Goal: Task Accomplishment & Management: Manage account settings

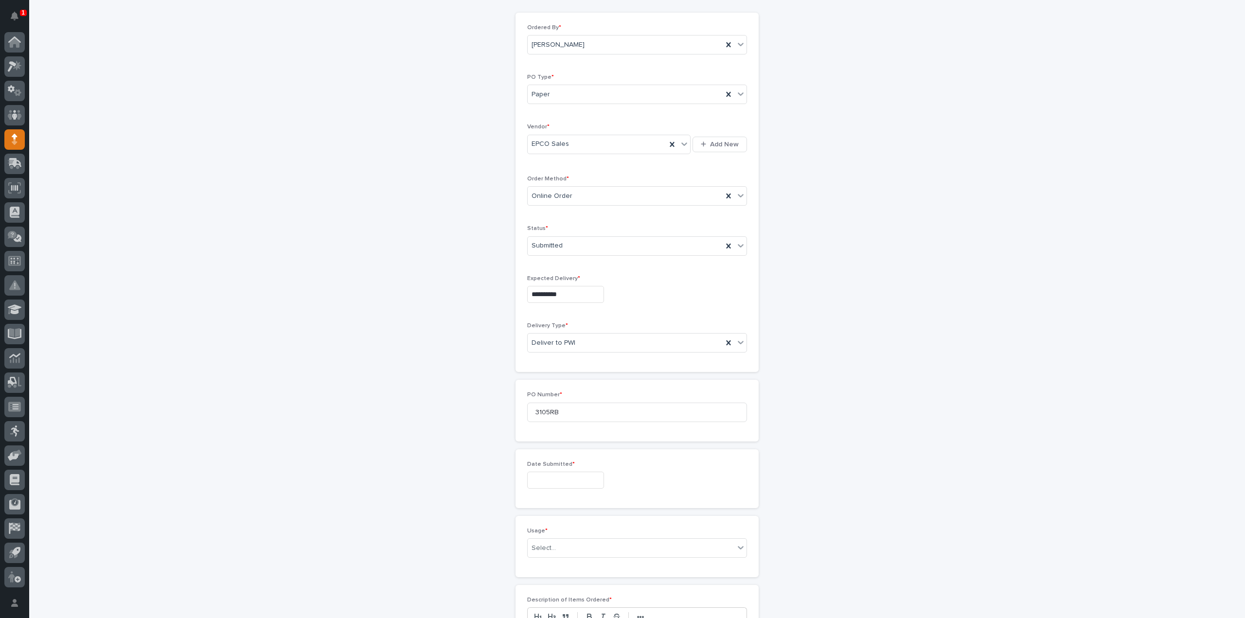
click at [576, 477] on input "text" at bounding box center [565, 480] width 77 height 17
click at [578, 370] on div "4" at bounding box center [574, 366] width 13 height 13
type input "**********"
click at [545, 543] on div "Select..." at bounding box center [543, 548] width 24 height 10
click at [540, 547] on div "Select..." at bounding box center [543, 548] width 24 height 10
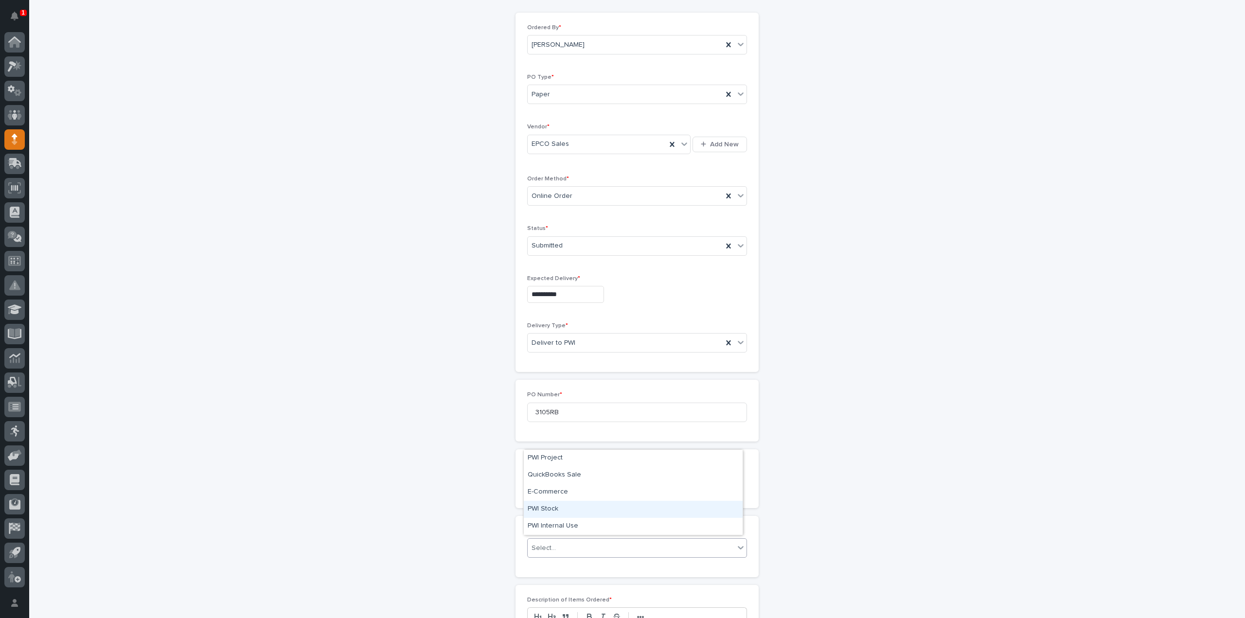
click at [547, 511] on div "PWI Stock" at bounding box center [633, 509] width 219 height 17
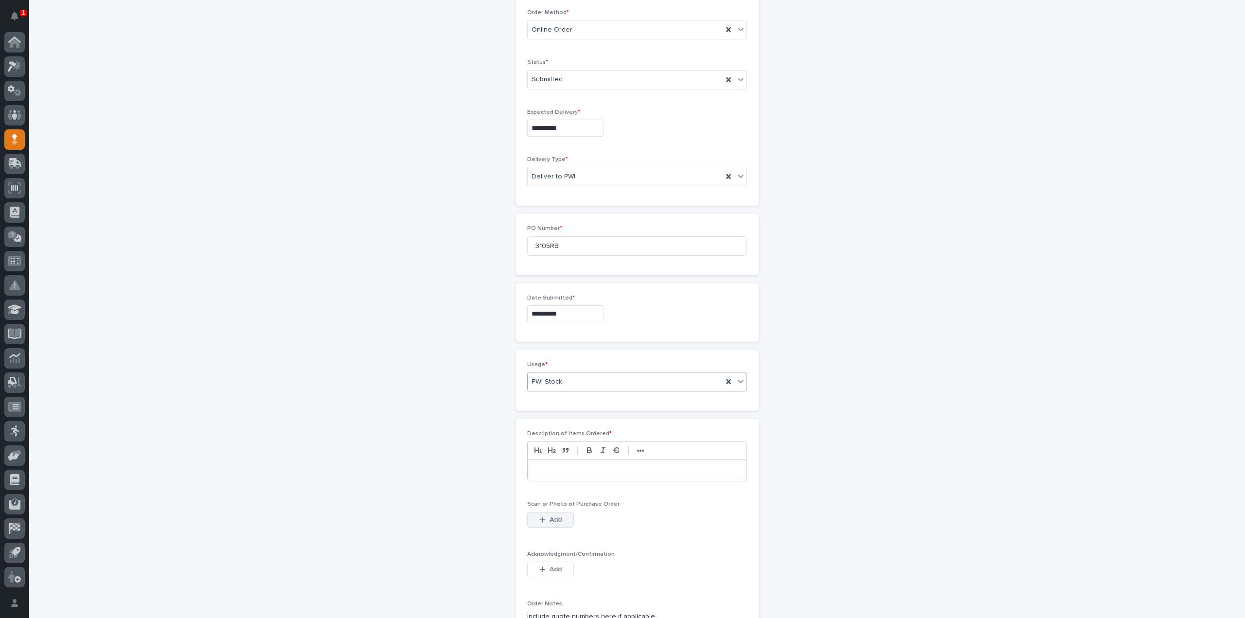
scroll to position [292, 0]
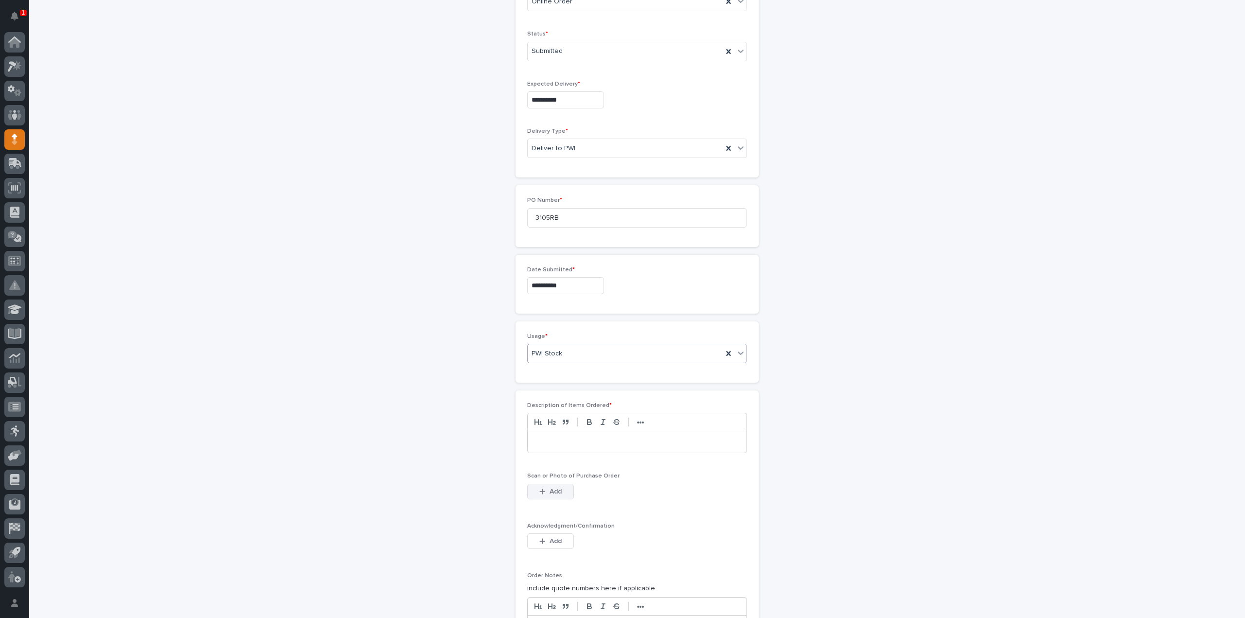
click at [551, 489] on span "Add" at bounding box center [555, 491] width 12 height 9
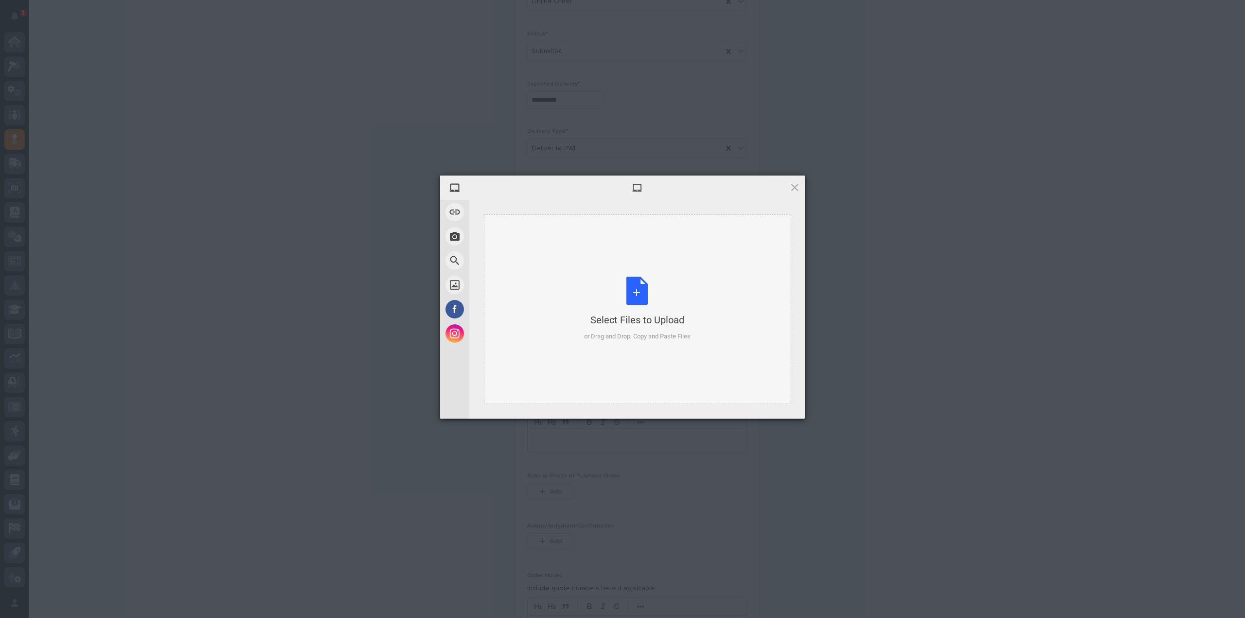
click at [641, 294] on div "Select Files to Upload or Drag and Drop, Copy and Paste Files" at bounding box center [637, 309] width 106 height 65
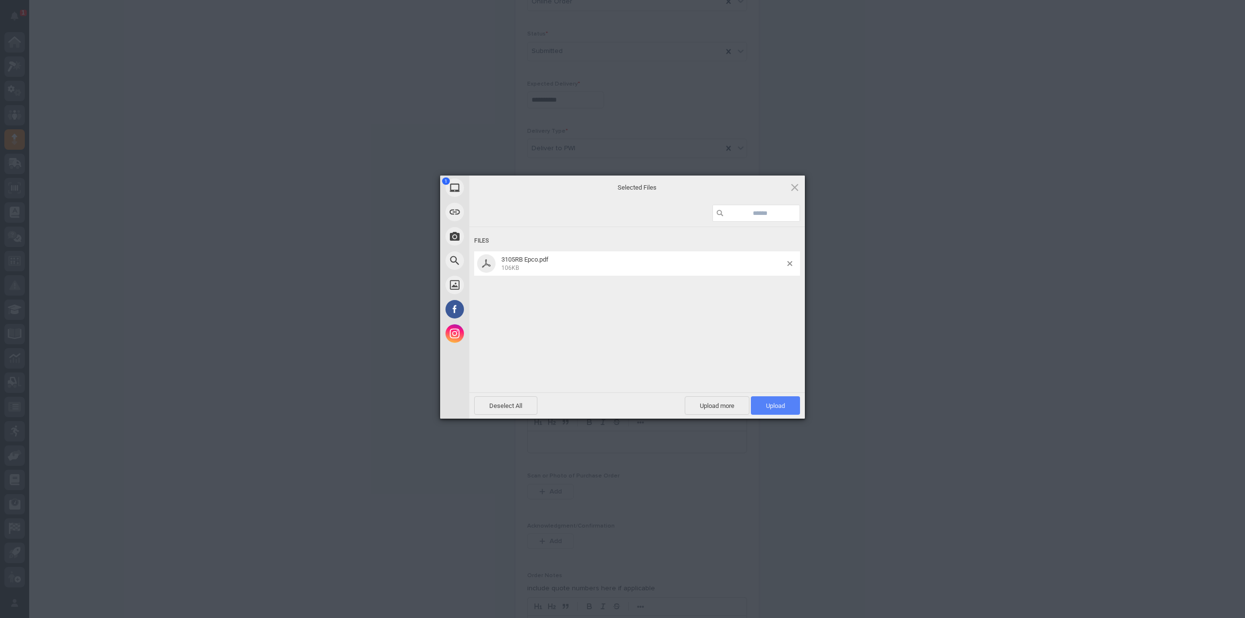
click at [771, 411] on span "Upload 1" at bounding box center [775, 405] width 49 height 18
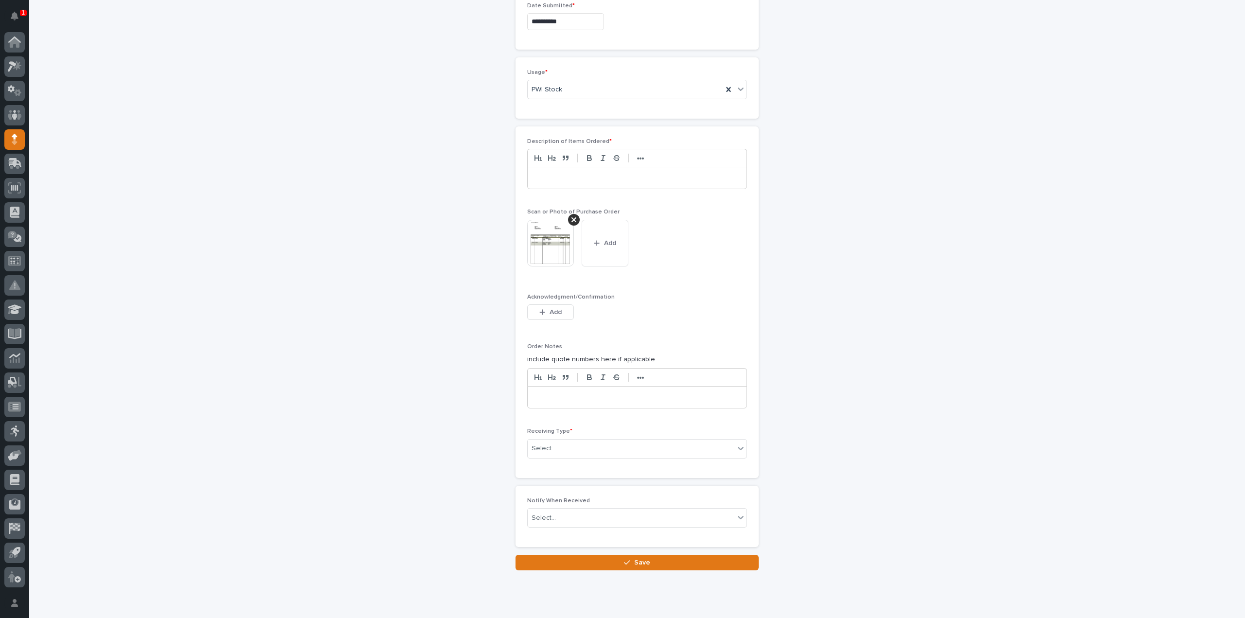
scroll to position [579, 0]
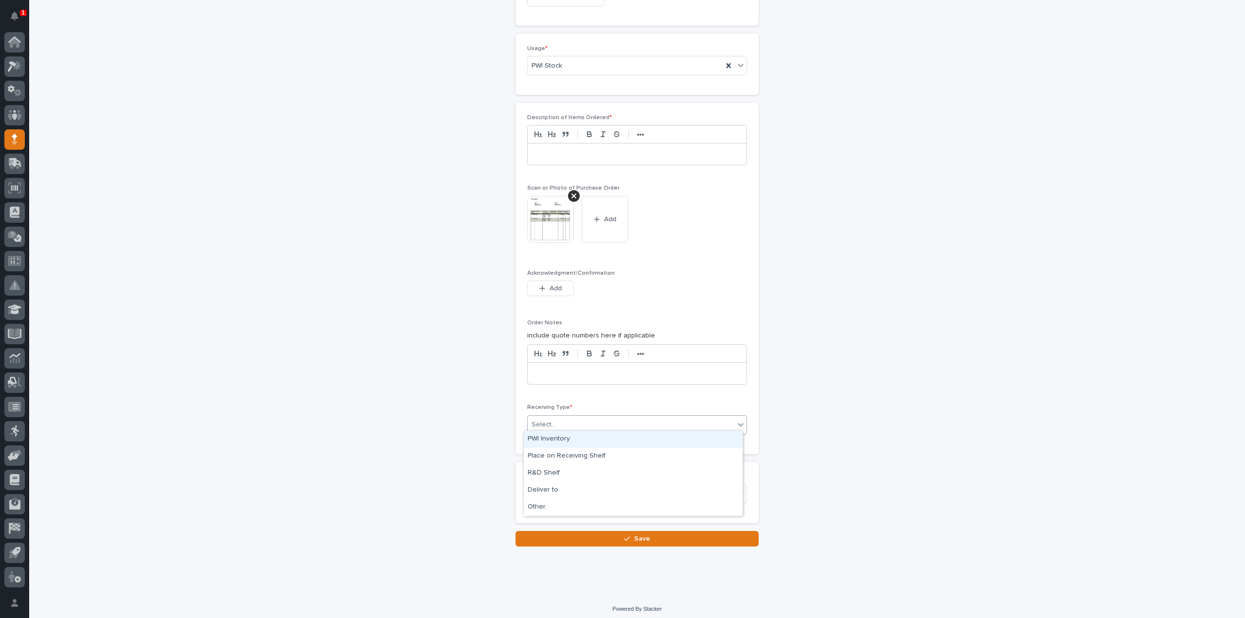
click at [560, 422] on div "Select..." at bounding box center [630, 425] width 207 height 16
click at [555, 489] on div "Deliver to" at bounding box center [633, 490] width 219 height 17
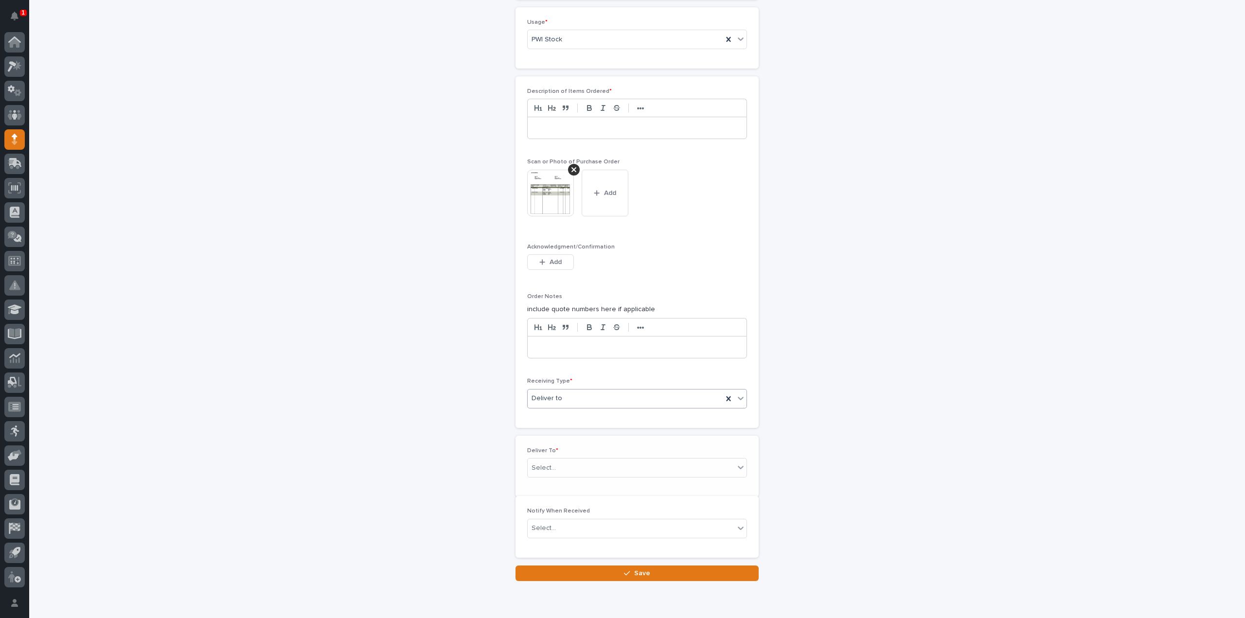
scroll to position [614, 0]
click at [543, 456] on div "Select..." at bounding box center [543, 460] width 24 height 10
type input "****"
click at [554, 470] on div "[PERSON_NAME]" at bounding box center [633, 473] width 219 height 17
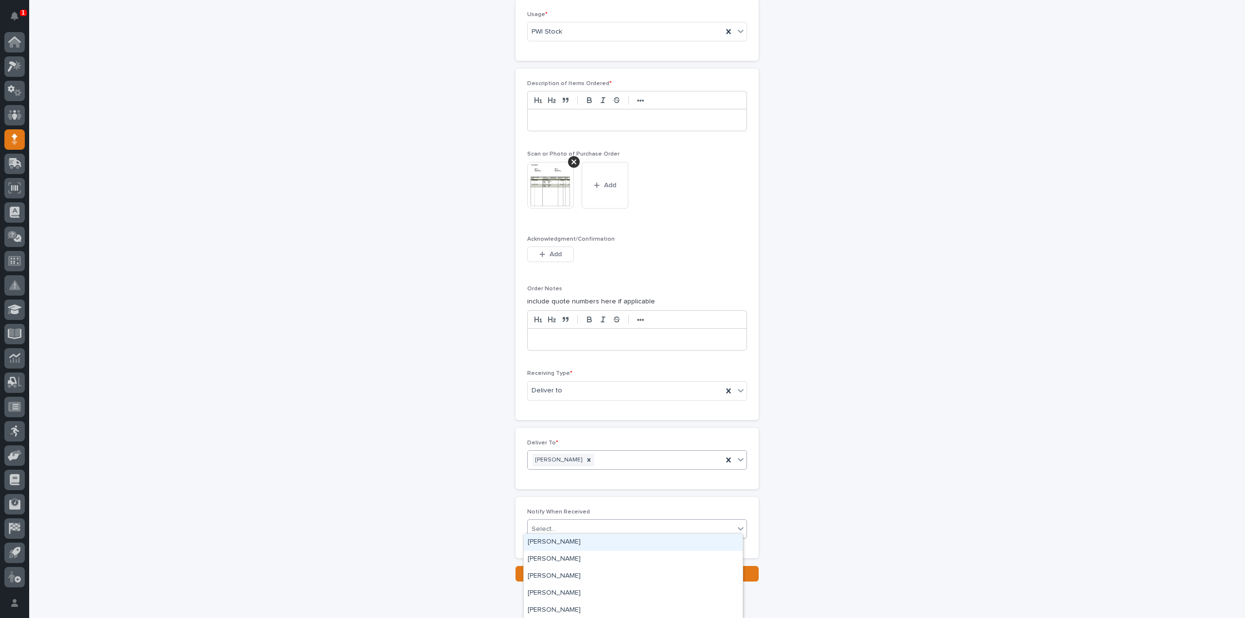
click at [543, 526] on div "Select..." at bounding box center [543, 529] width 24 height 10
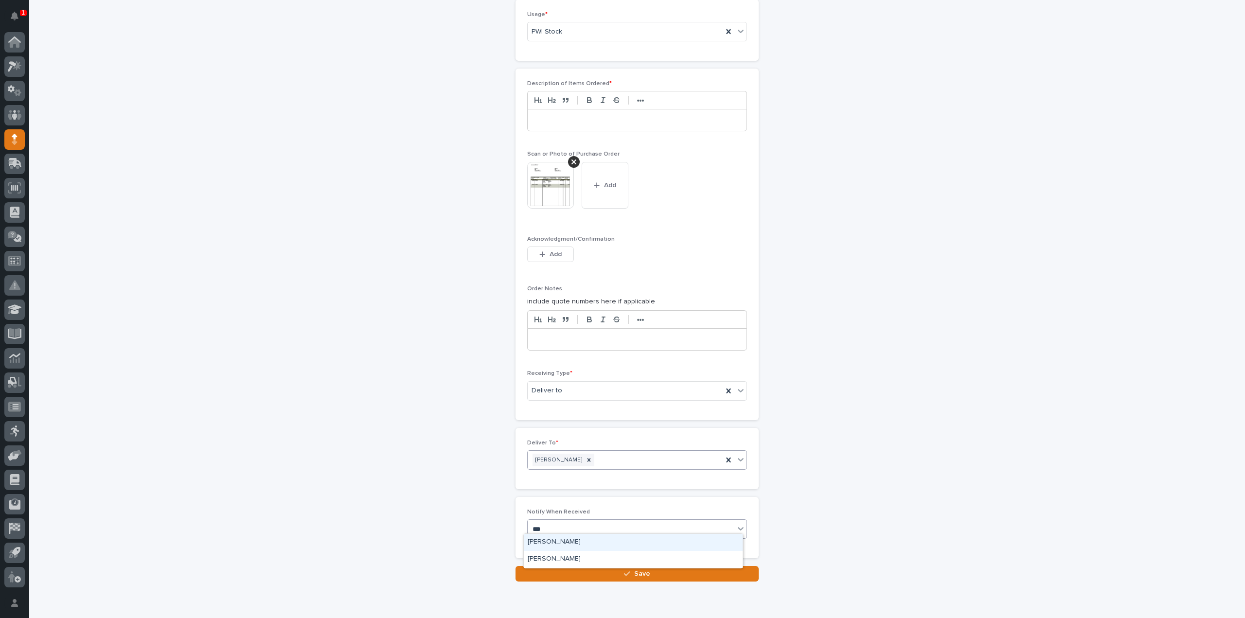
type input "****"
click at [572, 542] on div "[PERSON_NAME]" at bounding box center [633, 542] width 219 height 17
click at [582, 568] on button "Save" at bounding box center [636, 574] width 243 height 16
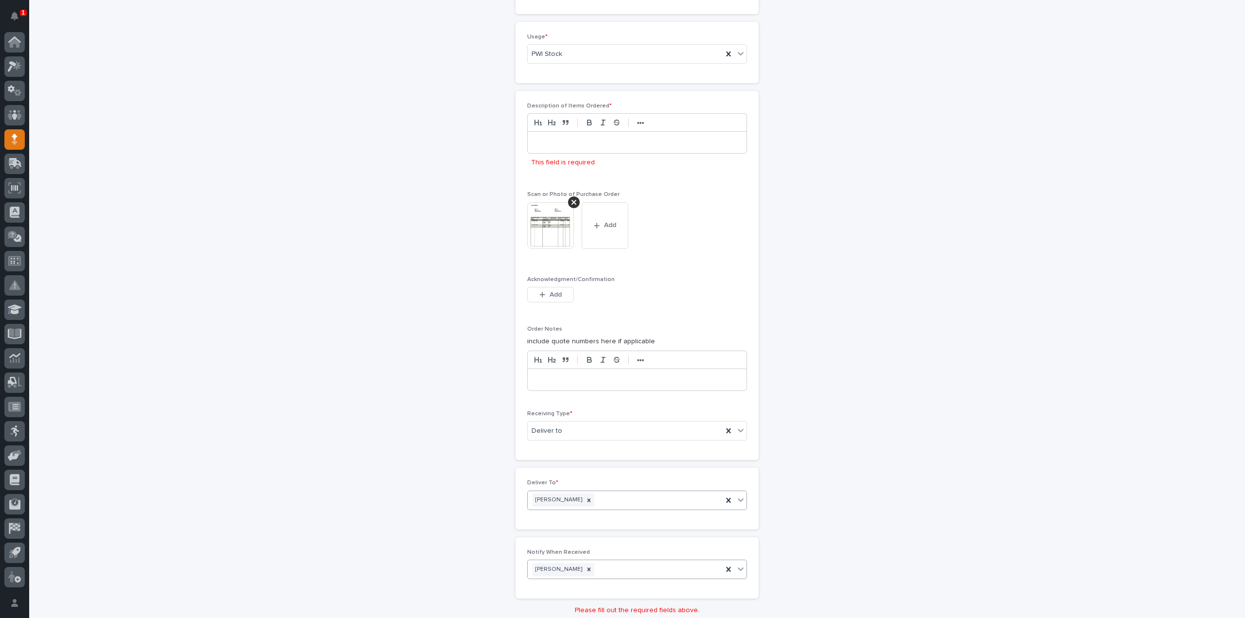
scroll to position [569, 0]
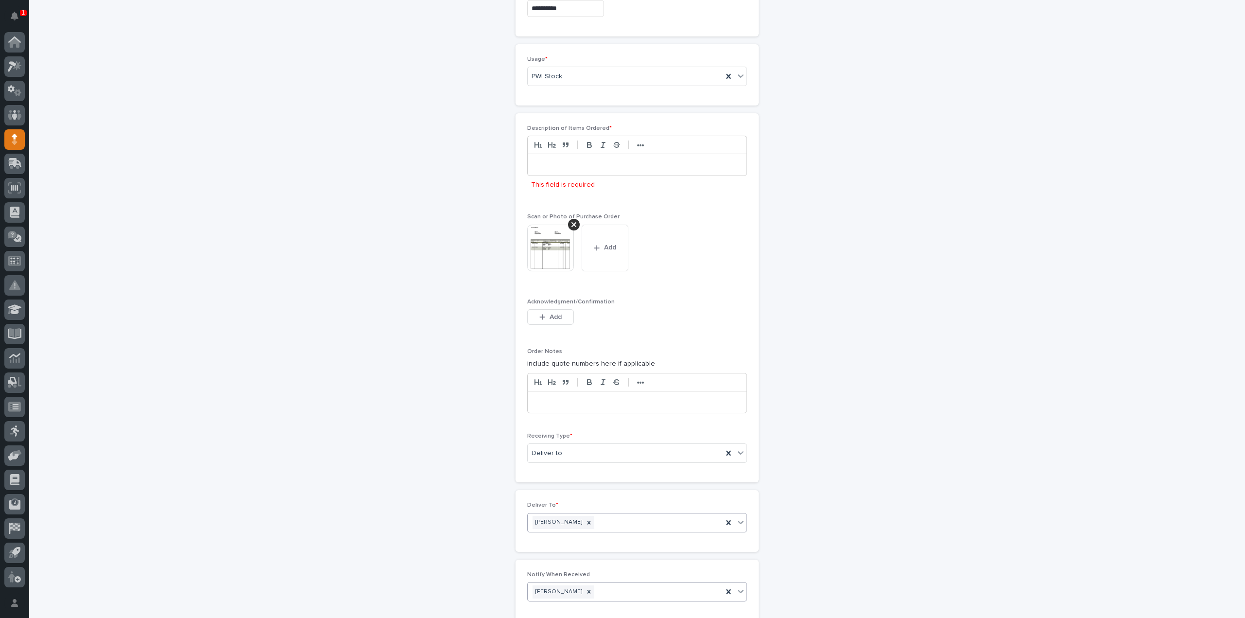
click at [568, 164] on p at bounding box center [637, 165] width 204 height 10
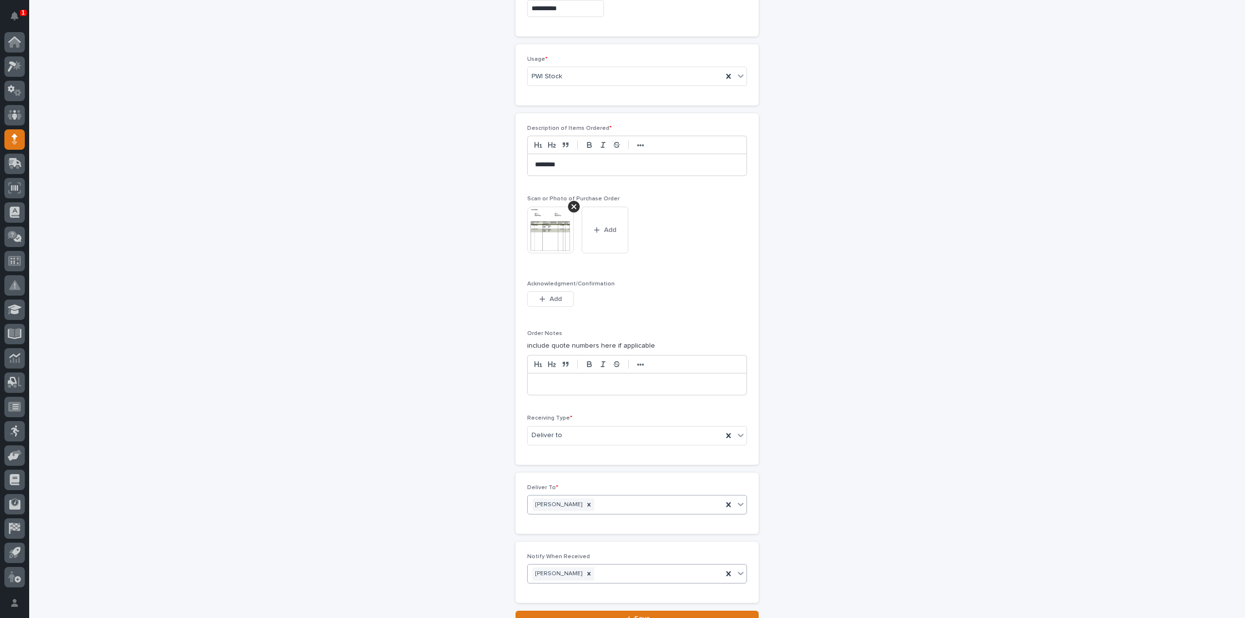
scroll to position [648, 0]
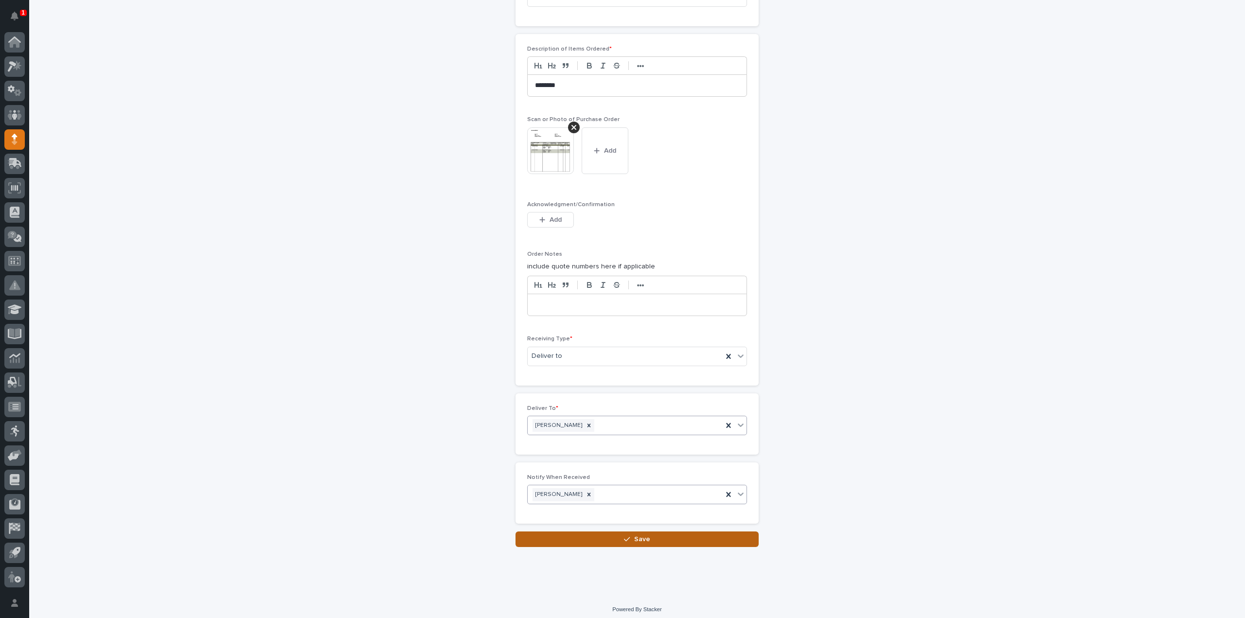
click at [616, 536] on button "Save" at bounding box center [636, 539] width 243 height 16
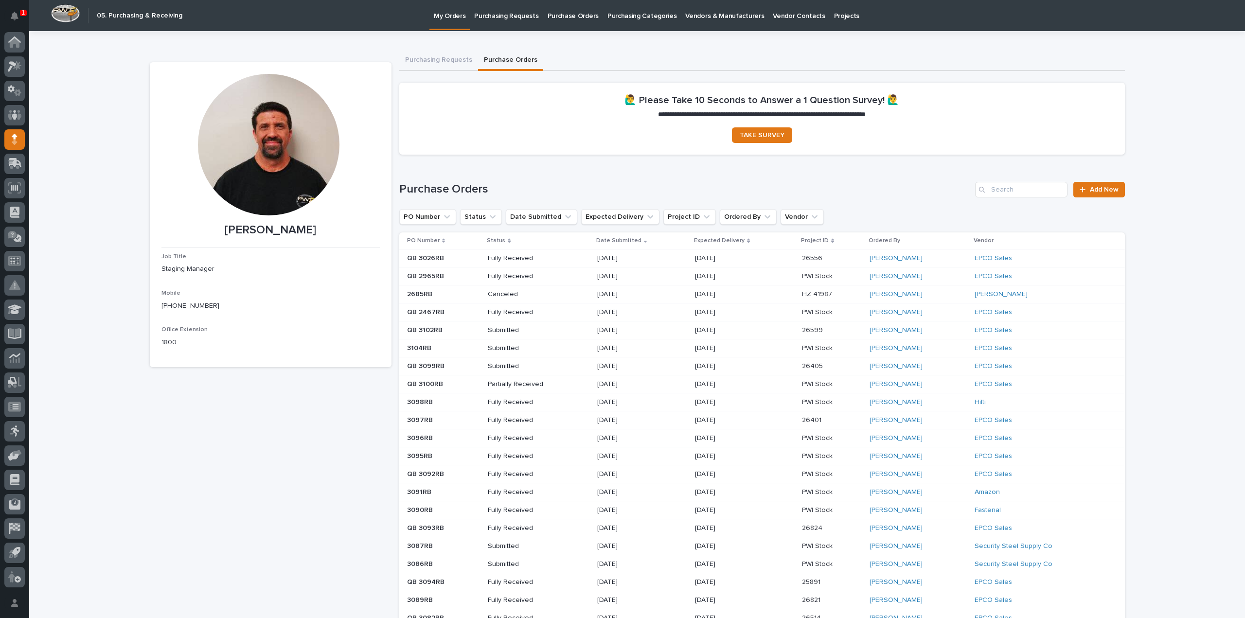
click at [289, 140] on div at bounding box center [268, 144] width 141 height 141
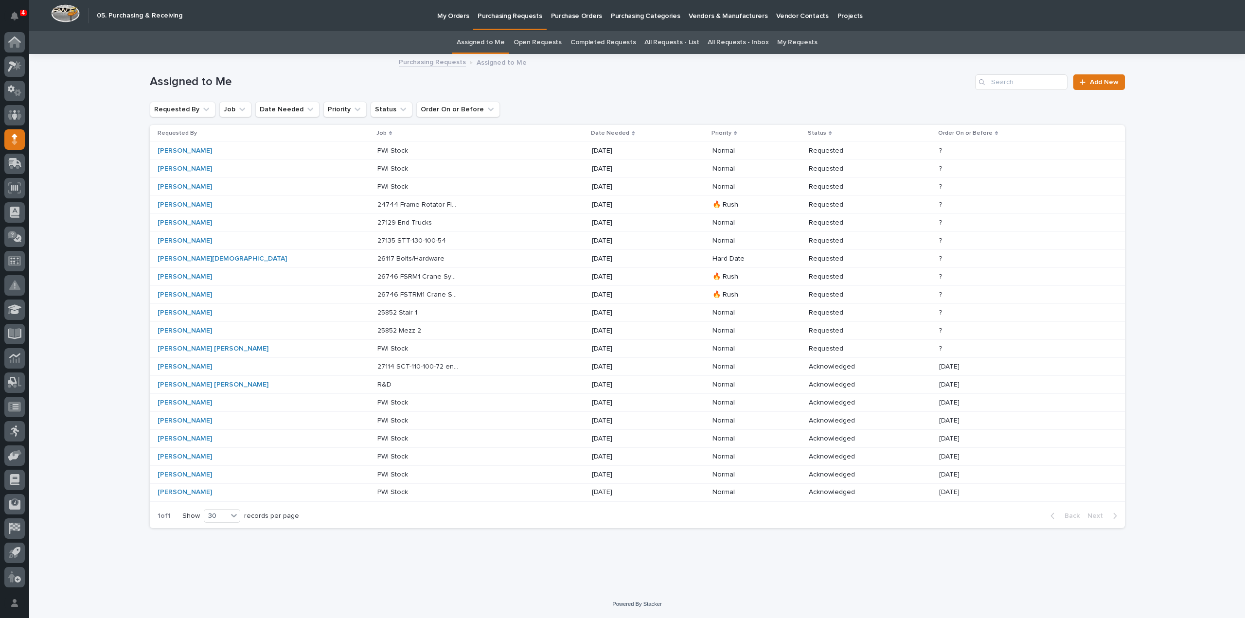
click at [658, 41] on link "All Requests - List" at bounding box center [671, 42] width 54 height 23
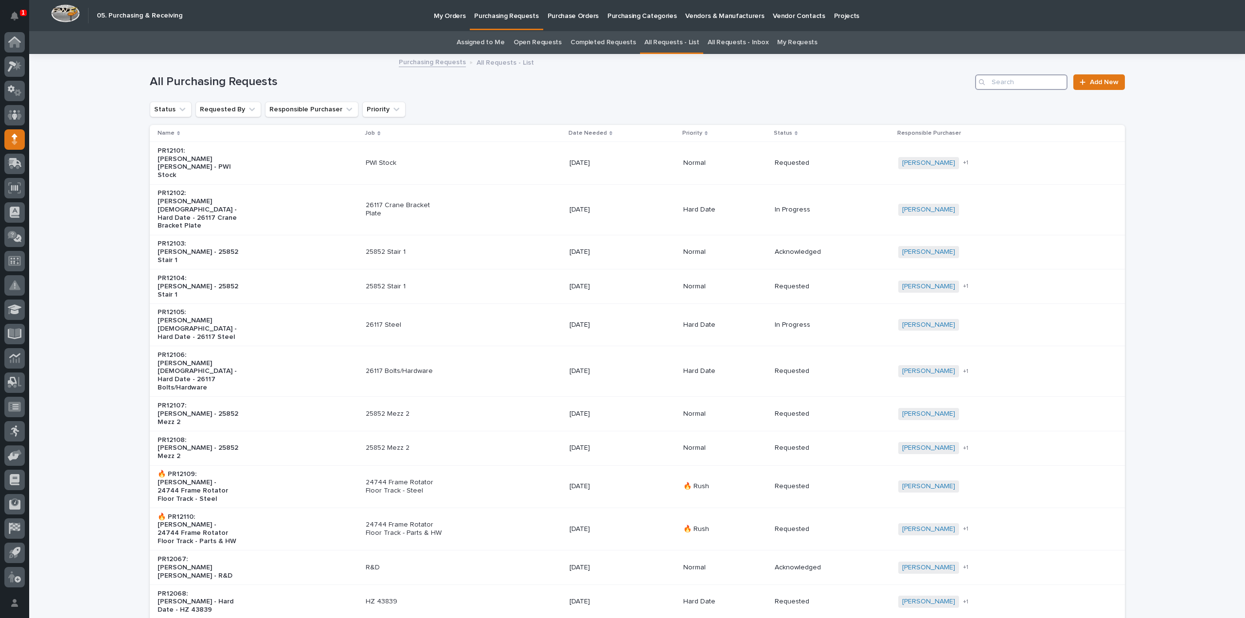
click at [1041, 83] on input "Search" at bounding box center [1021, 82] width 92 height 16
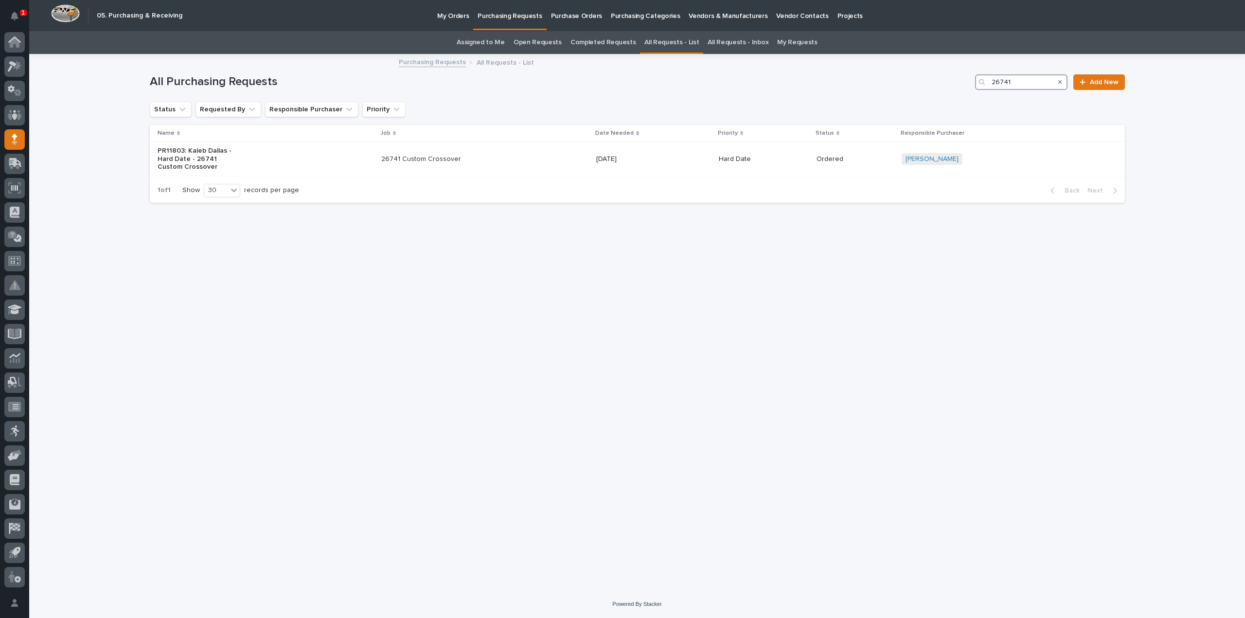
type input "26741"
click at [480, 42] on link "Assigned to Me" at bounding box center [480, 42] width 48 height 23
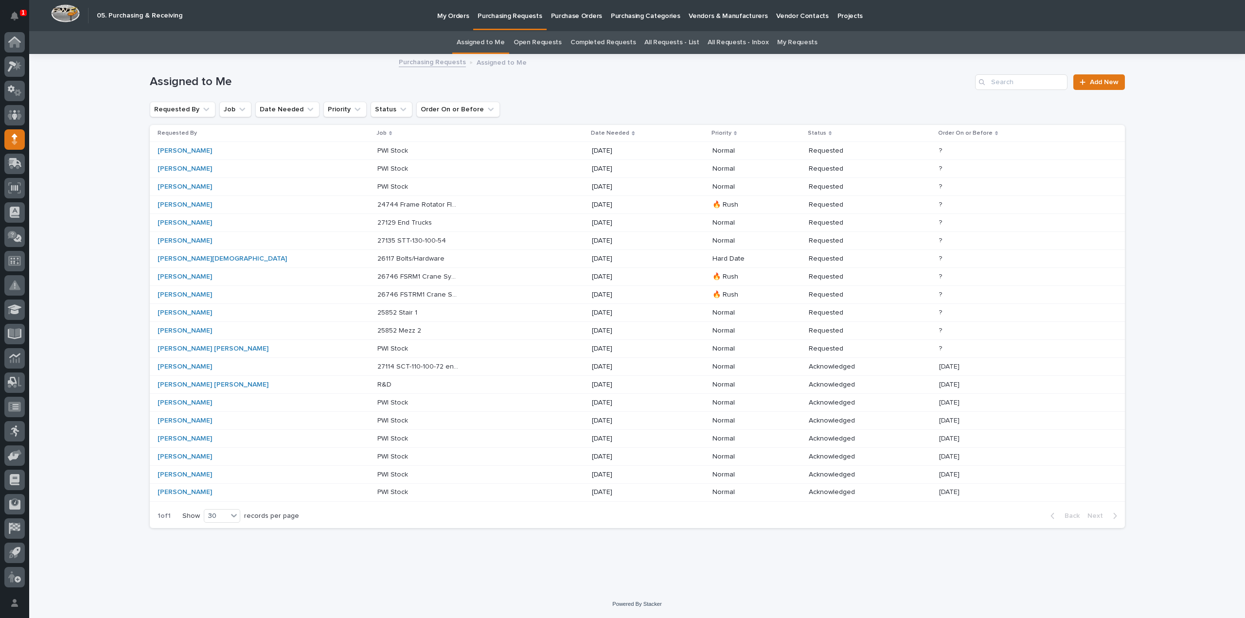
click at [377, 203] on p "24744 Frame Rotator Floor Track - Parts & HW" at bounding box center [418, 204] width 83 height 10
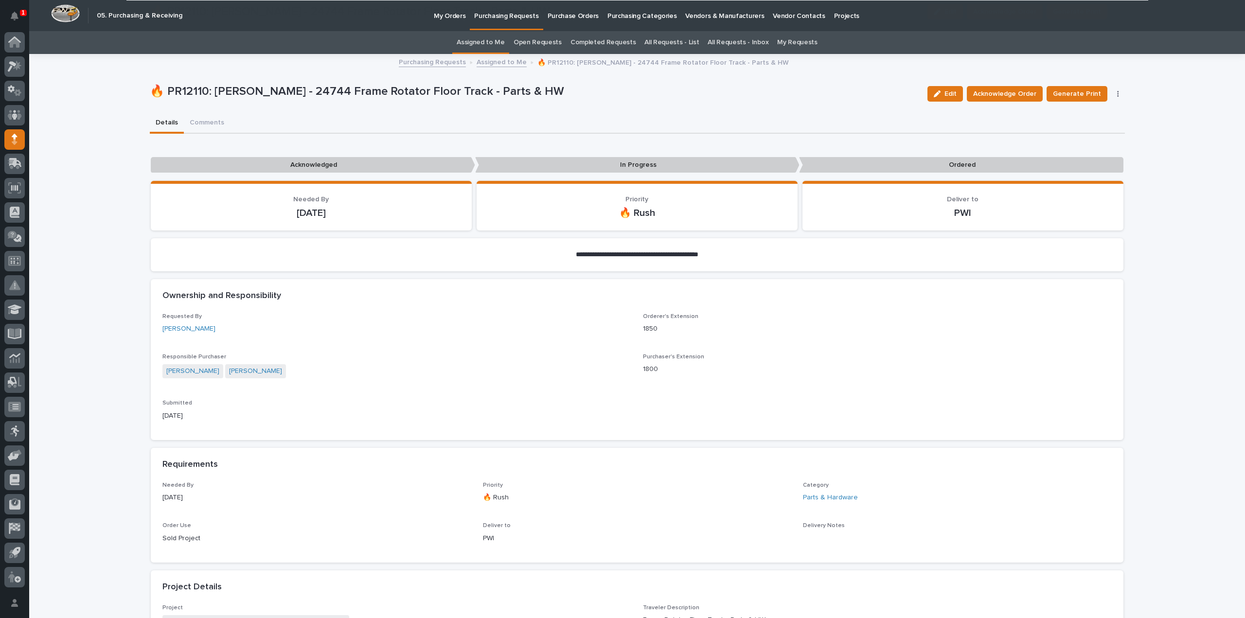
scroll to position [486, 0]
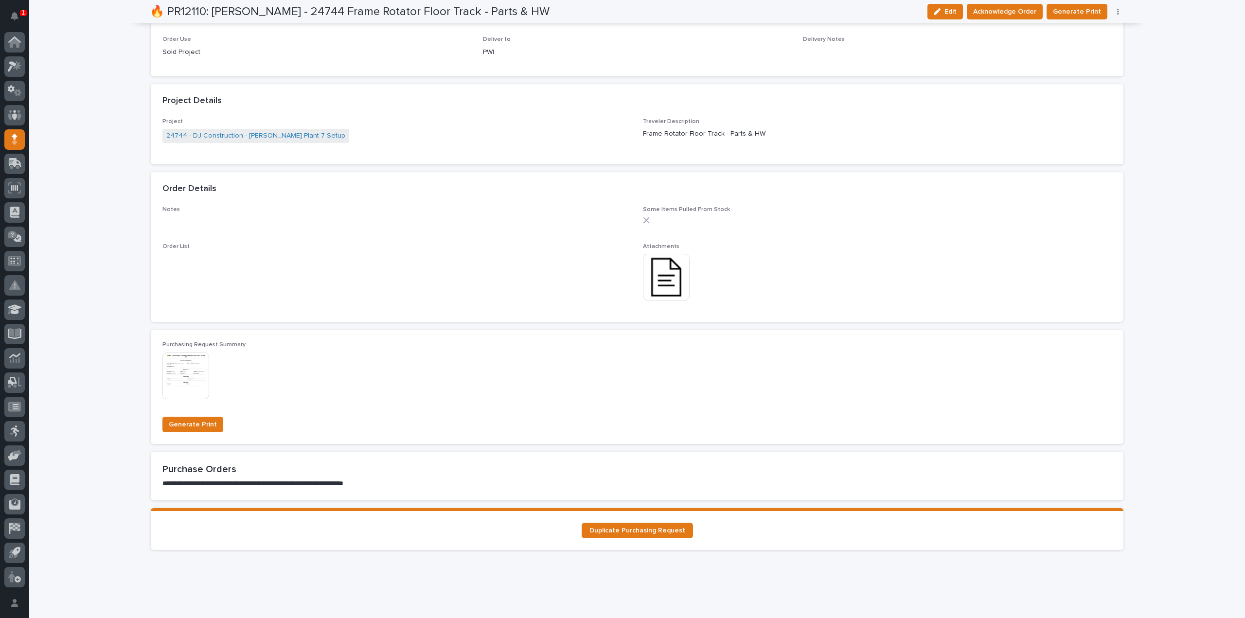
click at [667, 294] on img at bounding box center [666, 277] width 47 height 47
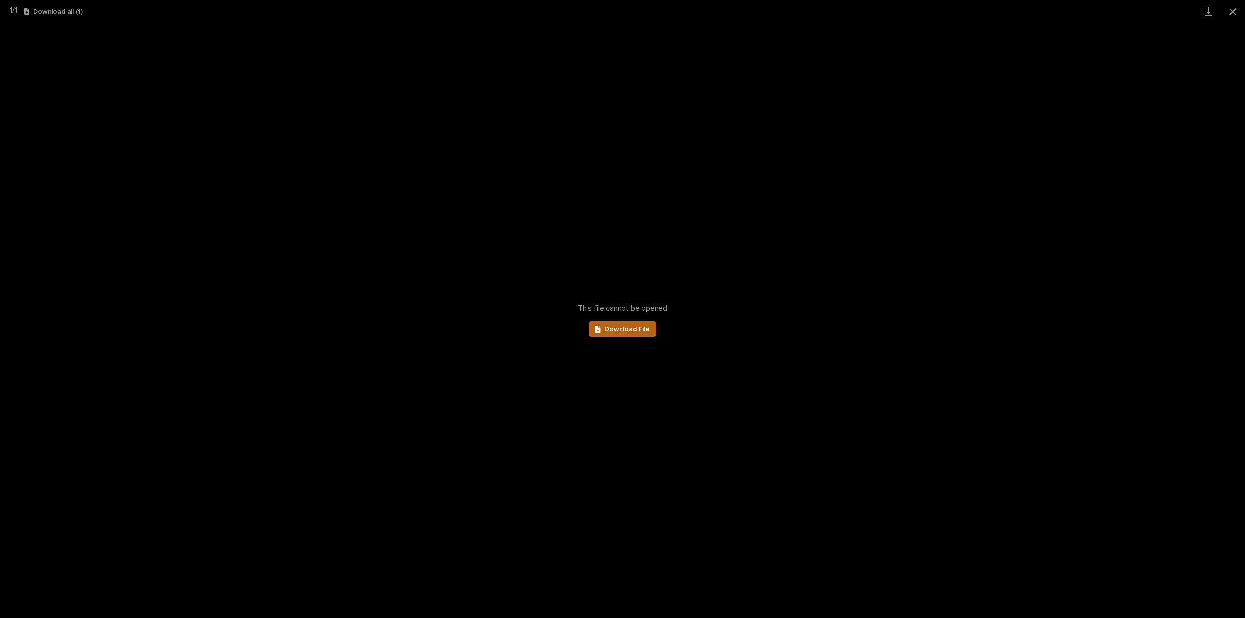
click at [625, 326] on span "Download File" at bounding box center [626, 329] width 45 height 7
drag, startPoint x: 1231, startPoint y: 7, endPoint x: 1230, endPoint y: 17, distance: 9.8
click at [1231, 7] on button "Close gallery" at bounding box center [1232, 11] width 24 height 23
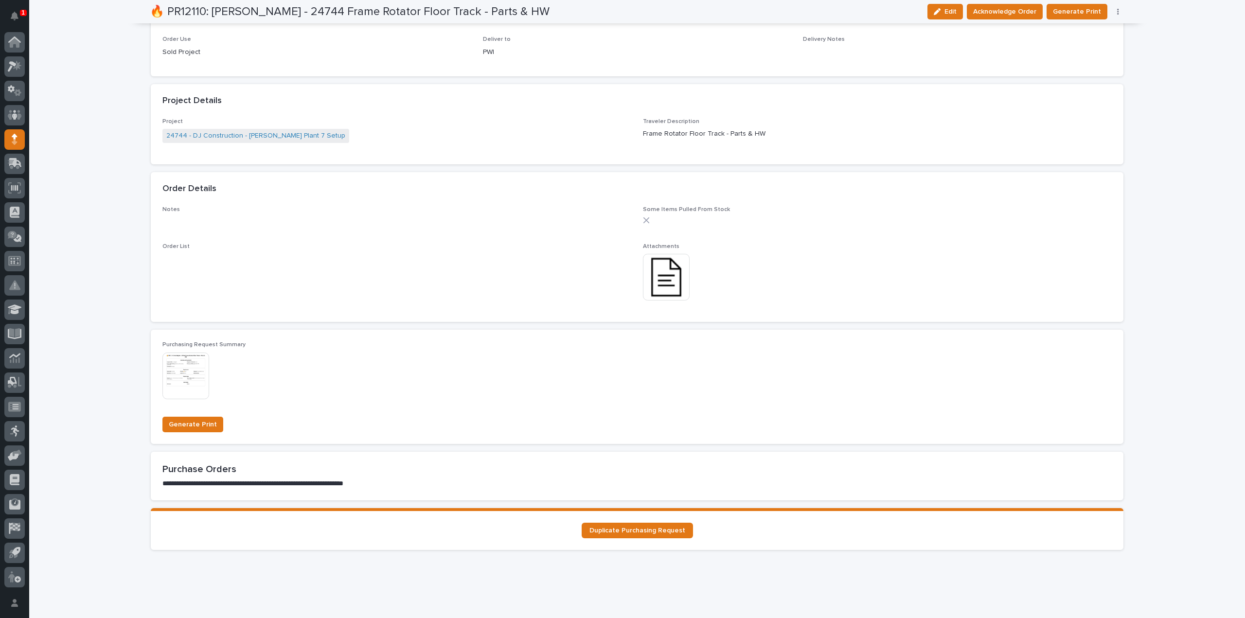
scroll to position [0, 0]
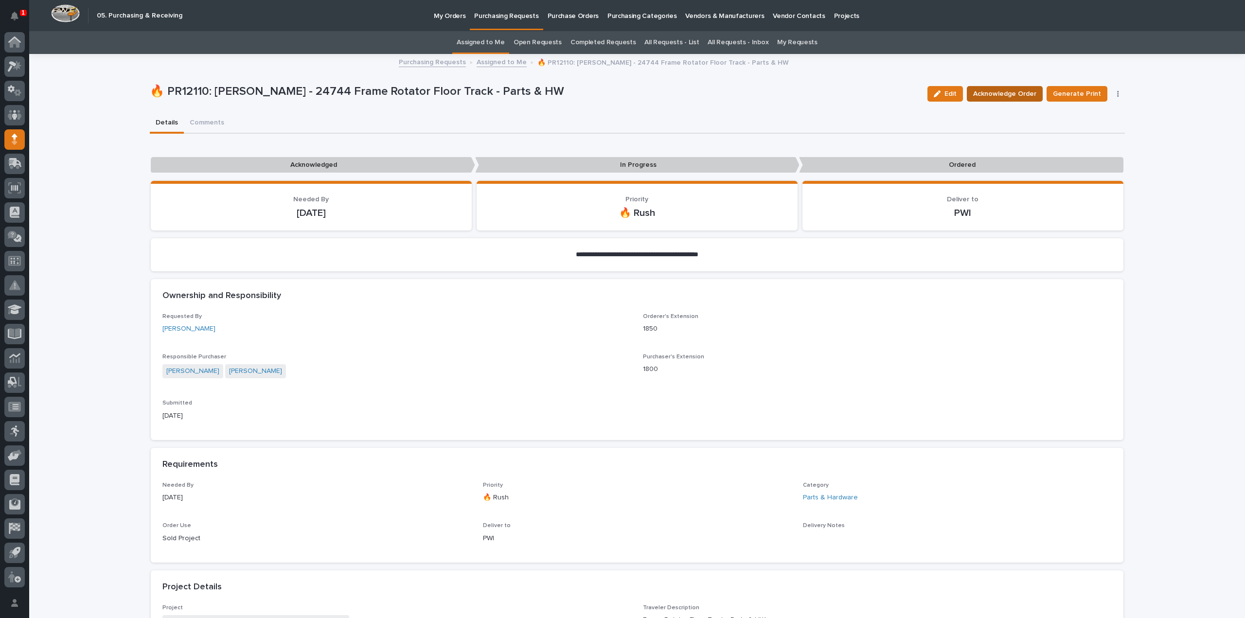
click at [987, 91] on span "Acknowledge Order" at bounding box center [1004, 94] width 63 height 12
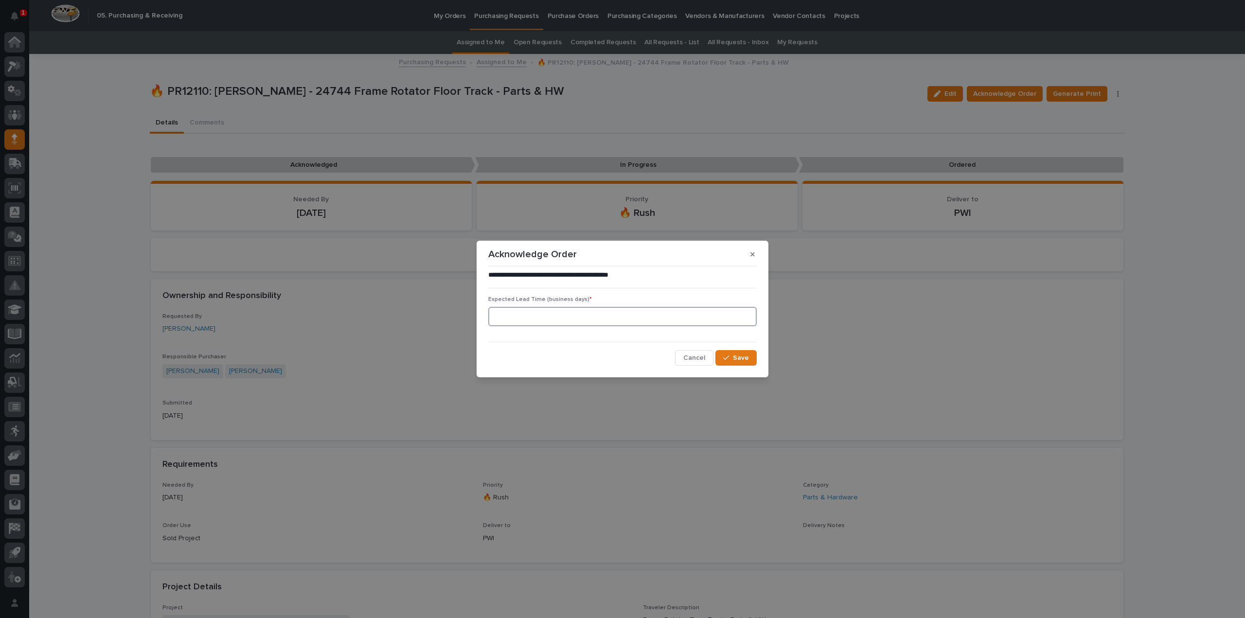
click at [517, 323] on input at bounding box center [622, 316] width 268 height 19
type input "0"
click at [727, 359] on icon "button" at bounding box center [726, 357] width 6 height 7
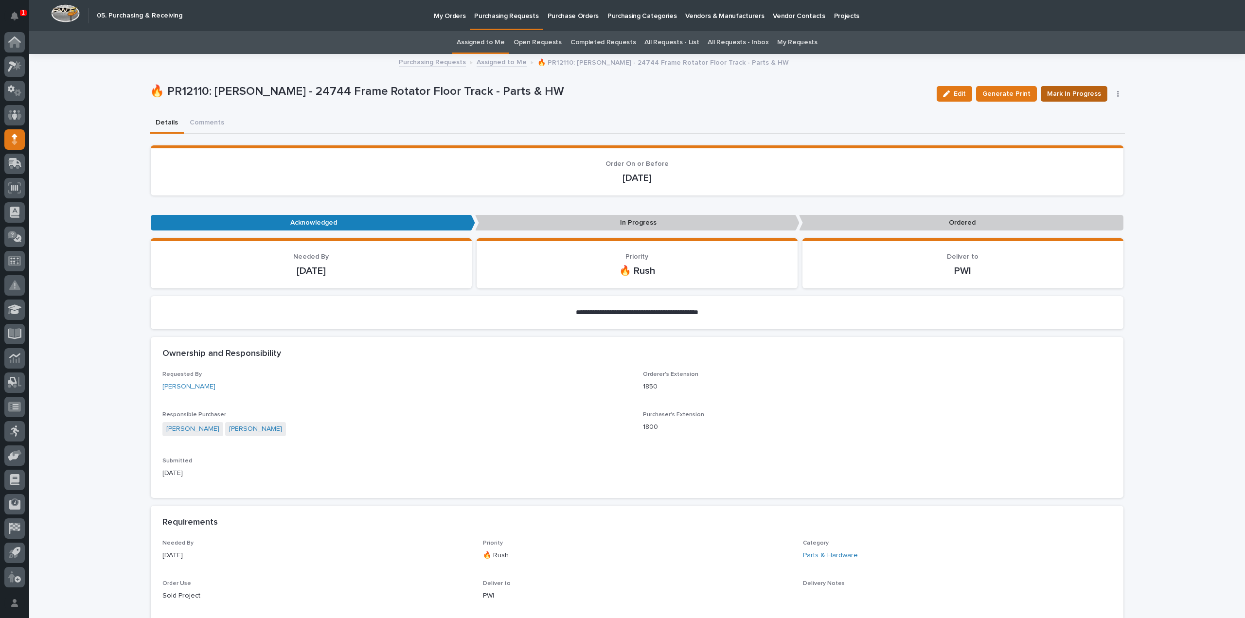
click at [1073, 97] on span "Mark In Progress" at bounding box center [1074, 94] width 54 height 12
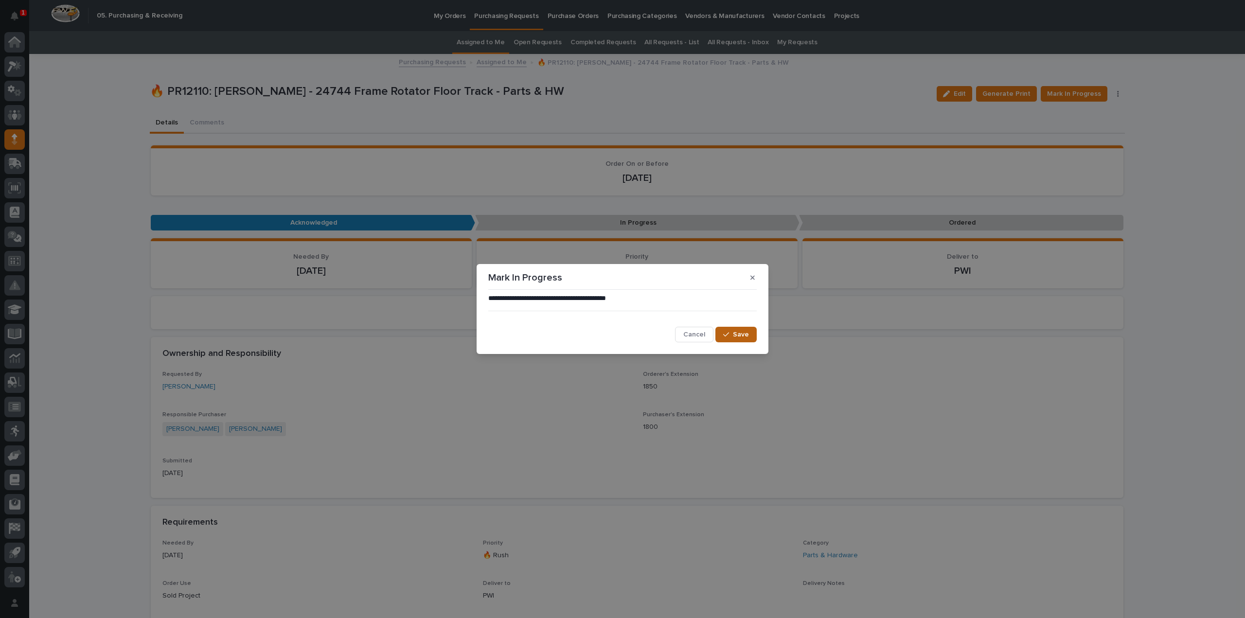
click at [740, 334] on span "Save" at bounding box center [741, 334] width 16 height 9
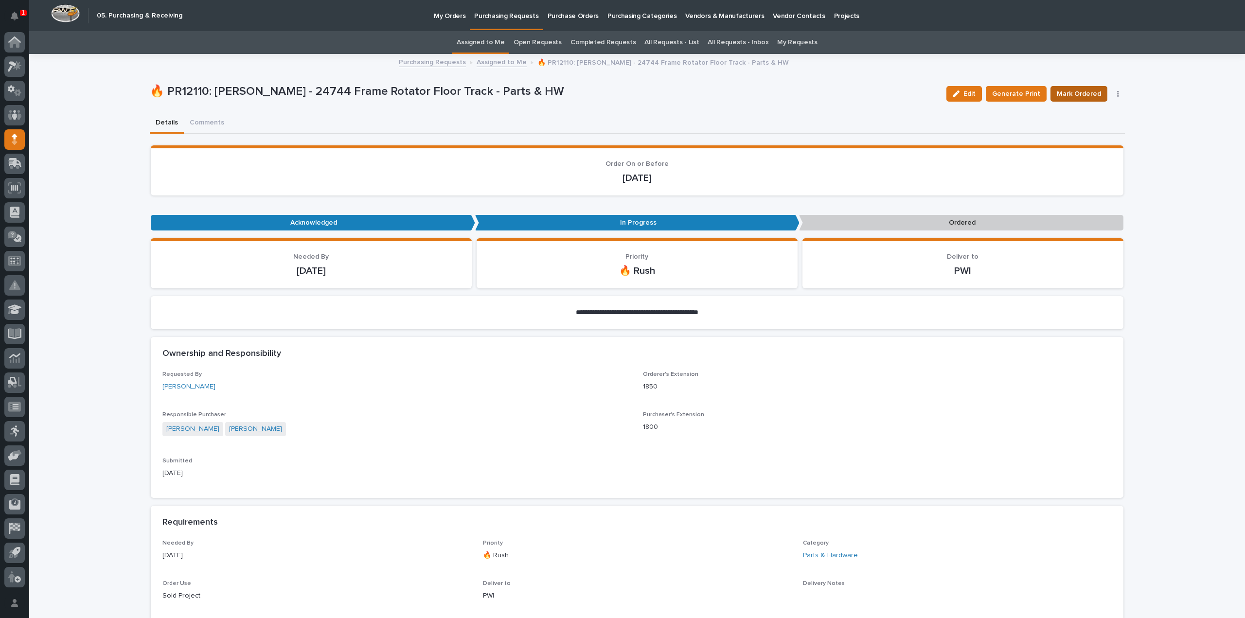
click at [1084, 97] on span "Mark Ordered" at bounding box center [1078, 94] width 44 height 12
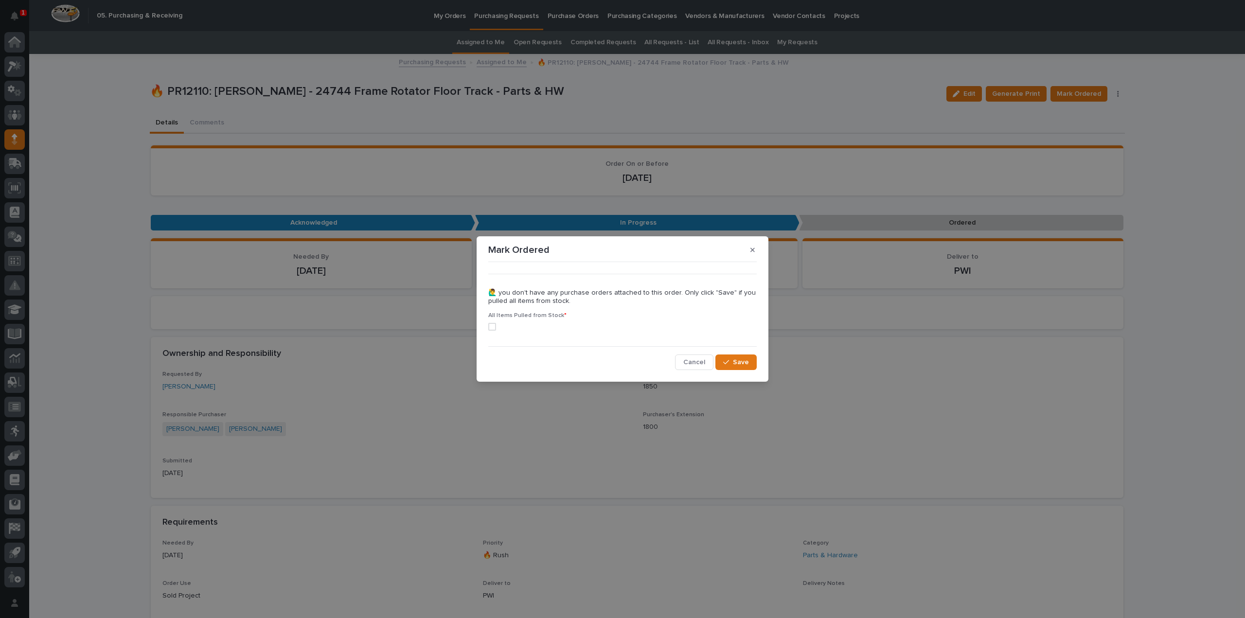
click at [494, 329] on span at bounding box center [492, 327] width 8 height 8
click at [749, 365] on button "Save" at bounding box center [735, 362] width 41 height 16
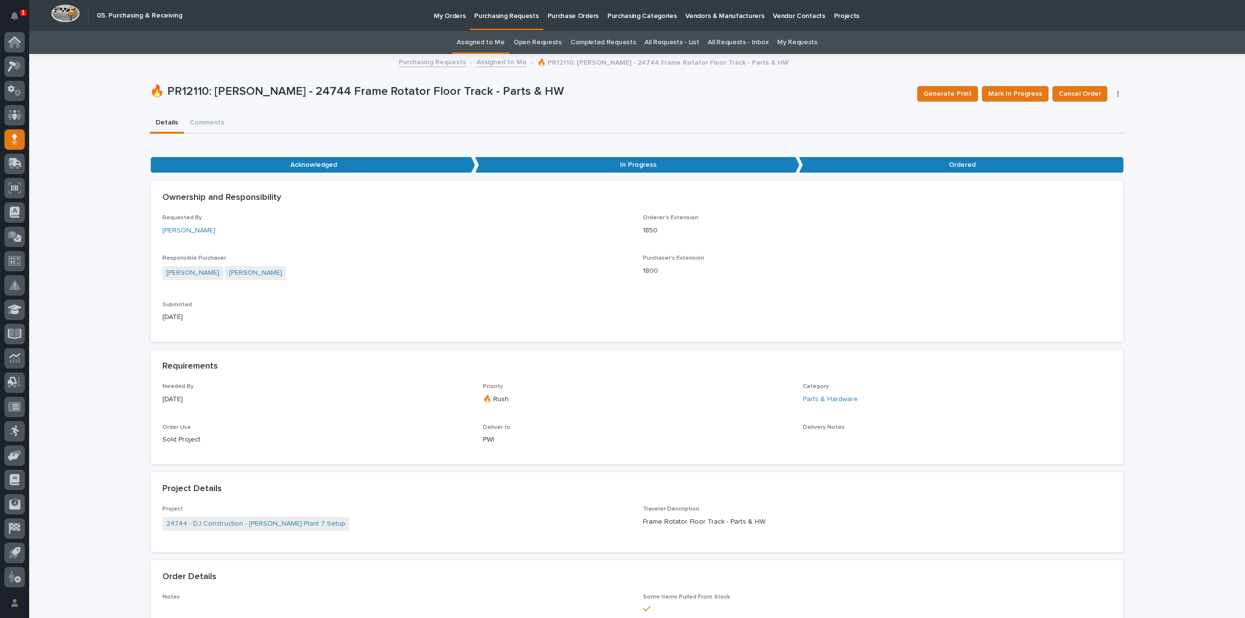
click at [490, 42] on link "Assigned to Me" at bounding box center [480, 42] width 48 height 23
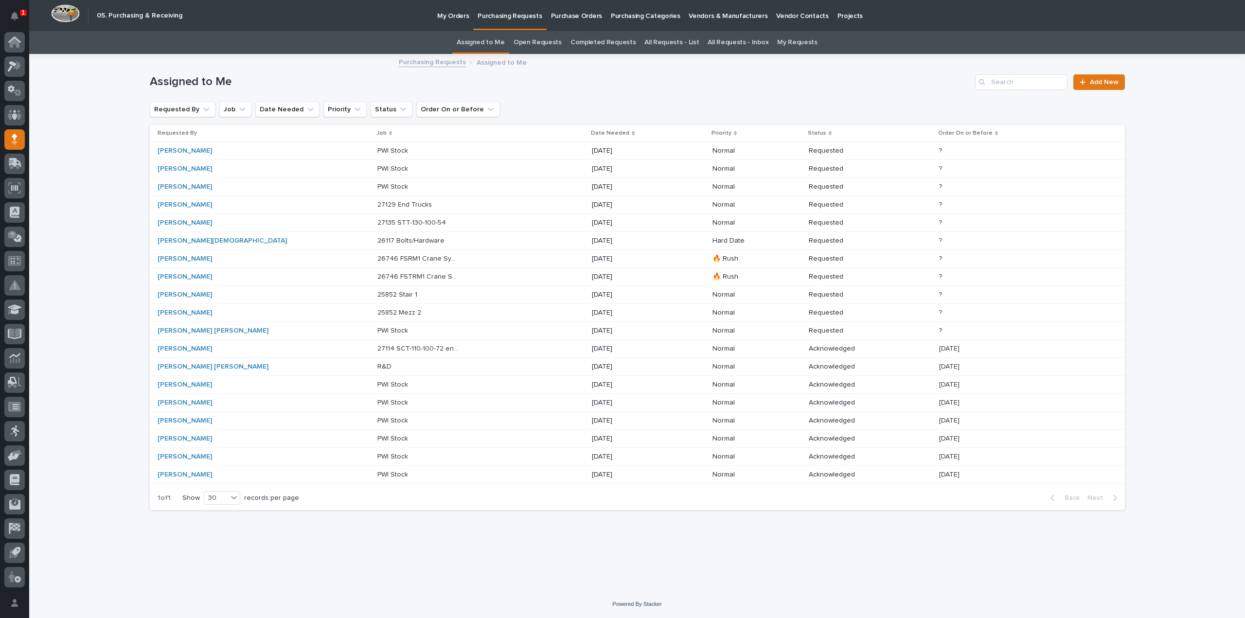
click at [377, 274] on p "26746 FSTRM1 Crane System" at bounding box center [418, 276] width 83 height 10
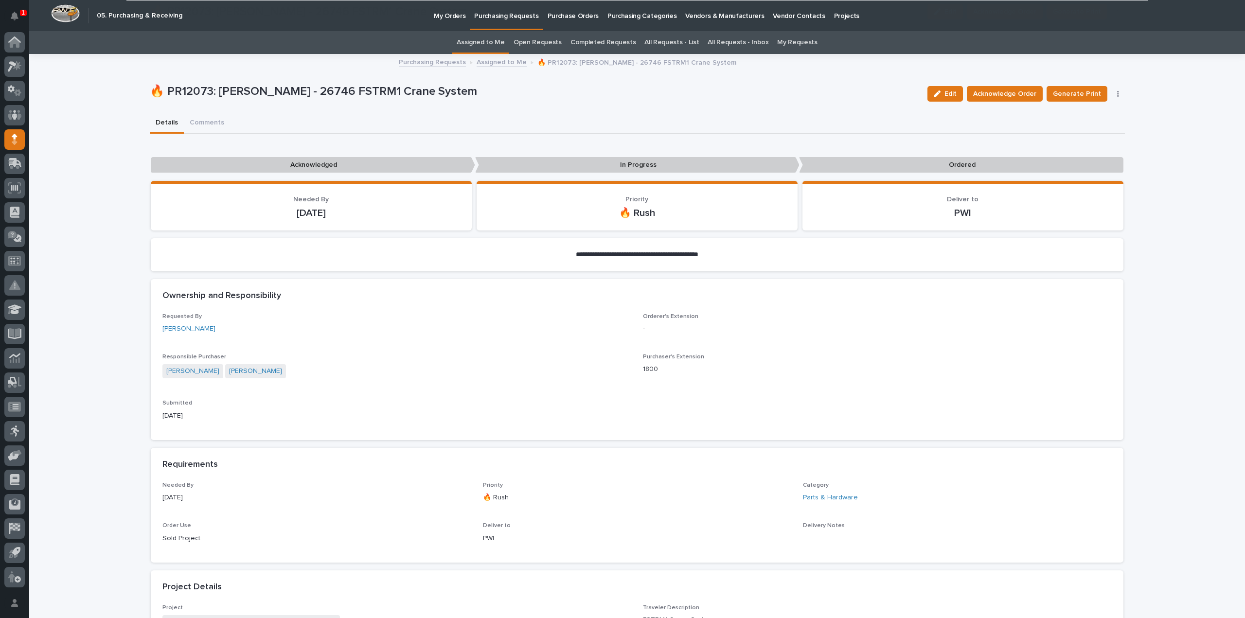
scroll to position [486, 0]
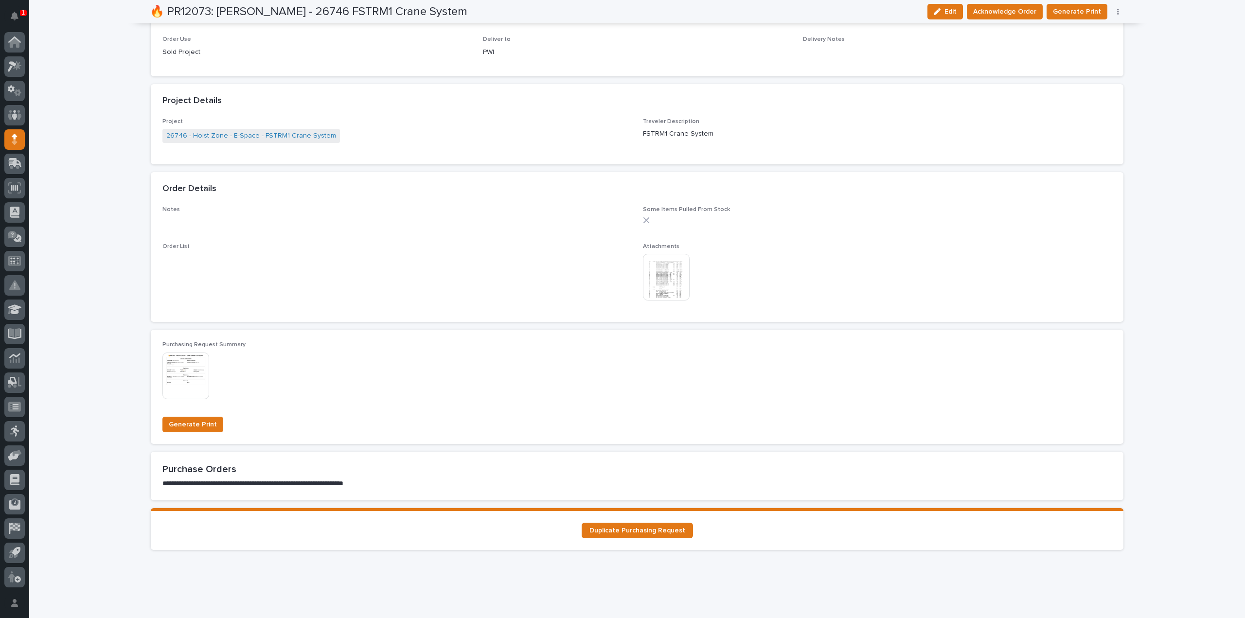
click at [668, 287] on img at bounding box center [666, 277] width 47 height 47
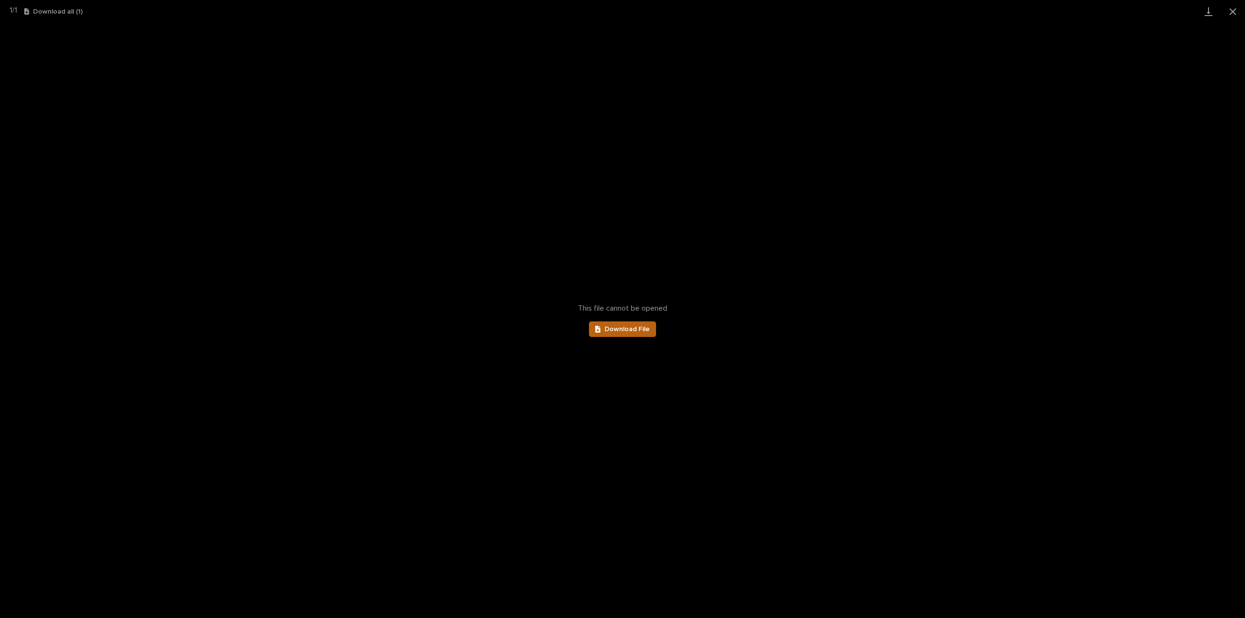
click at [642, 326] on span "Download File" at bounding box center [626, 329] width 45 height 7
click at [1231, 13] on button "Close gallery" at bounding box center [1232, 11] width 24 height 23
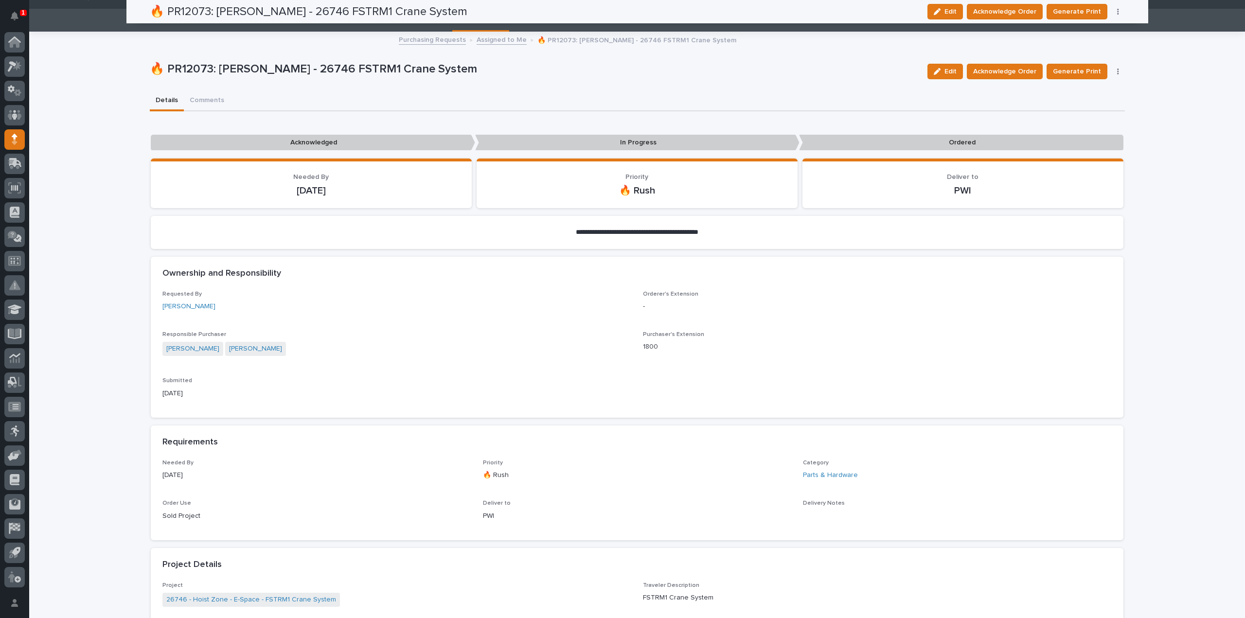
scroll to position [0, 0]
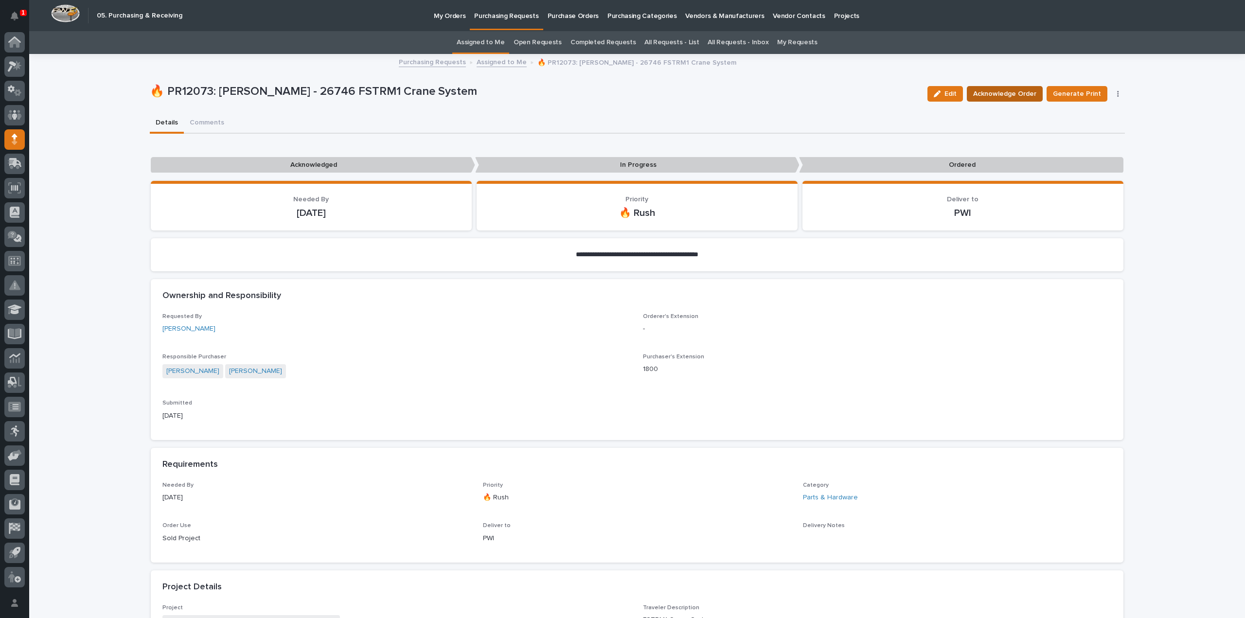
click at [1025, 93] on span "Acknowledge Order" at bounding box center [1004, 94] width 63 height 12
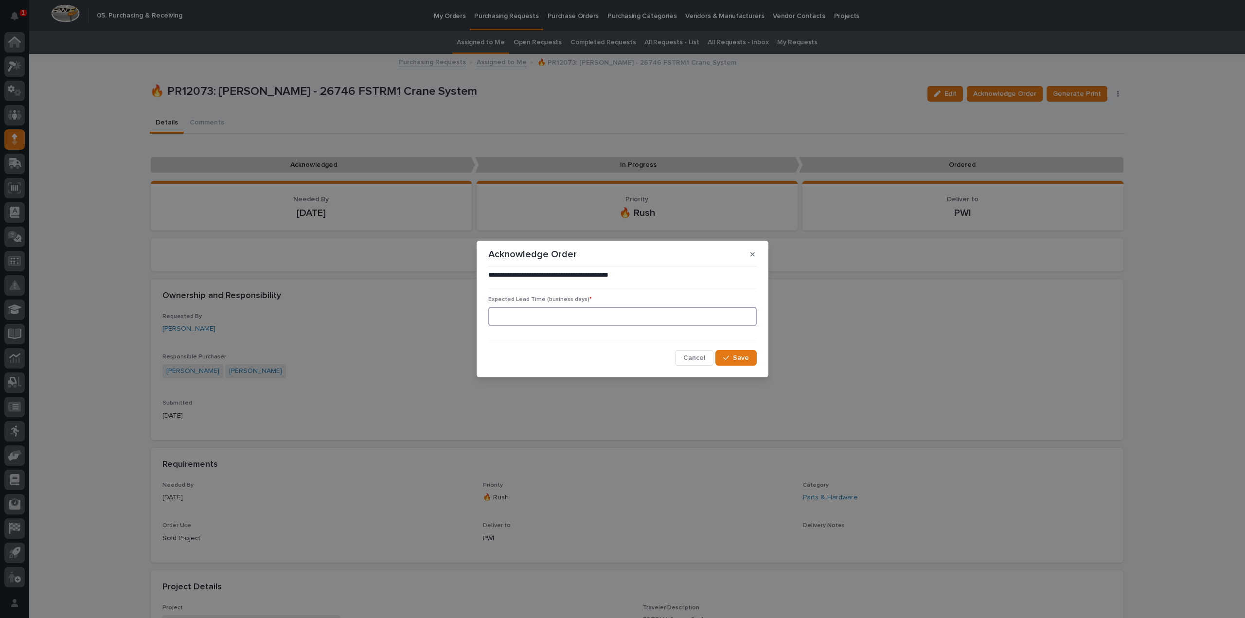
click at [575, 320] on input at bounding box center [622, 316] width 268 height 19
type input "0"
click at [721, 359] on button "Save" at bounding box center [735, 358] width 41 height 16
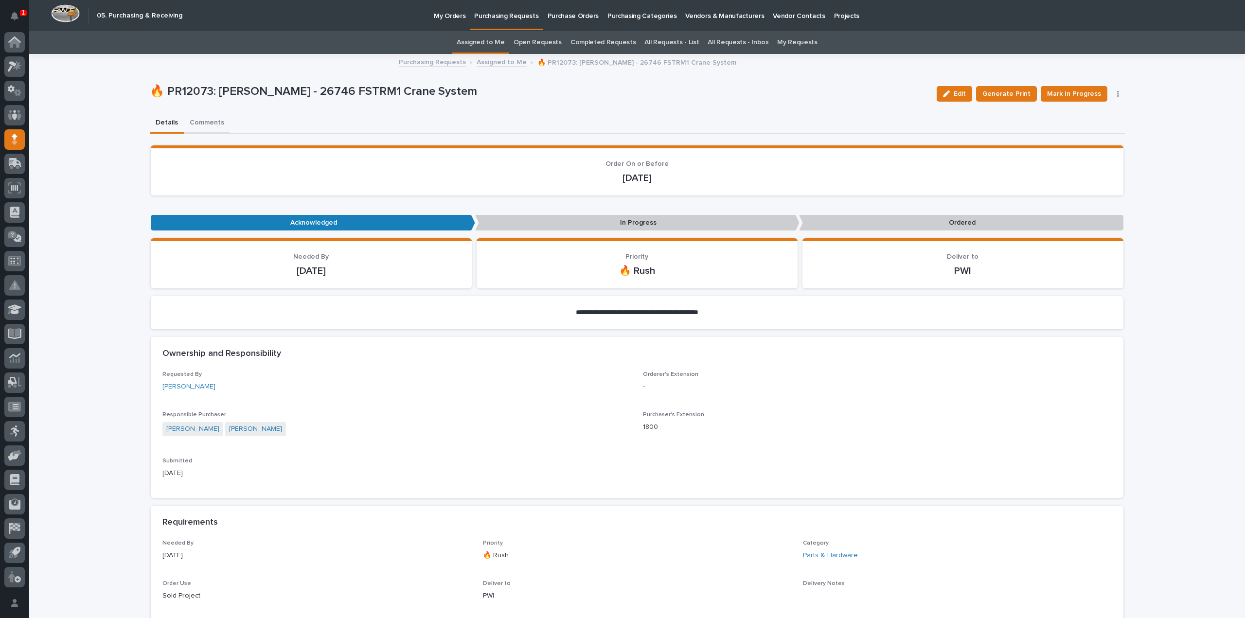
click at [205, 123] on button "Comments" at bounding box center [207, 123] width 46 height 20
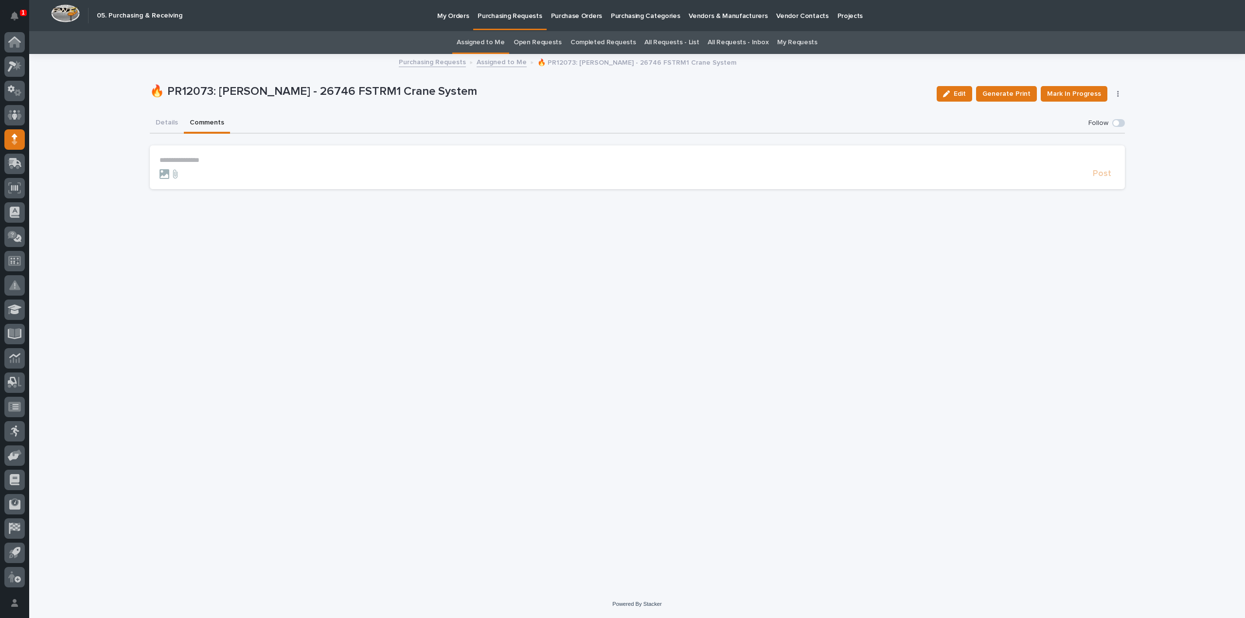
click at [215, 159] on p "**********" at bounding box center [636, 160] width 955 height 8
click at [190, 173] on span "Arlyn Miller" at bounding box center [189, 174] width 54 height 7
click at [227, 166] on form "**********" at bounding box center [636, 170] width 955 height 28
click at [223, 160] on p "**********" at bounding box center [636, 161] width 955 height 10
click at [1100, 178] on span "Post" at bounding box center [1101, 178] width 18 height 11
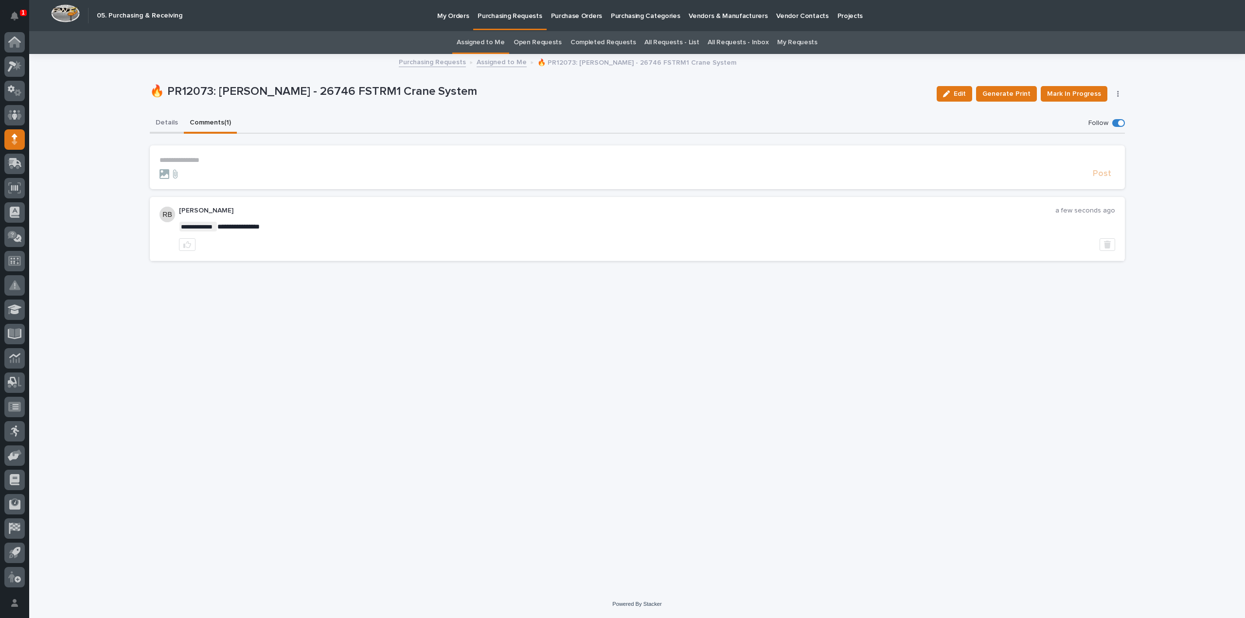
click at [168, 123] on button "Details" at bounding box center [167, 123] width 34 height 20
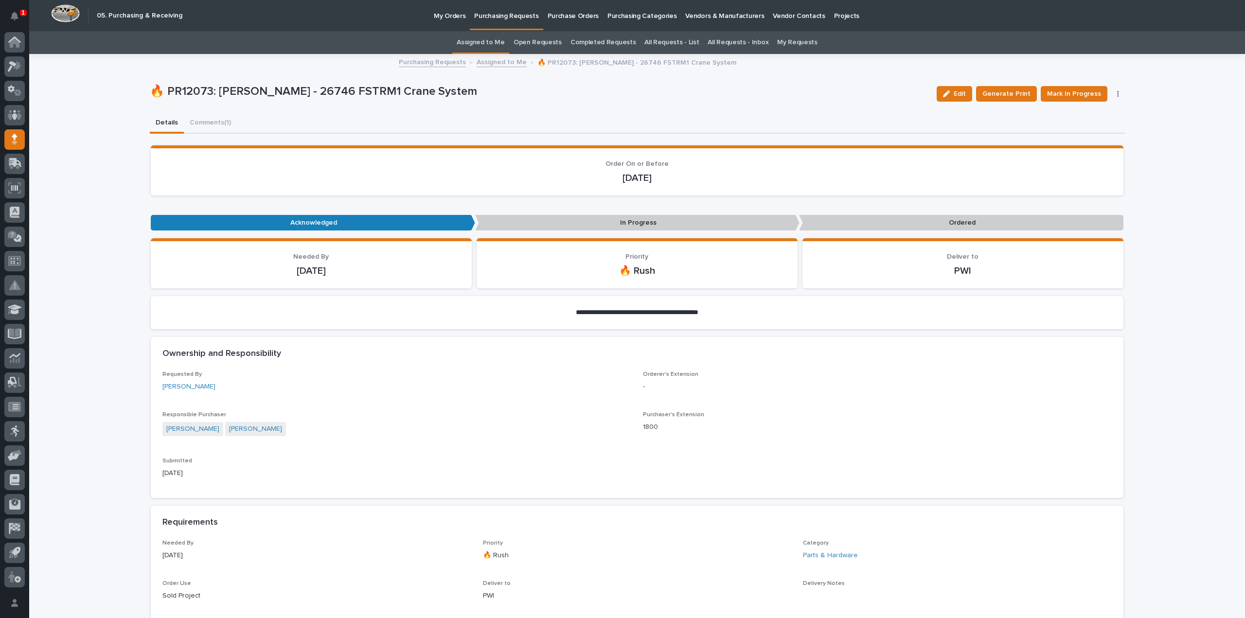
click at [498, 44] on link "Assigned to Me" at bounding box center [480, 42] width 48 height 23
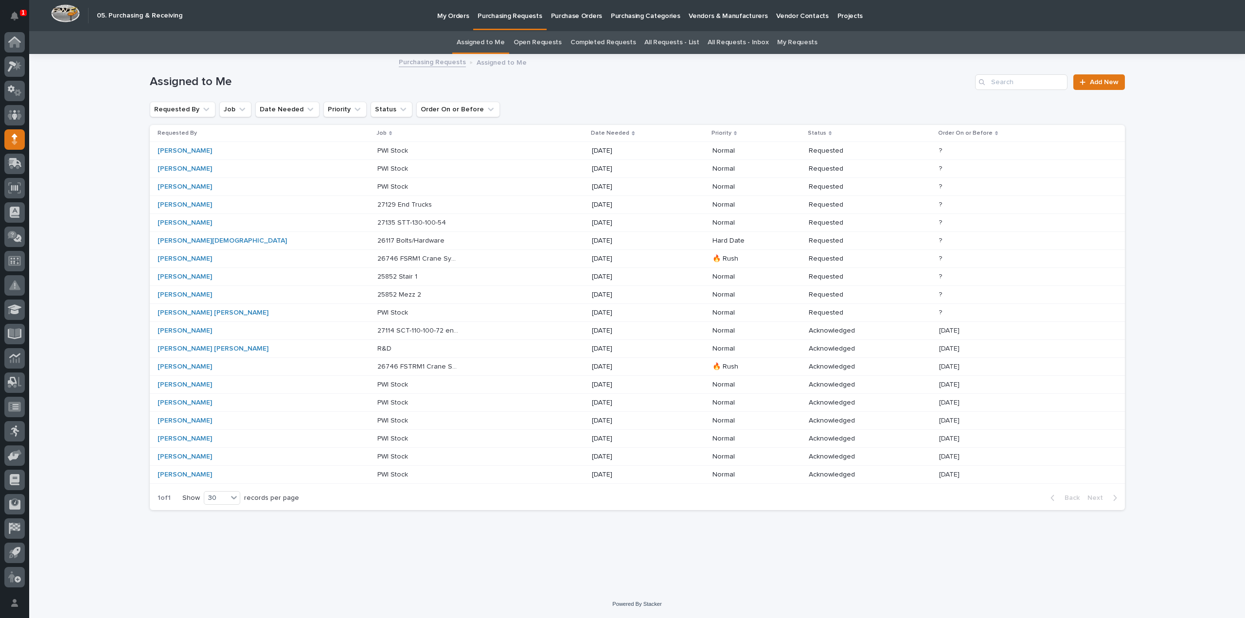
click at [377, 258] on p "26746 FSRM1 Crane System" at bounding box center [418, 258] width 83 height 10
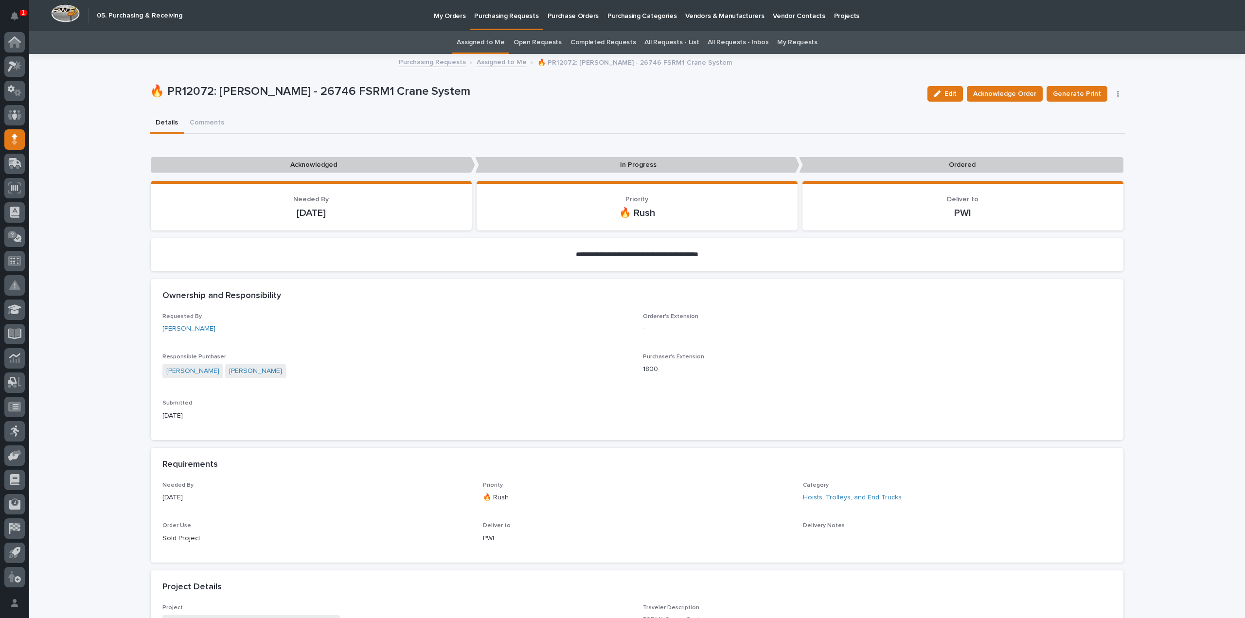
scroll to position [502, 0]
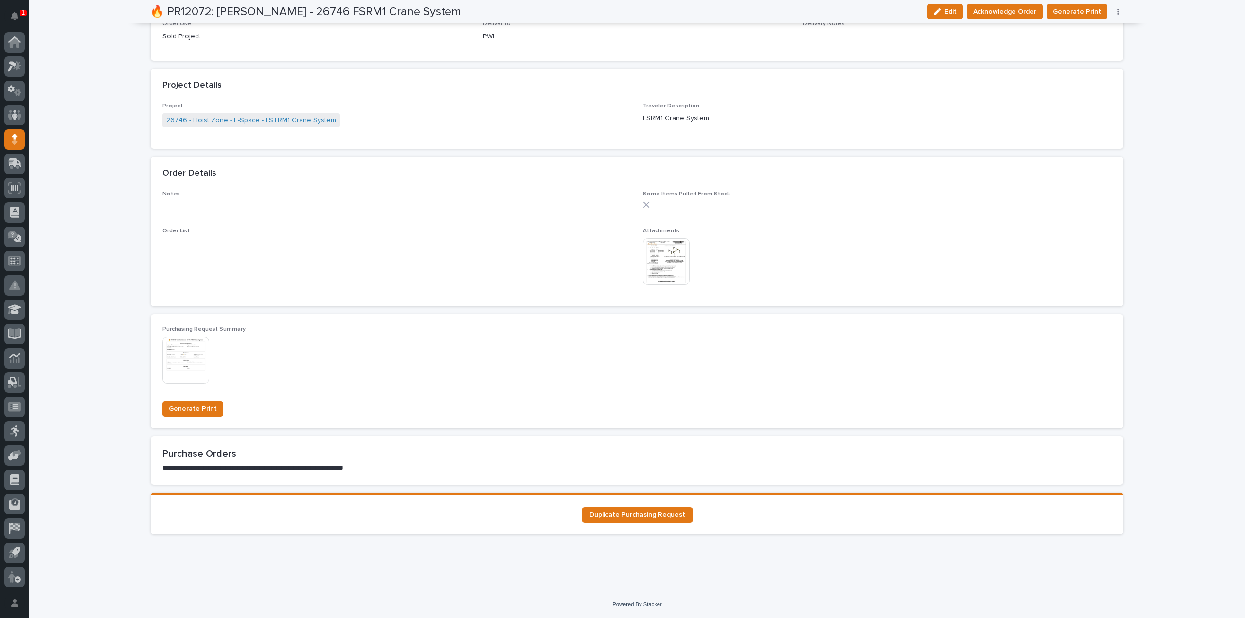
click at [668, 271] on img at bounding box center [666, 261] width 47 height 47
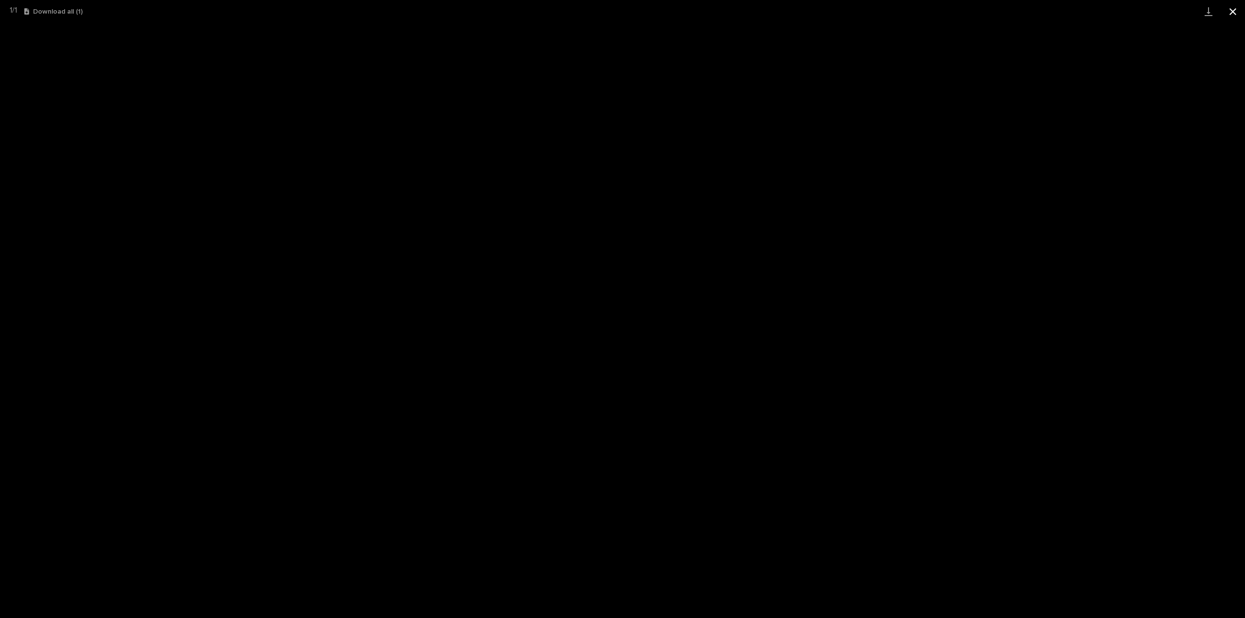
click at [1233, 10] on button "Close gallery" at bounding box center [1232, 11] width 24 height 23
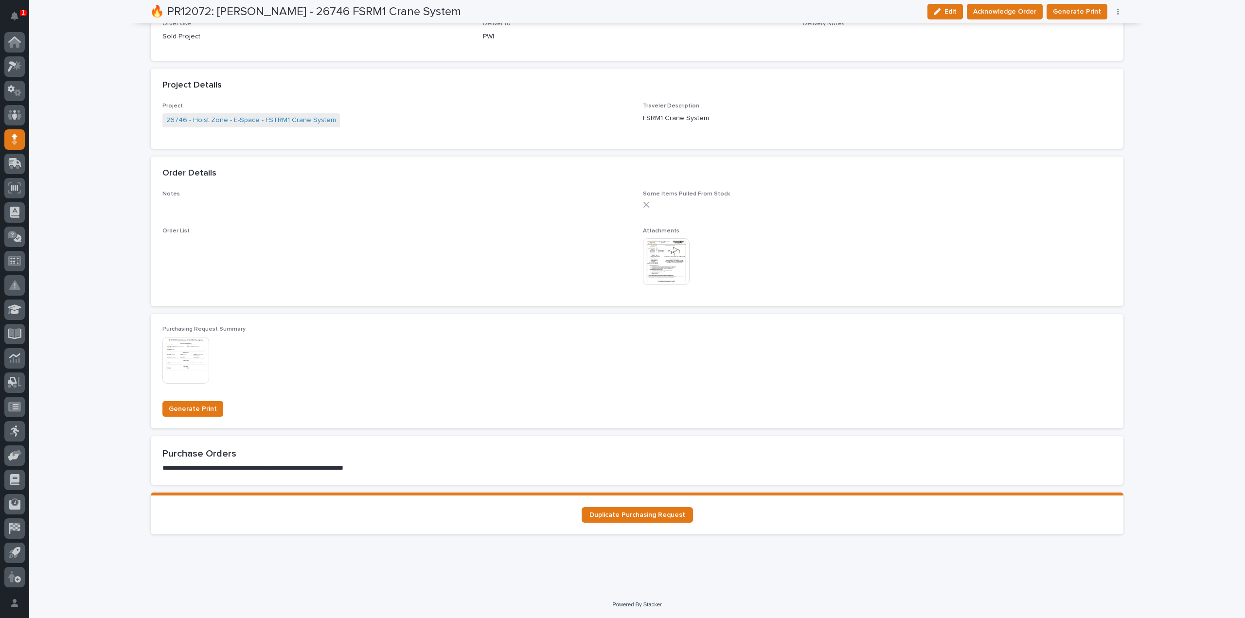
scroll to position [0, 0]
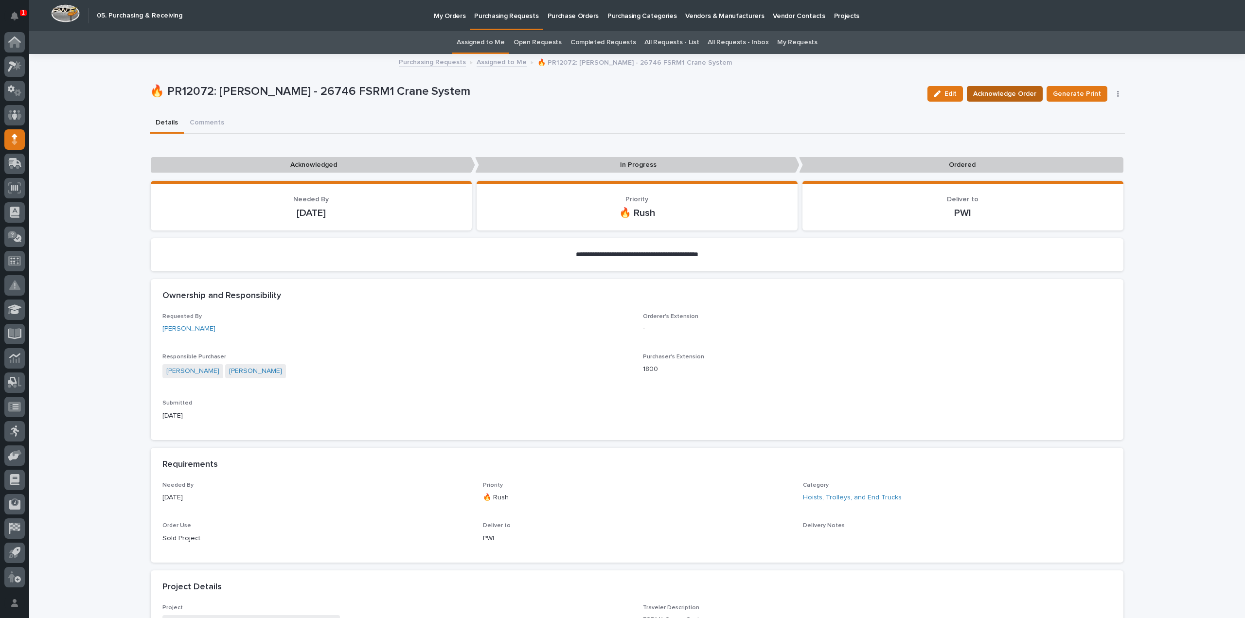
click at [998, 93] on span "Acknowledge Order" at bounding box center [1004, 94] width 63 height 12
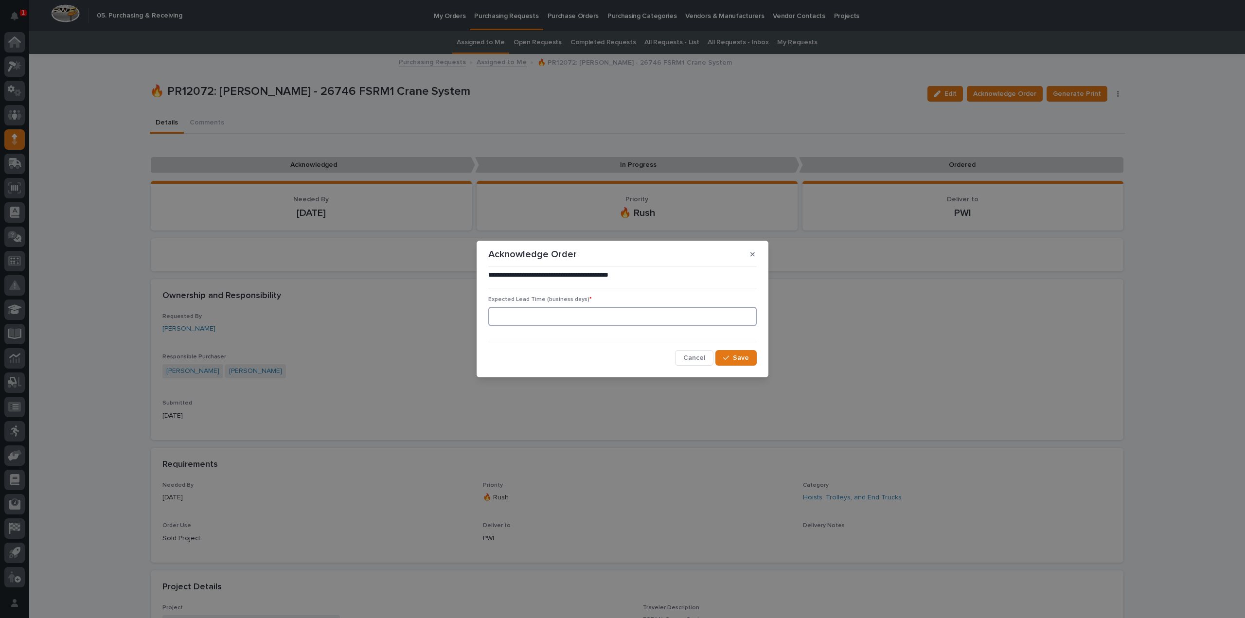
click at [568, 319] on input at bounding box center [622, 316] width 268 height 19
type input "0"
click at [754, 357] on button "Save" at bounding box center [735, 358] width 41 height 16
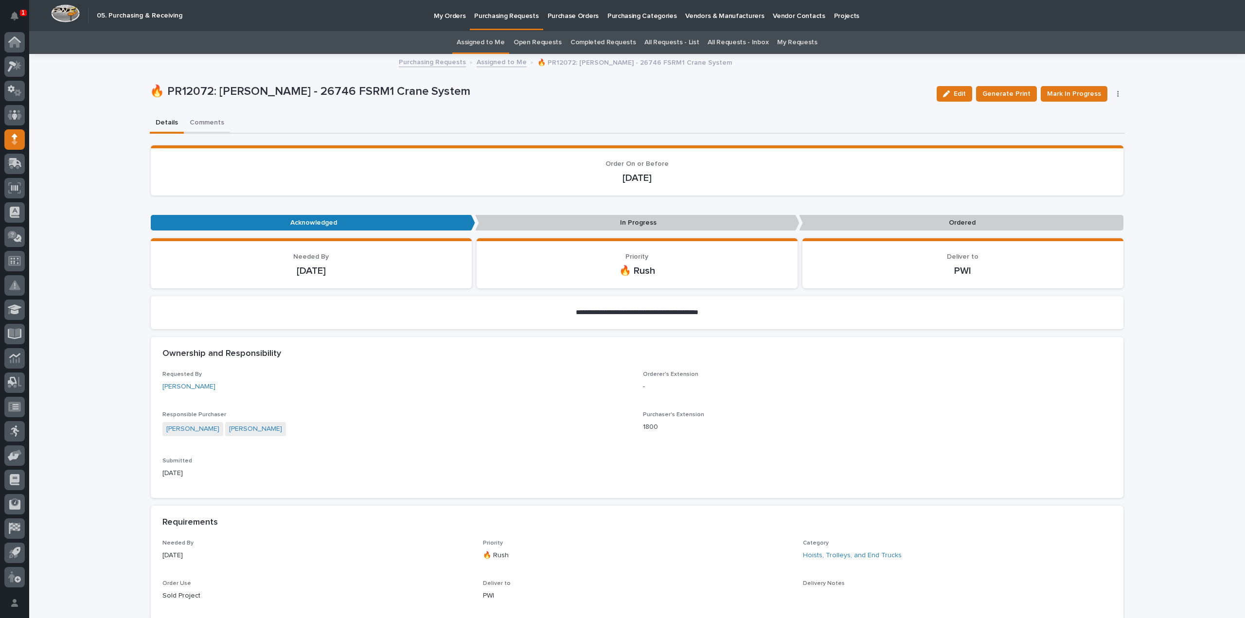
click at [198, 124] on button "Comments" at bounding box center [207, 123] width 46 height 20
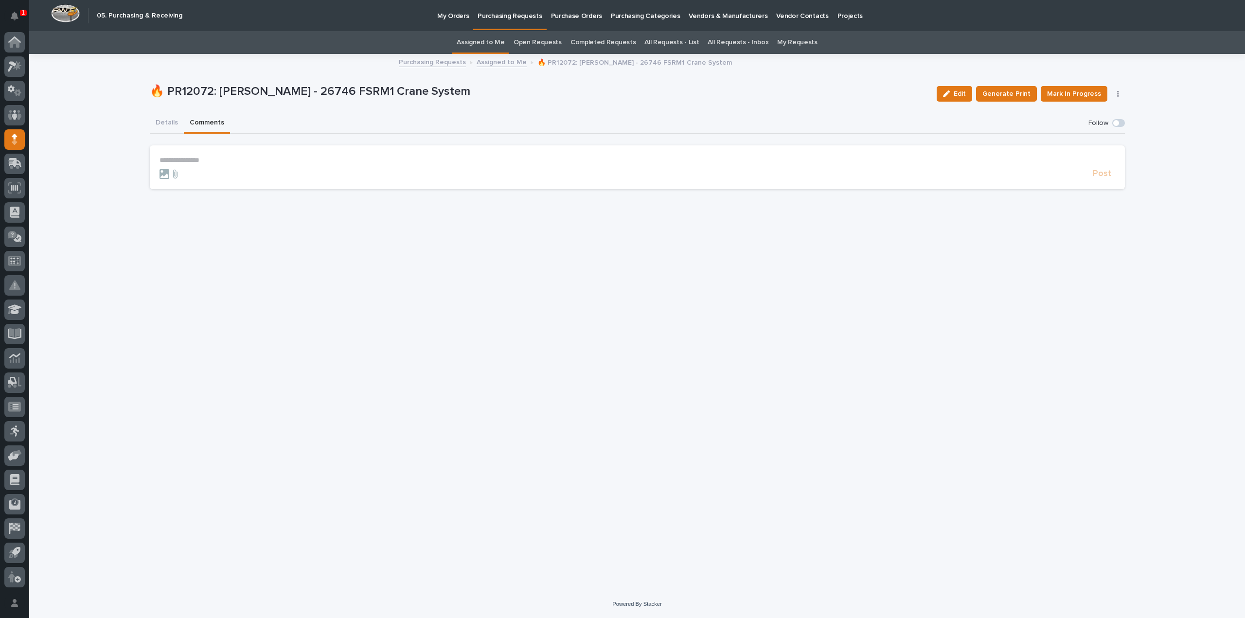
click at [209, 160] on p "**********" at bounding box center [636, 160] width 955 height 8
click at [191, 175] on span "Arlyn Miller" at bounding box center [189, 174] width 54 height 7
click at [204, 163] on p "**********" at bounding box center [636, 161] width 955 height 10
click at [1103, 176] on span "Post" at bounding box center [1101, 178] width 18 height 11
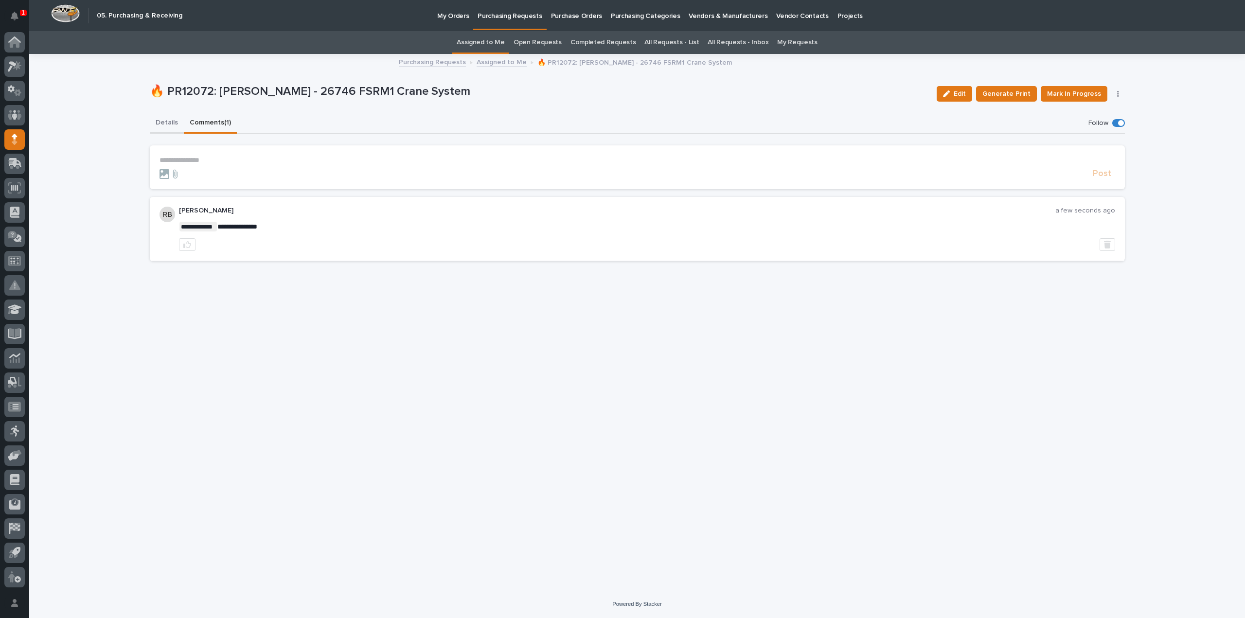
click at [168, 121] on button "Details" at bounding box center [167, 123] width 34 height 20
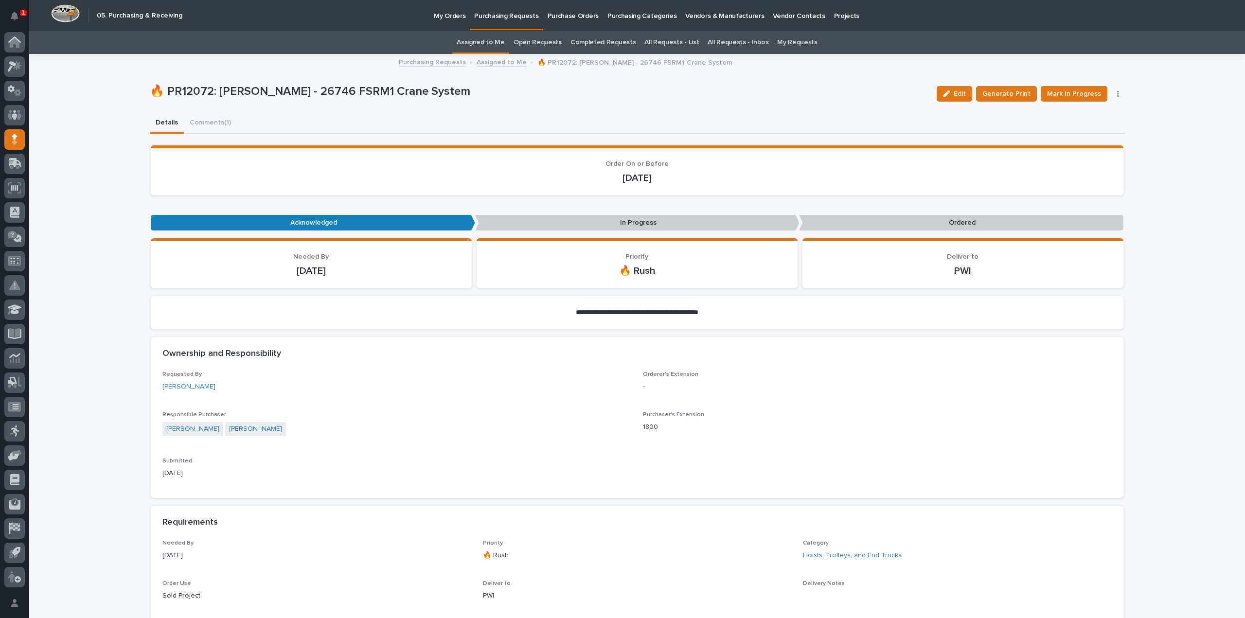
click at [499, 43] on link "Assigned to Me" at bounding box center [480, 42] width 48 height 23
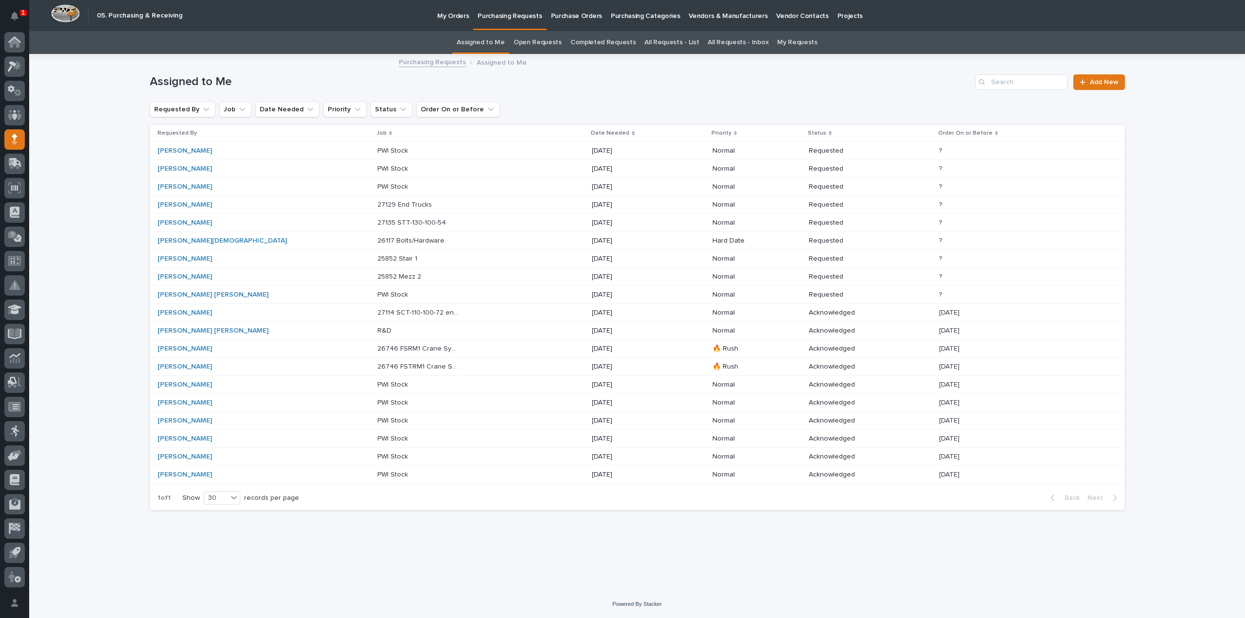
click at [377, 240] on p "26117 Bolts/Hardware" at bounding box center [411, 240] width 69 height 10
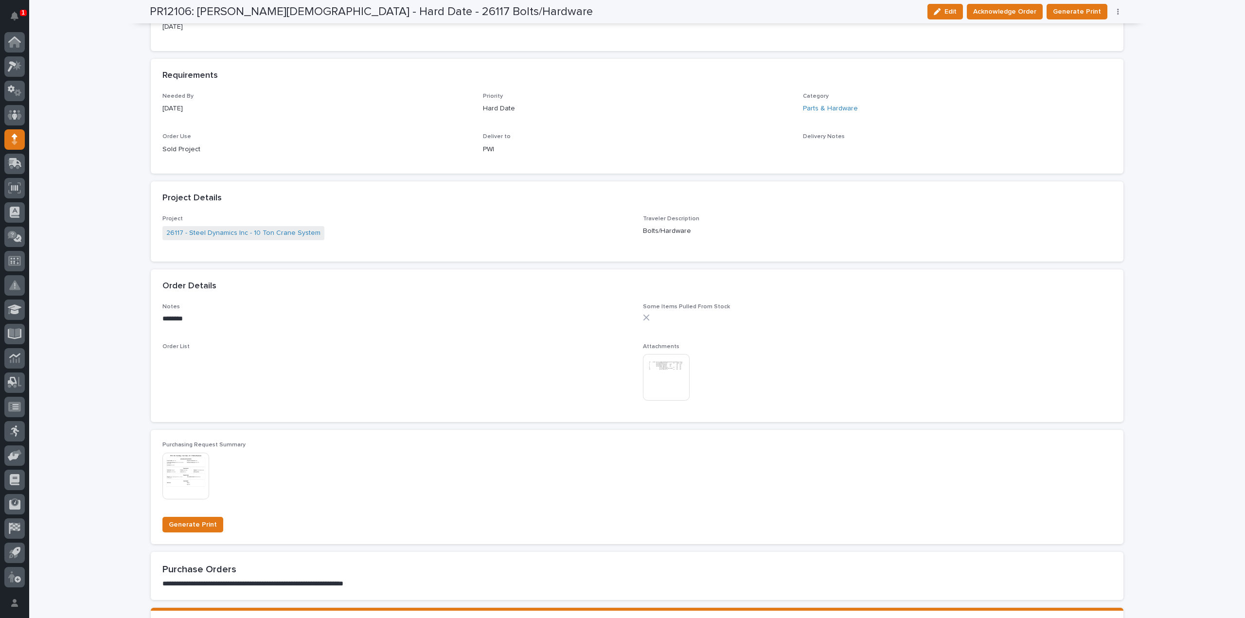
scroll to position [505, 0]
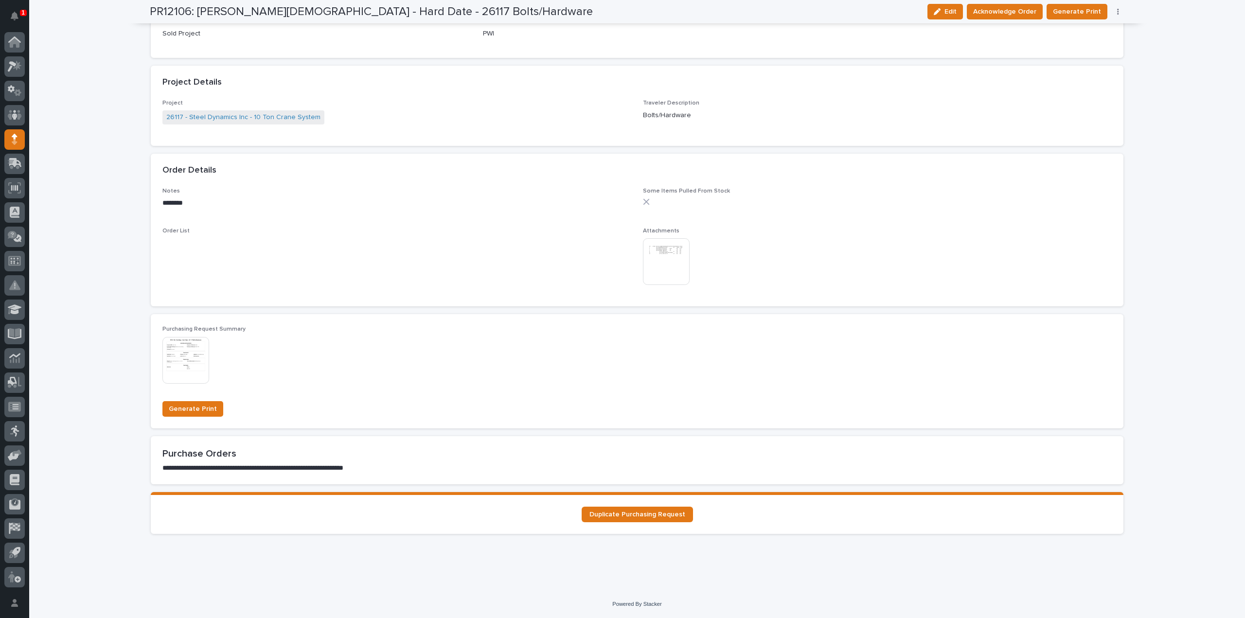
click at [649, 276] on img at bounding box center [666, 261] width 47 height 47
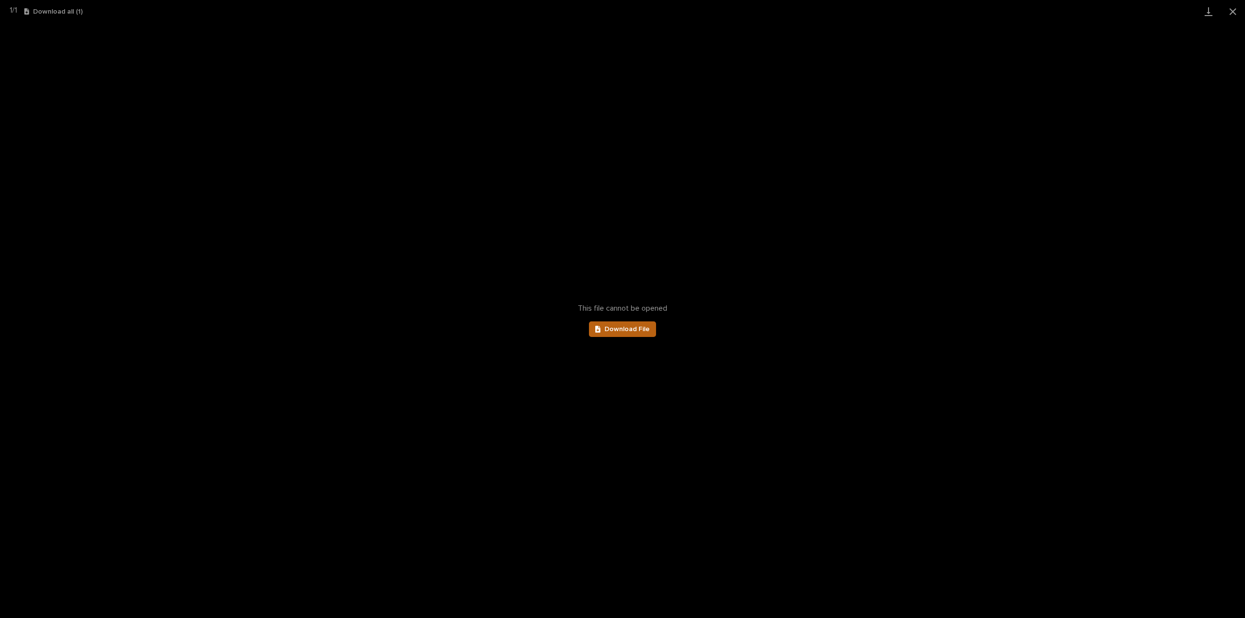
click at [628, 327] on span "Download File" at bounding box center [626, 329] width 45 height 7
click at [1230, 10] on button "Close gallery" at bounding box center [1232, 11] width 24 height 23
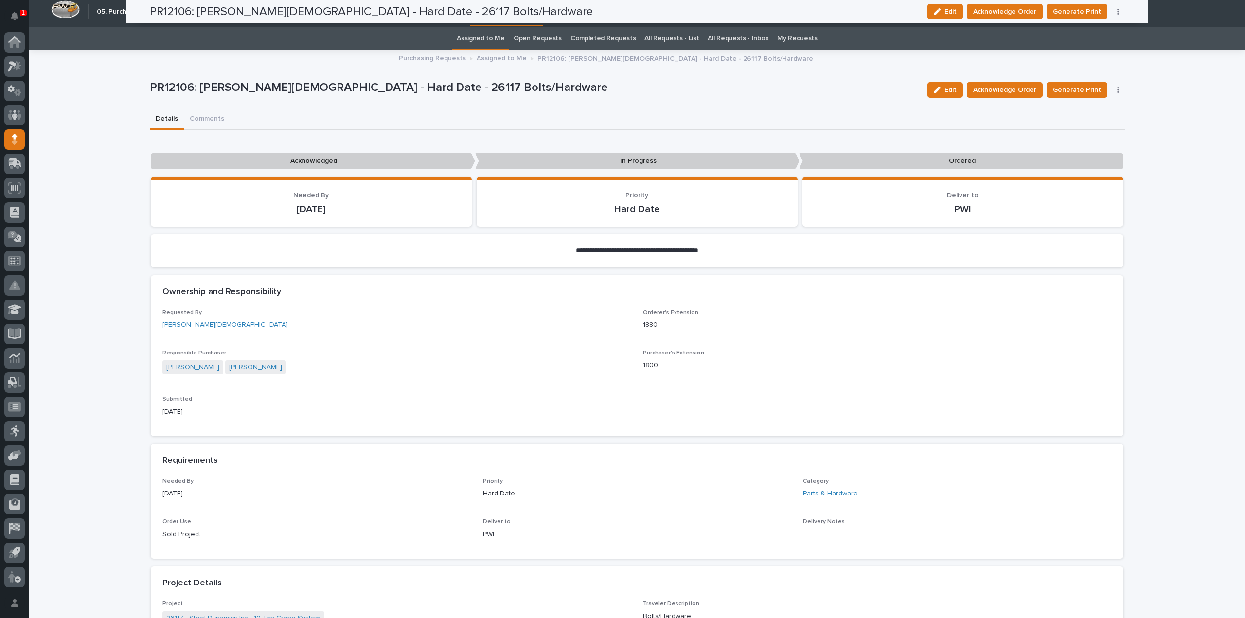
scroll to position [0, 0]
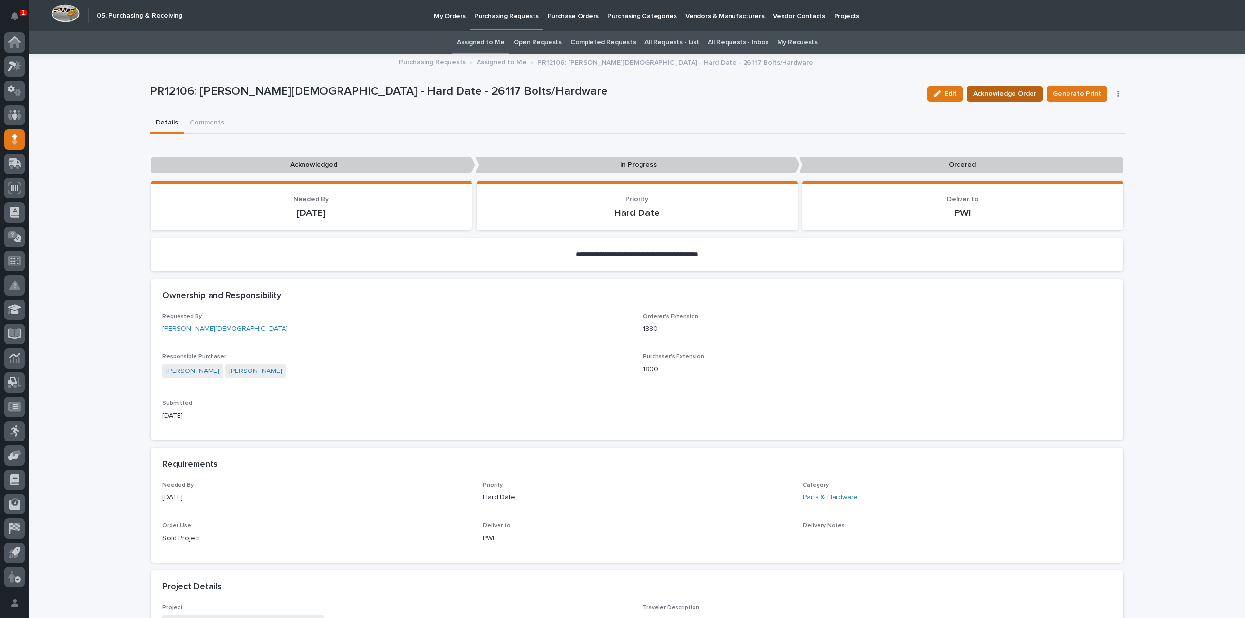
click at [988, 98] on span "Acknowledge Order" at bounding box center [1004, 94] width 63 height 12
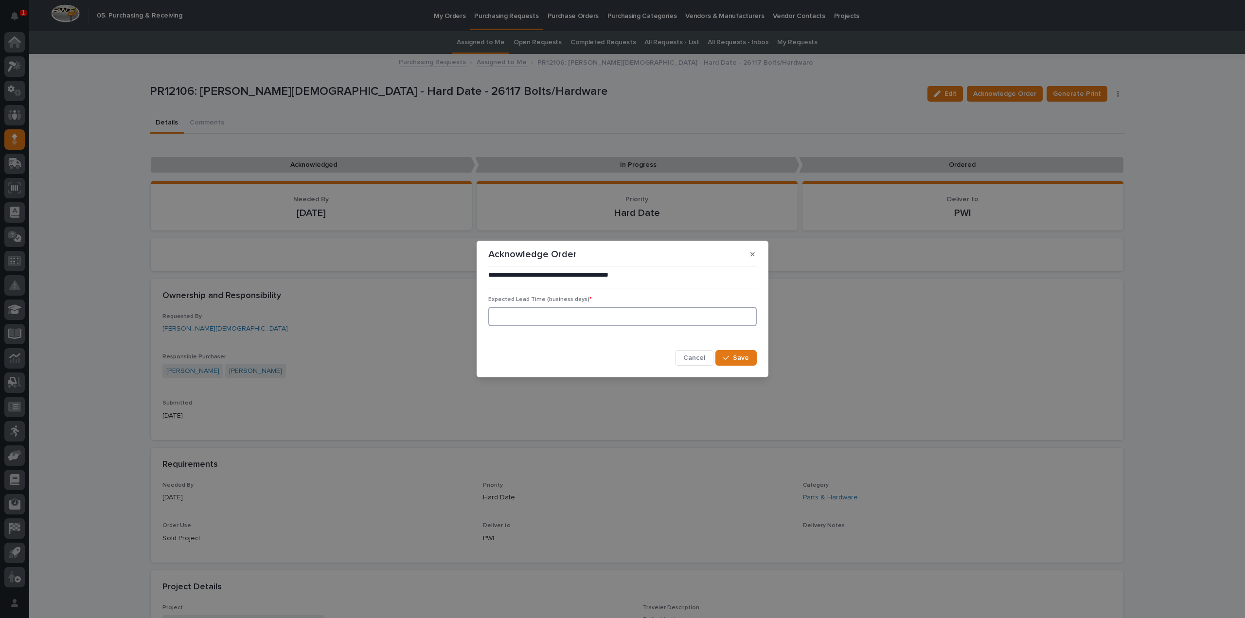
click at [497, 314] on input at bounding box center [622, 316] width 268 height 19
type input "0"
click at [750, 359] on button "Save" at bounding box center [735, 358] width 41 height 16
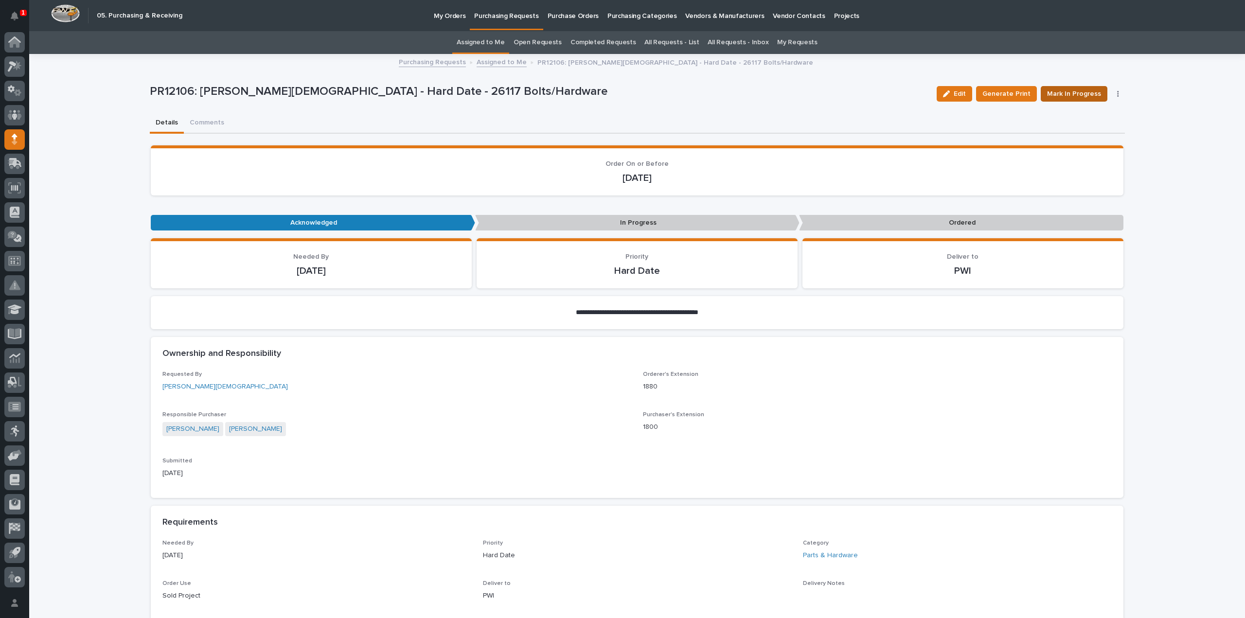
click at [1050, 94] on span "Mark In Progress" at bounding box center [1074, 94] width 54 height 12
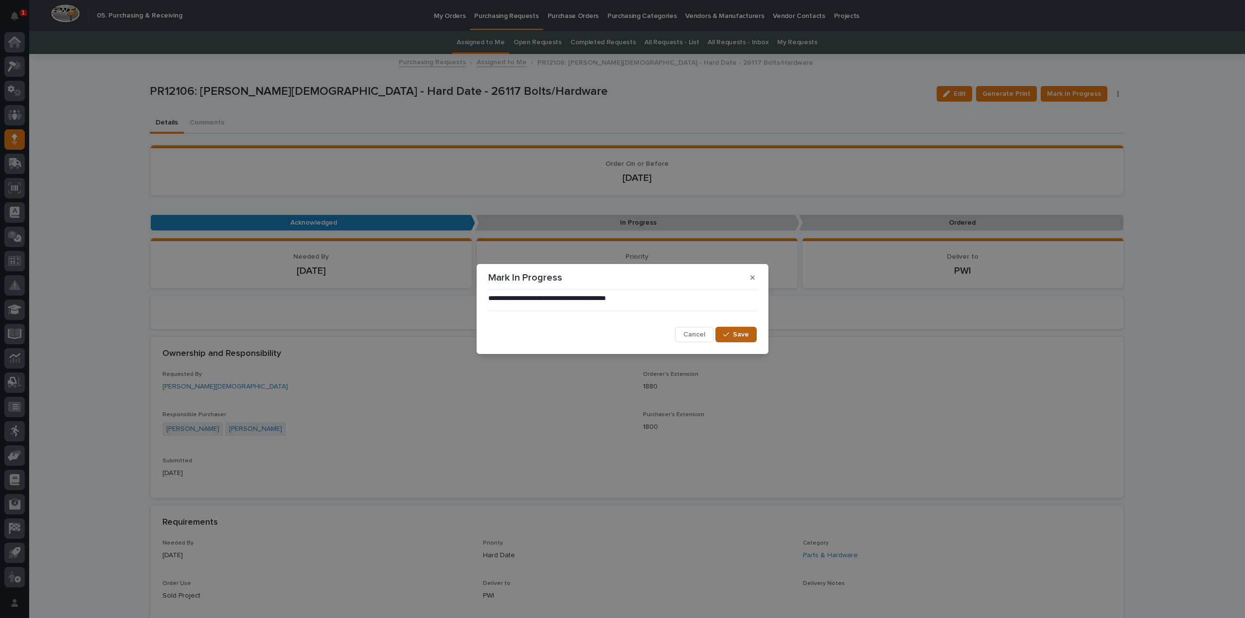
click at [744, 339] on span "Save" at bounding box center [741, 334] width 16 height 9
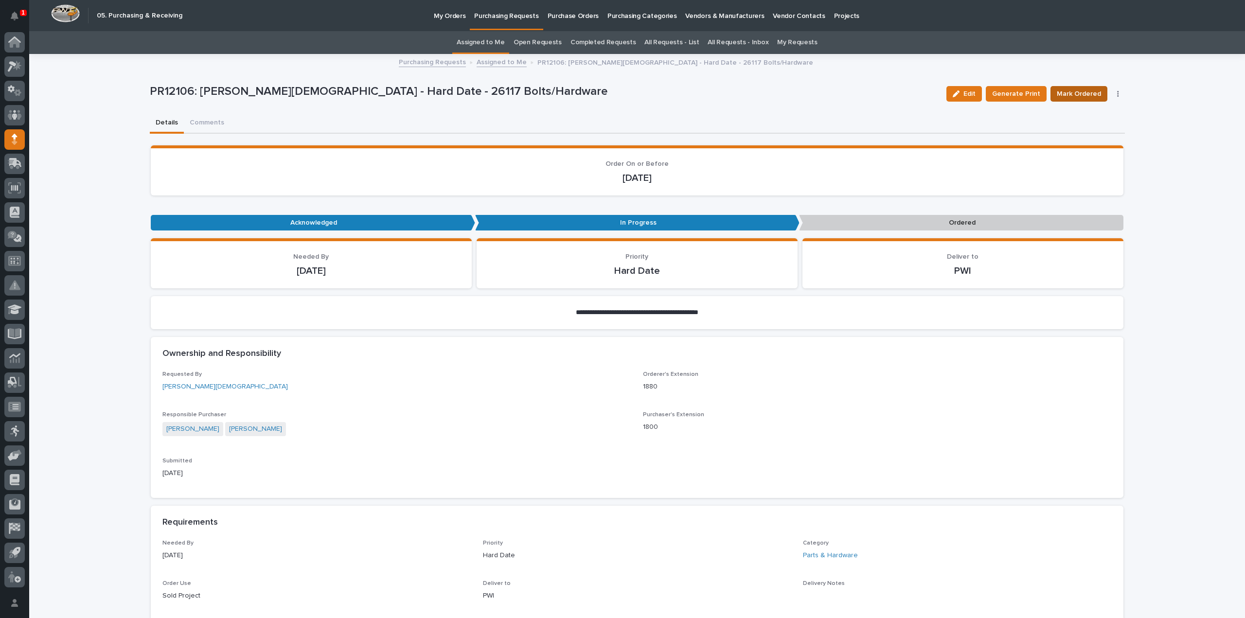
click at [1065, 93] on span "Mark Ordered" at bounding box center [1078, 94] width 44 height 12
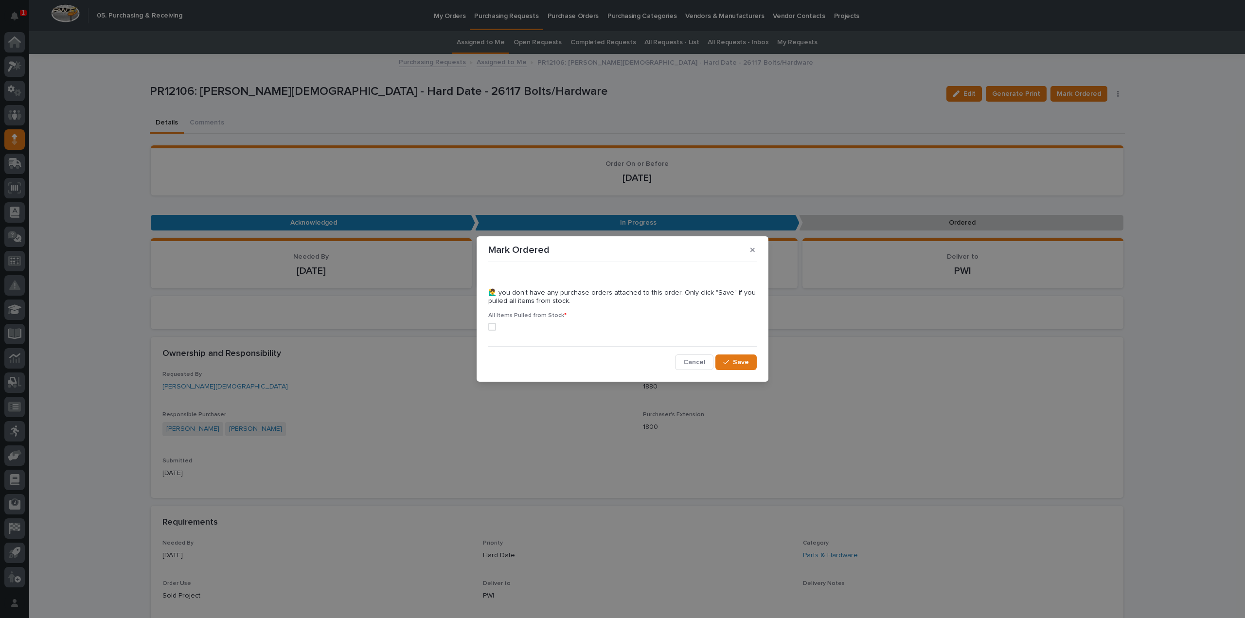
click at [491, 327] on span at bounding box center [492, 327] width 8 height 8
click at [721, 361] on button "Save" at bounding box center [735, 362] width 41 height 16
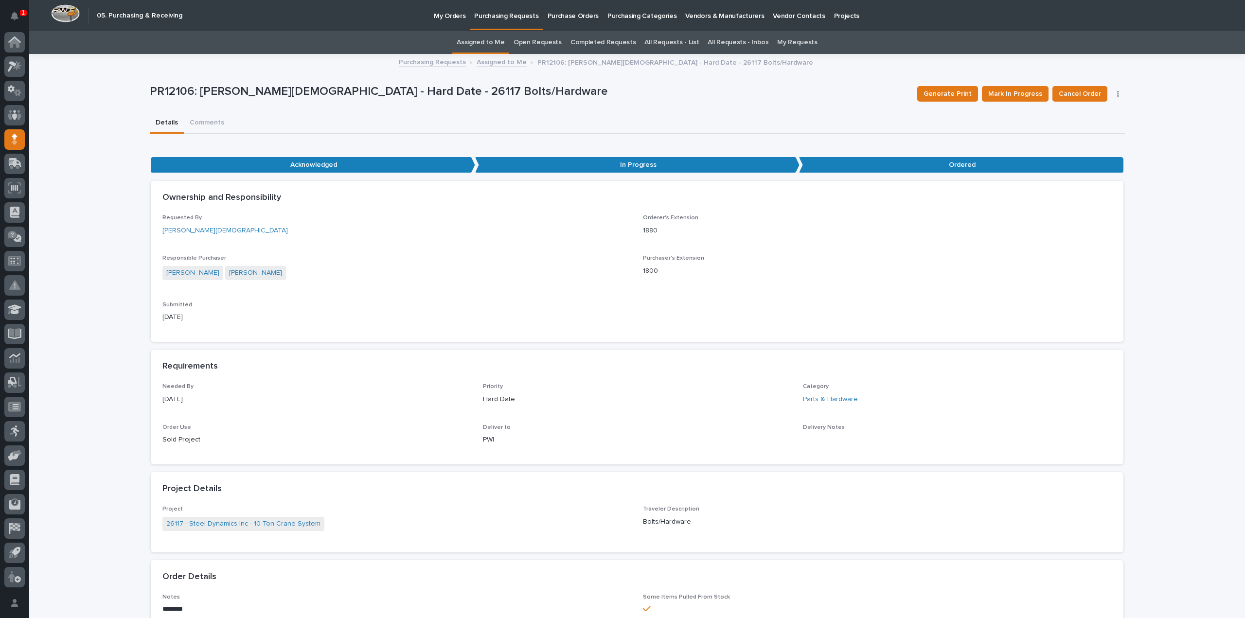
click at [498, 44] on link "Assigned to Me" at bounding box center [480, 42] width 48 height 23
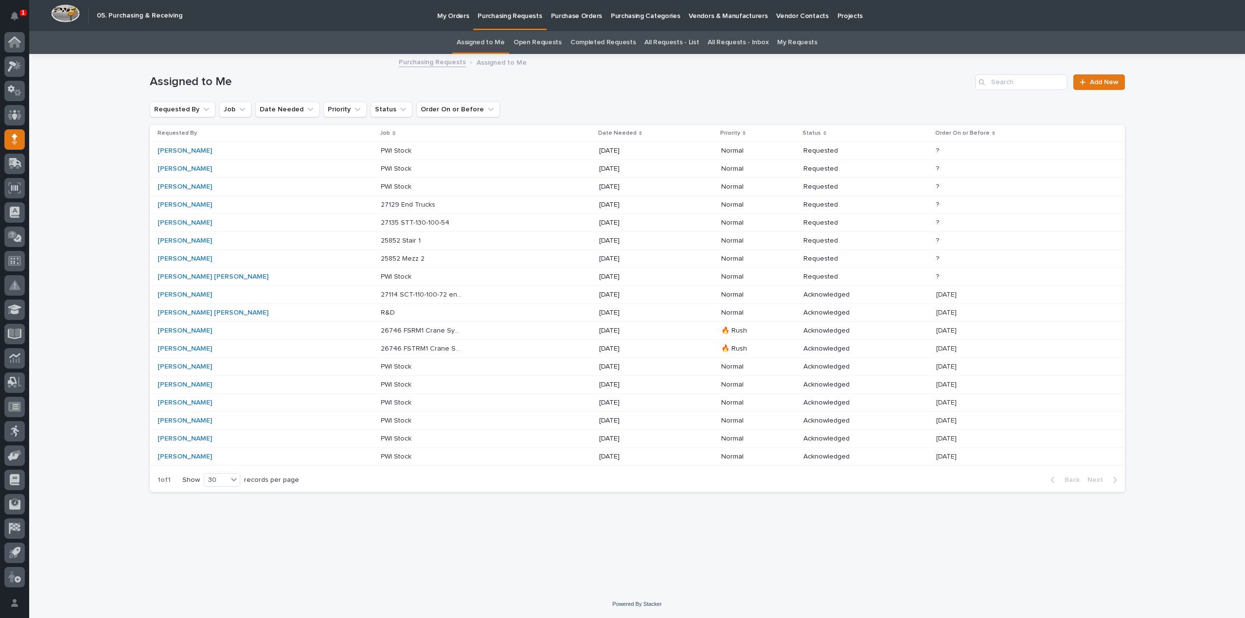
click at [381, 258] on p "25852 Mezz 2" at bounding box center [404, 258] width 46 height 10
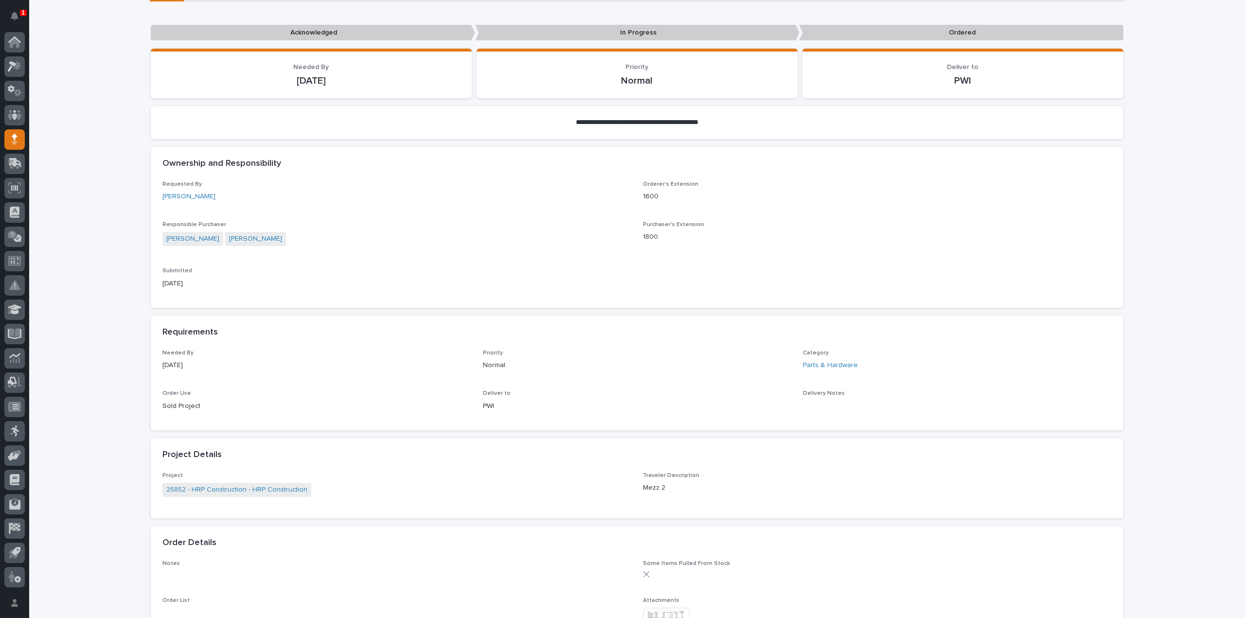
scroll to position [389, 0]
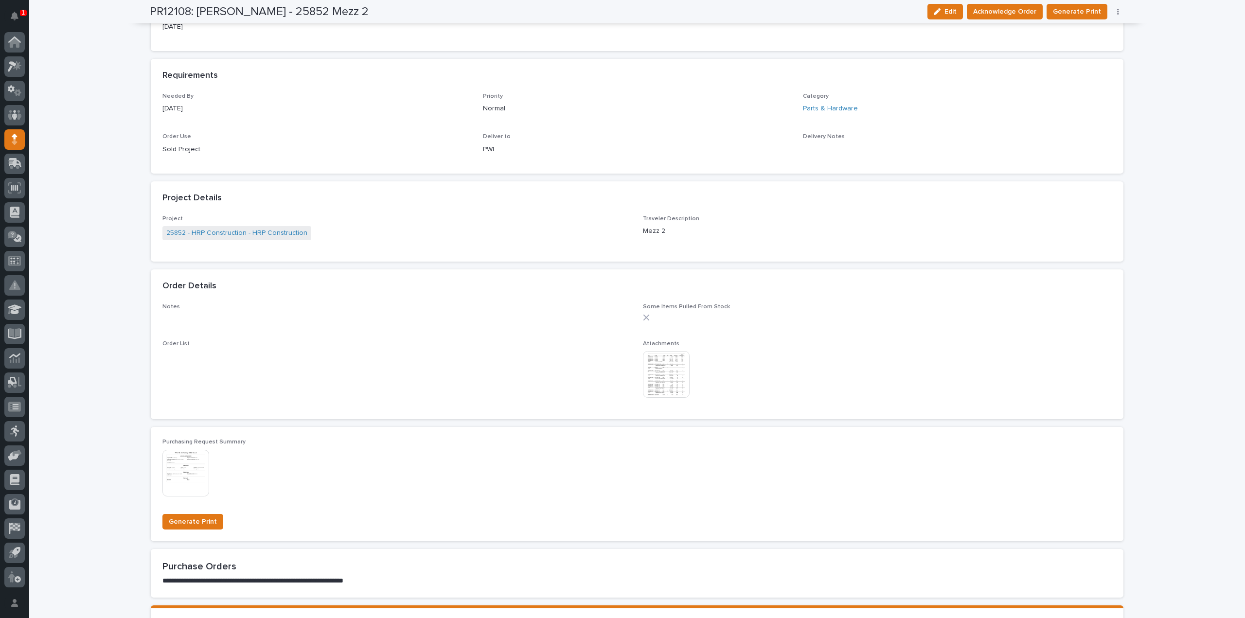
click at [652, 381] on img at bounding box center [666, 374] width 47 height 47
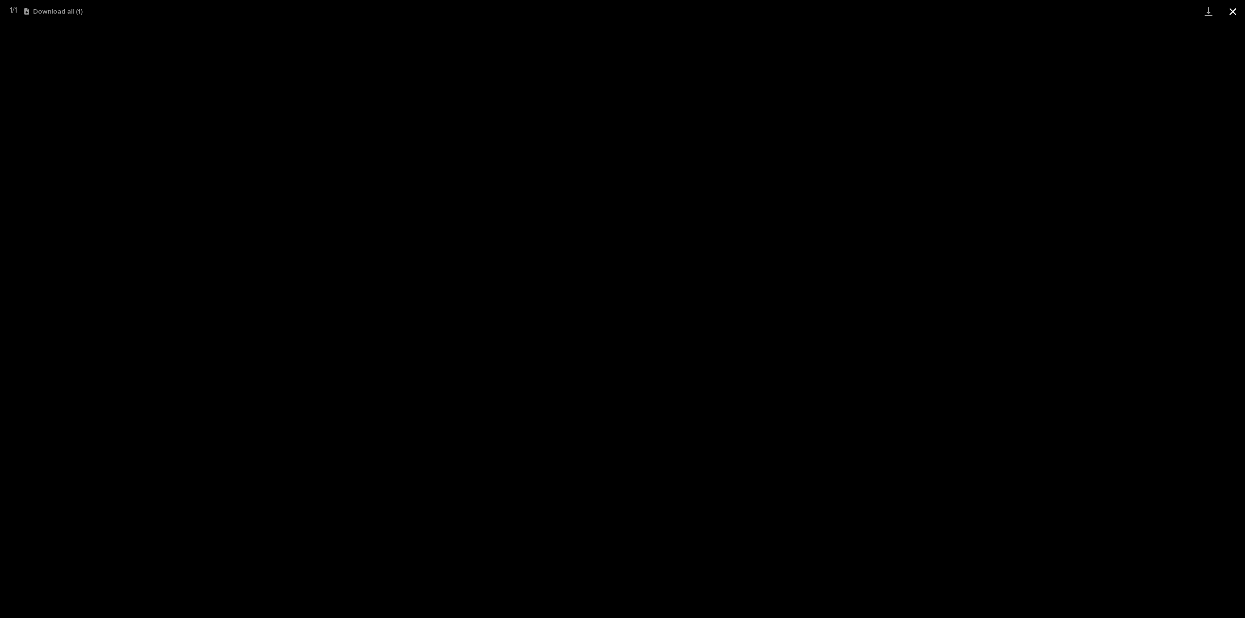
click at [1229, 15] on button "Close gallery" at bounding box center [1232, 11] width 24 height 23
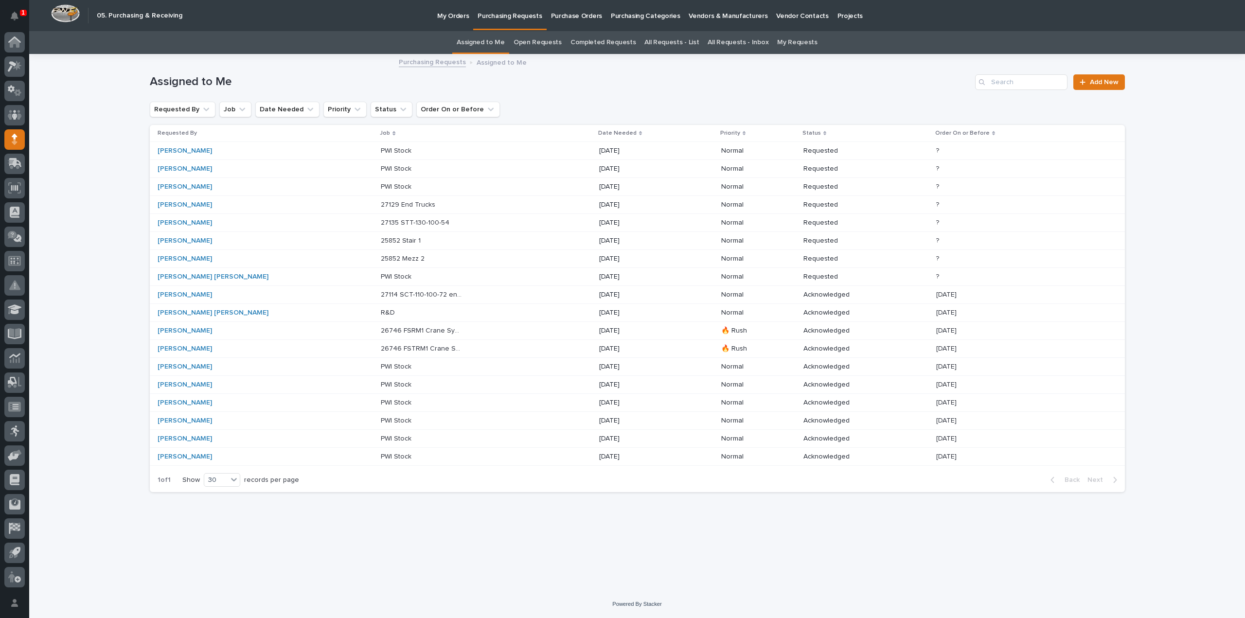
click at [381, 239] on p "25852 Stair 1" at bounding box center [402, 240] width 42 height 10
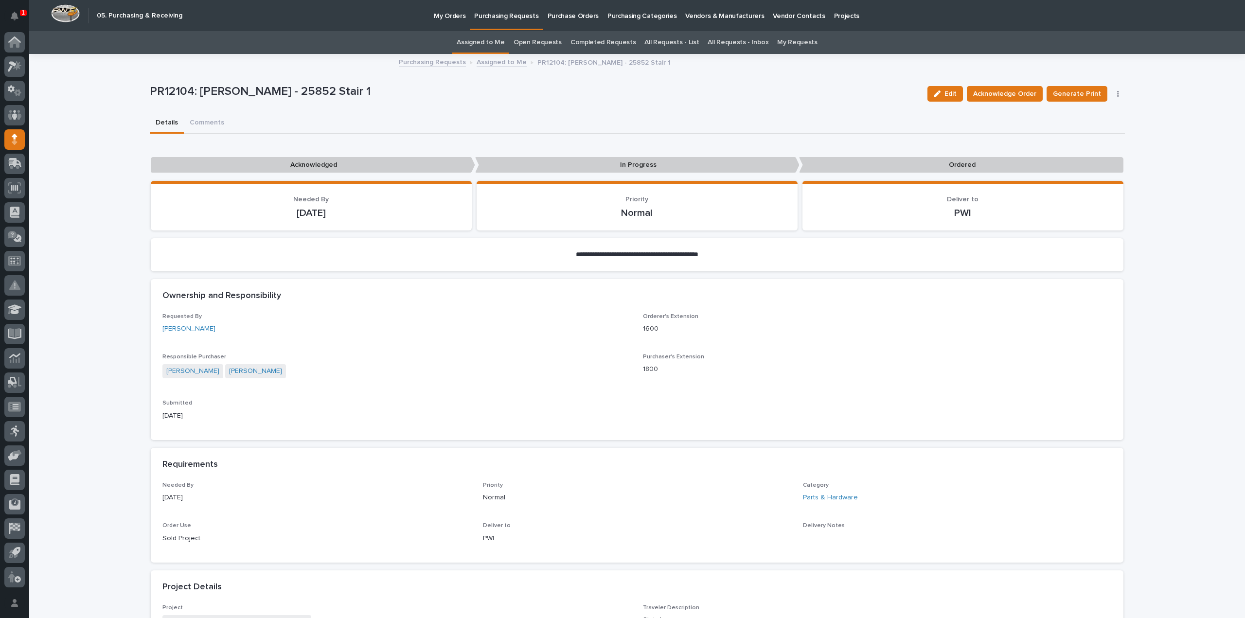
scroll to position [194, 0]
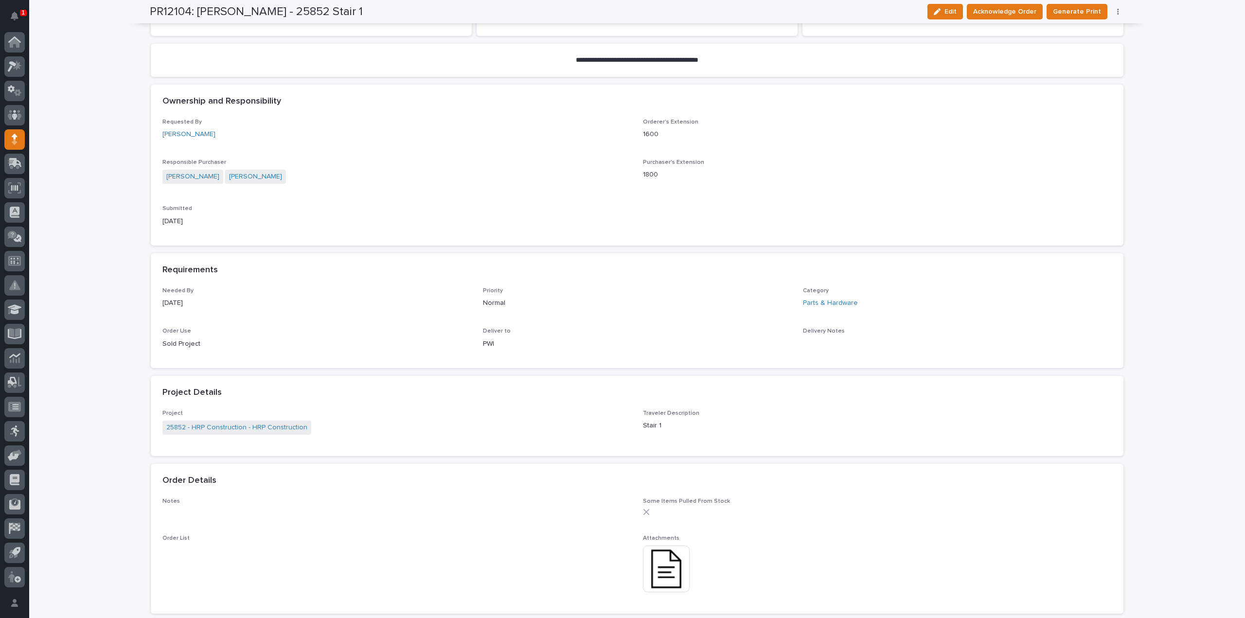
click at [660, 576] on img at bounding box center [666, 568] width 47 height 47
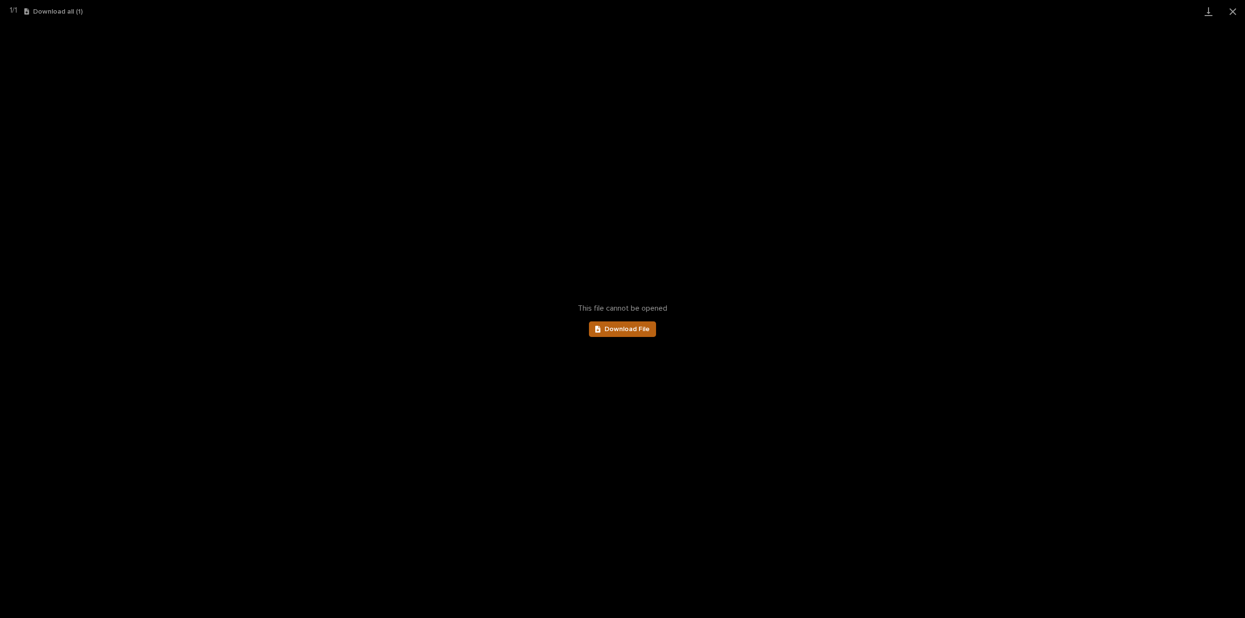
click at [632, 332] on span "Download File" at bounding box center [626, 329] width 45 height 7
click at [1231, 12] on button "Close gallery" at bounding box center [1232, 11] width 24 height 23
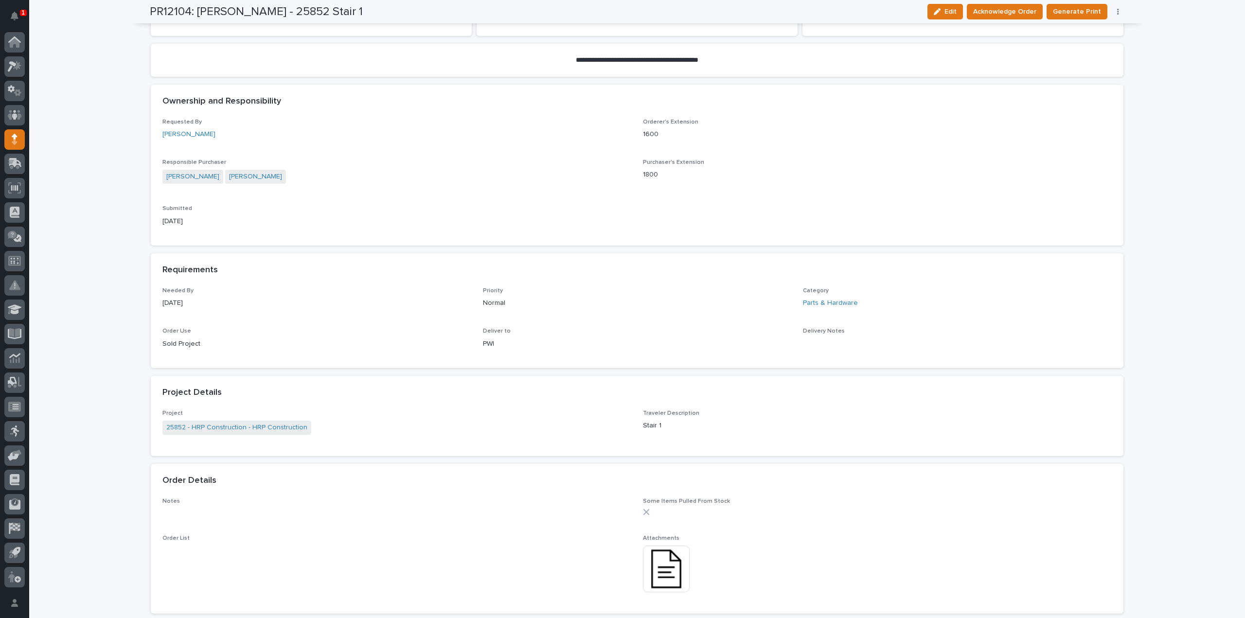
scroll to position [0, 0]
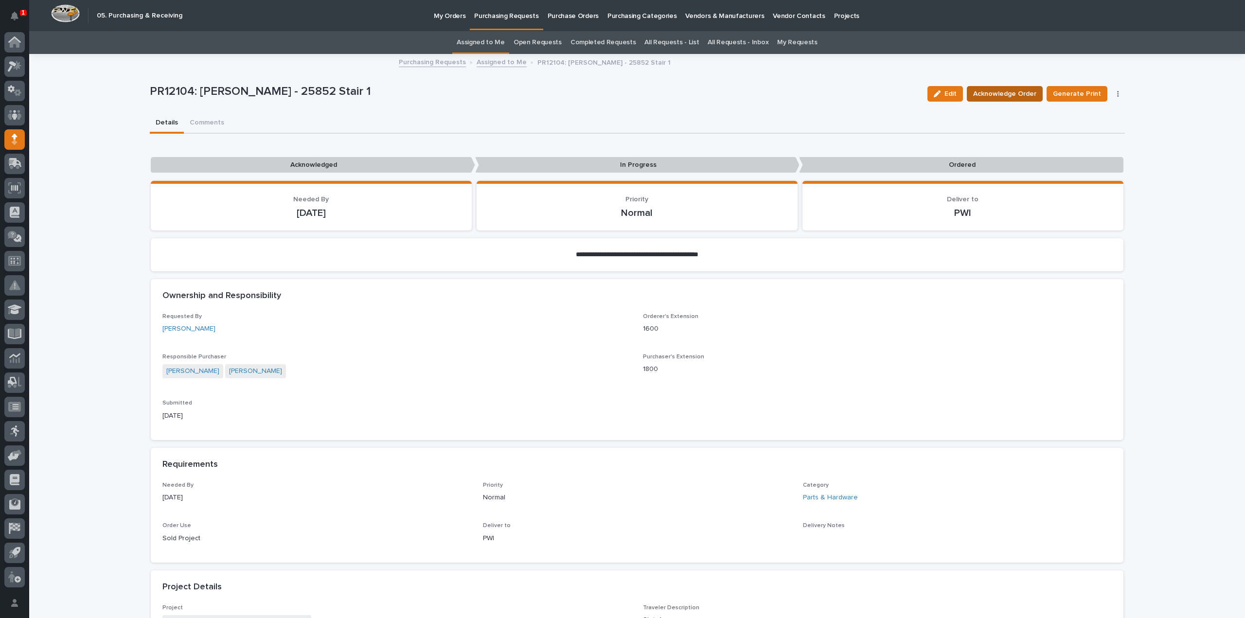
click at [994, 95] on span "Acknowledge Order" at bounding box center [1004, 94] width 63 height 12
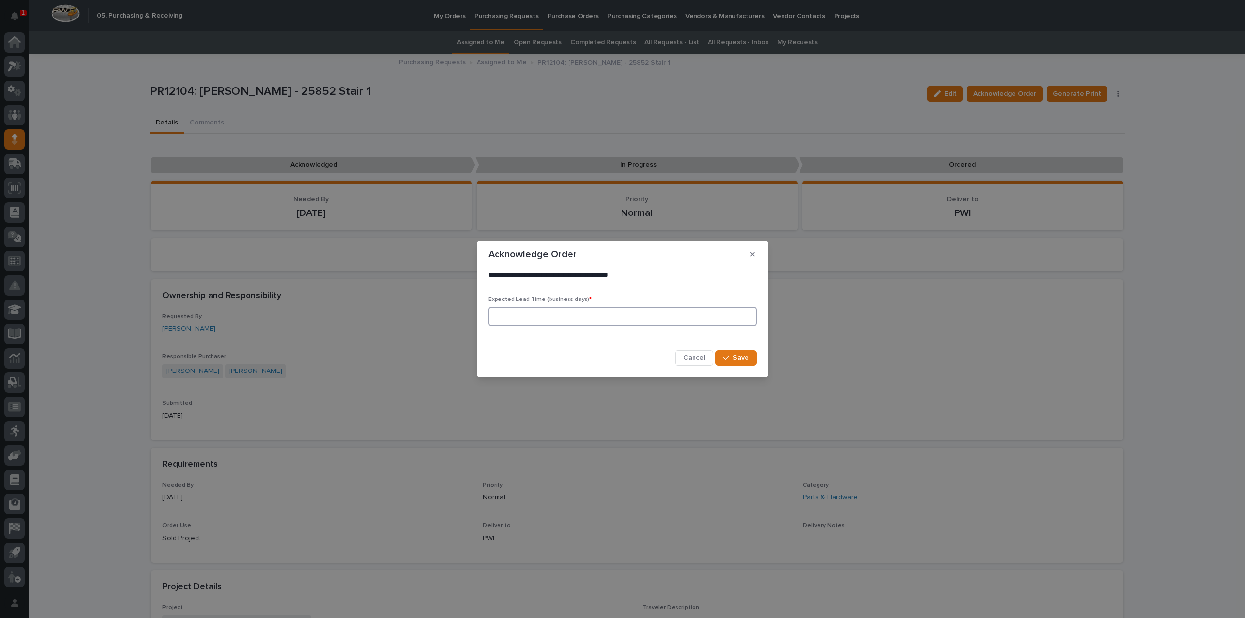
click at [590, 322] on input at bounding box center [622, 316] width 268 height 19
type input "0"
click at [728, 361] on icon "button" at bounding box center [726, 357] width 6 height 7
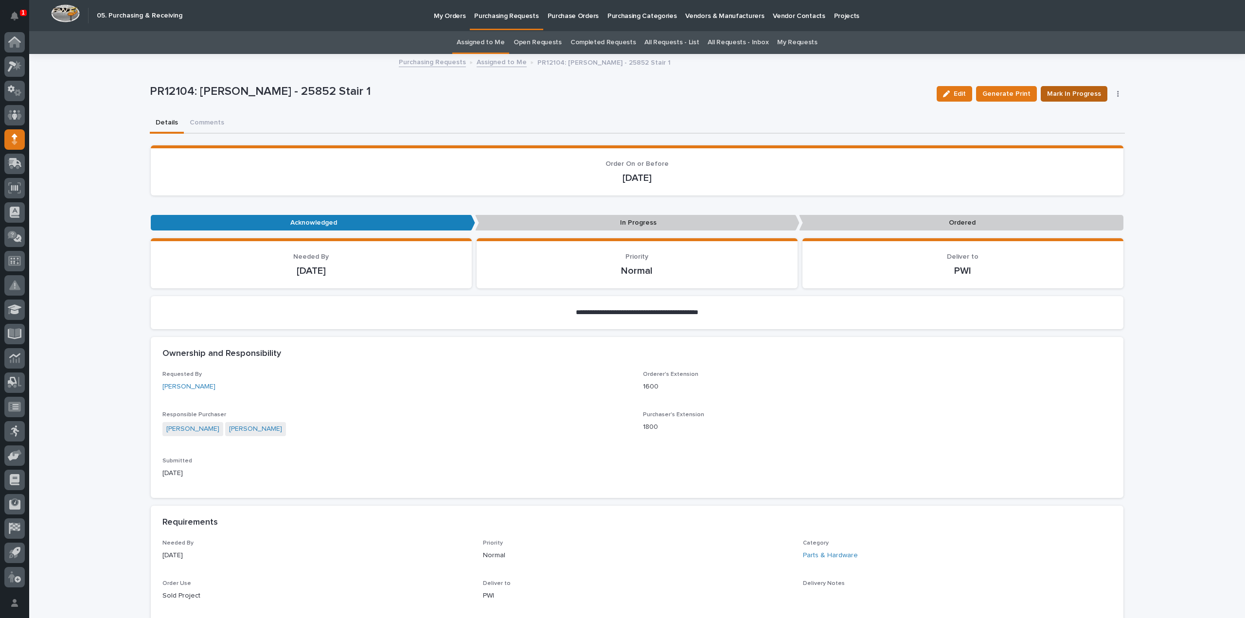
click at [1059, 96] on span "Mark In Progress" at bounding box center [1074, 94] width 54 height 12
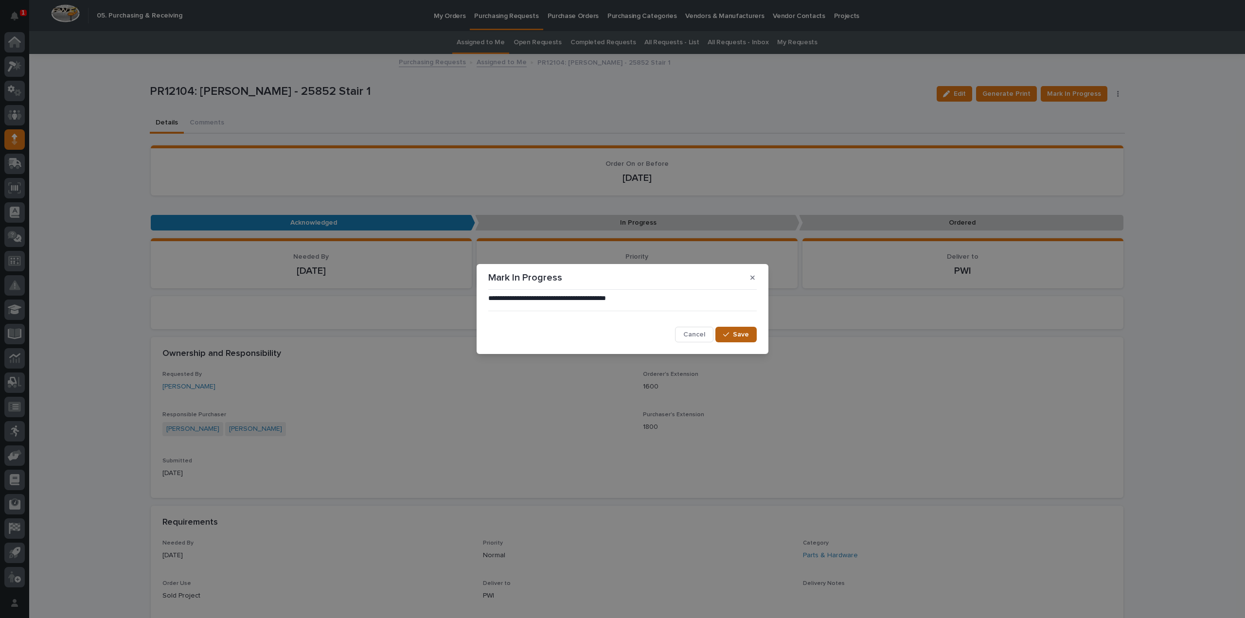
click at [736, 339] on button "Save" at bounding box center [735, 335] width 41 height 16
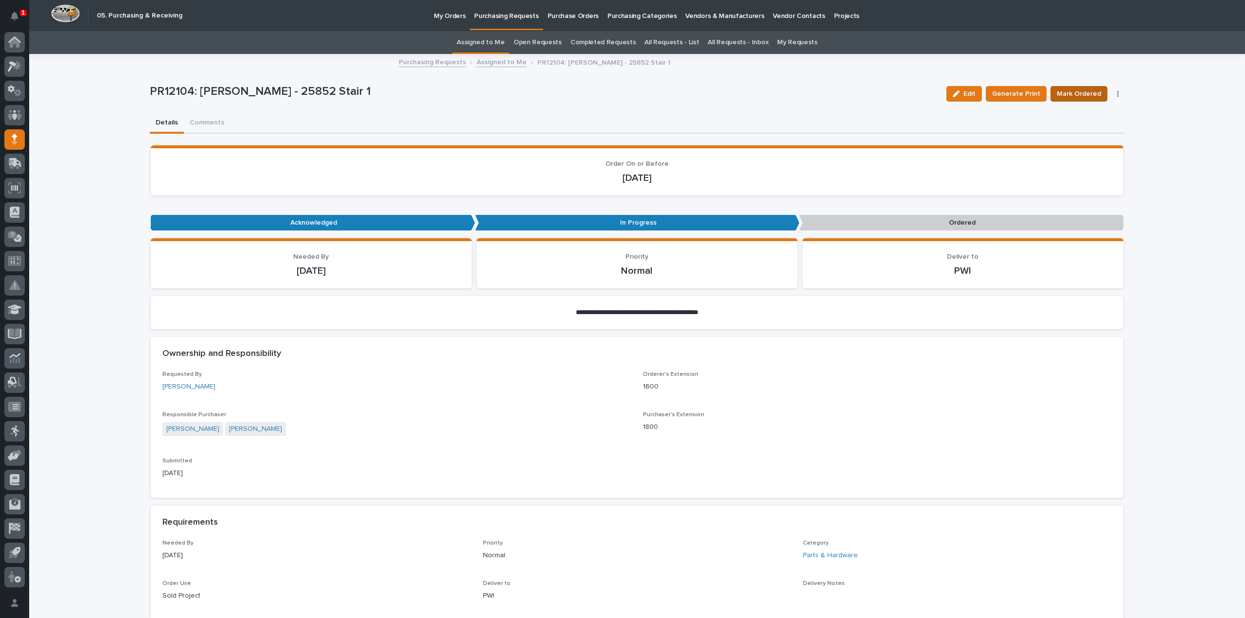
click at [1057, 96] on span "Mark Ordered" at bounding box center [1078, 94] width 44 height 12
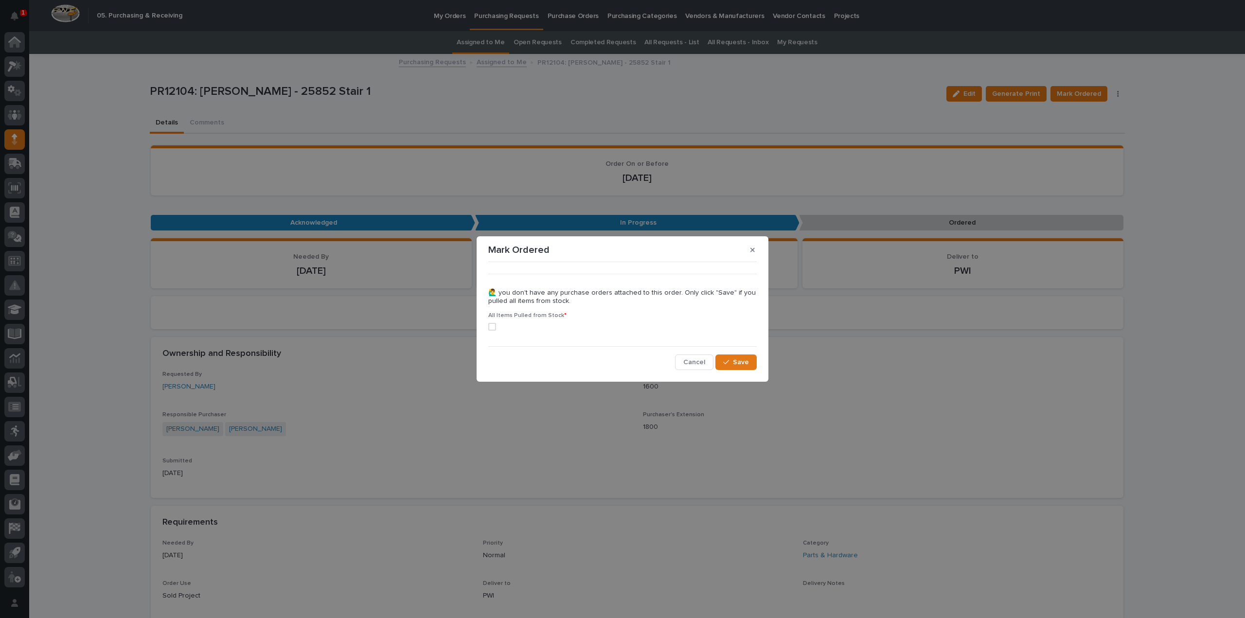
click at [496, 328] on label at bounding box center [622, 327] width 268 height 8
click at [725, 366] on button "Save" at bounding box center [735, 362] width 41 height 16
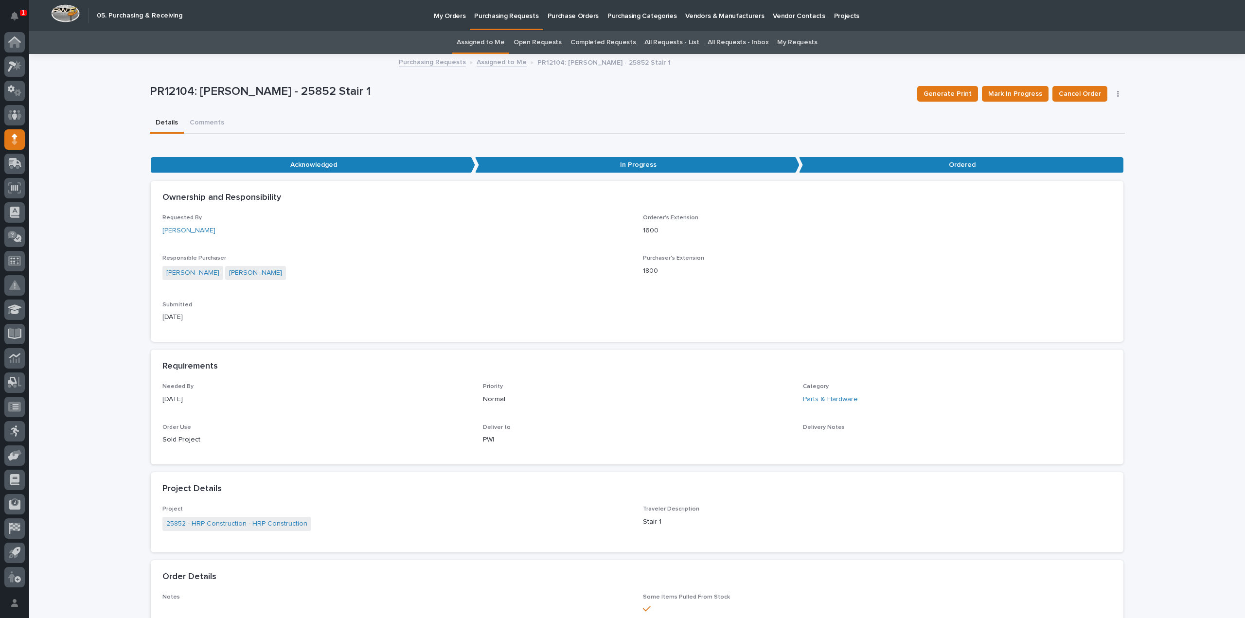
click at [484, 43] on link "Assigned to Me" at bounding box center [480, 42] width 48 height 23
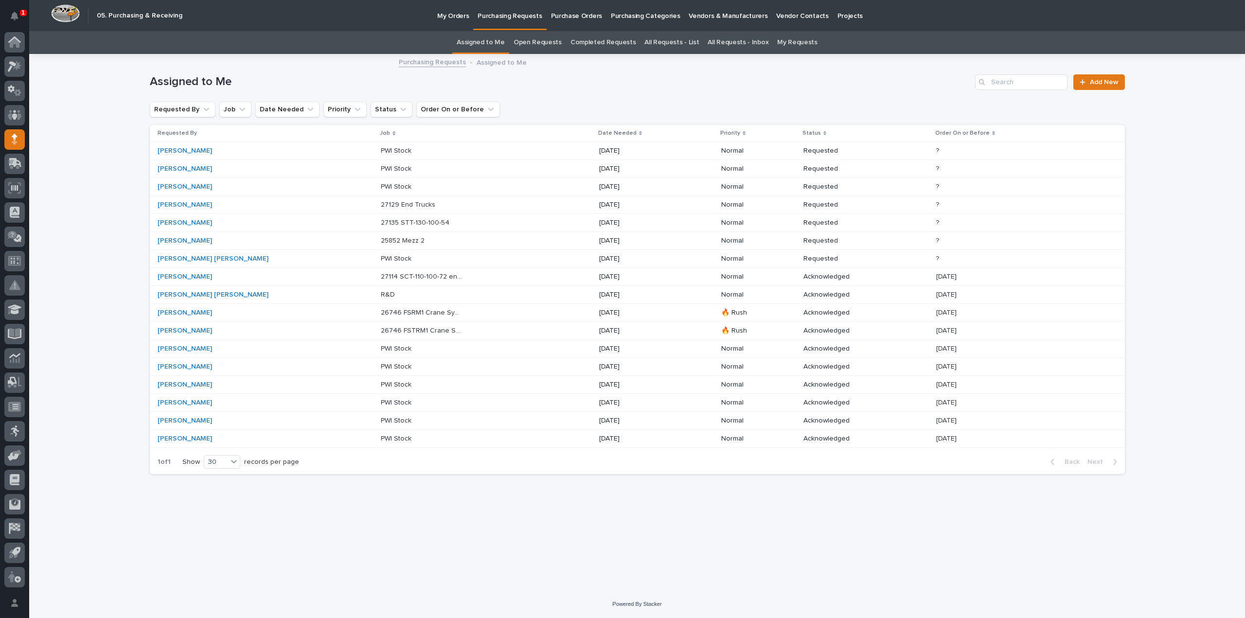
click at [381, 242] on p "25852 Mezz 2" at bounding box center [404, 240] width 46 height 10
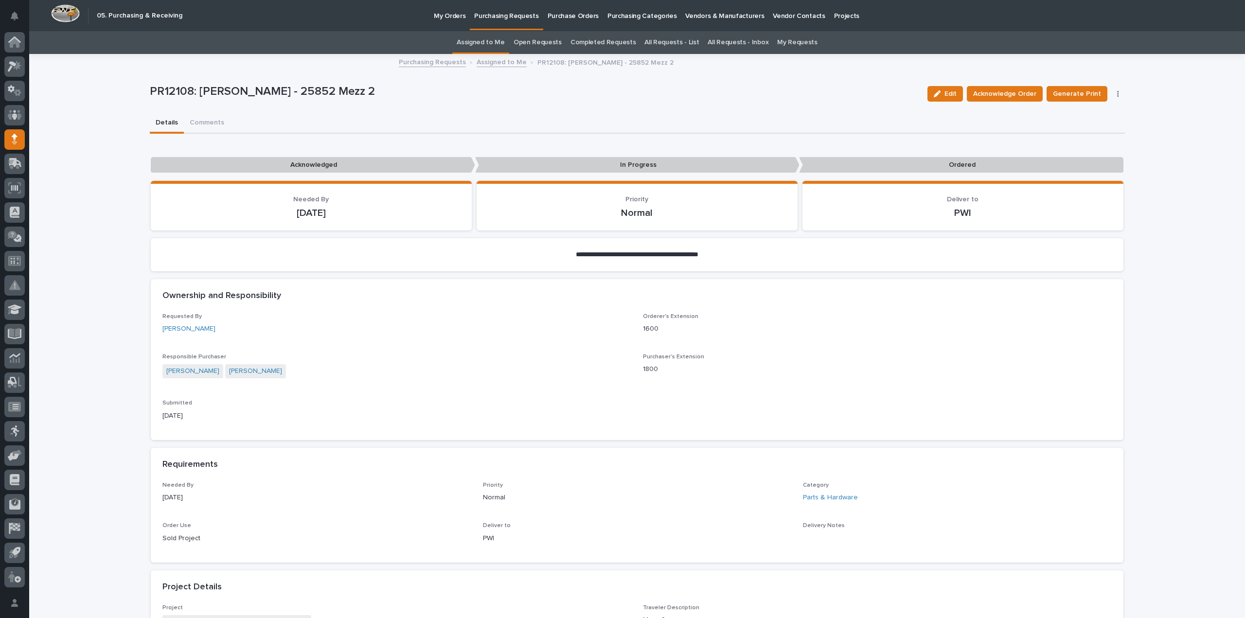
scroll to position [31, 0]
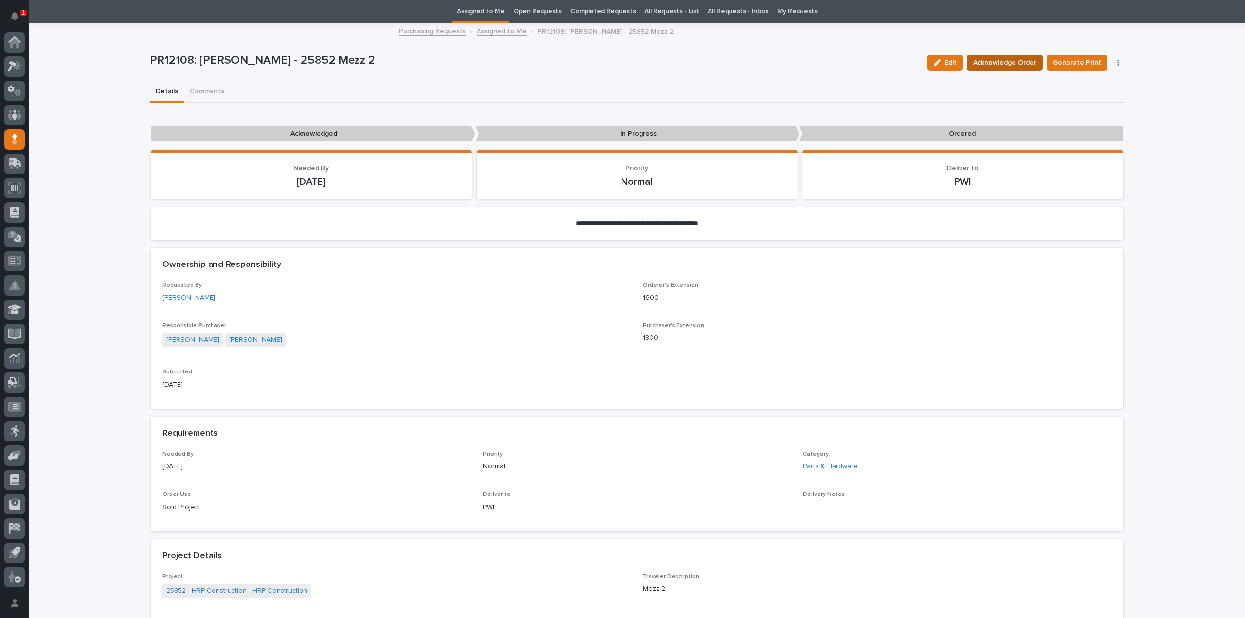
click at [1014, 63] on span "Acknowledge Order" at bounding box center [1004, 63] width 63 height 12
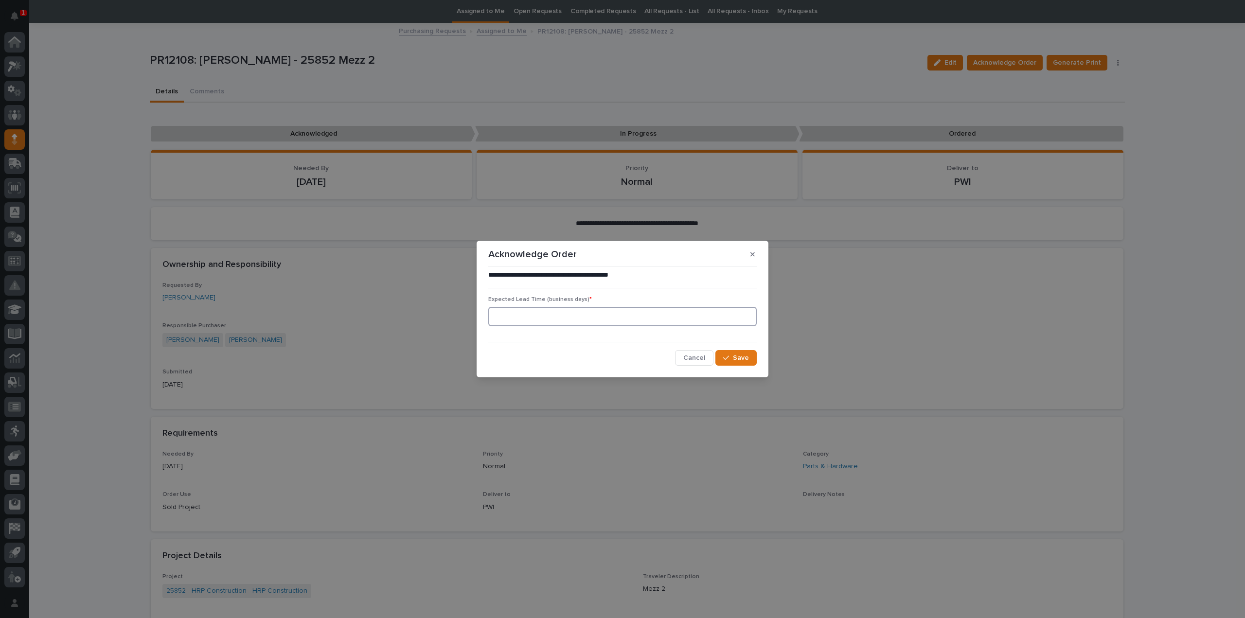
click at [571, 322] on input at bounding box center [622, 316] width 268 height 19
click at [744, 358] on span "Save" at bounding box center [741, 357] width 16 height 9
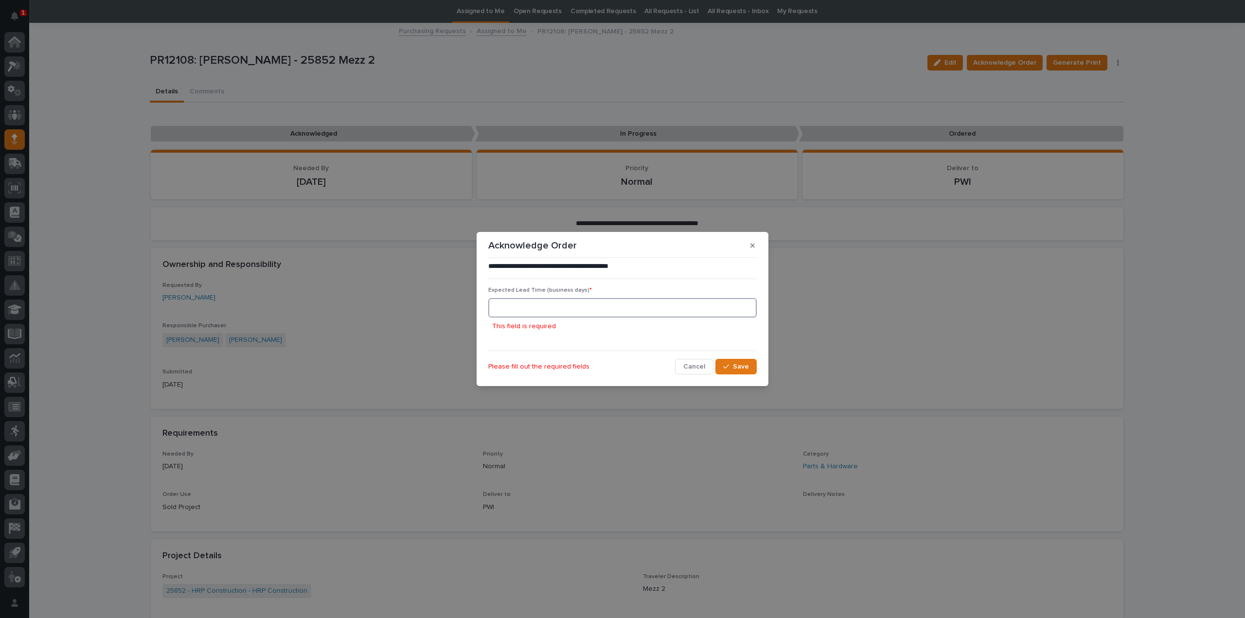
click at [543, 314] on input at bounding box center [622, 307] width 268 height 19
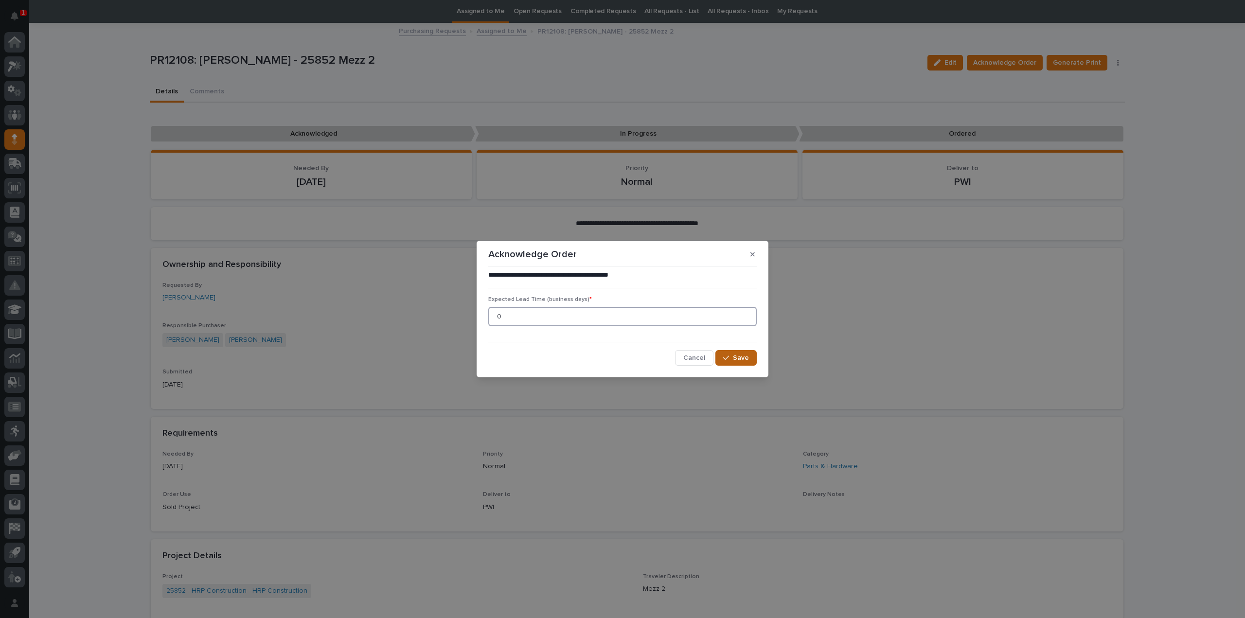
type input "0"
click at [746, 354] on span "Save" at bounding box center [741, 357] width 16 height 9
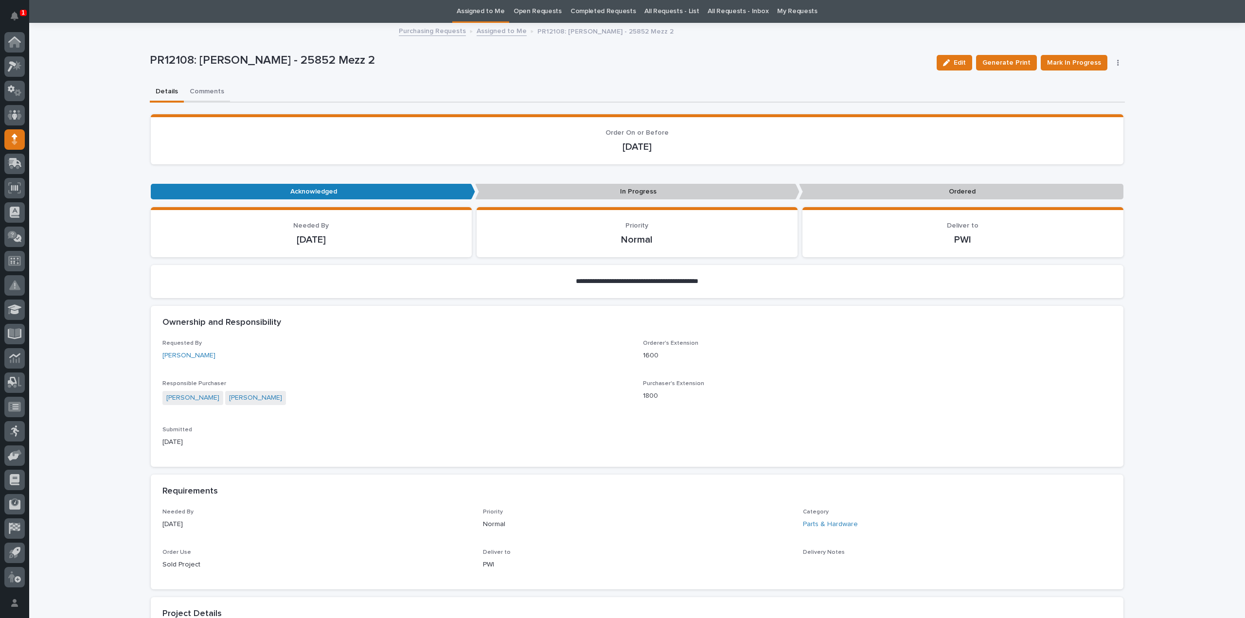
click at [195, 88] on div "**********" at bounding box center [637, 602] width 975 height 1156
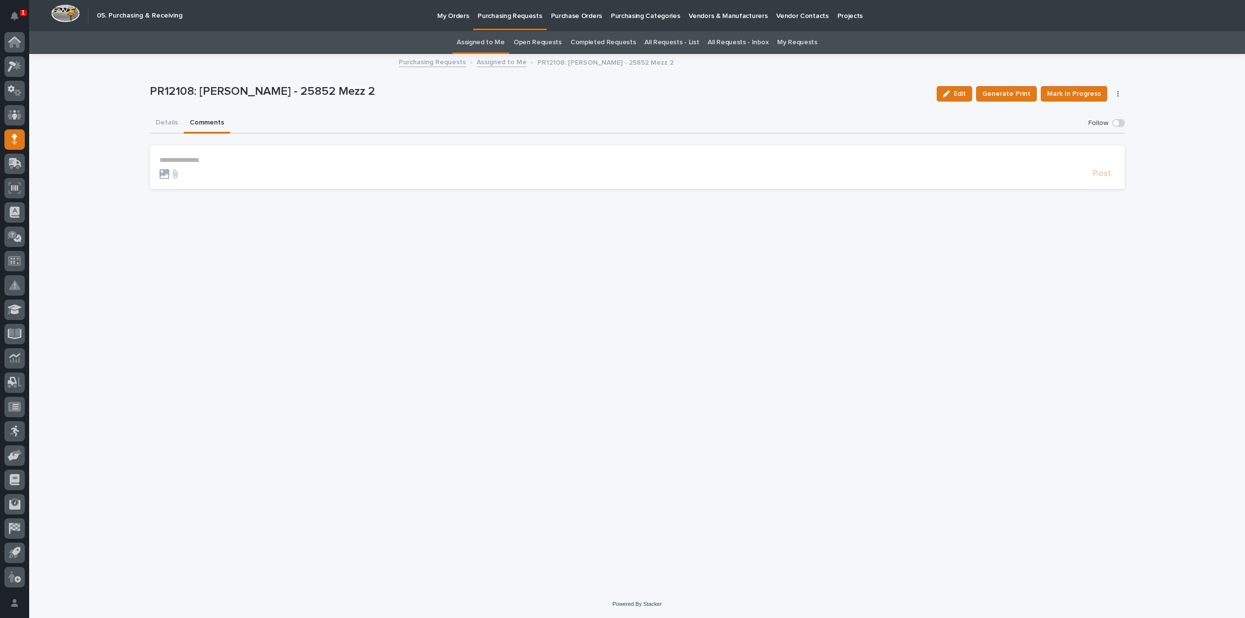
click at [213, 159] on p "**********" at bounding box center [636, 160] width 955 height 8
click at [196, 175] on button "Arlyn Miller" at bounding box center [189, 175] width 57 height 10
click at [205, 158] on p "**********" at bounding box center [636, 161] width 955 height 10
click at [1105, 177] on span "Post" at bounding box center [1101, 178] width 18 height 11
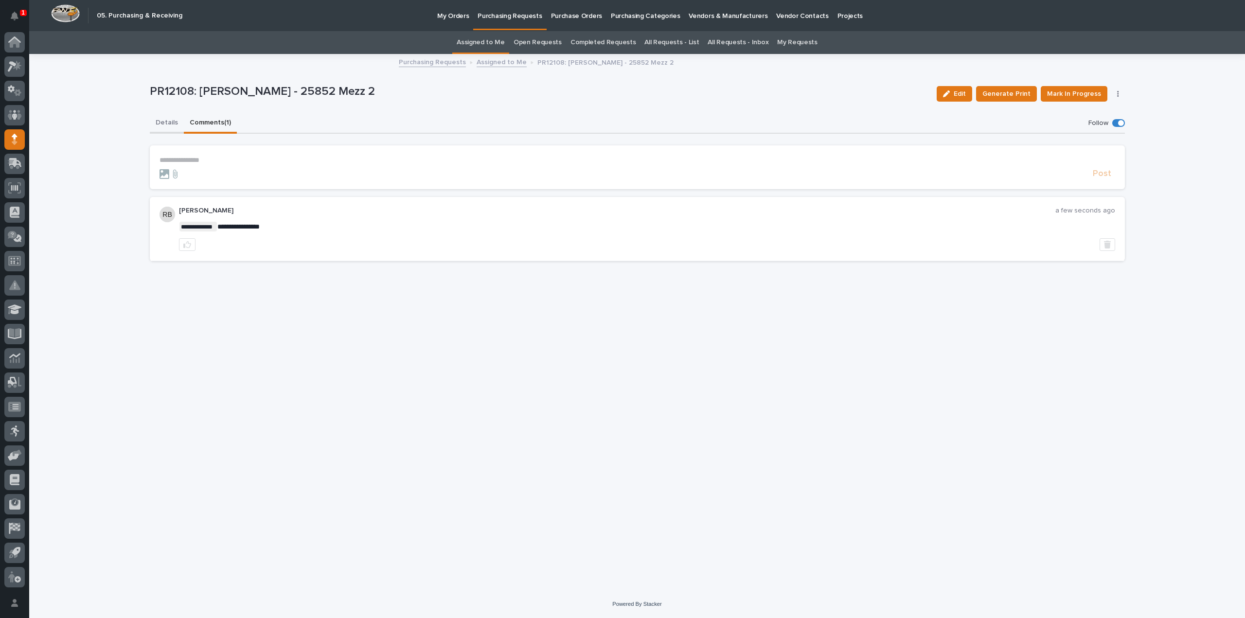
click at [164, 122] on button "Details" at bounding box center [167, 123] width 34 height 20
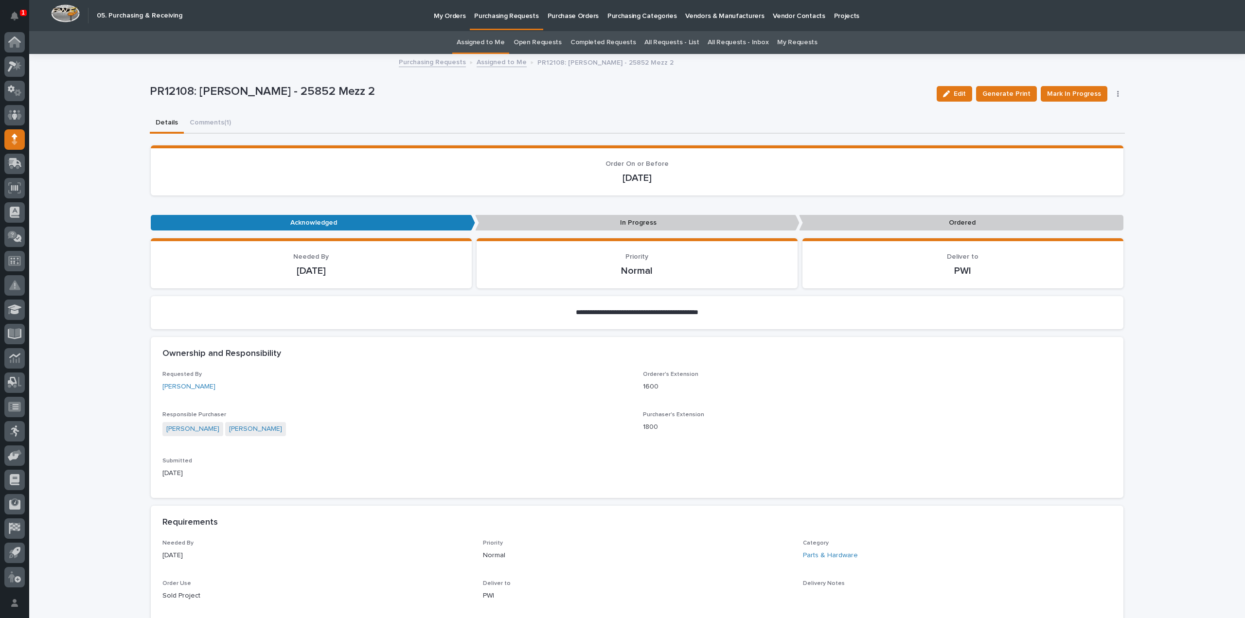
click at [493, 40] on link "Assigned to Me" at bounding box center [480, 42] width 48 height 23
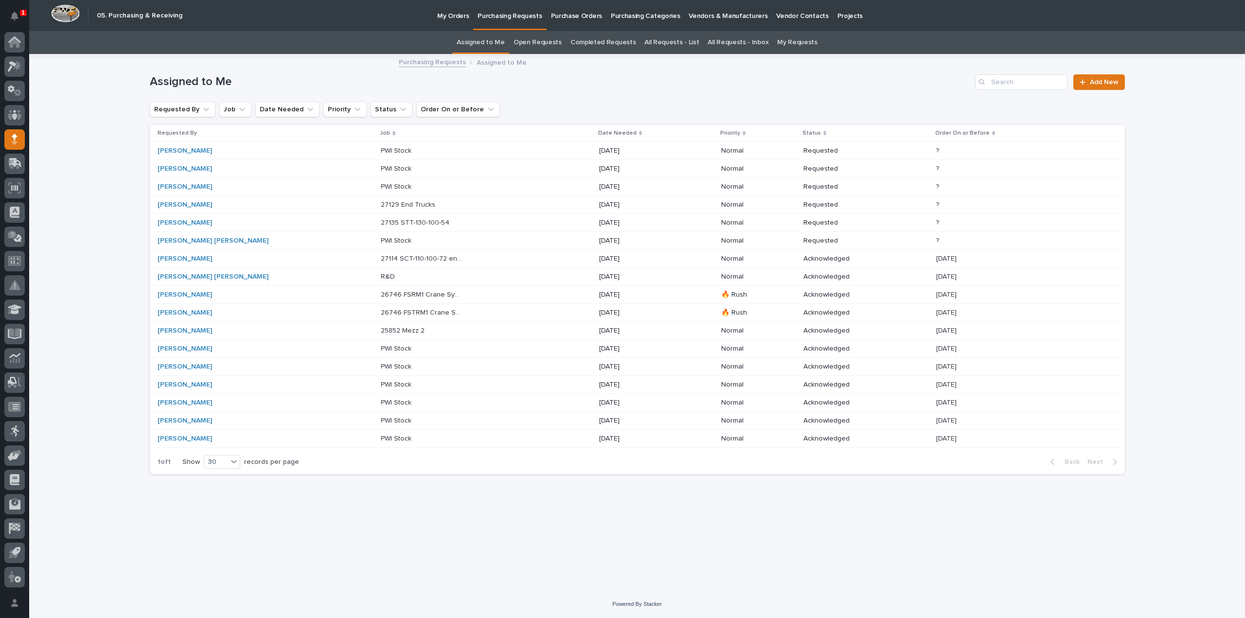
click at [381, 222] on p "27135 STT-130-100-54" at bounding box center [416, 222] width 70 height 10
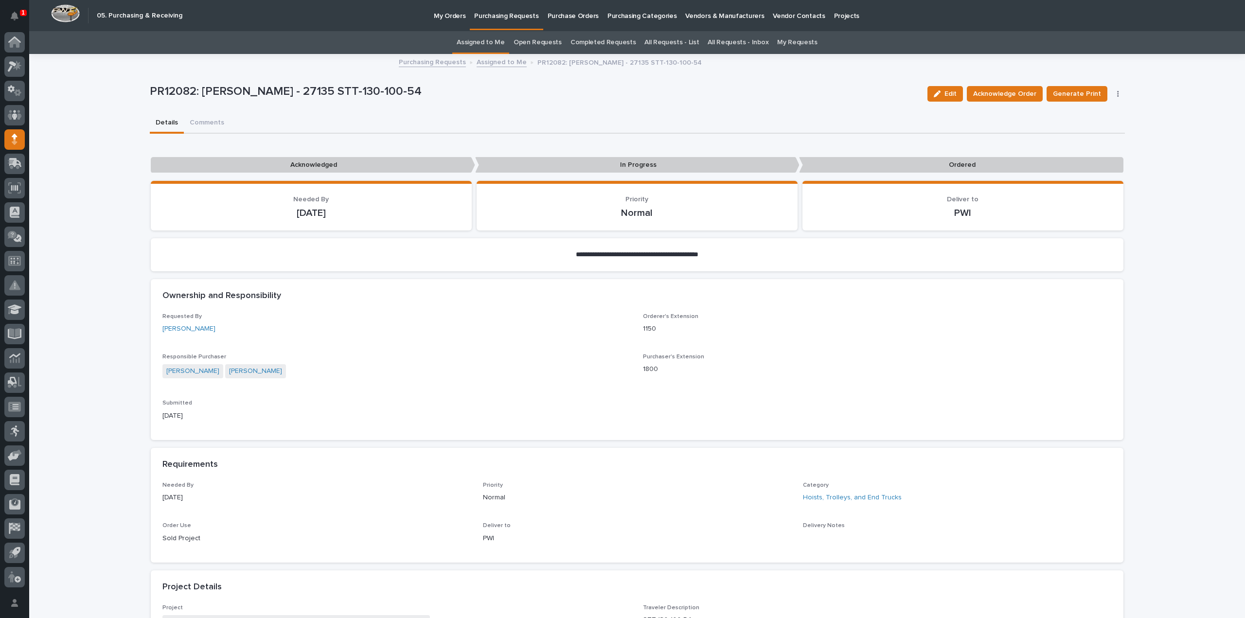
scroll to position [389, 0]
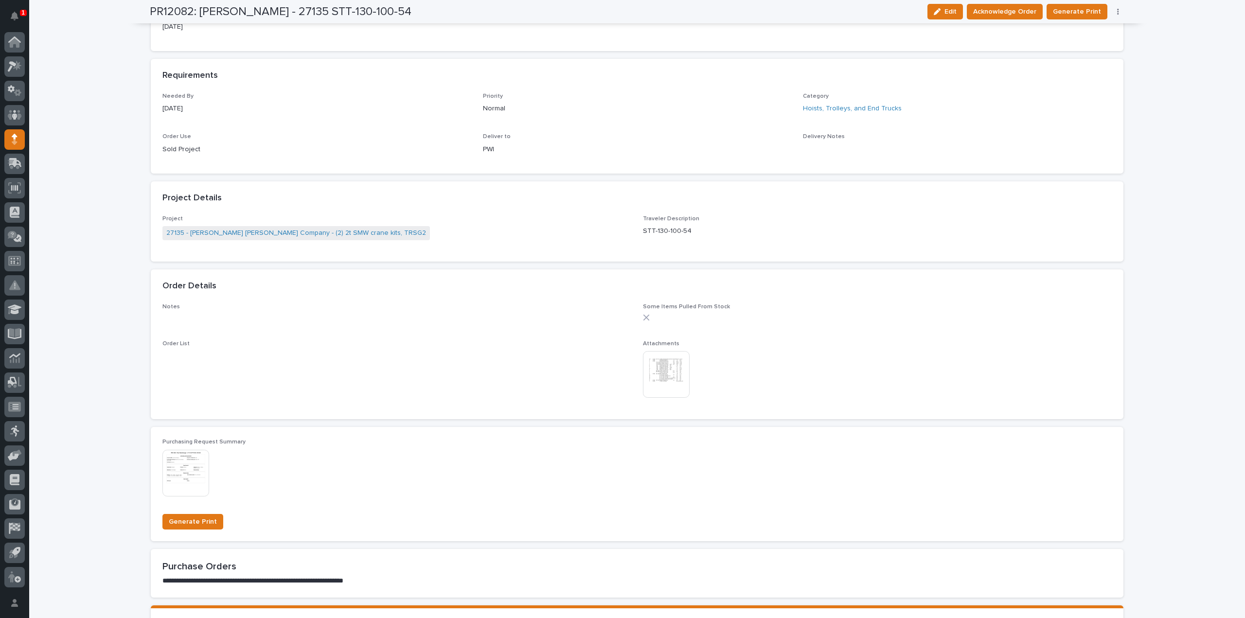
click at [664, 364] on img at bounding box center [666, 374] width 47 height 47
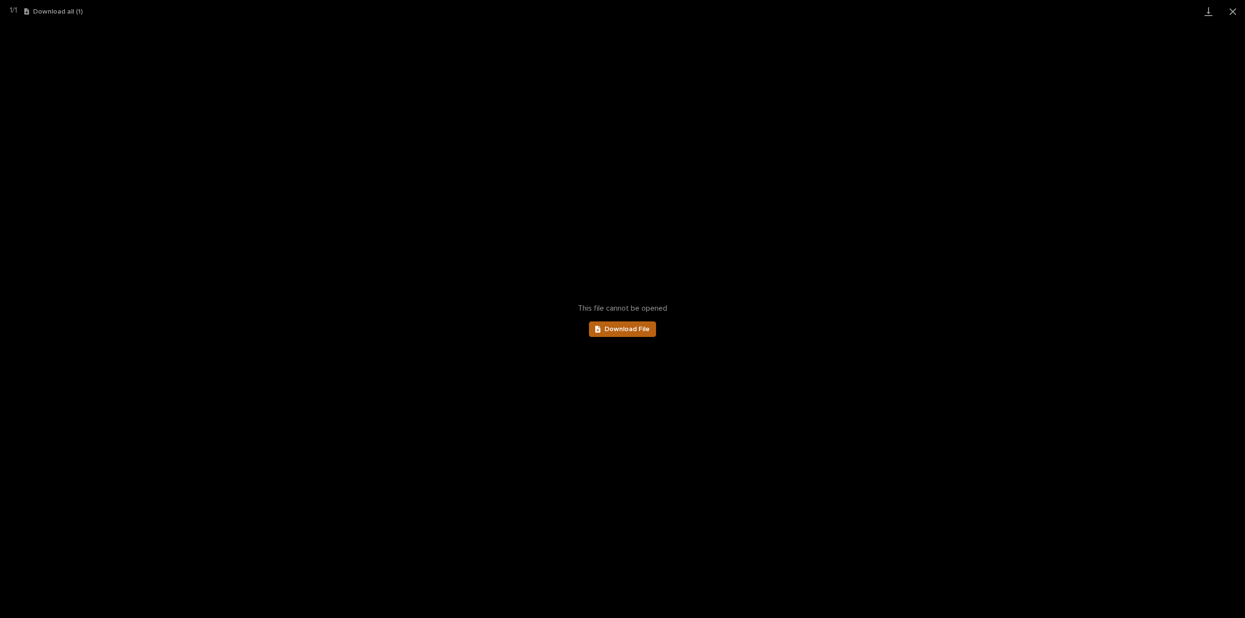
click at [634, 331] on span "Download File" at bounding box center [626, 329] width 45 height 7
click at [1232, 13] on button "Close gallery" at bounding box center [1232, 11] width 24 height 23
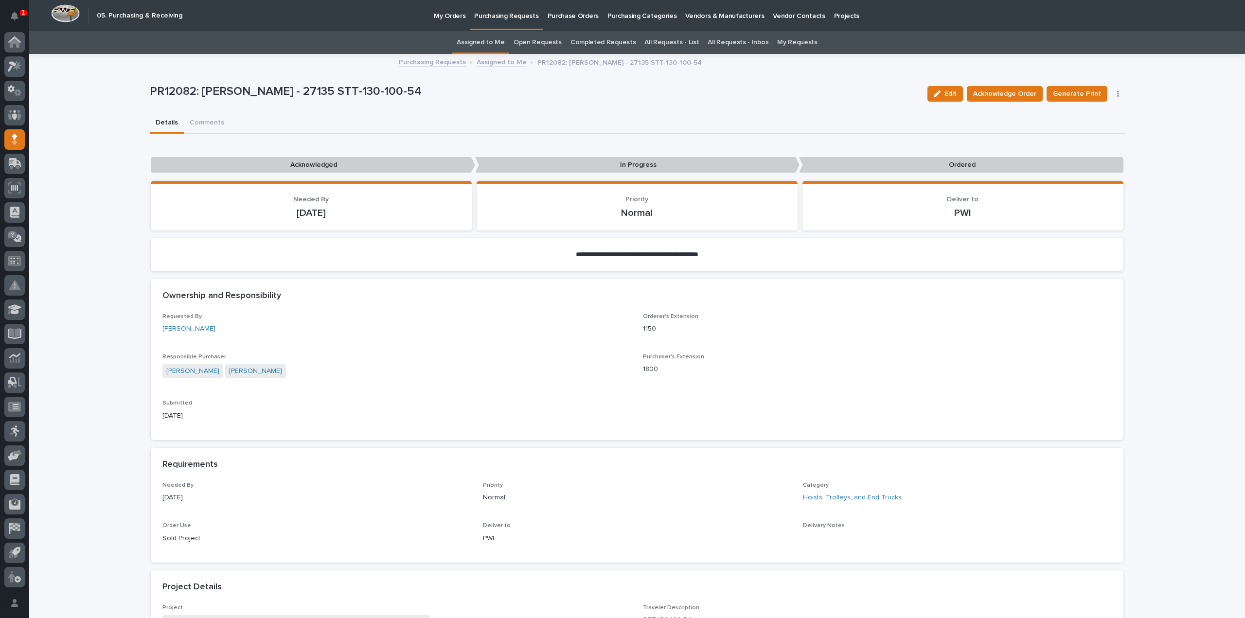
scroll to position [194, 0]
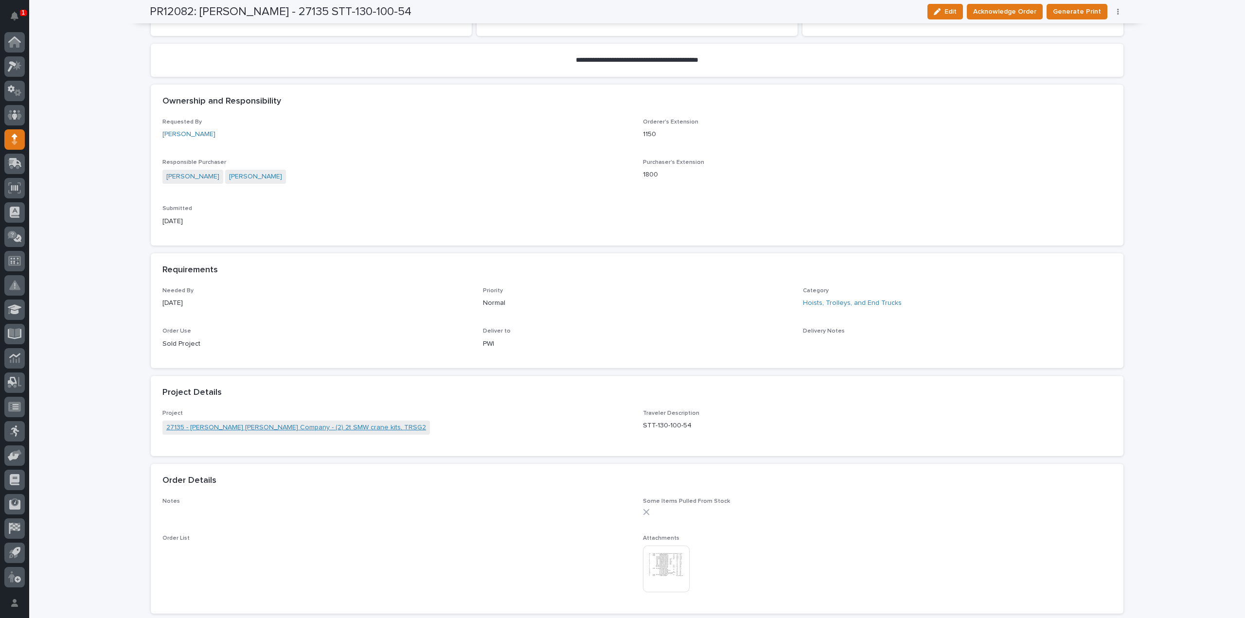
click at [331, 430] on link "27135 - Starke - Deshazo Crane Company - (2) 2t SMW crane kits, TRSG2" at bounding box center [296, 427] width 260 height 10
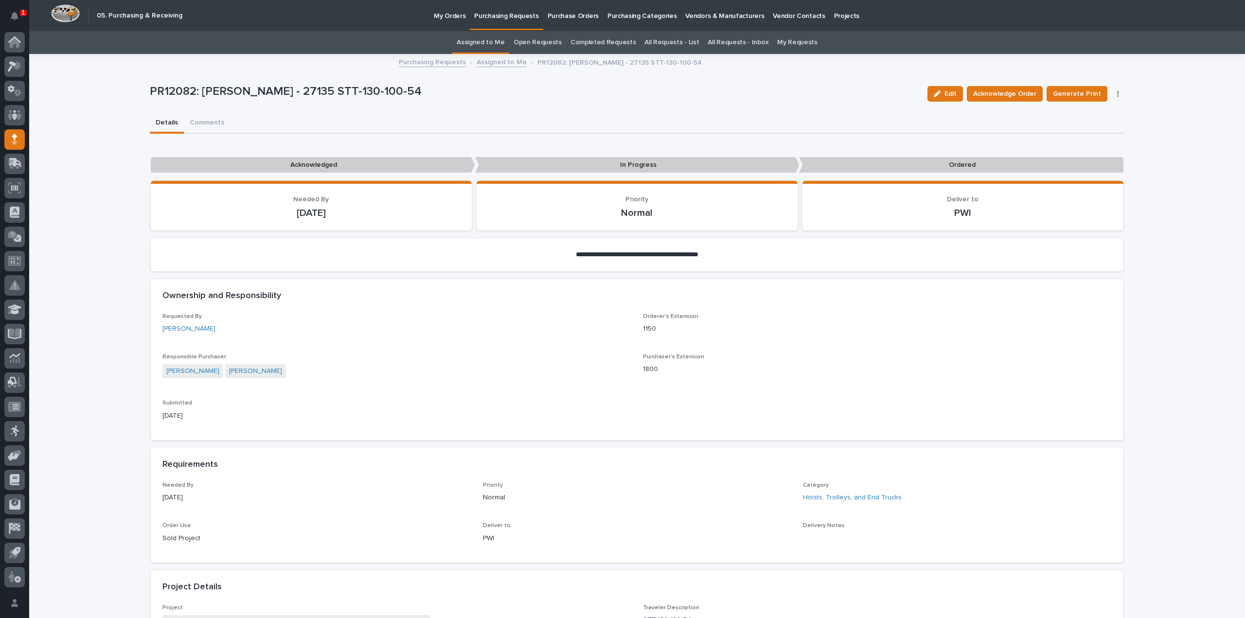
scroll to position [502, 0]
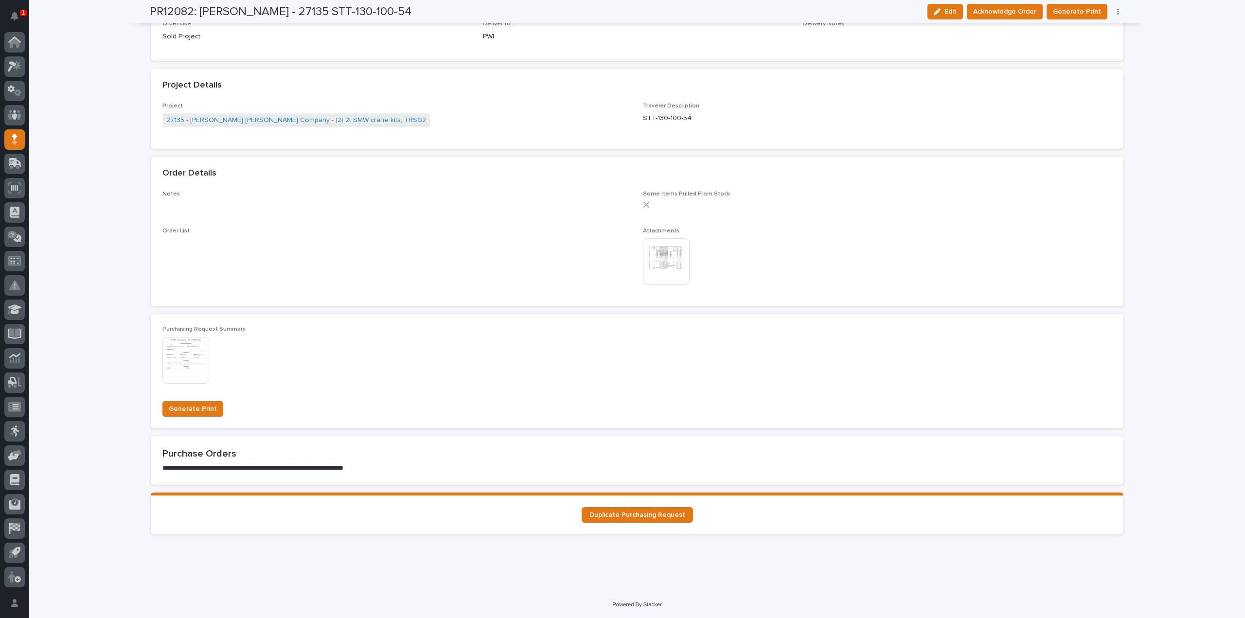
click at [659, 261] on img at bounding box center [666, 261] width 47 height 47
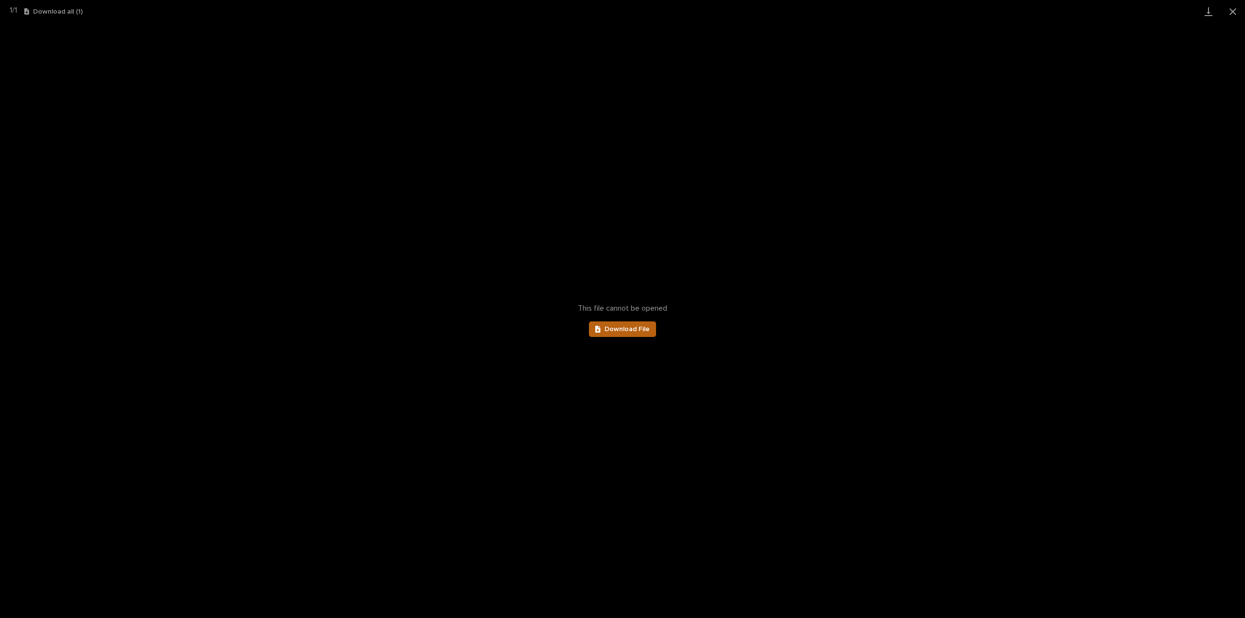
click at [632, 330] on span "Download File" at bounding box center [626, 329] width 45 height 7
click at [1229, 13] on button "Close gallery" at bounding box center [1232, 11] width 24 height 23
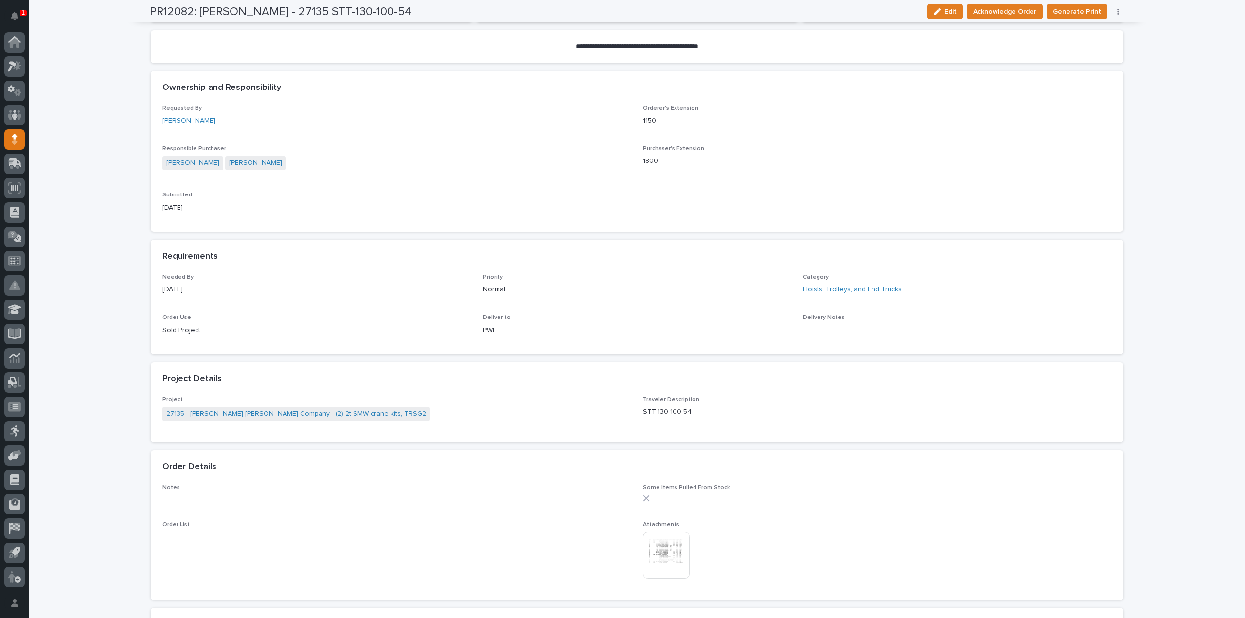
scroll to position [0, 0]
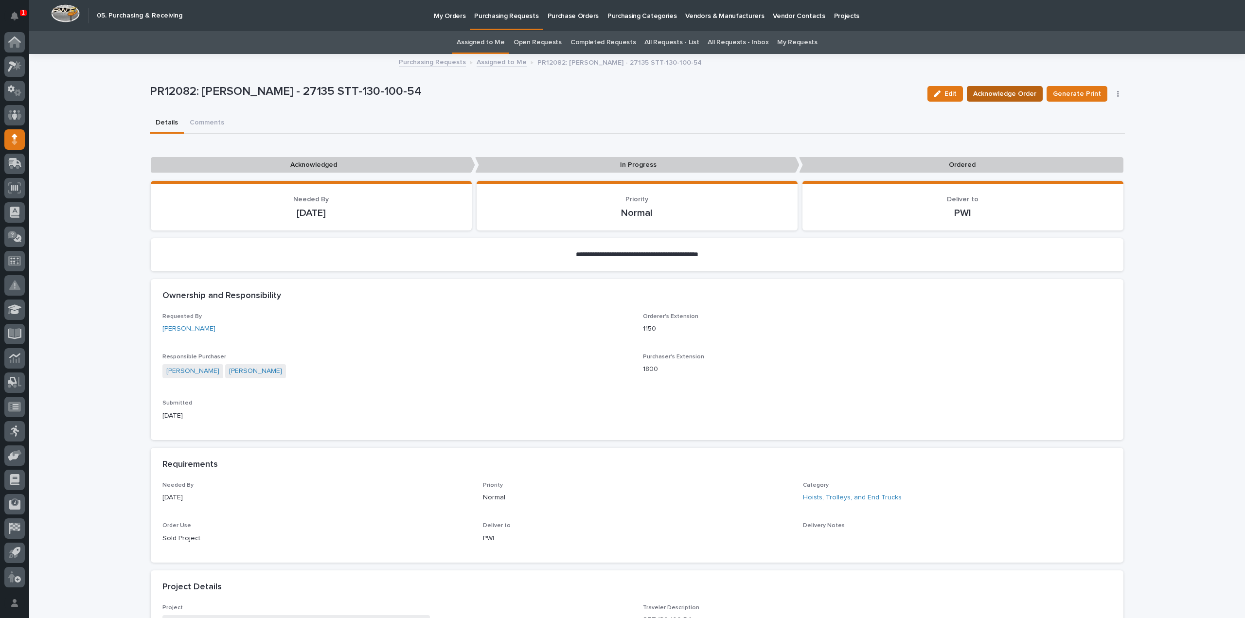
click at [999, 97] on span "Acknowledge Order" at bounding box center [1004, 94] width 63 height 12
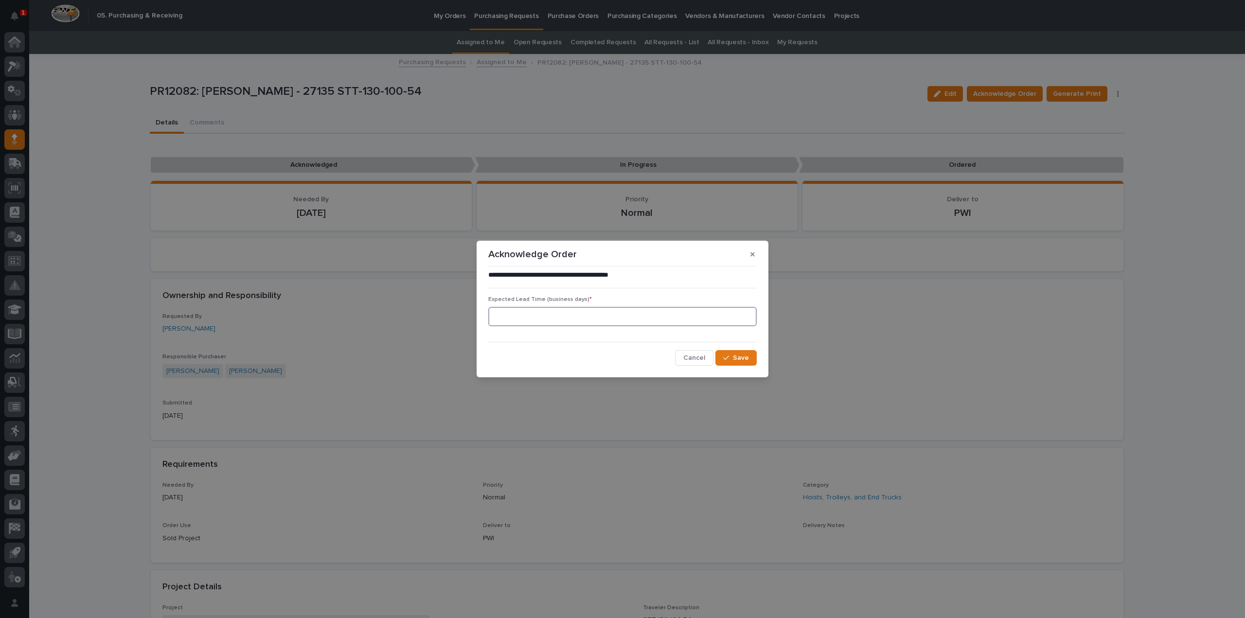
click at [609, 317] on input at bounding box center [622, 316] width 268 height 19
type input "0"
click at [728, 364] on button "Save" at bounding box center [735, 358] width 41 height 16
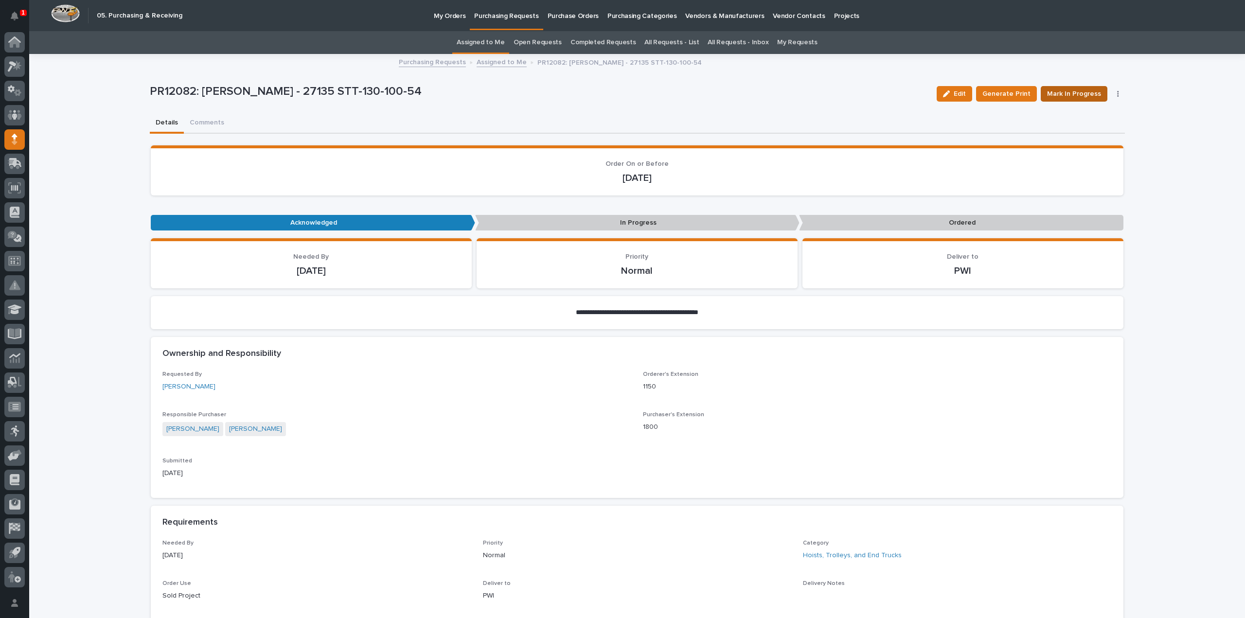
click at [1059, 93] on span "Mark In Progress" at bounding box center [1074, 94] width 54 height 12
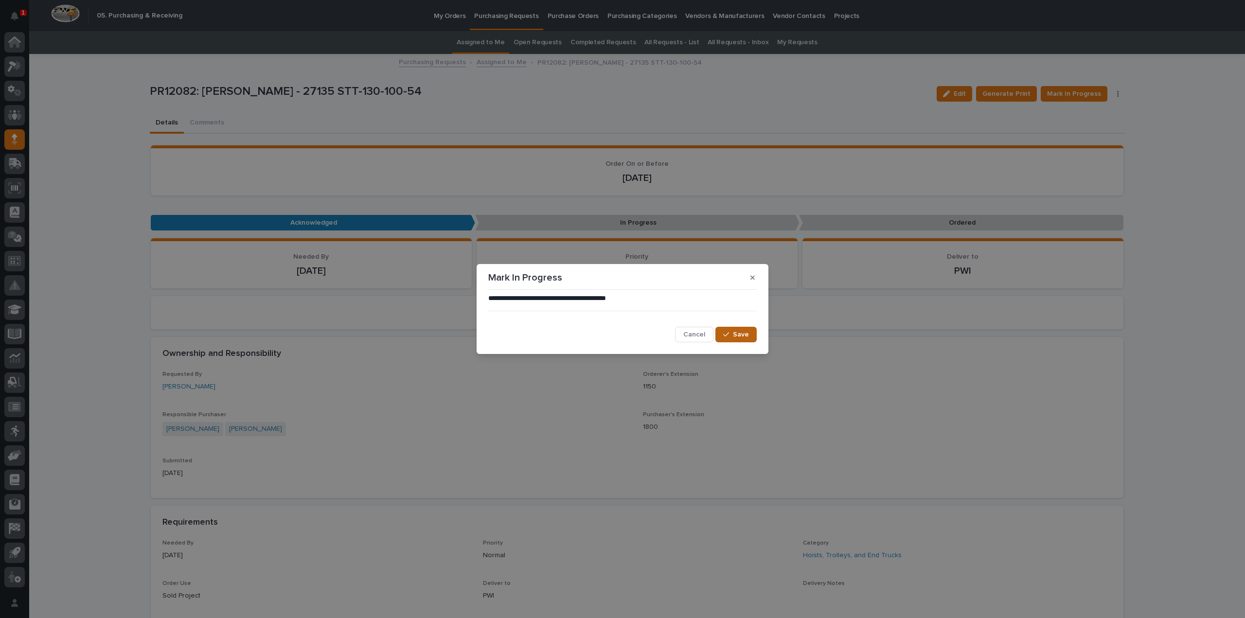
click at [724, 336] on icon "button" at bounding box center [726, 334] width 6 height 7
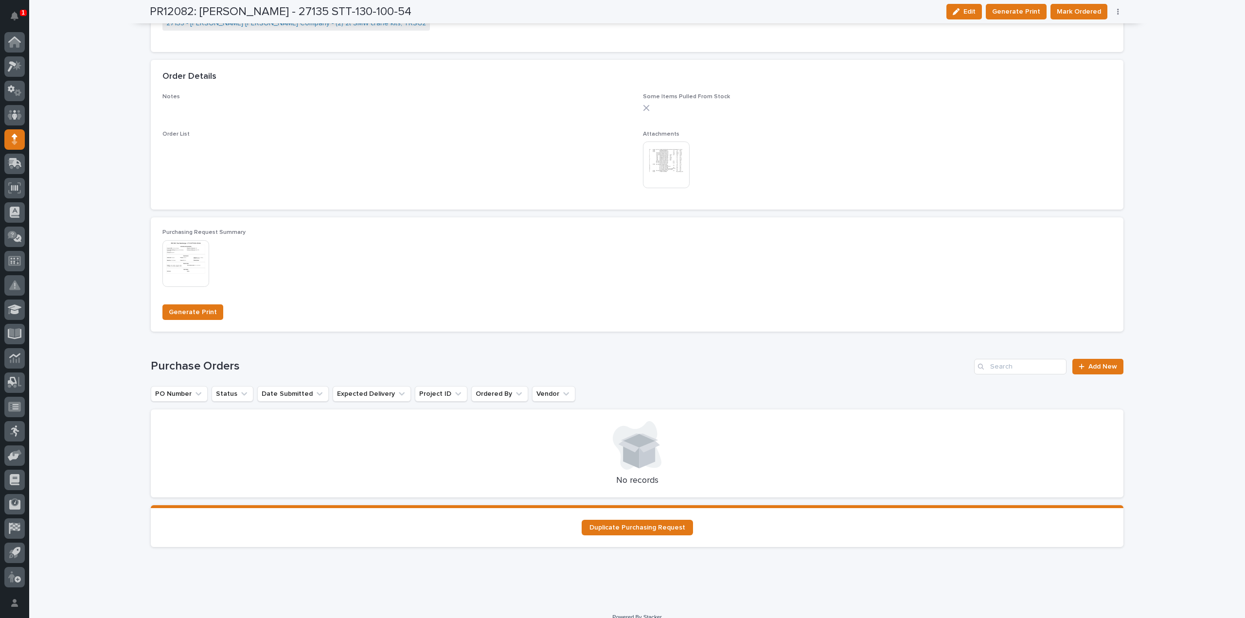
scroll to position [669, 0]
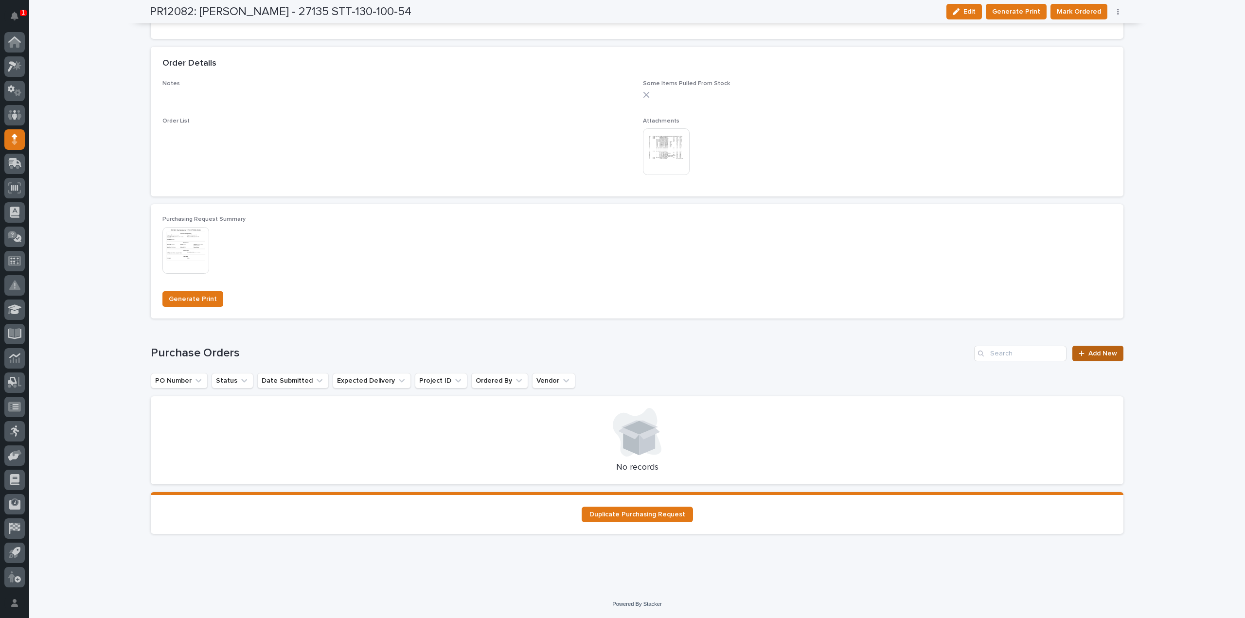
click at [1083, 354] on div at bounding box center [1083, 353] width 10 height 7
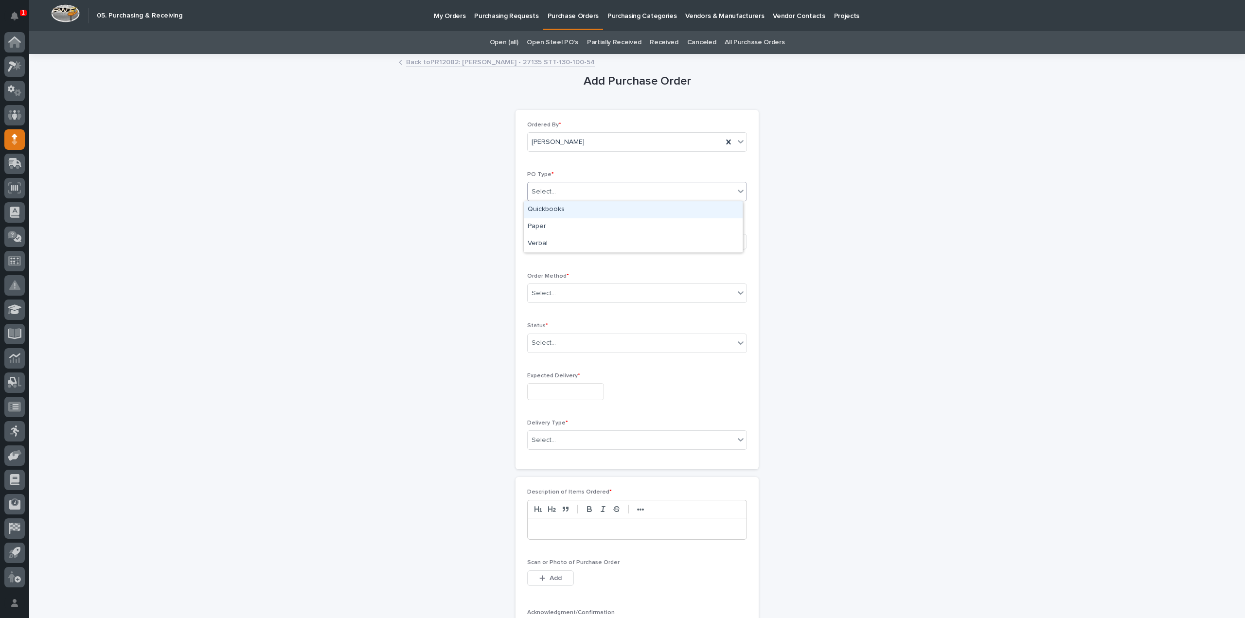
click at [565, 196] on div "Select..." at bounding box center [630, 192] width 207 height 16
click at [562, 206] on div "Quickbooks" at bounding box center [633, 209] width 219 height 17
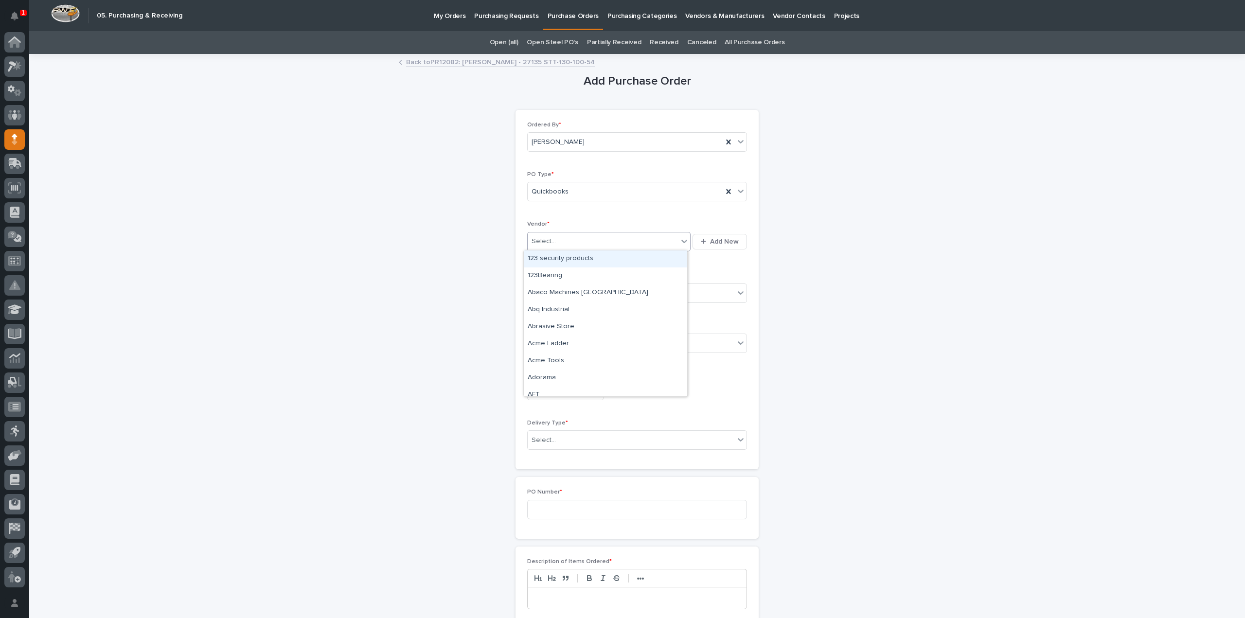
click at [555, 239] on div "Select..." at bounding box center [602, 241] width 150 height 16
type input "****"
click at [562, 260] on div "EPCO Sales" at bounding box center [605, 258] width 163 height 17
click at [562, 260] on div "Vendor * option EPCO Sales focused, 1 of 1. 1 result available for search term …" at bounding box center [637, 241] width 220 height 40
click at [555, 294] on div "Select..." at bounding box center [630, 293] width 207 height 16
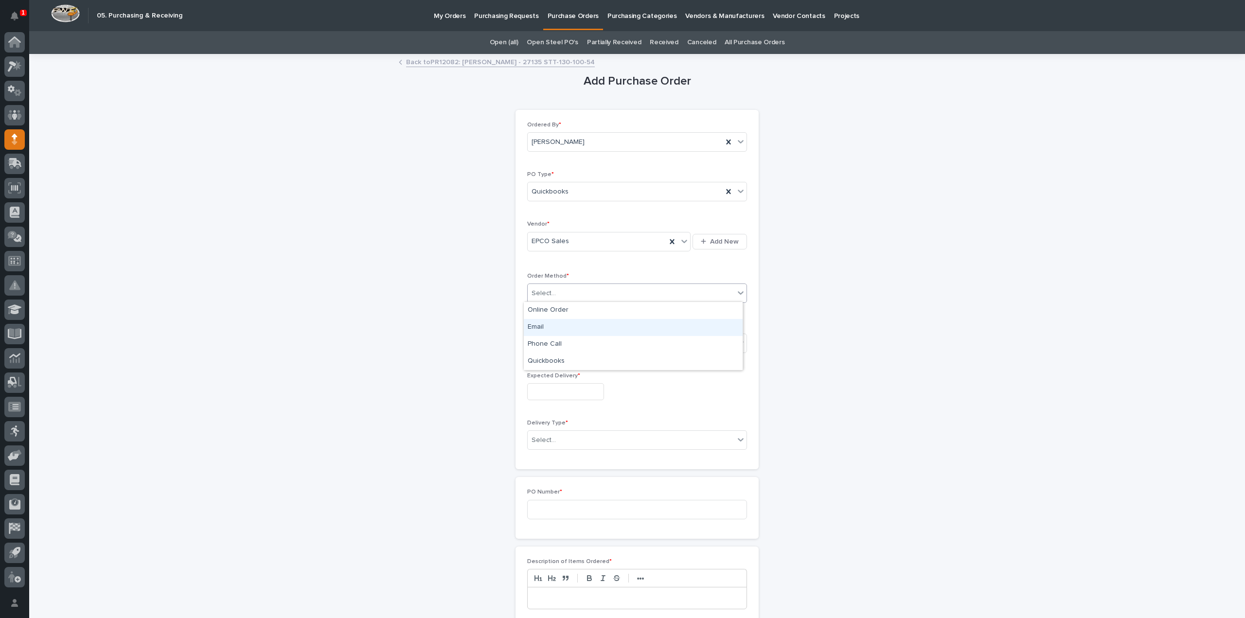
click at [544, 326] on div "Email" at bounding box center [633, 327] width 219 height 17
drag, startPoint x: 548, startPoint y: 342, endPoint x: 549, endPoint y: 349, distance: 7.4
click at [548, 342] on div "Select..." at bounding box center [543, 343] width 24 height 10
click at [547, 375] on div "Submitted" at bounding box center [633, 376] width 219 height 17
click at [551, 394] on input "text" at bounding box center [565, 391] width 77 height 17
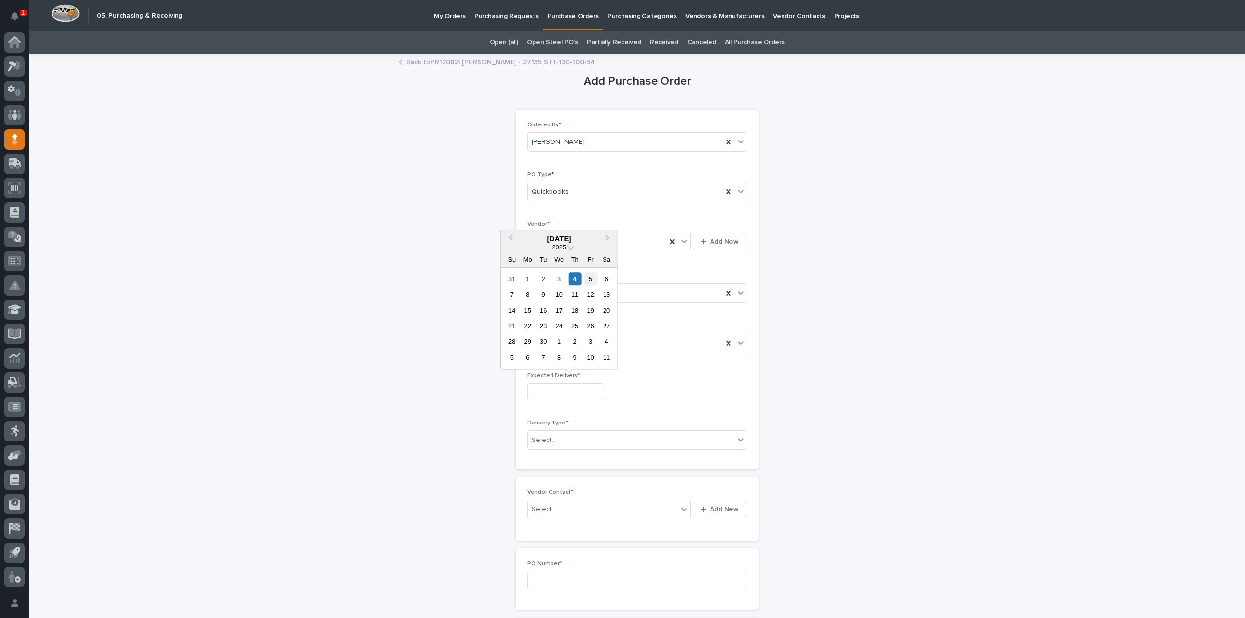
click at [589, 280] on div "5" at bounding box center [590, 278] width 13 height 13
type input "**********"
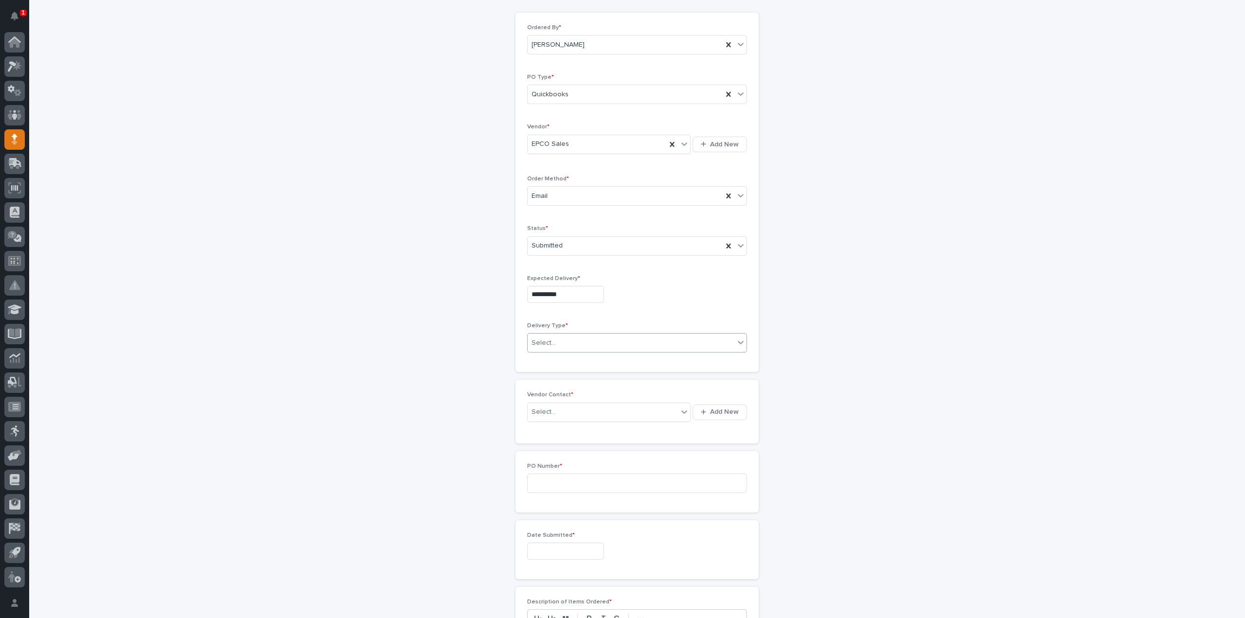
click at [551, 345] on div "Select..." at bounding box center [630, 343] width 207 height 16
click at [548, 359] on div "Deliver to PWI" at bounding box center [633, 359] width 219 height 17
click at [557, 407] on div "Select..." at bounding box center [602, 412] width 150 height 16
type input "*****"
click at [553, 423] on div "EPCO Sales - Keith Schrock" at bounding box center [605, 428] width 163 height 17
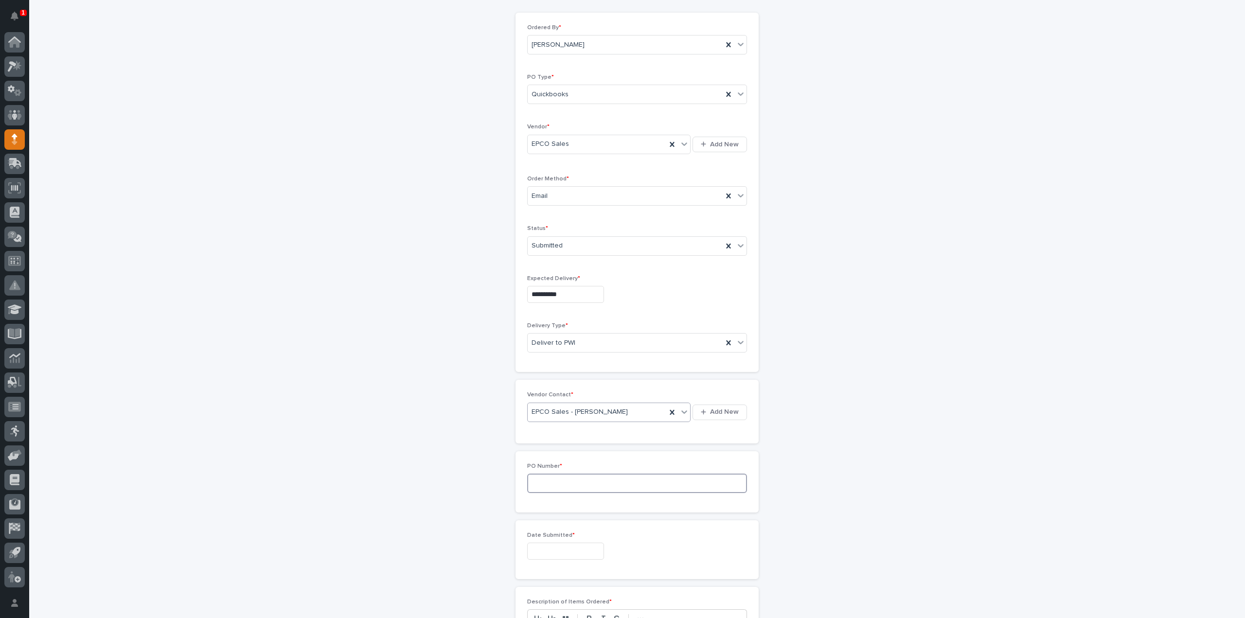
click at [535, 485] on input at bounding box center [637, 482] width 220 height 19
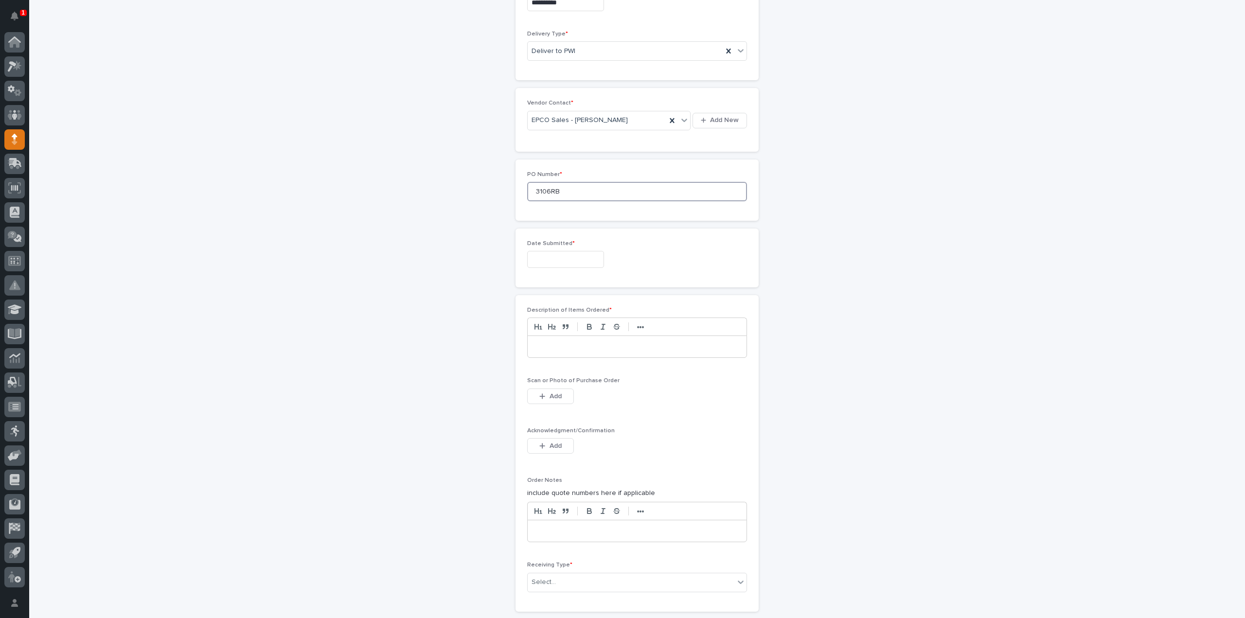
type input "3106RB"
click at [555, 259] on input "text" at bounding box center [565, 259] width 77 height 17
click at [578, 147] on div "4" at bounding box center [574, 146] width 13 height 13
type input "**********"
click at [559, 347] on p at bounding box center [637, 347] width 204 height 10
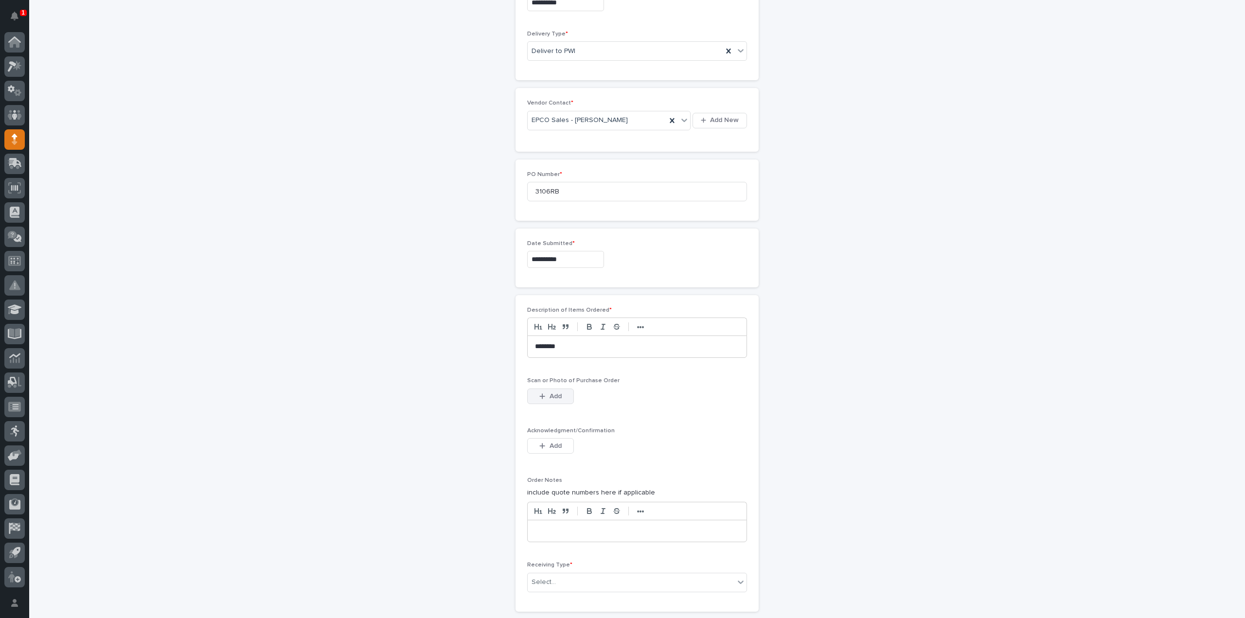
click at [550, 392] on span "Add" at bounding box center [555, 396] width 12 height 9
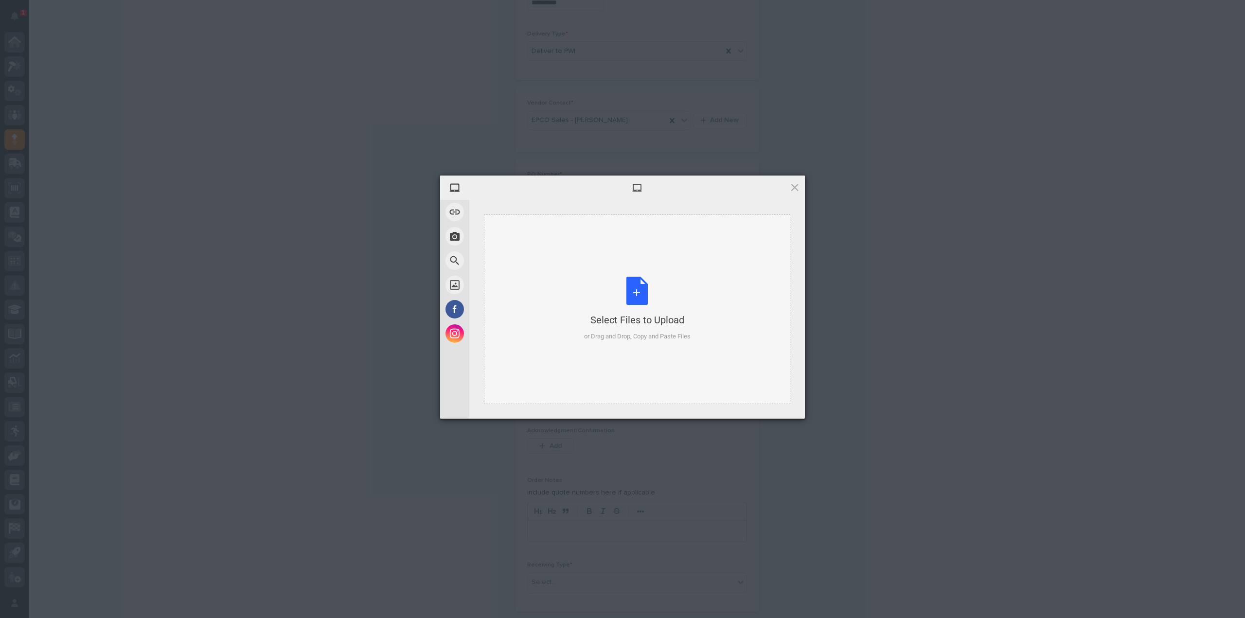
click at [642, 303] on div "Select Files to Upload or Drag and Drop, Copy and Paste Files" at bounding box center [637, 309] width 106 height 65
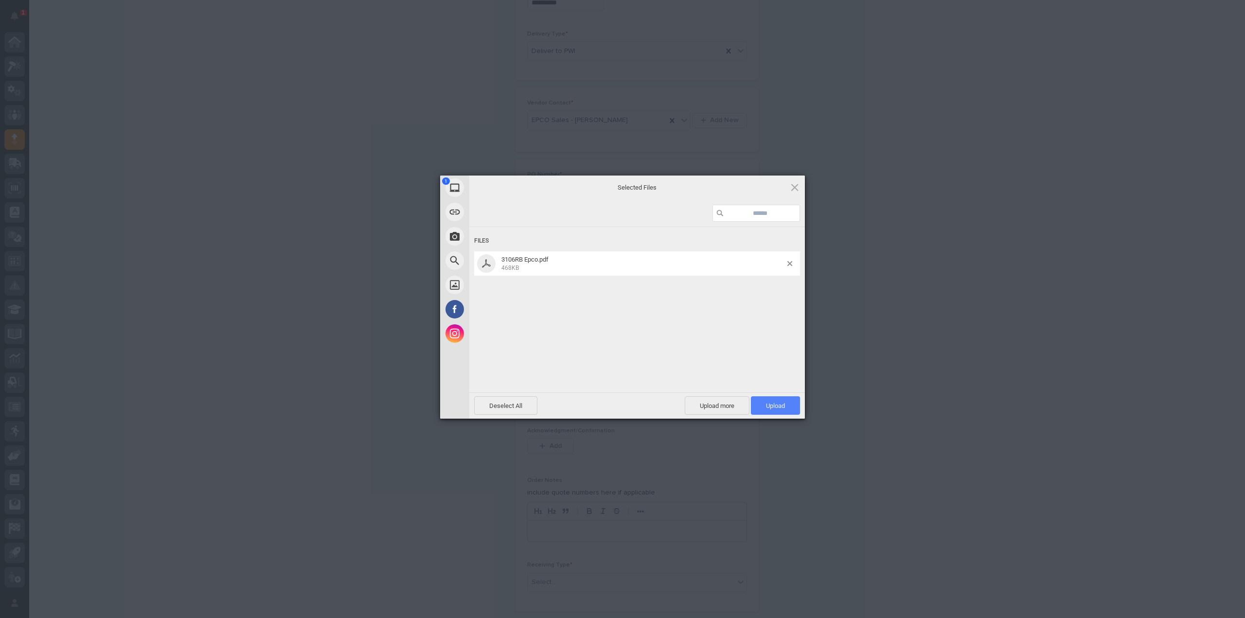
click at [775, 403] on span "Upload 1" at bounding box center [775, 405] width 19 height 7
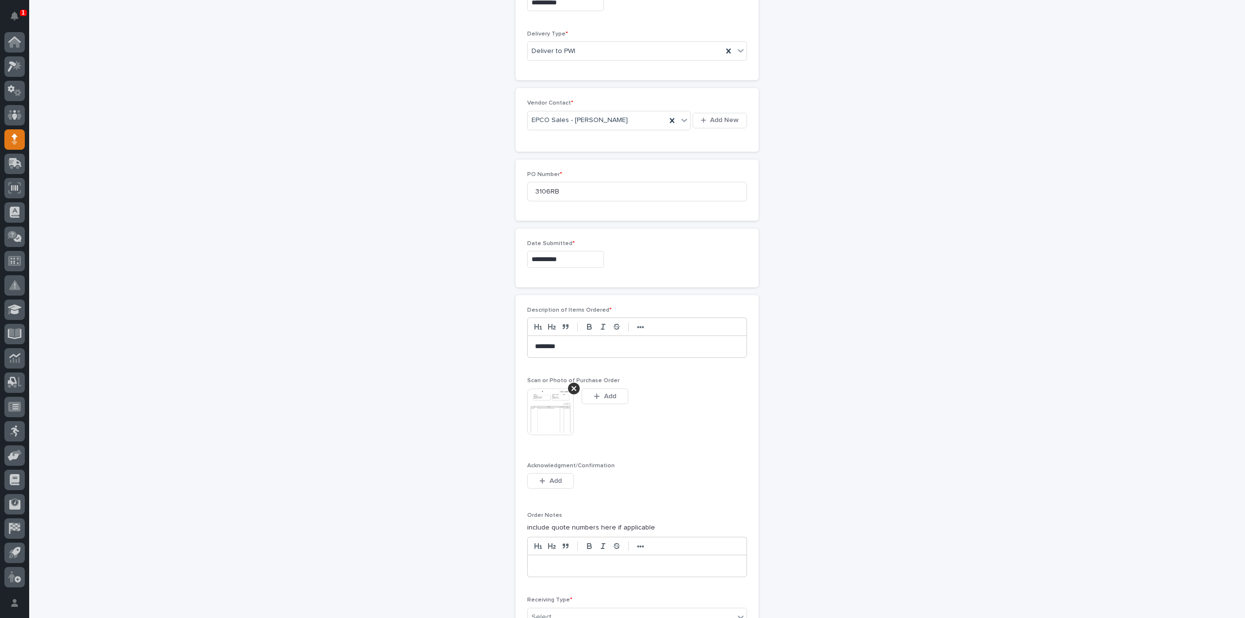
scroll to position [406, 0]
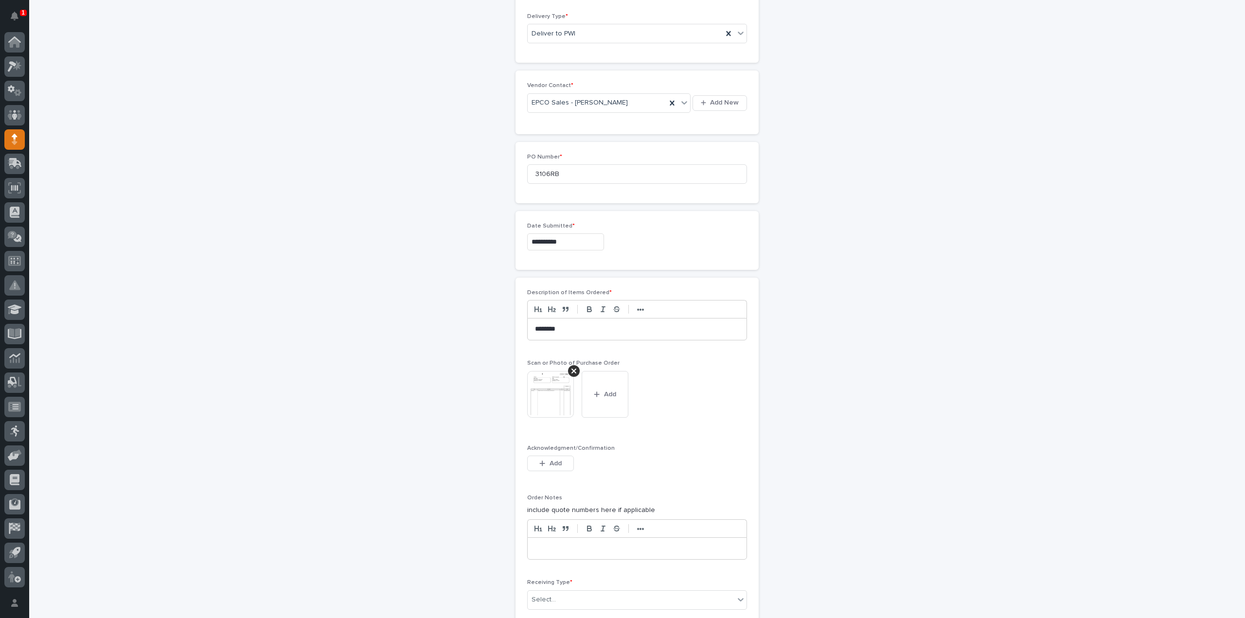
click at [538, 396] on img at bounding box center [550, 394] width 47 height 47
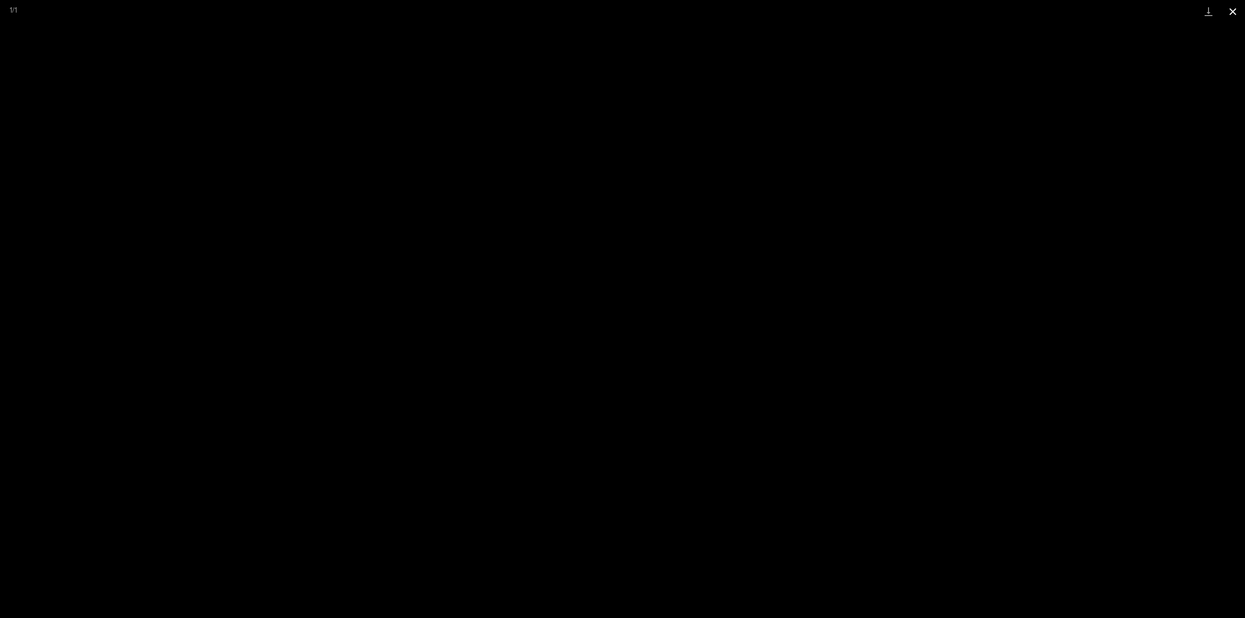
click at [1233, 12] on button "Close gallery" at bounding box center [1232, 11] width 24 height 23
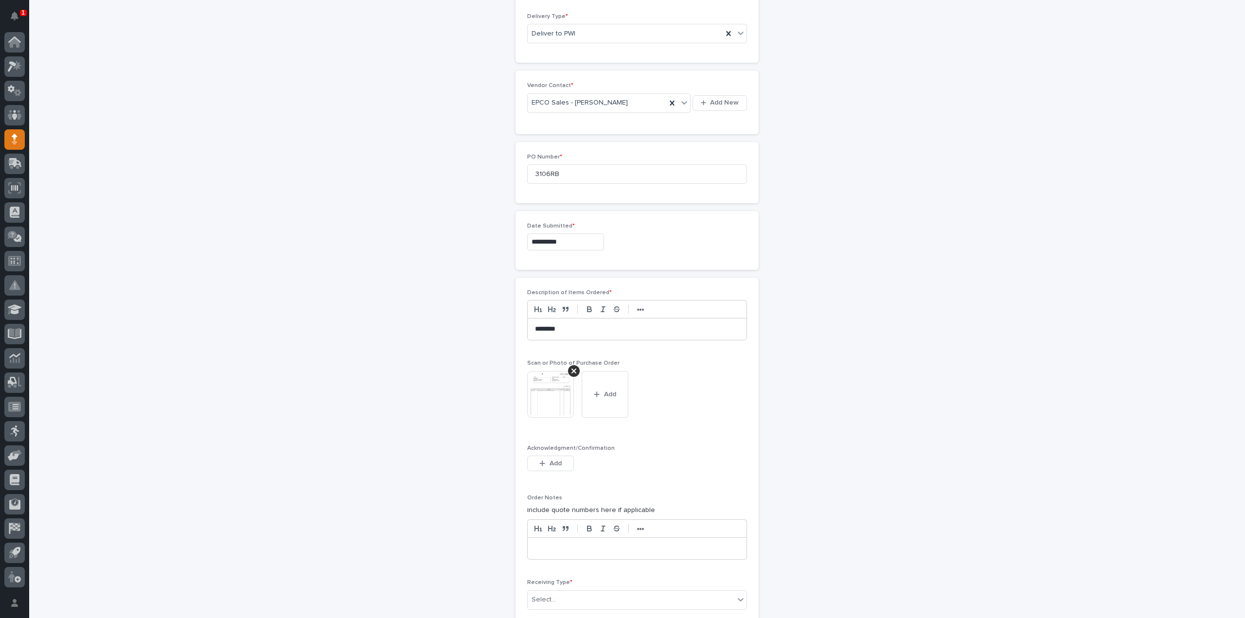
scroll to position [504, 0]
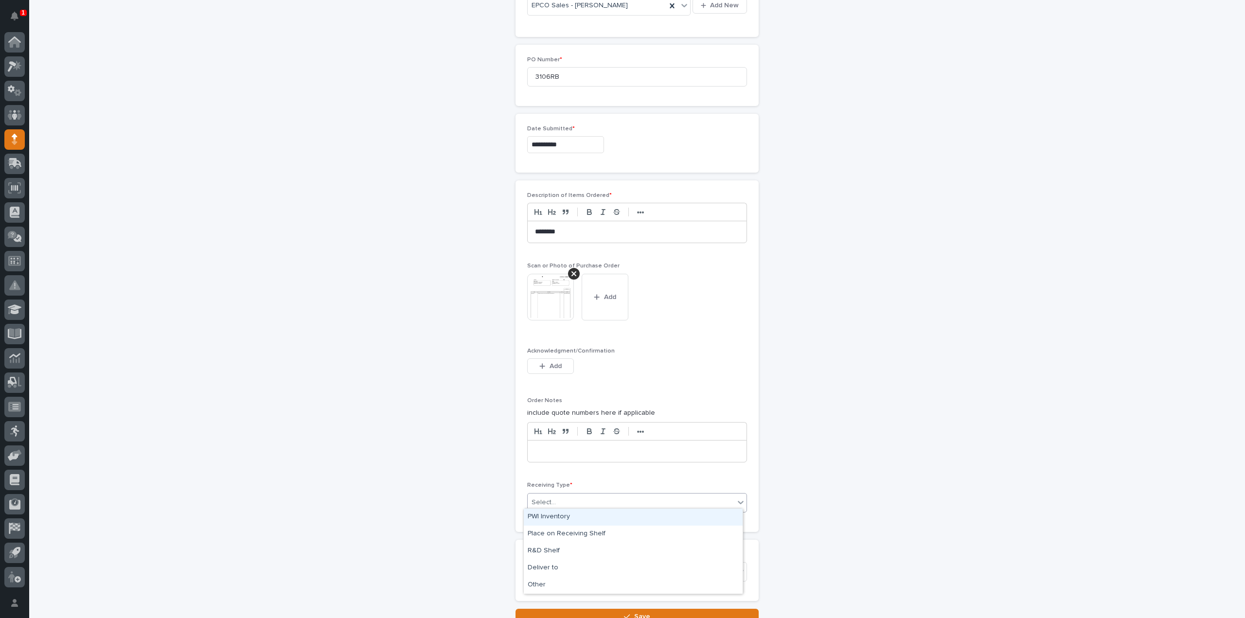
click at [573, 496] on div "Select..." at bounding box center [630, 502] width 207 height 16
click at [553, 565] on div "Deliver to" at bounding box center [633, 568] width 219 height 17
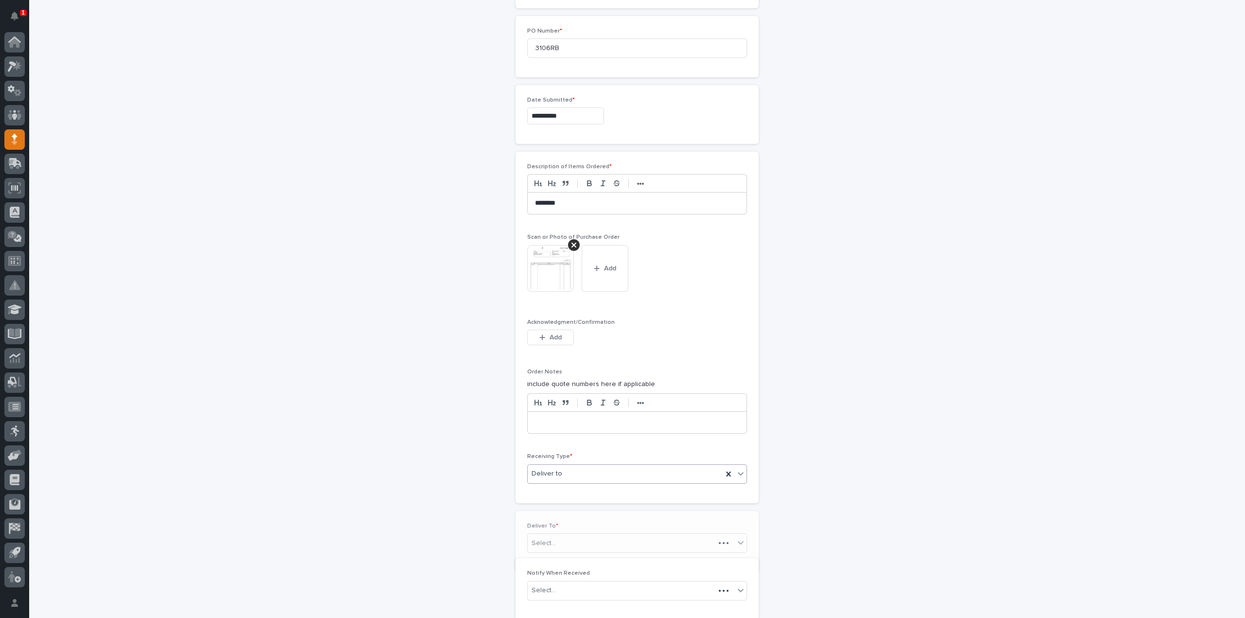
scroll to position [538, 0]
click at [550, 533] on div "Select..." at bounding box center [543, 538] width 24 height 10
type input "****"
click at [551, 551] on div "[PERSON_NAME]" at bounding box center [633, 551] width 219 height 17
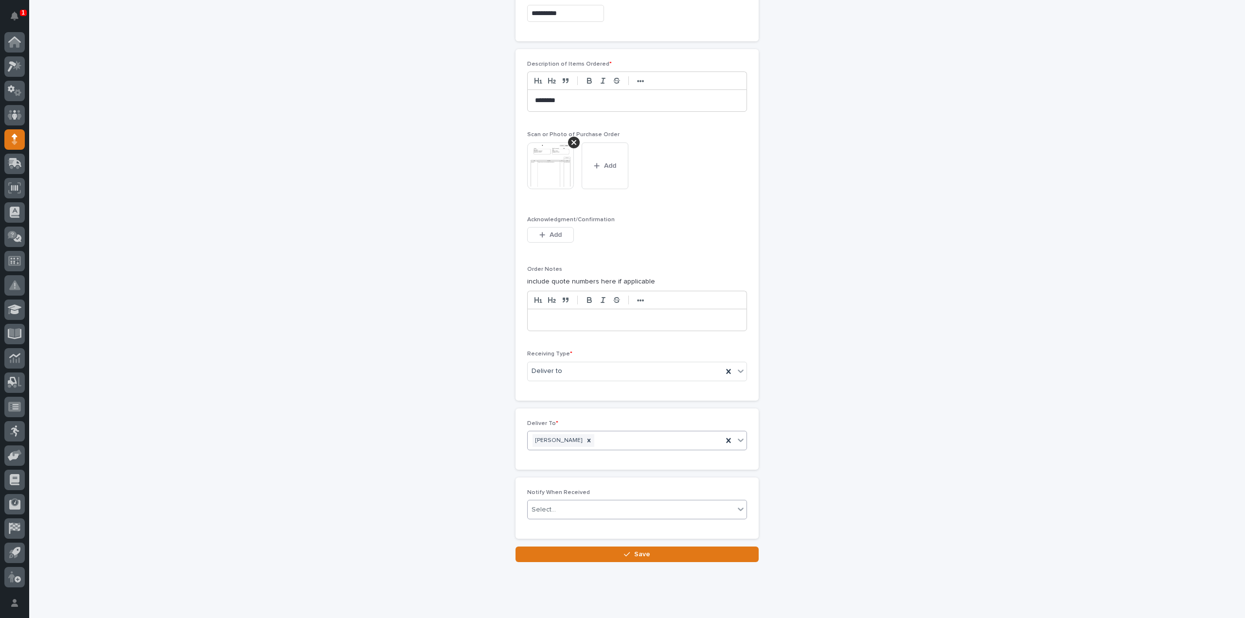
click at [567, 507] on div "Select..." at bounding box center [630, 510] width 207 height 16
type input "****"
click at [569, 524] on div "[PERSON_NAME]" at bounding box center [633, 522] width 219 height 17
click at [573, 546] on button "Save" at bounding box center [636, 554] width 243 height 16
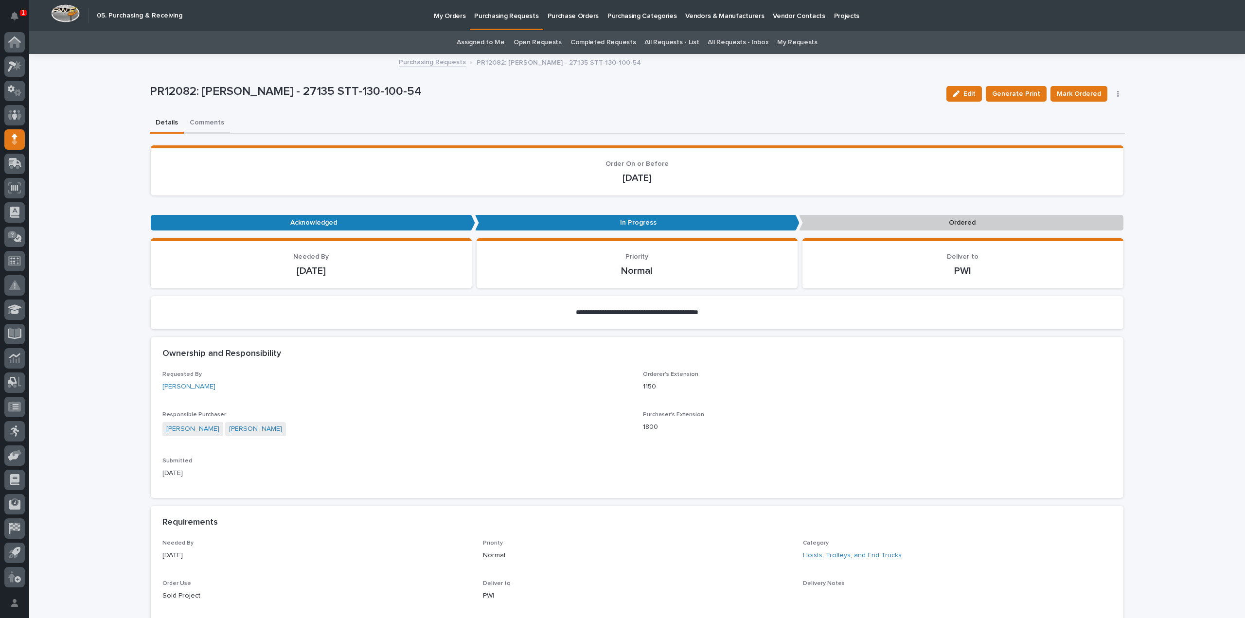
click at [193, 123] on button "Comments" at bounding box center [207, 123] width 46 height 20
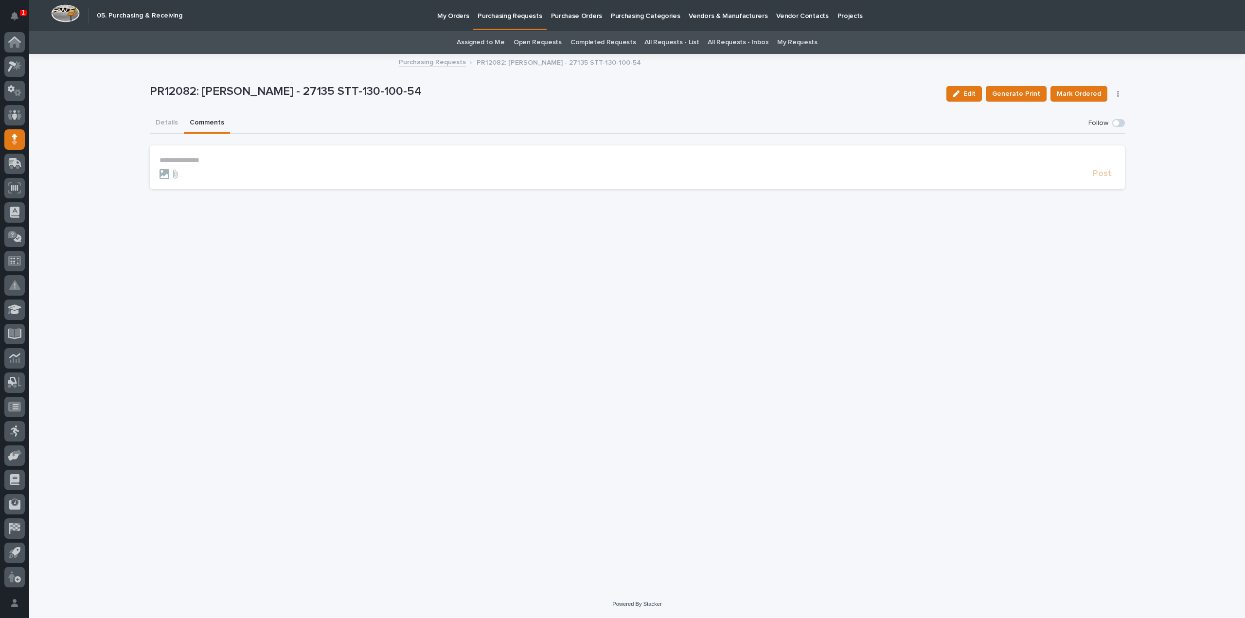
click at [213, 158] on p "**********" at bounding box center [636, 160] width 955 height 8
click at [176, 172] on span "Arlyn Miller" at bounding box center [189, 174] width 54 height 7
click at [204, 162] on p "**********" at bounding box center [636, 161] width 955 height 10
click at [1104, 179] on span "Post" at bounding box center [1101, 178] width 18 height 11
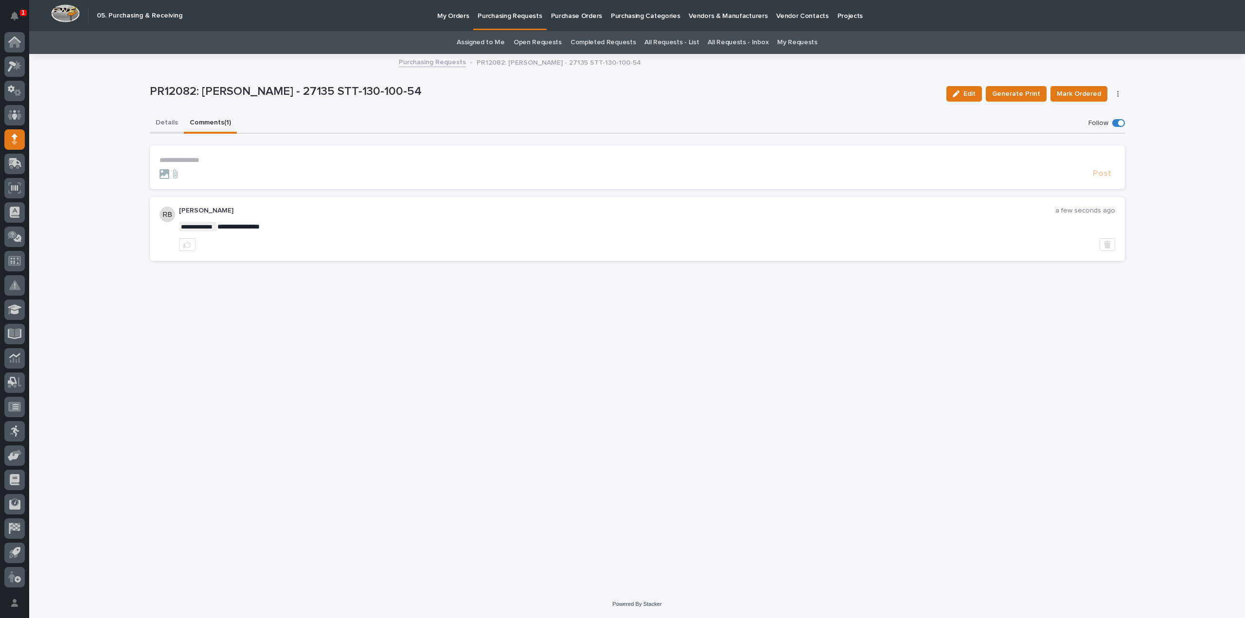
click at [167, 123] on button "Details" at bounding box center [167, 123] width 34 height 20
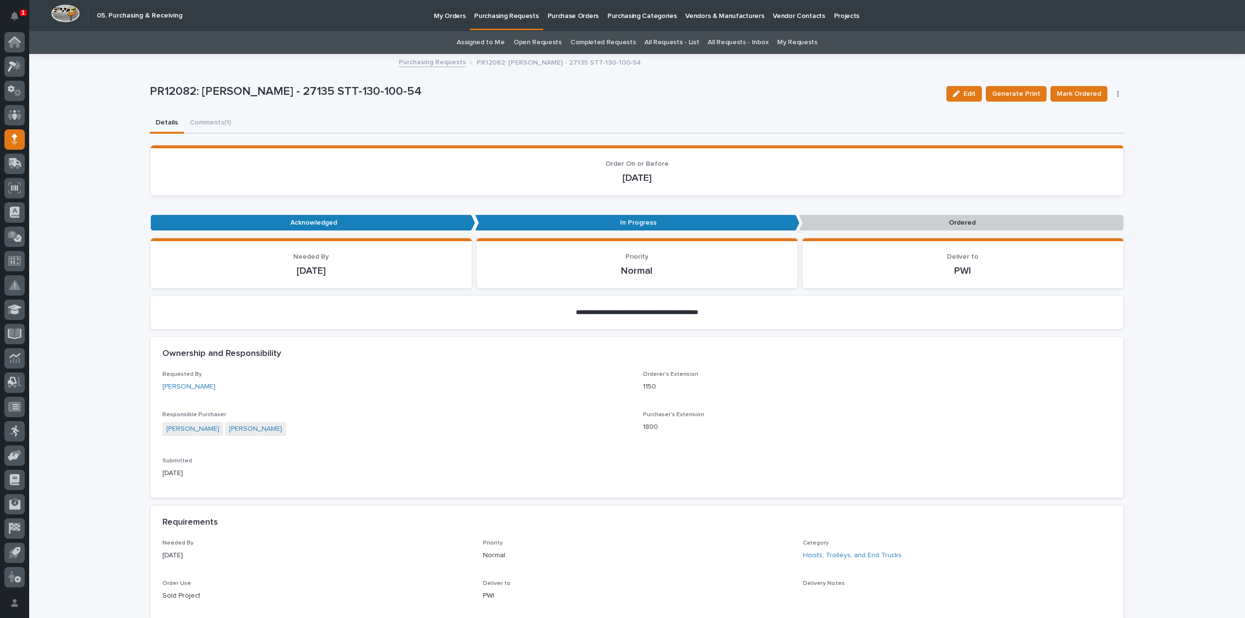
click at [494, 45] on link "Assigned to Me" at bounding box center [480, 42] width 48 height 23
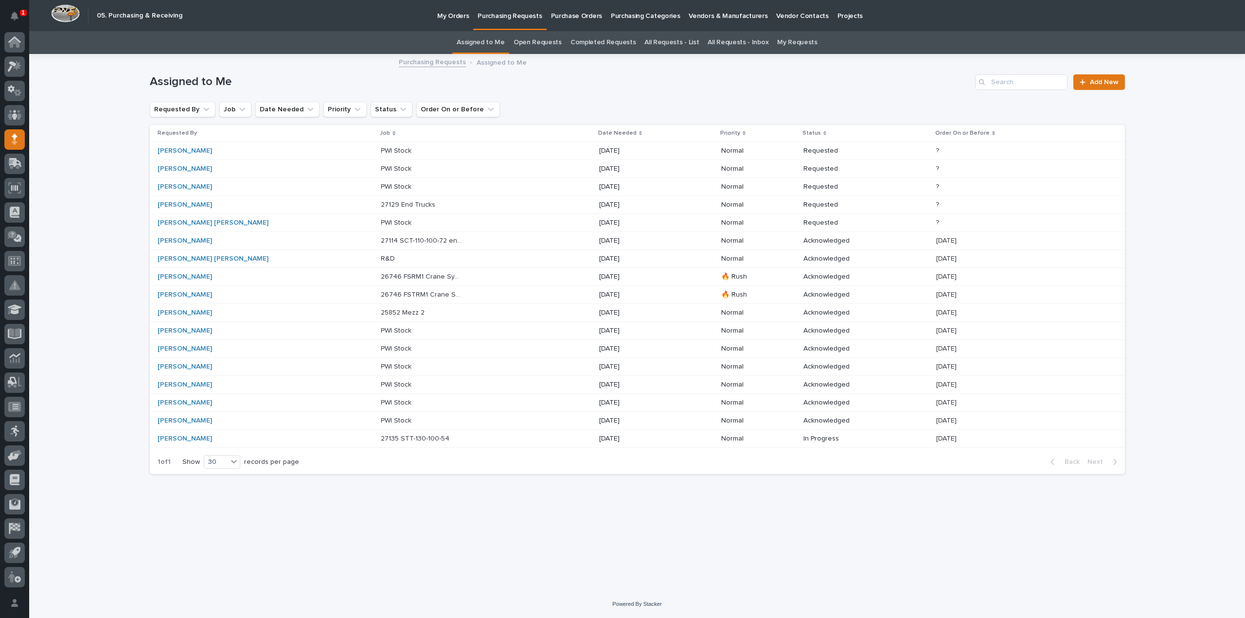
click at [381, 202] on p "27129 End Trucks" at bounding box center [409, 204] width 56 height 10
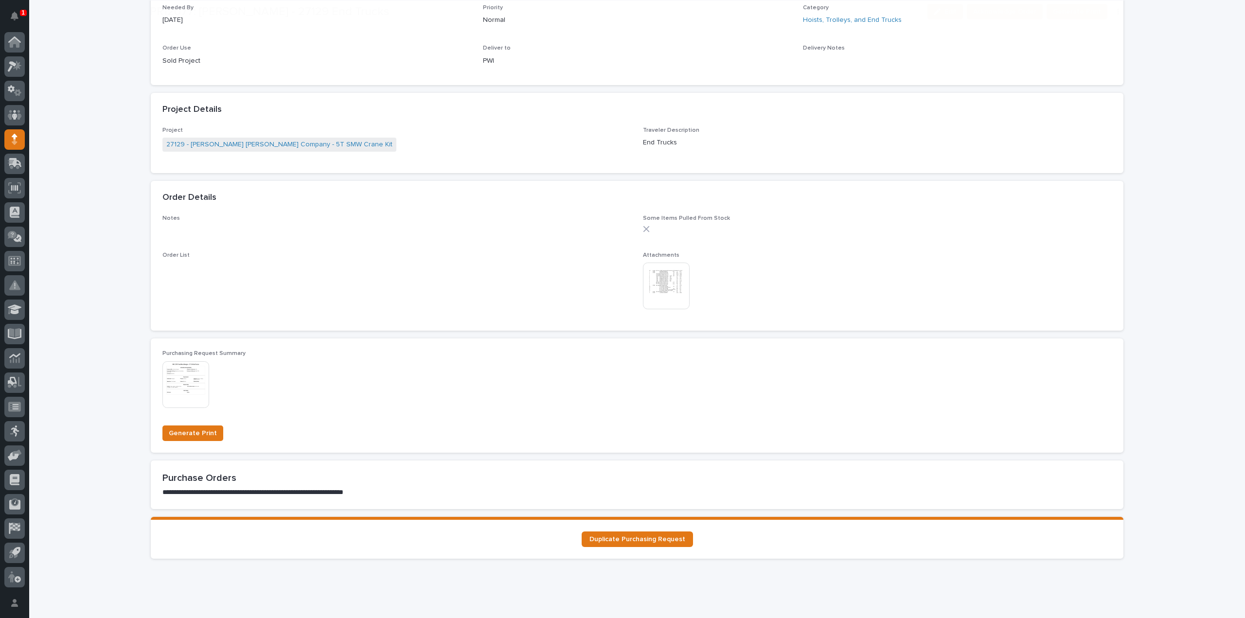
scroll to position [486, 0]
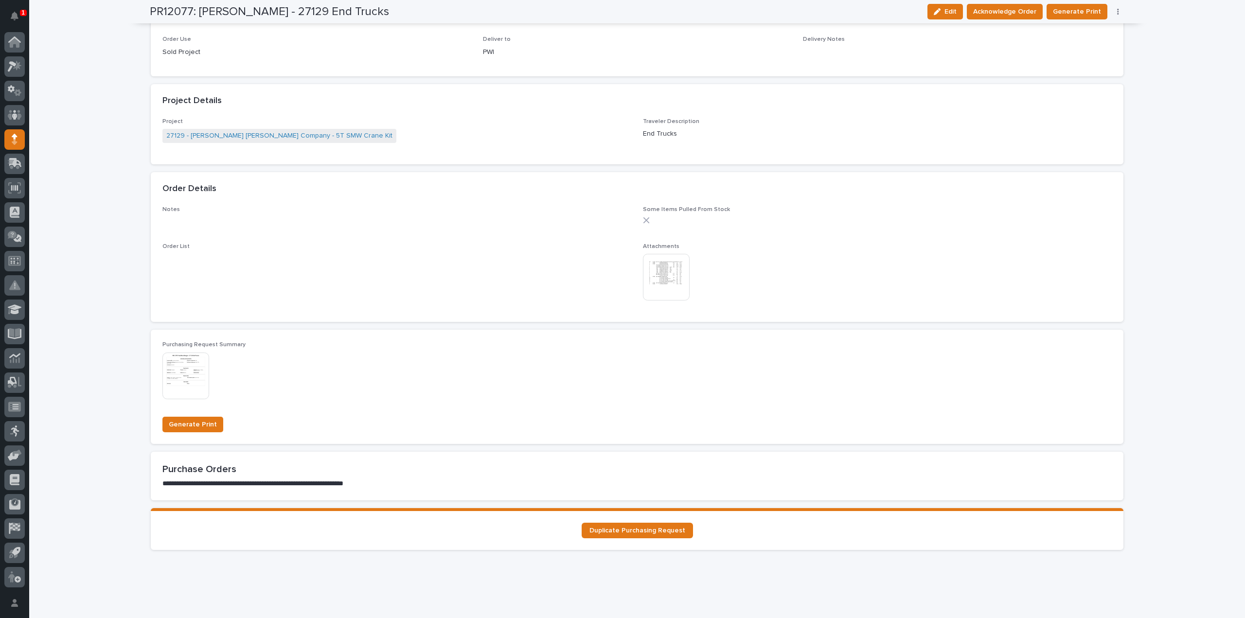
click at [662, 277] on img at bounding box center [666, 277] width 47 height 47
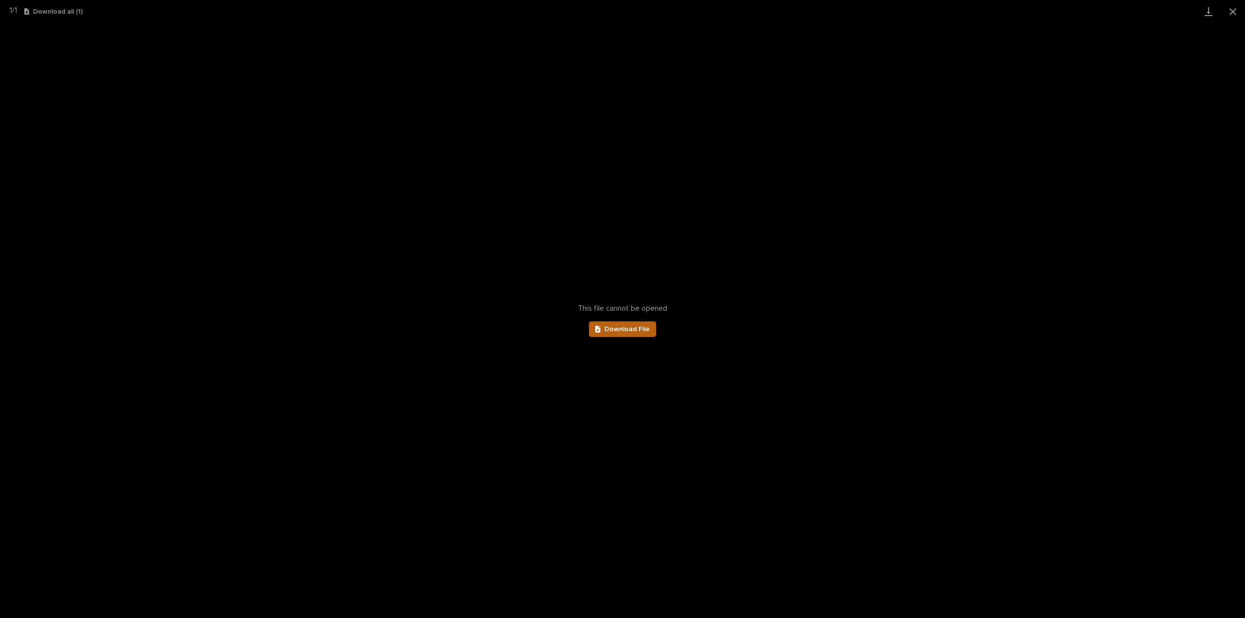
click at [627, 329] on span "Download File" at bounding box center [626, 329] width 45 height 7
click at [1234, 15] on button "Close gallery" at bounding box center [1232, 11] width 24 height 23
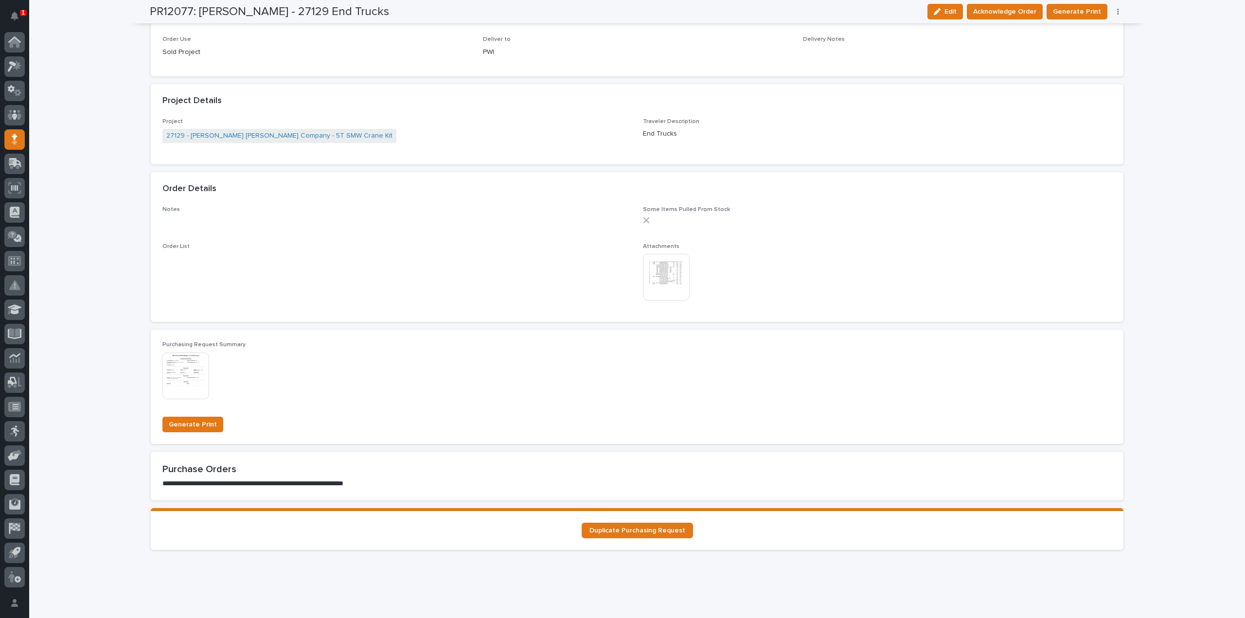
scroll to position [0, 0]
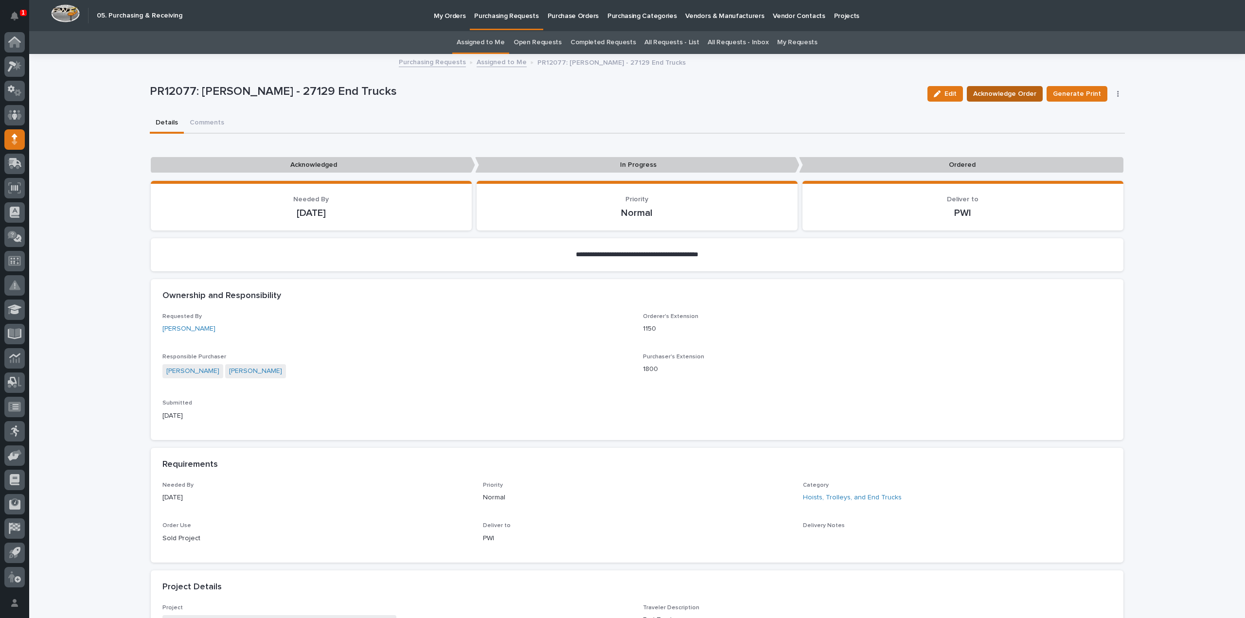
click at [992, 93] on span "Acknowledge Order" at bounding box center [1004, 94] width 63 height 12
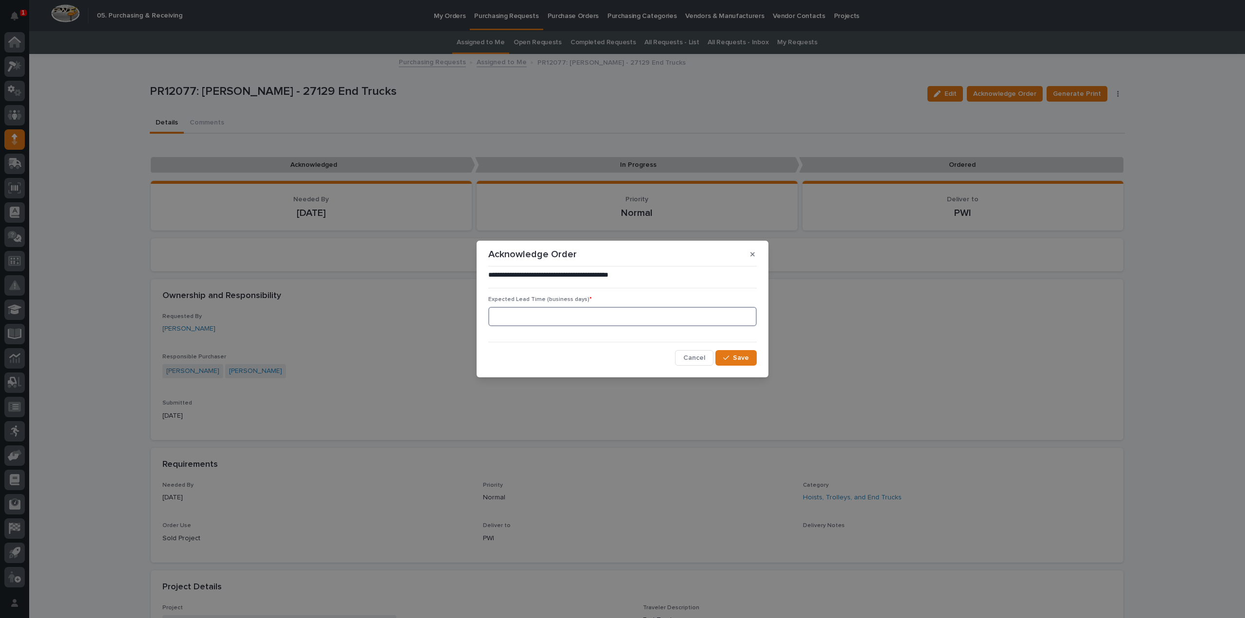
click at [635, 321] on input at bounding box center [622, 316] width 268 height 19
type input "0"
click at [744, 364] on button "Save" at bounding box center [735, 358] width 41 height 16
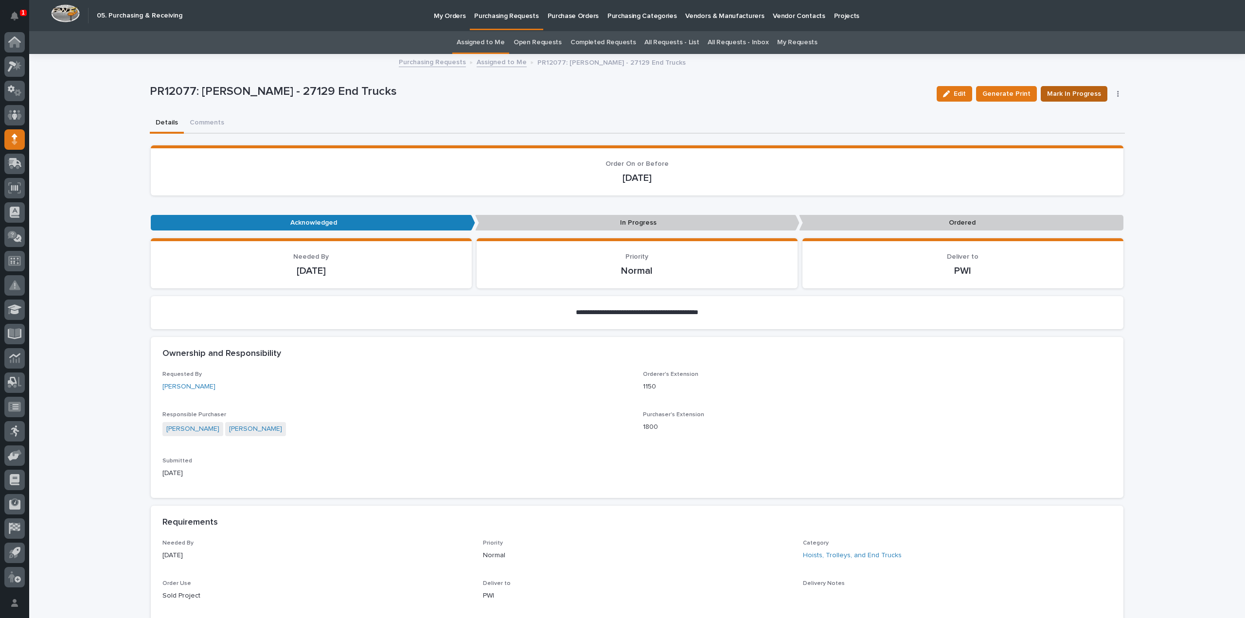
click at [1060, 98] on span "Mark In Progress" at bounding box center [1074, 94] width 54 height 12
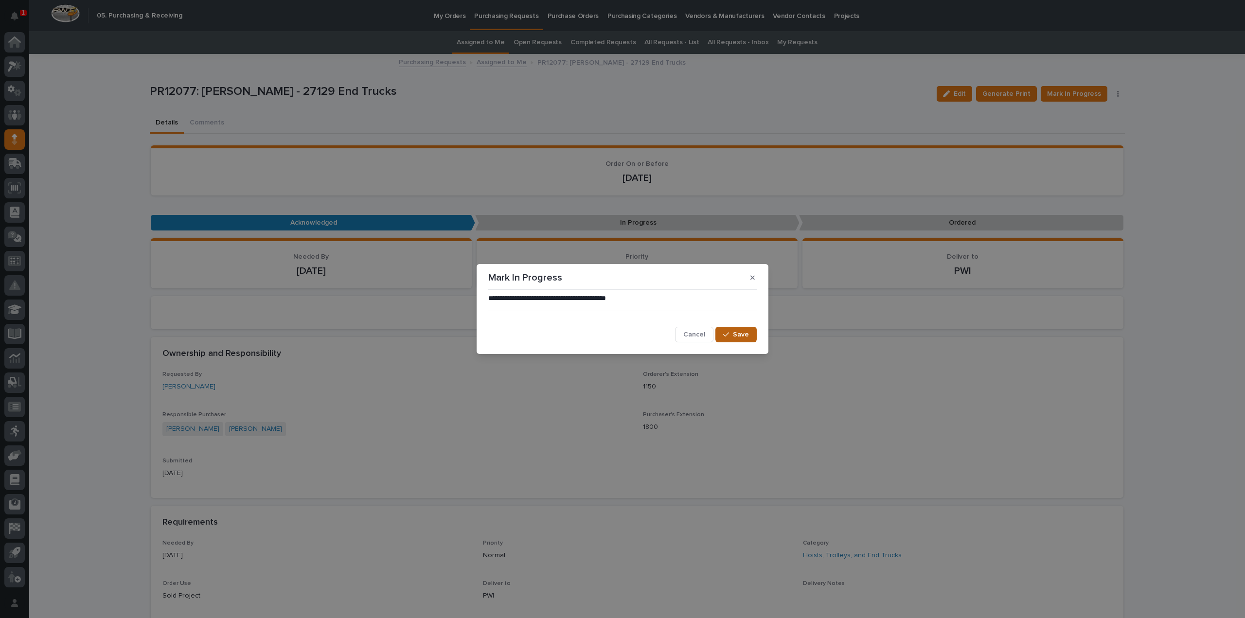
click at [740, 333] on span "Save" at bounding box center [741, 334] width 16 height 9
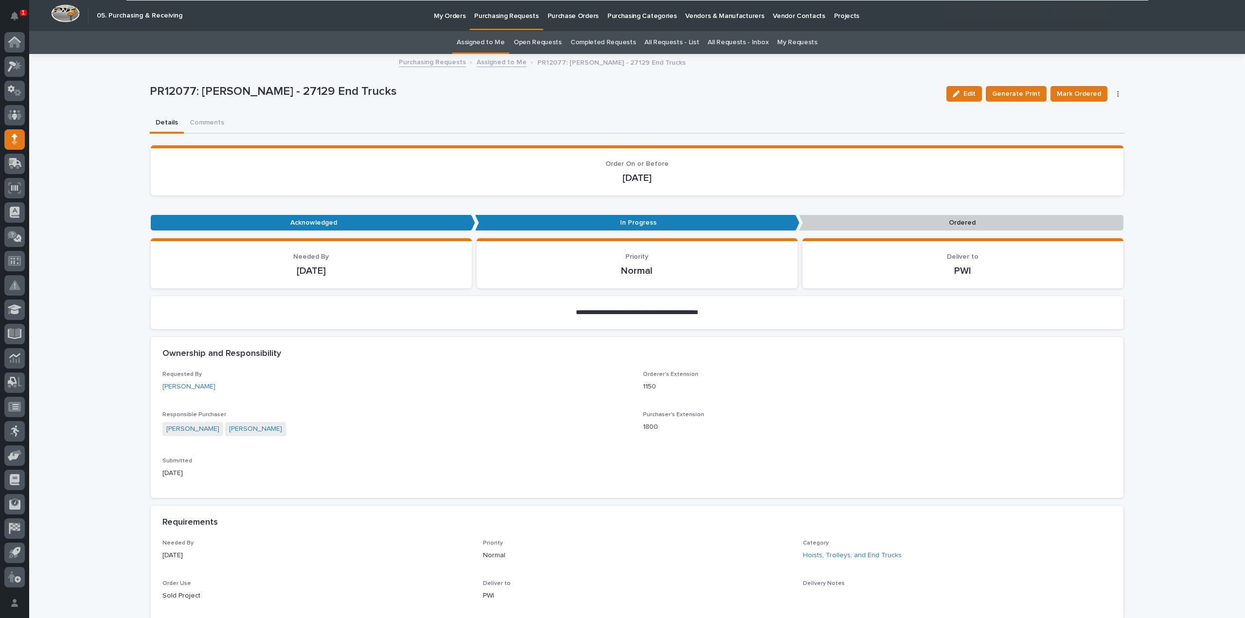
scroll to position [486, 0]
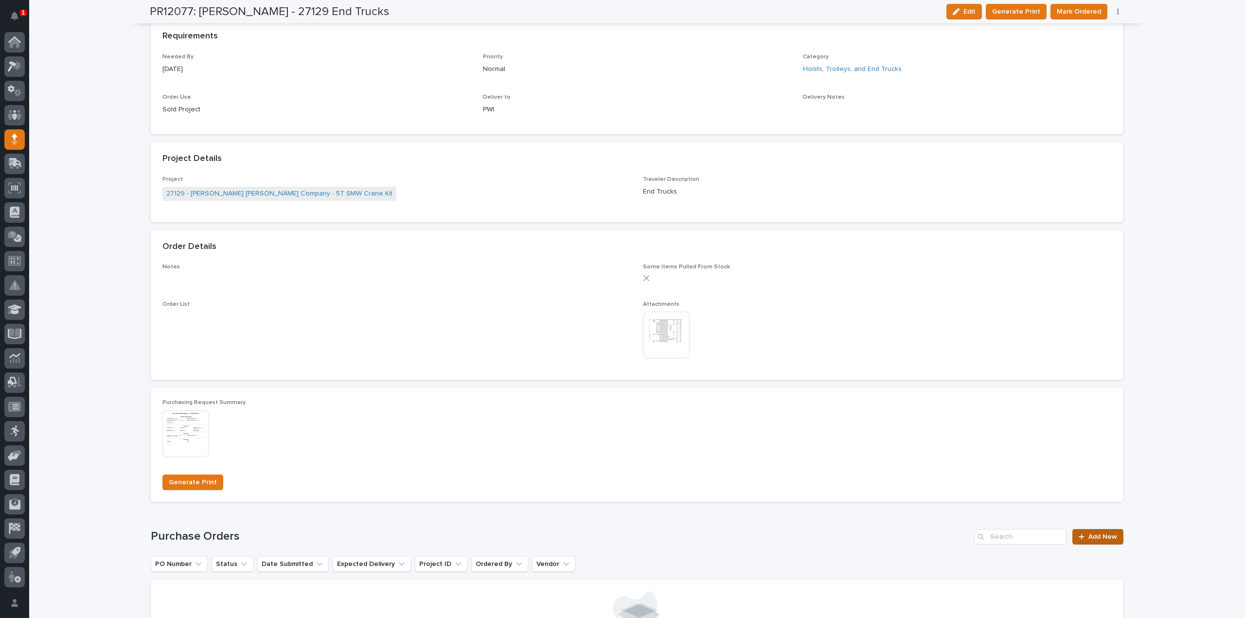
click at [1088, 533] on span "Add New" at bounding box center [1102, 536] width 29 height 7
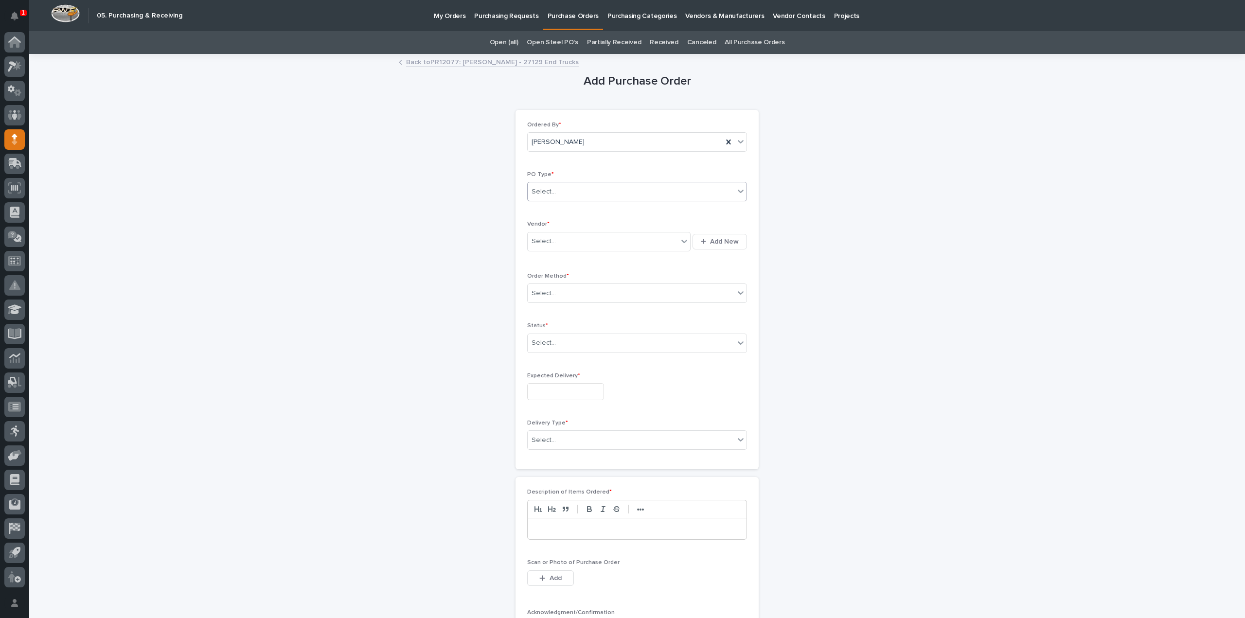
click at [538, 193] on div "Select..." at bounding box center [543, 192] width 24 height 10
click at [550, 212] on div "Quickbooks" at bounding box center [633, 209] width 219 height 17
click at [548, 242] on div "Select..." at bounding box center [543, 241] width 24 height 10
type input "****"
click at [541, 263] on div "EPCO Sales" at bounding box center [605, 258] width 163 height 17
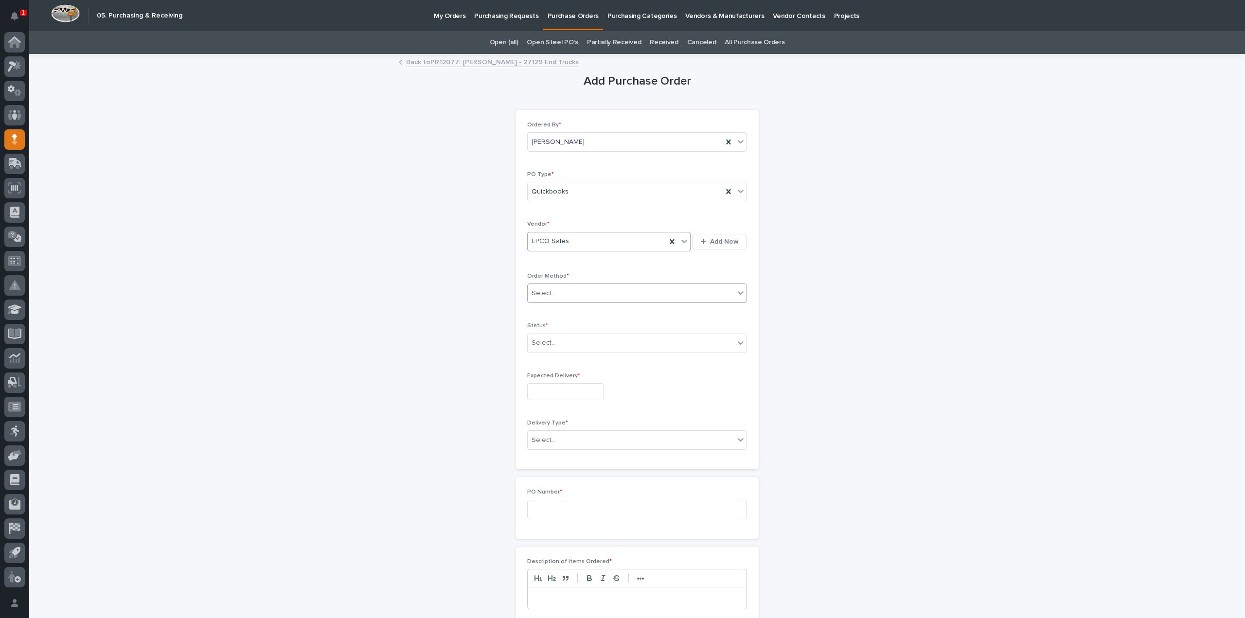
click at [539, 292] on div "Select..." at bounding box center [543, 293] width 24 height 10
click at [542, 327] on div "Email" at bounding box center [633, 327] width 219 height 17
click at [545, 341] on div "Select..." at bounding box center [543, 343] width 24 height 10
click at [553, 377] on div "Submitted" at bounding box center [633, 376] width 219 height 17
click at [569, 390] on input "text" at bounding box center [565, 391] width 77 height 17
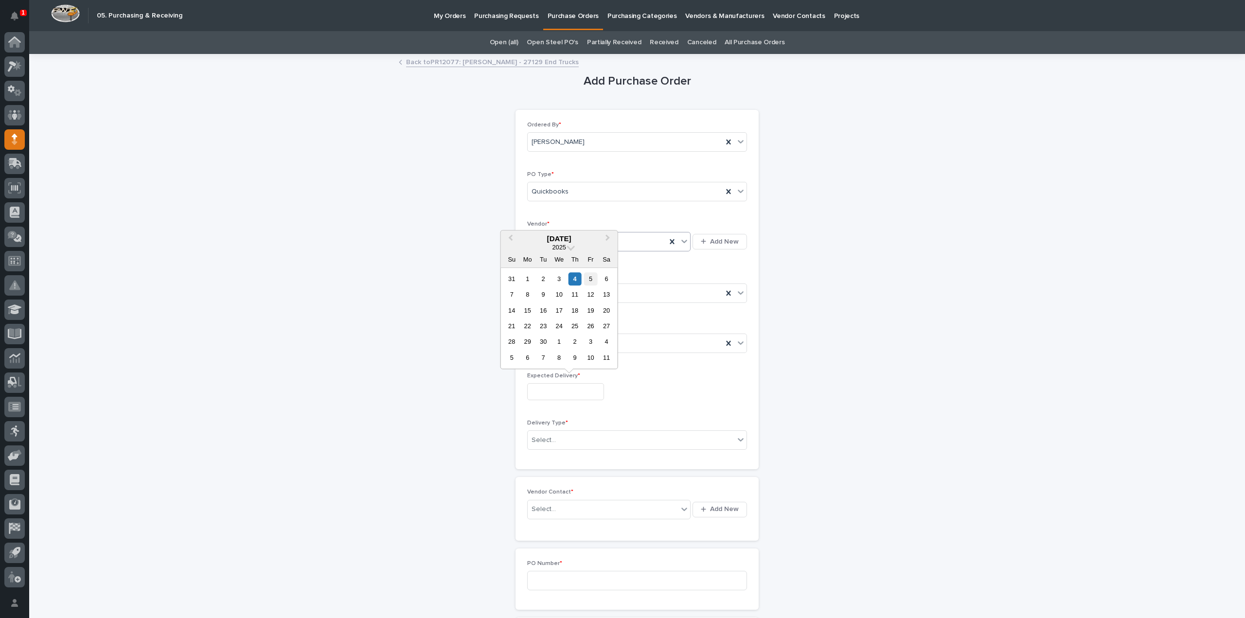
click at [594, 281] on div "5" at bounding box center [590, 278] width 13 height 13
type input "**********"
click at [568, 442] on div "Select..." at bounding box center [630, 440] width 207 height 16
click at [561, 455] on div "Deliver to PWI" at bounding box center [633, 456] width 219 height 17
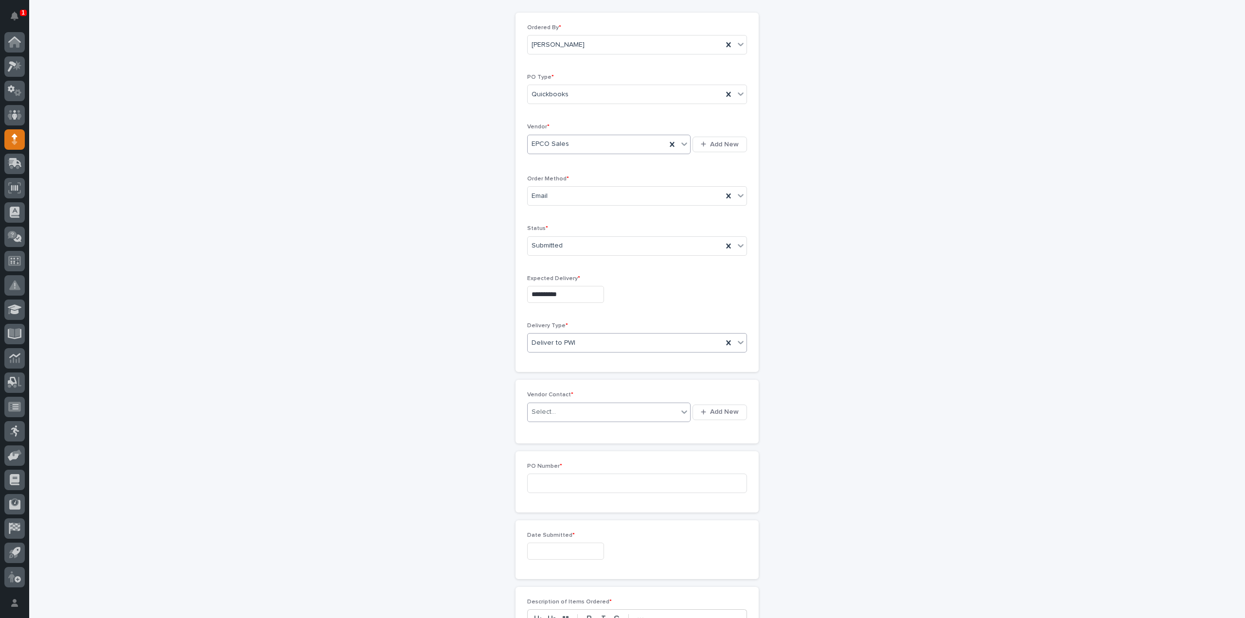
click at [548, 408] on div "Select..." at bounding box center [543, 412] width 24 height 10
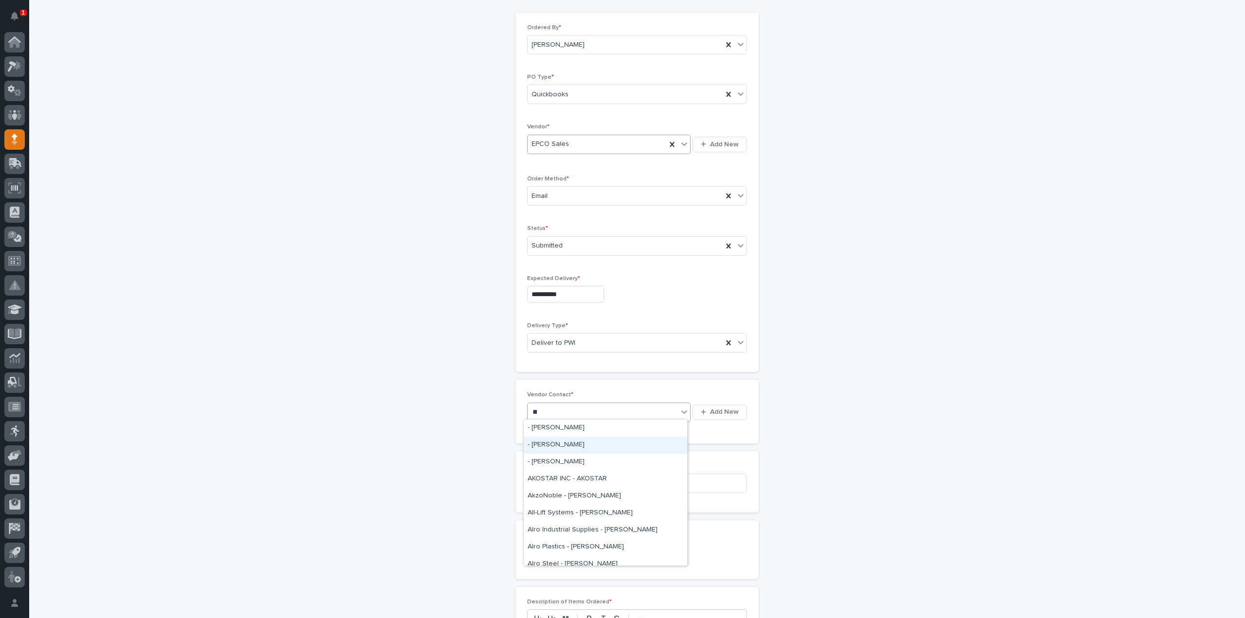
type input "***"
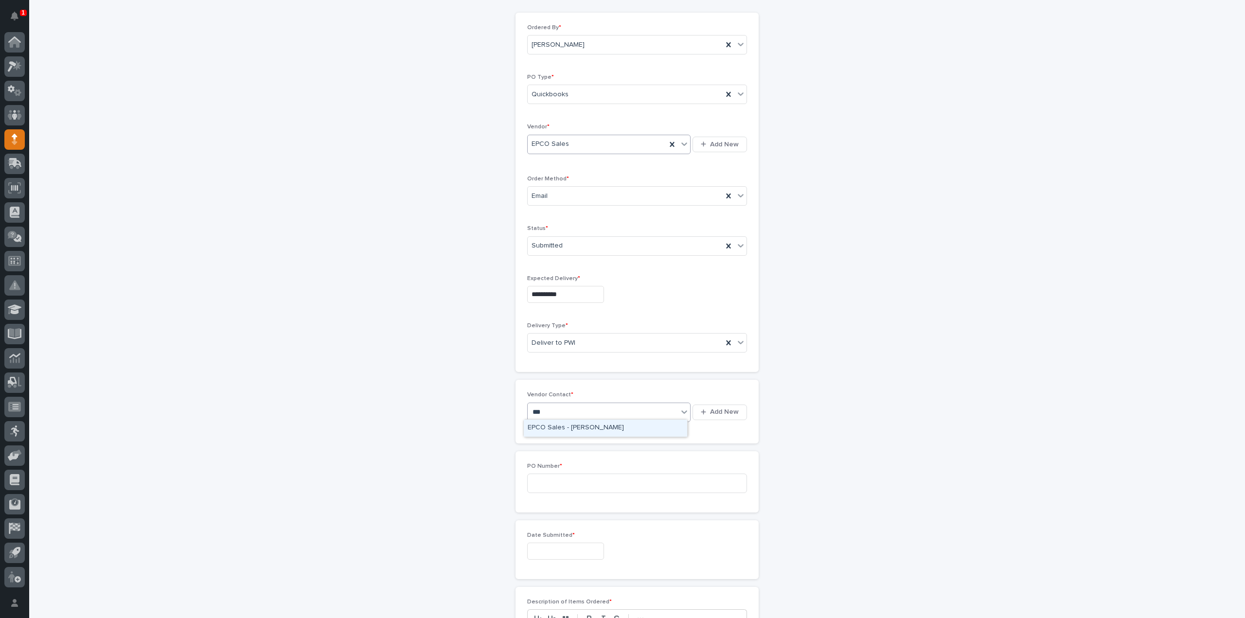
click at [551, 424] on div "EPCO Sales - Keith Schrock" at bounding box center [605, 428] width 163 height 17
click at [553, 475] on input at bounding box center [637, 482] width 220 height 19
type input "3107RB"
click at [550, 550] on input "text" at bounding box center [565, 551] width 77 height 17
click at [576, 438] on div "4" at bounding box center [574, 437] width 13 height 13
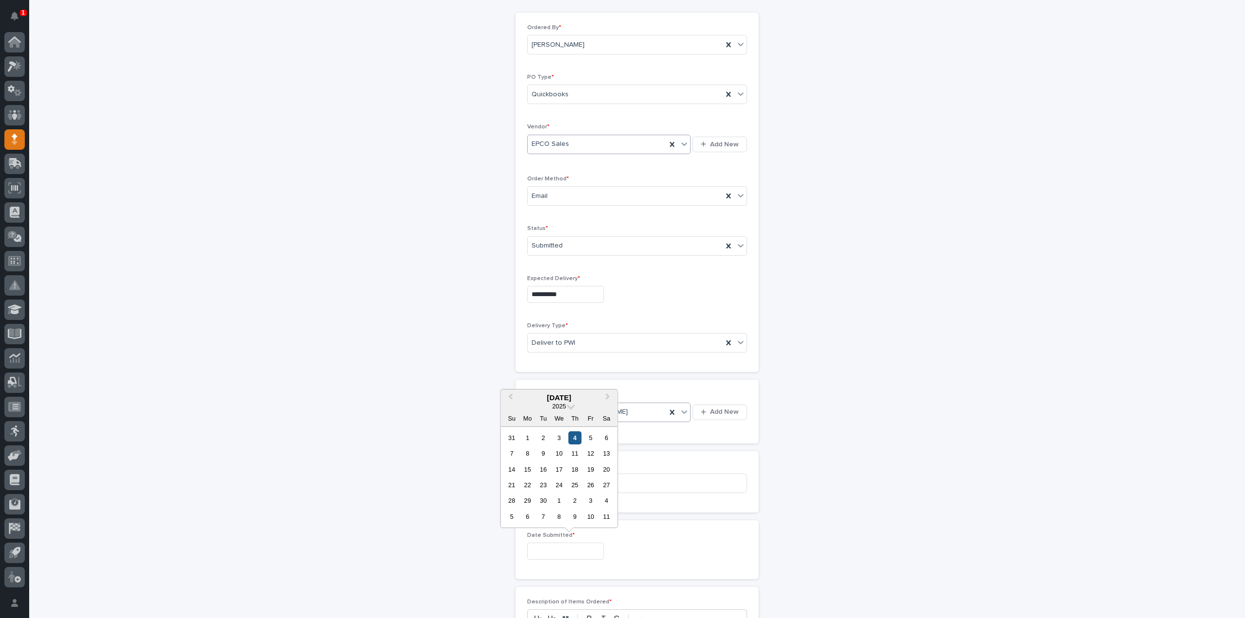
type input "**********"
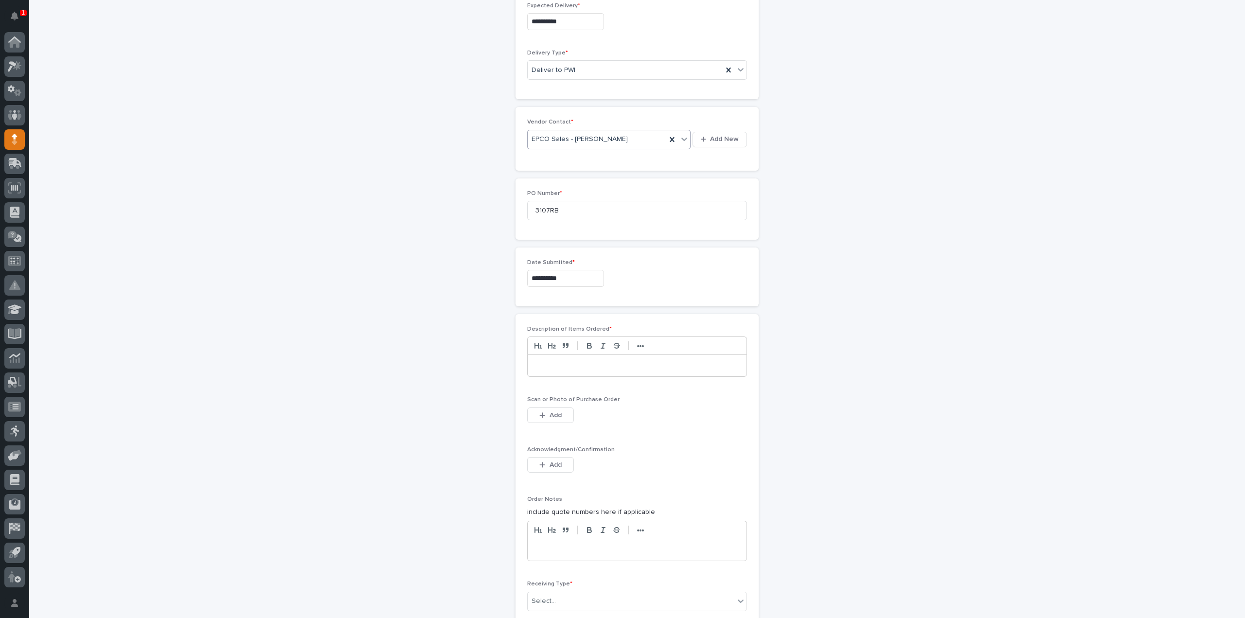
scroll to position [389, 0]
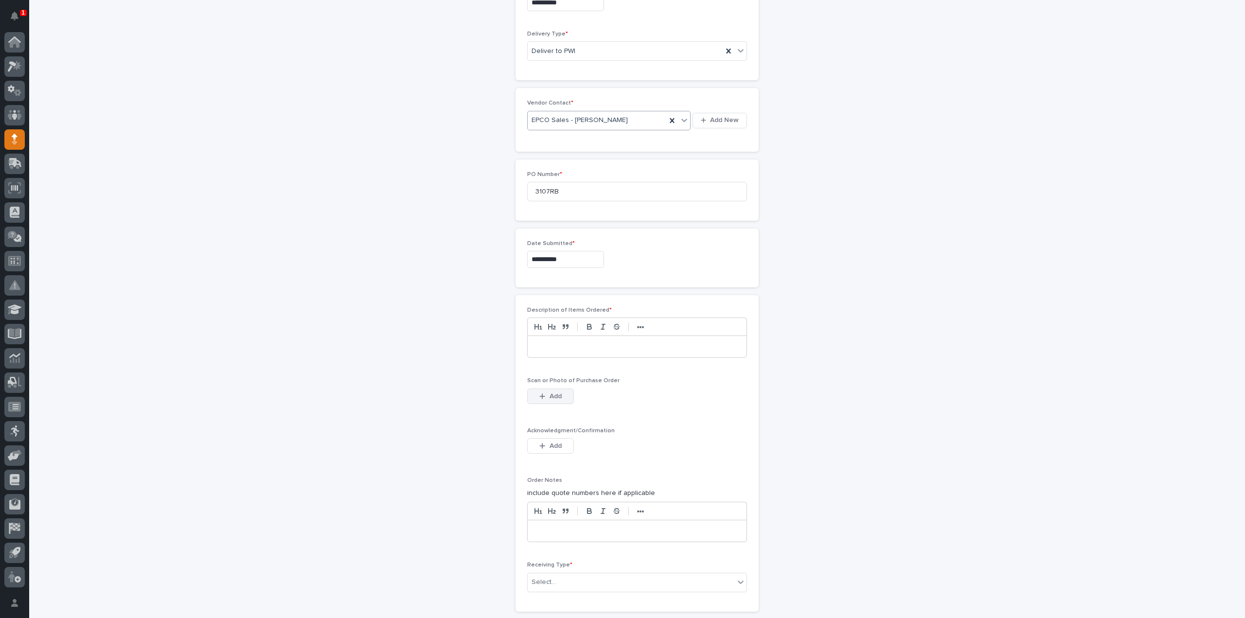
click at [552, 394] on span "Add" at bounding box center [555, 396] width 12 height 9
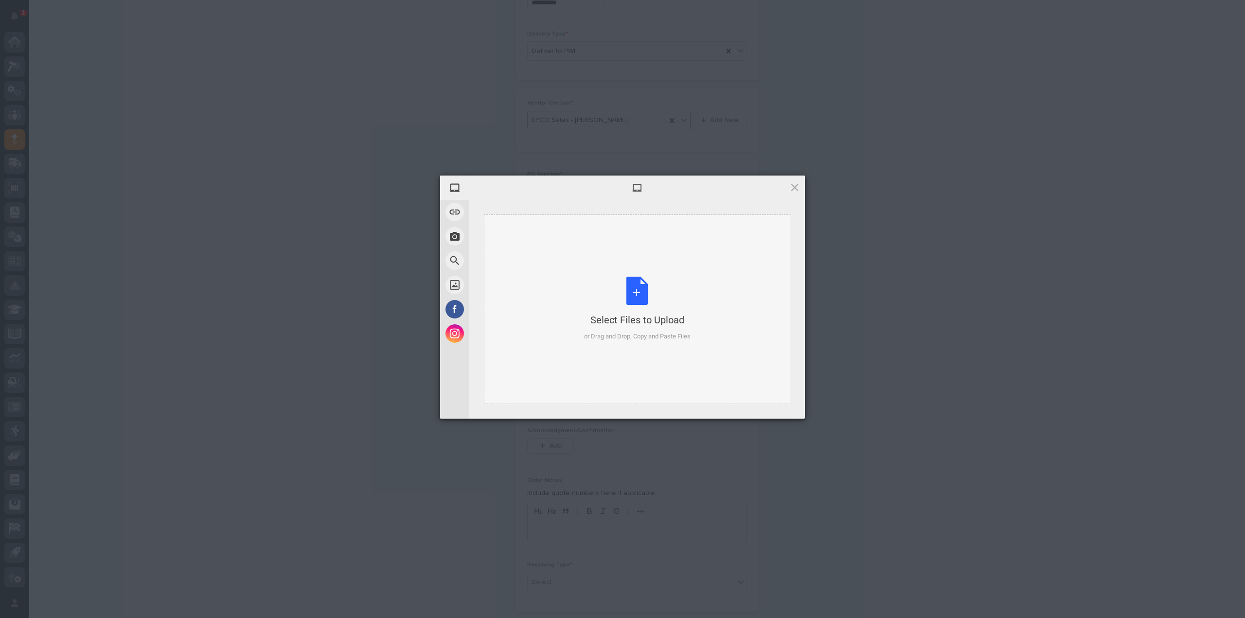
click at [628, 301] on div "Select Files to Upload or Drag and Drop, Copy and Paste Files" at bounding box center [637, 309] width 106 height 65
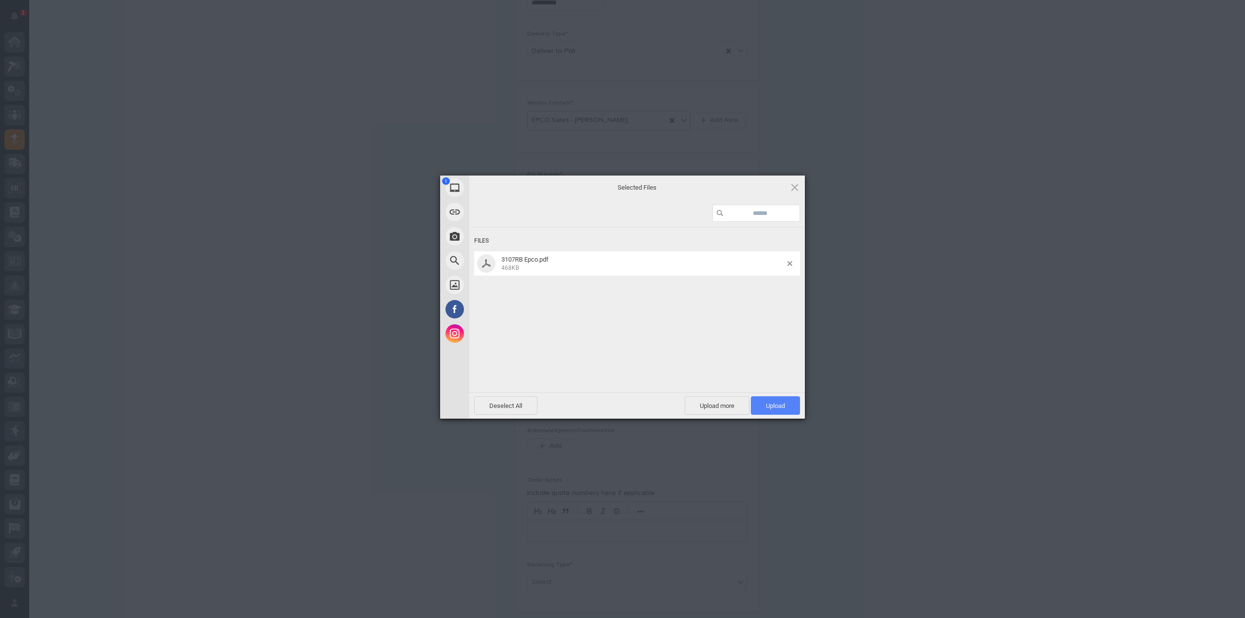
click at [776, 405] on span "Upload 1" at bounding box center [775, 405] width 19 height 7
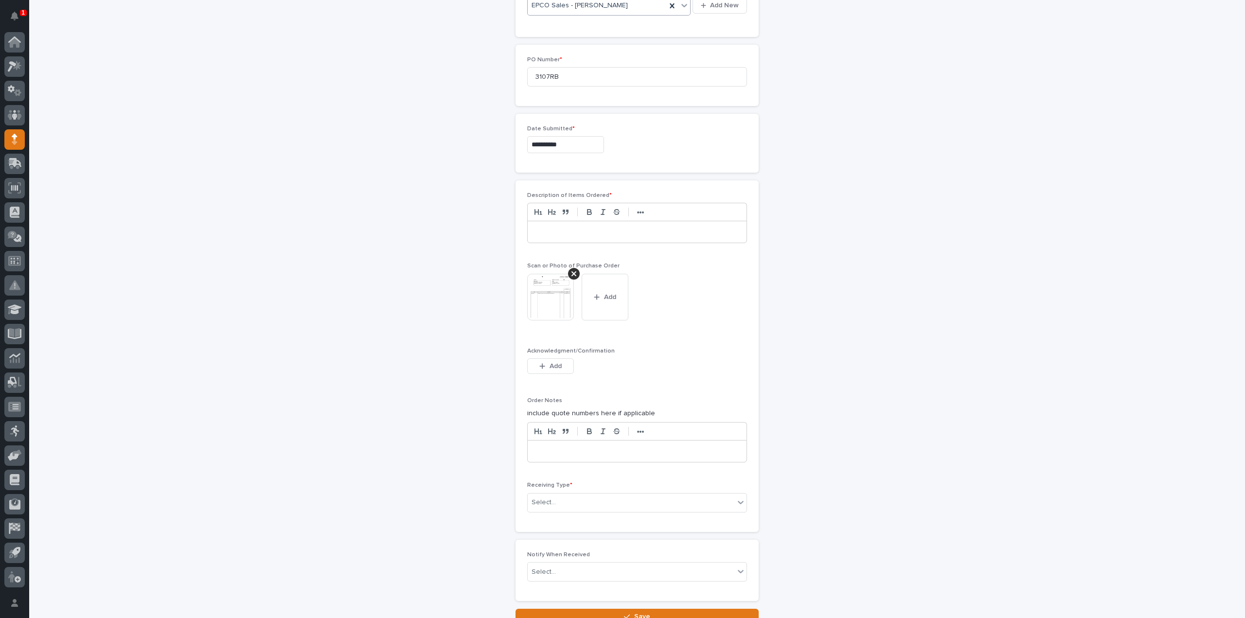
scroll to position [581, 0]
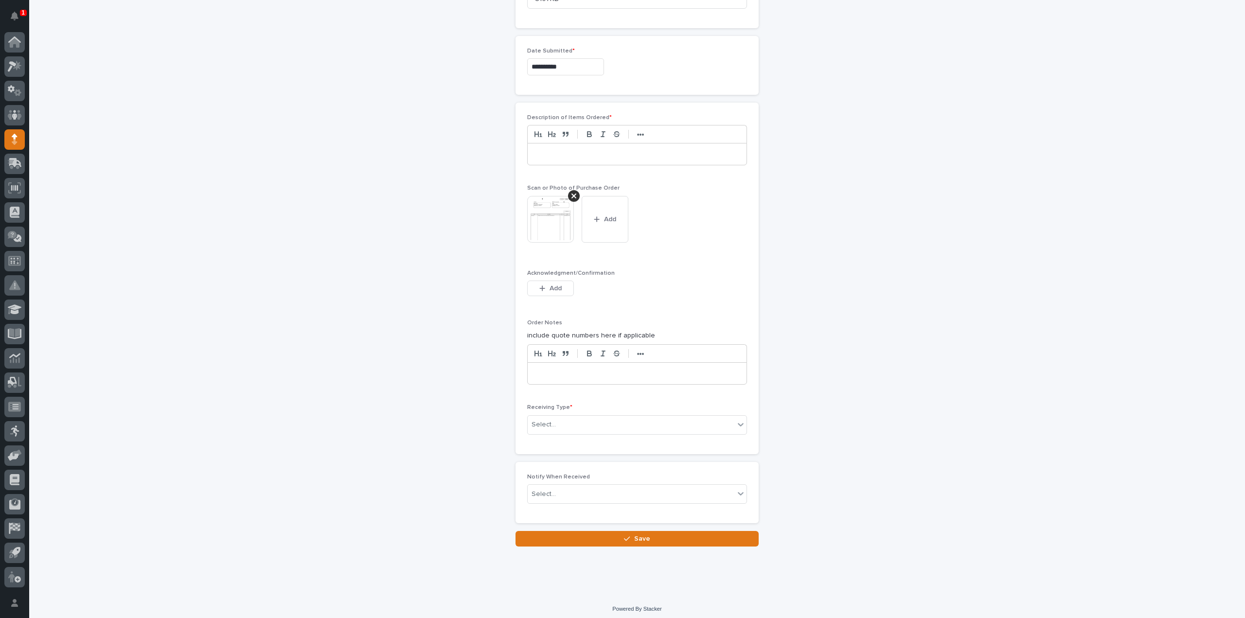
click at [537, 224] on img at bounding box center [550, 219] width 47 height 47
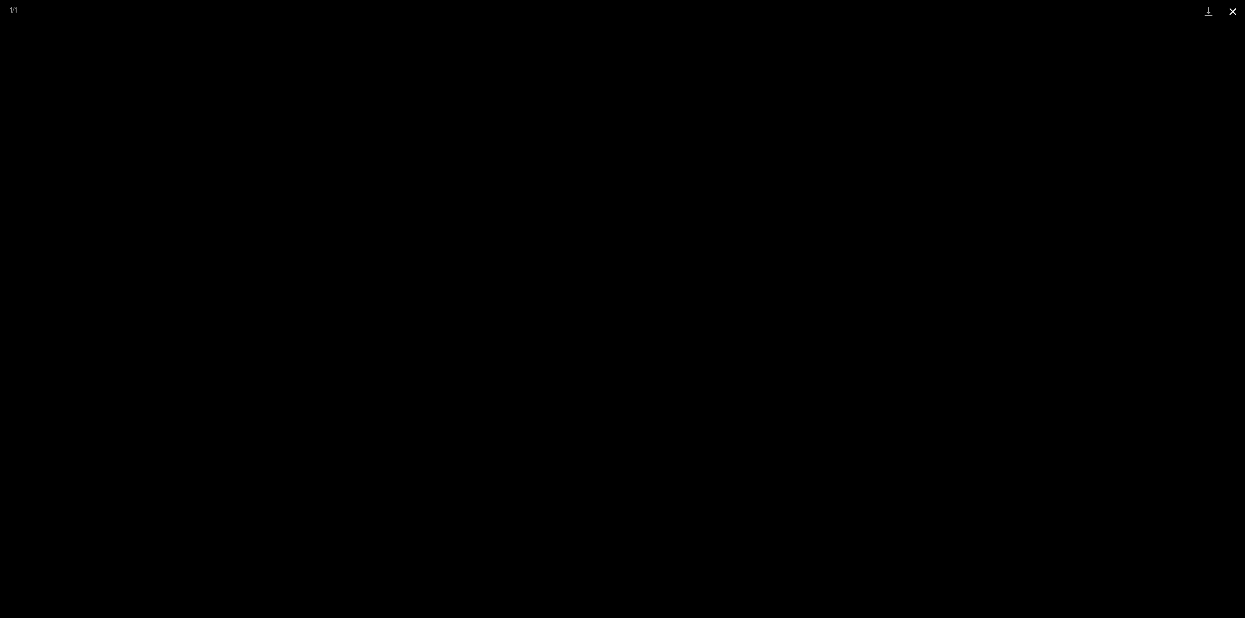
click at [1231, 14] on button "Close gallery" at bounding box center [1232, 11] width 24 height 23
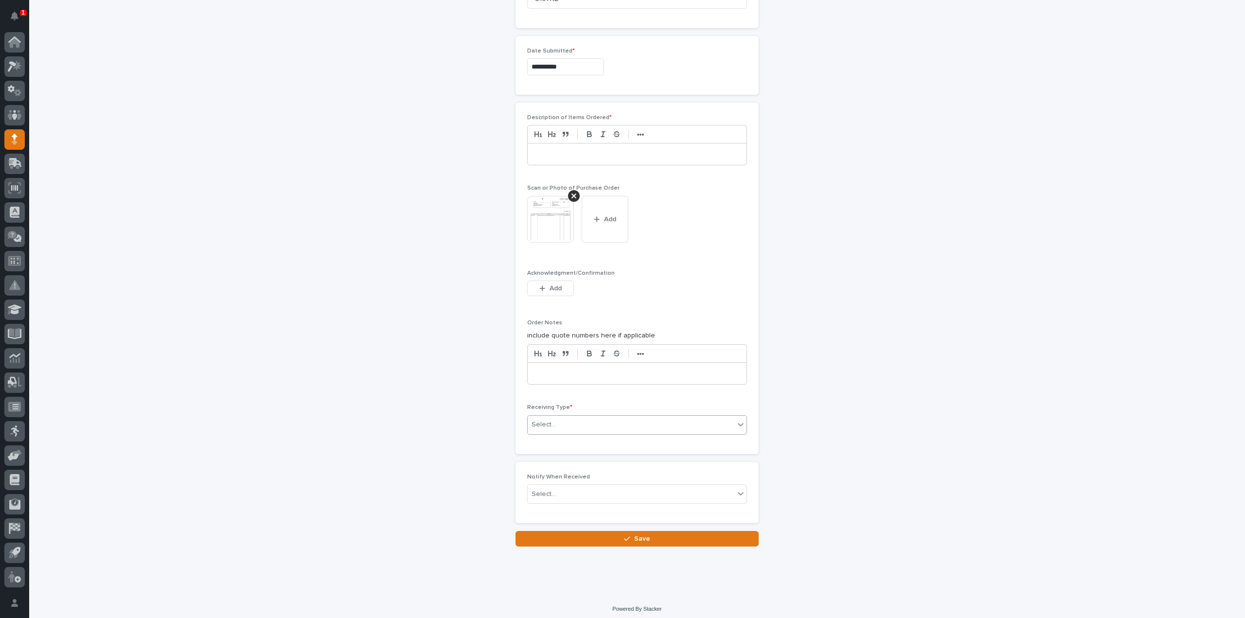
click at [555, 422] on div "Select..." at bounding box center [630, 425] width 207 height 16
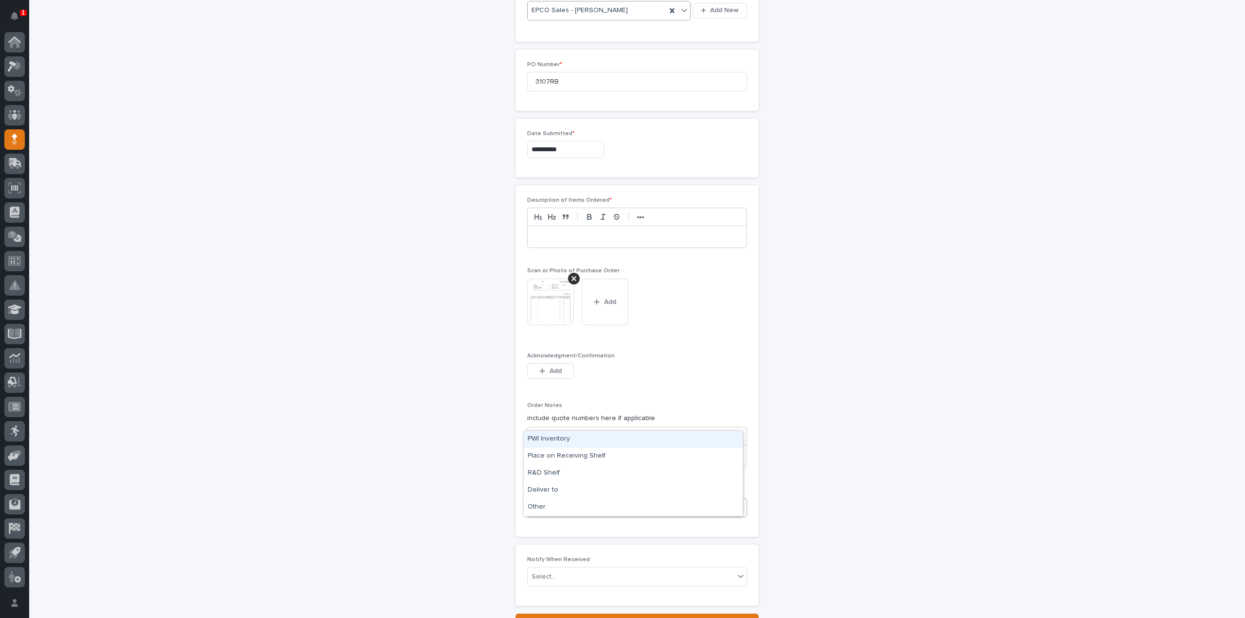
scroll to position [484, 0]
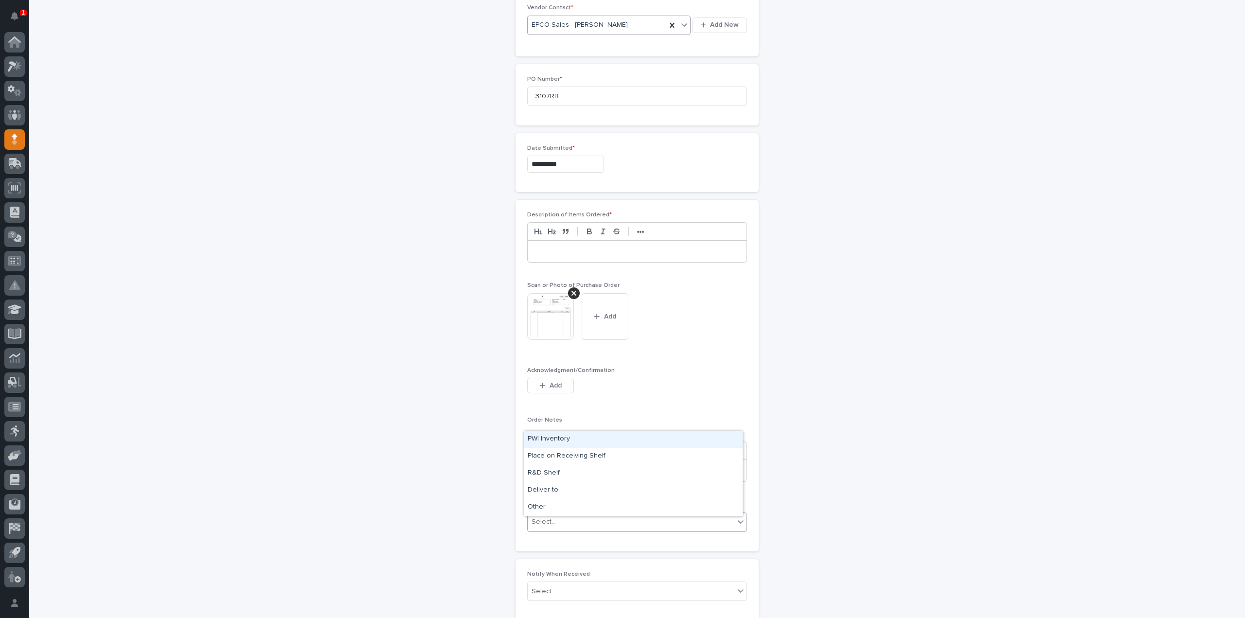
click at [545, 246] on p at bounding box center [637, 251] width 204 height 10
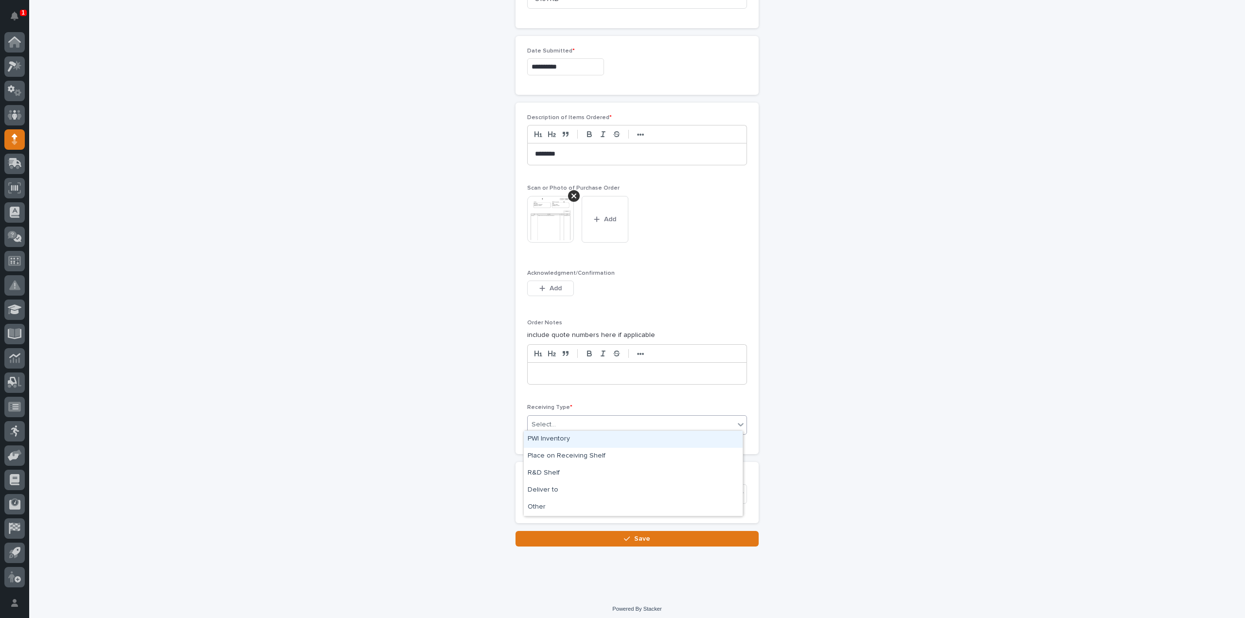
click at [557, 421] on input "text" at bounding box center [557, 425] width 1 height 8
drag, startPoint x: 563, startPoint y: 477, endPoint x: 570, endPoint y: 507, distance: 30.4
click at [566, 491] on div "Deliver to" at bounding box center [633, 490] width 219 height 17
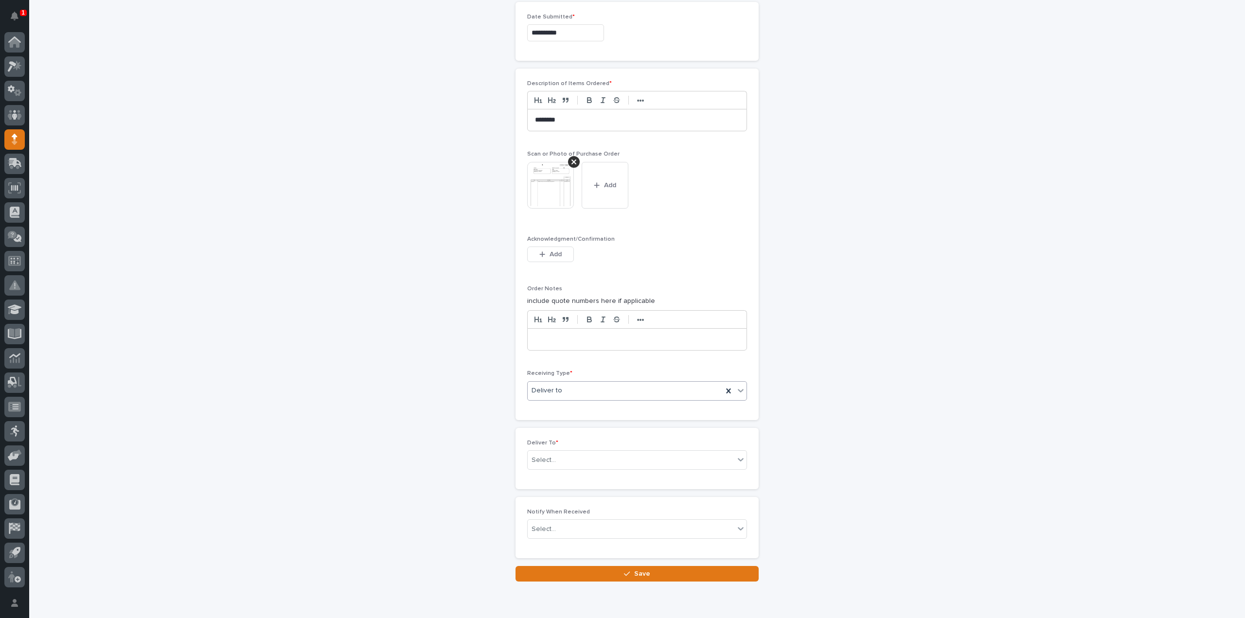
scroll to position [615, 0]
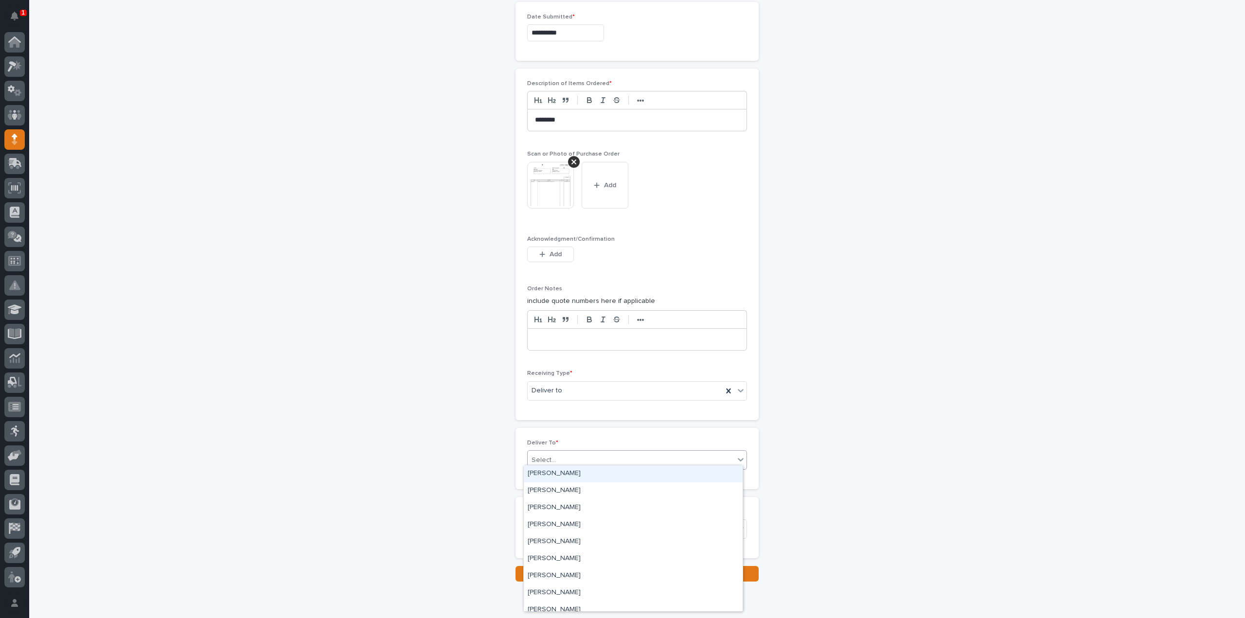
click at [544, 455] on div "Select..." at bounding box center [543, 460] width 24 height 10
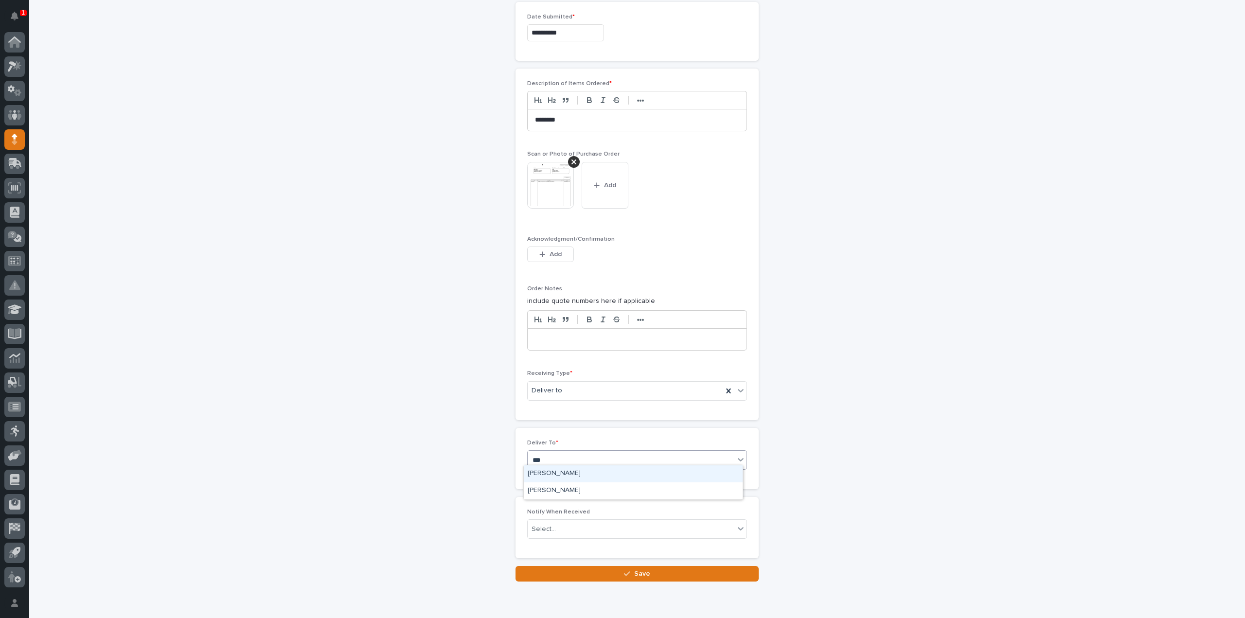
type input "****"
click at [544, 473] on div "[PERSON_NAME]" at bounding box center [633, 473] width 219 height 17
click at [544, 526] on div "Select..." at bounding box center [543, 529] width 24 height 10
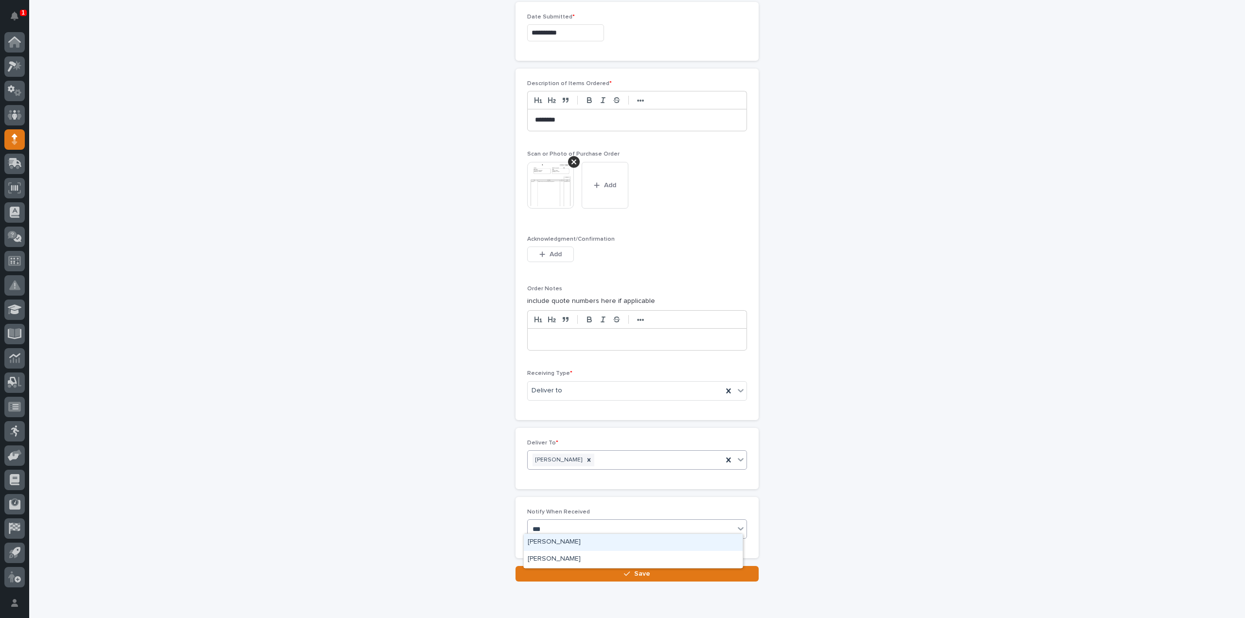
type input "****"
click at [556, 541] on div "[PERSON_NAME]" at bounding box center [633, 542] width 219 height 17
click at [554, 567] on button "Save" at bounding box center [636, 574] width 243 height 16
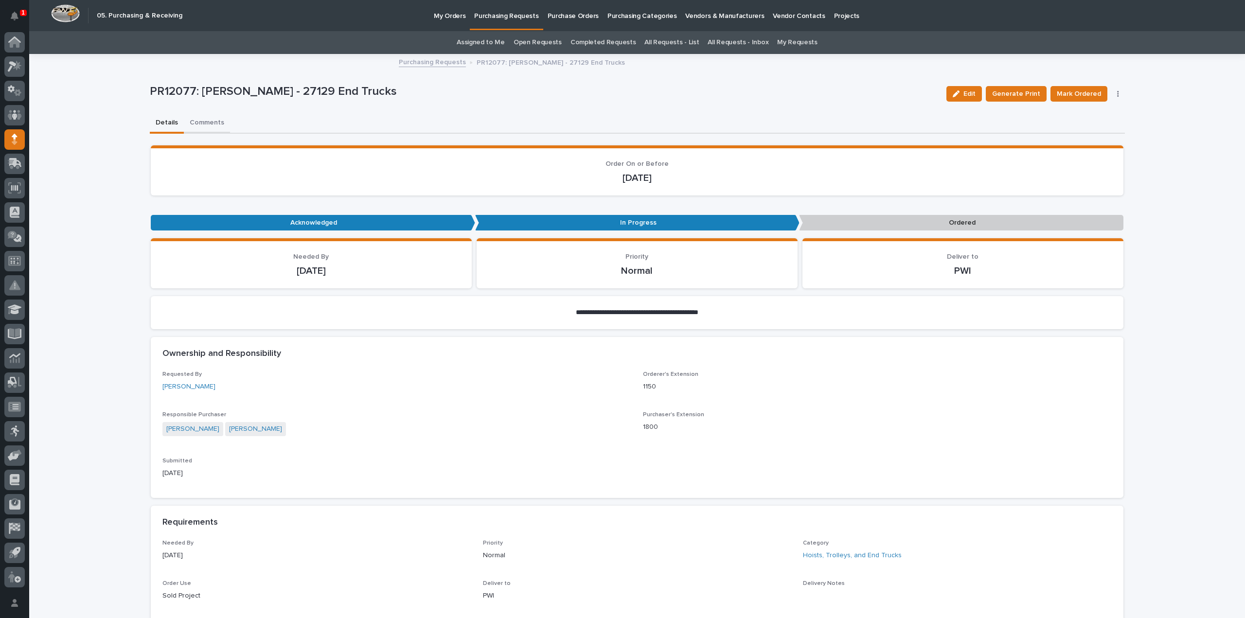
click at [205, 123] on button "Comments" at bounding box center [207, 123] width 46 height 20
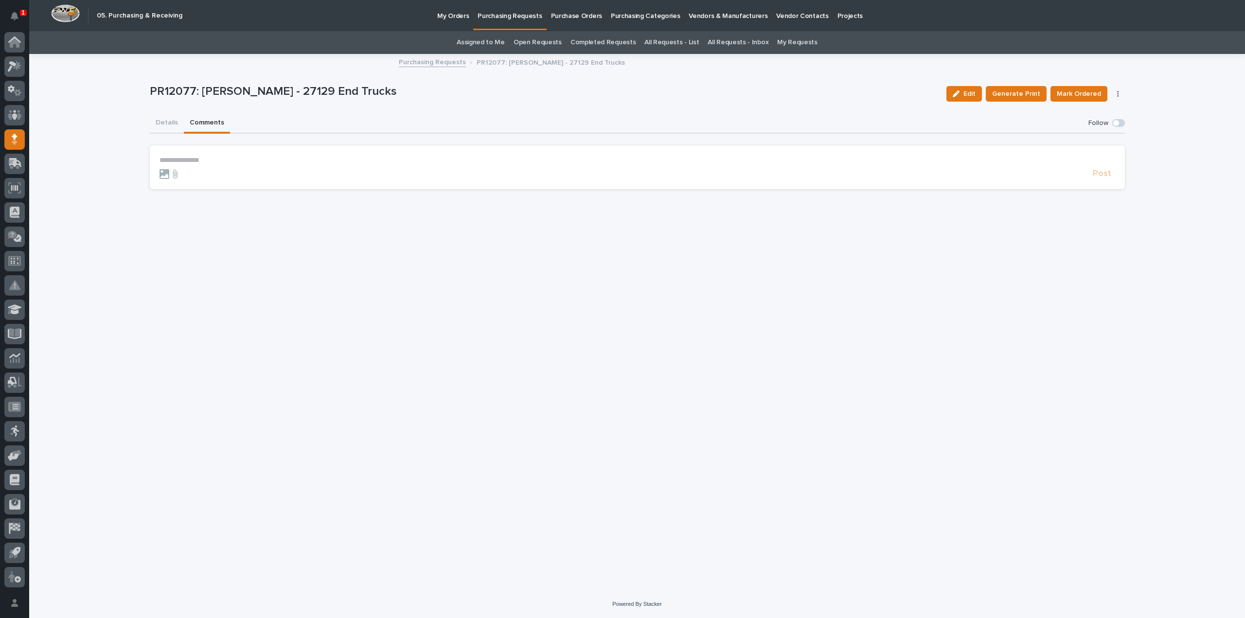
click at [245, 165] on form "**********" at bounding box center [636, 167] width 955 height 23
click at [191, 163] on p "**********" at bounding box center [636, 160] width 955 height 8
click at [182, 175] on span "Arlyn Miller" at bounding box center [189, 174] width 54 height 7
click at [203, 160] on p "**********" at bounding box center [636, 161] width 955 height 10
click at [1103, 177] on span "Post" at bounding box center [1101, 178] width 18 height 11
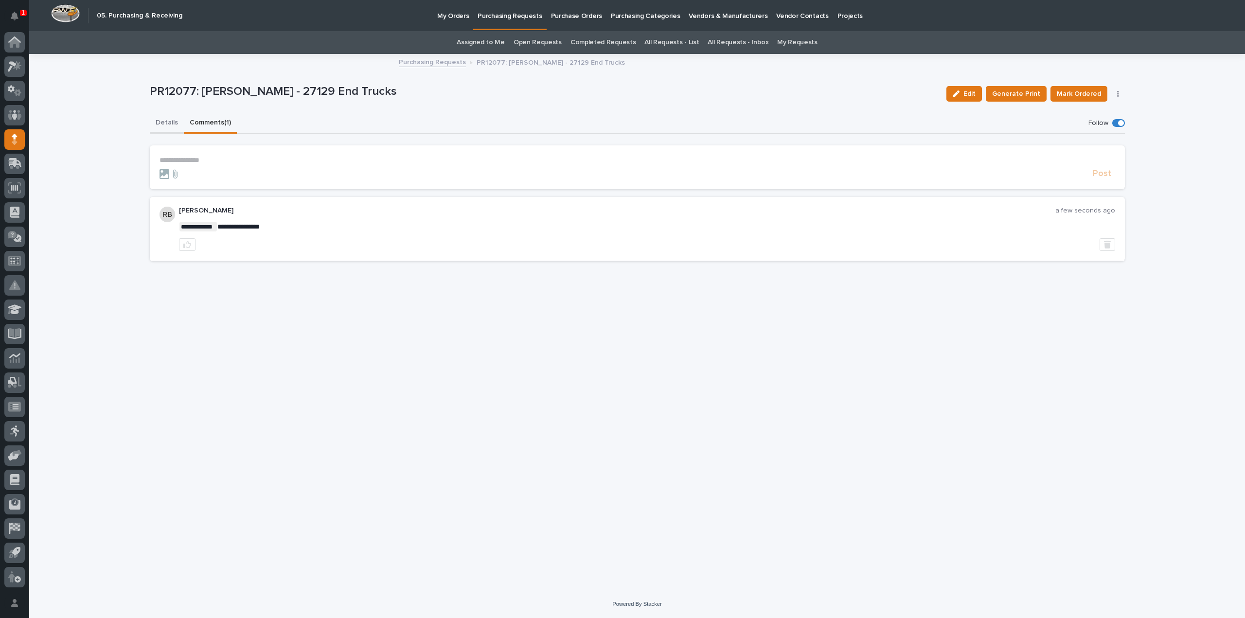
click at [167, 121] on button "Details" at bounding box center [167, 123] width 34 height 20
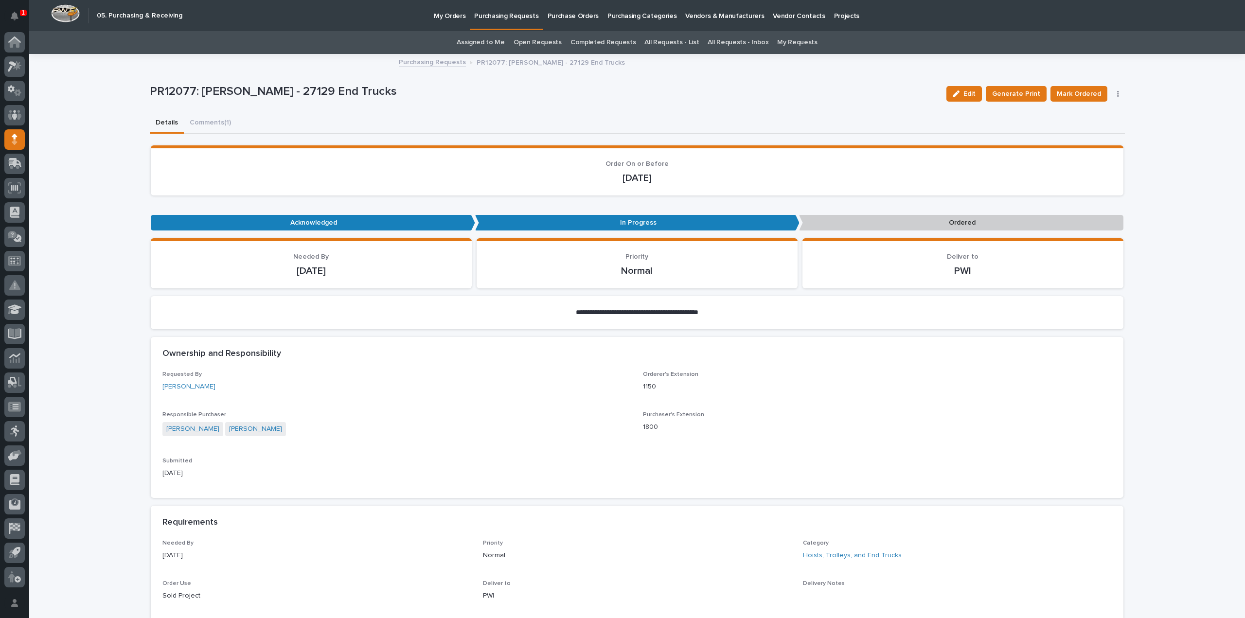
click at [477, 44] on link "Assigned to Me" at bounding box center [480, 42] width 48 height 23
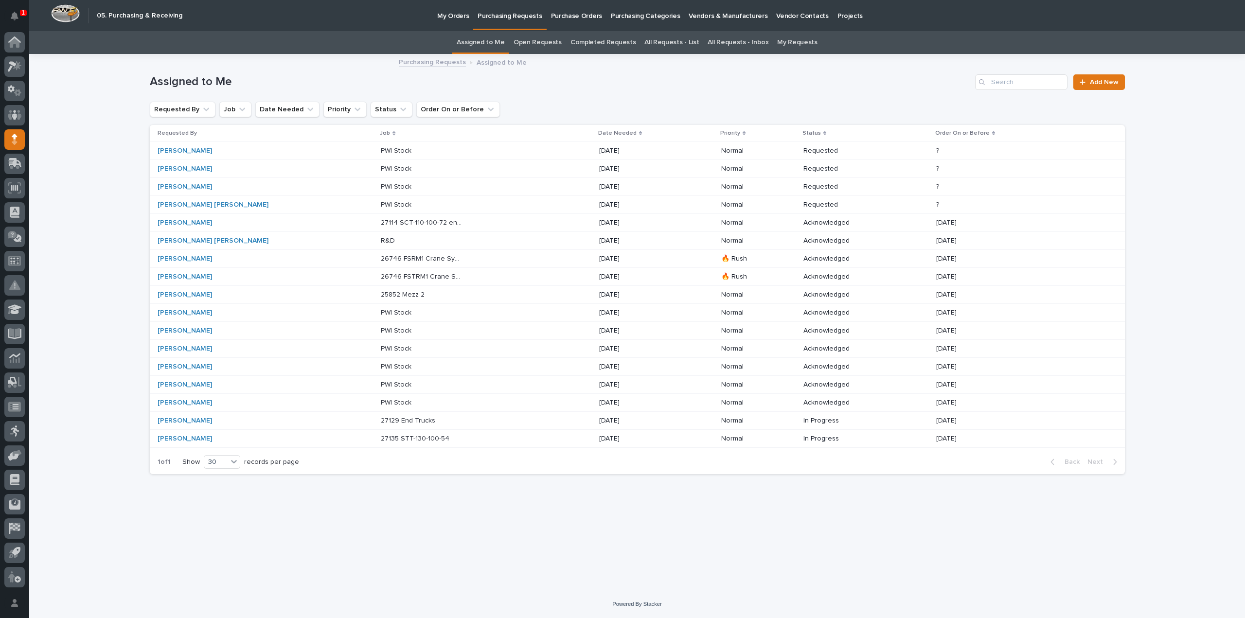
click at [498, 42] on link "Assigned to Me" at bounding box center [480, 42] width 48 height 23
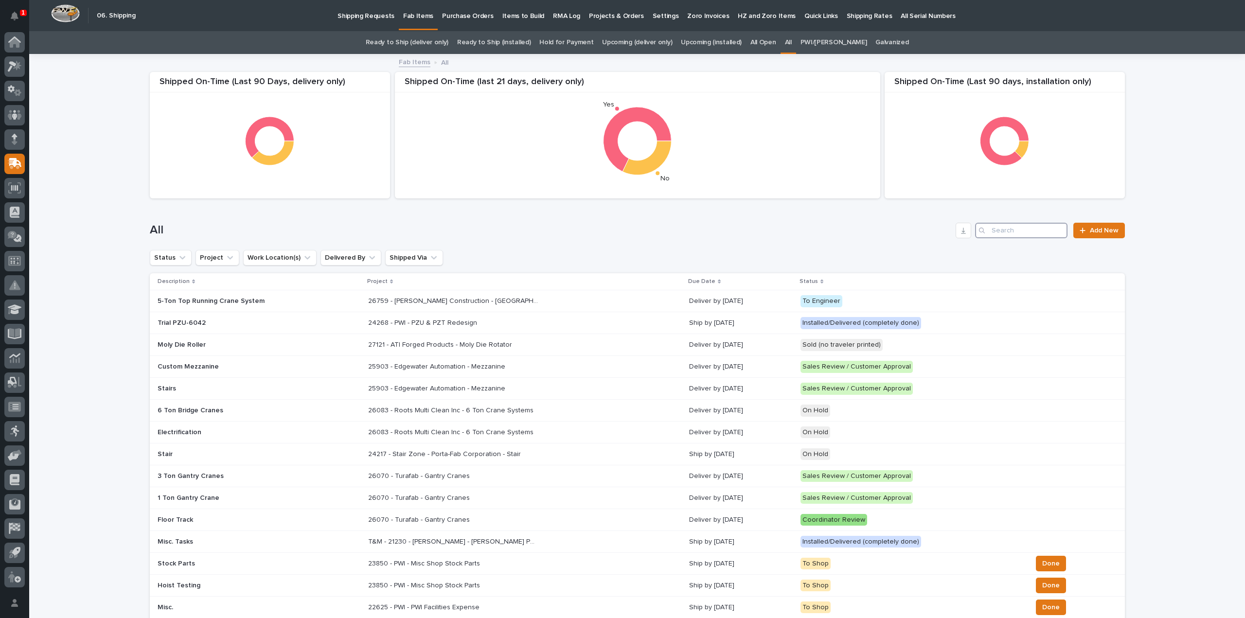
click at [1016, 229] on input "Search" at bounding box center [1021, 231] width 92 height 16
type input "26741"
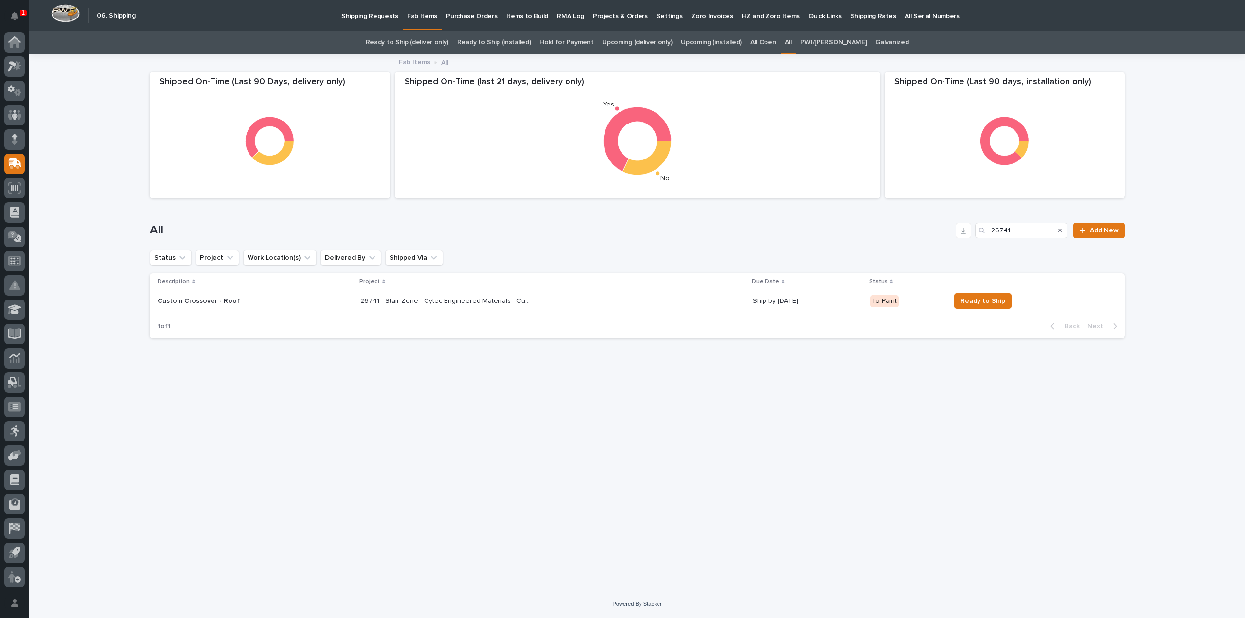
click at [360, 305] on div "26741 - Stair Zone - Cytec Engineered Materials - Custom Crossover 26741 - Stai…" at bounding box center [552, 301] width 385 height 16
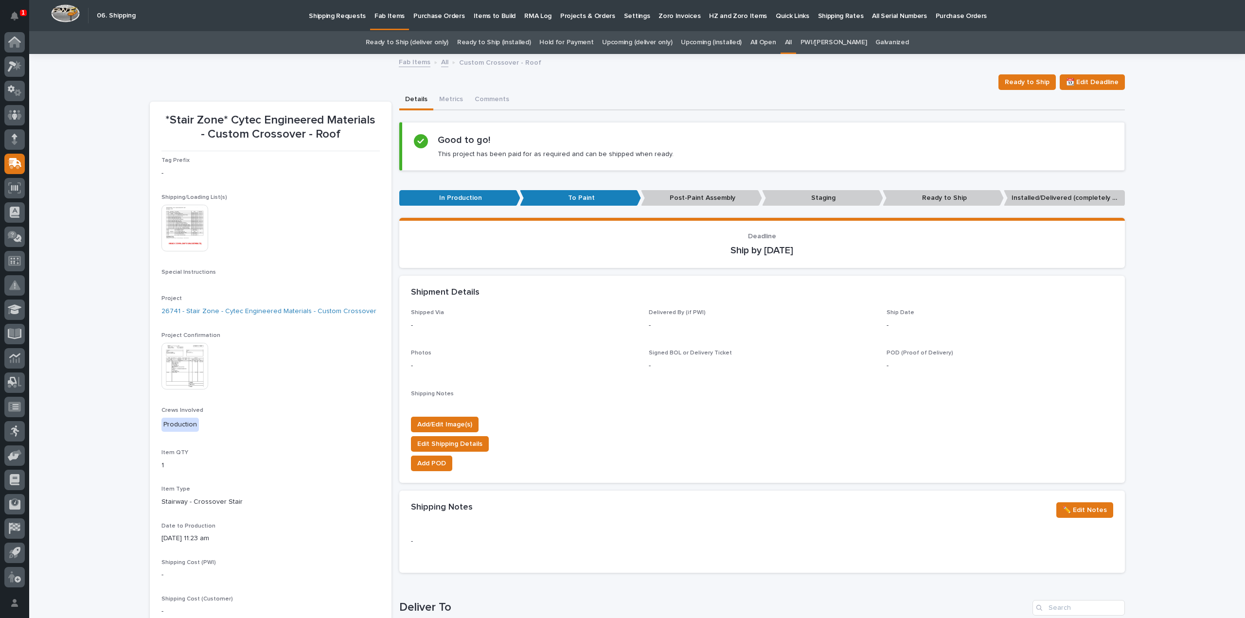
click at [187, 223] on img at bounding box center [184, 228] width 47 height 47
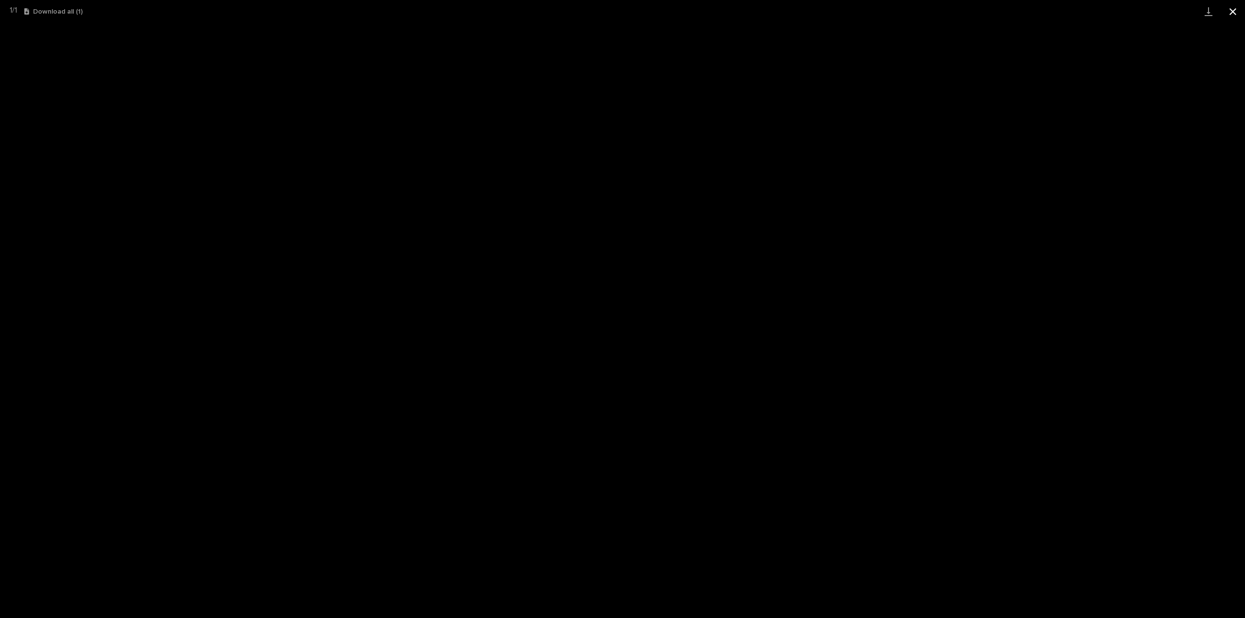
click at [1229, 14] on button "Close gallery" at bounding box center [1232, 11] width 24 height 23
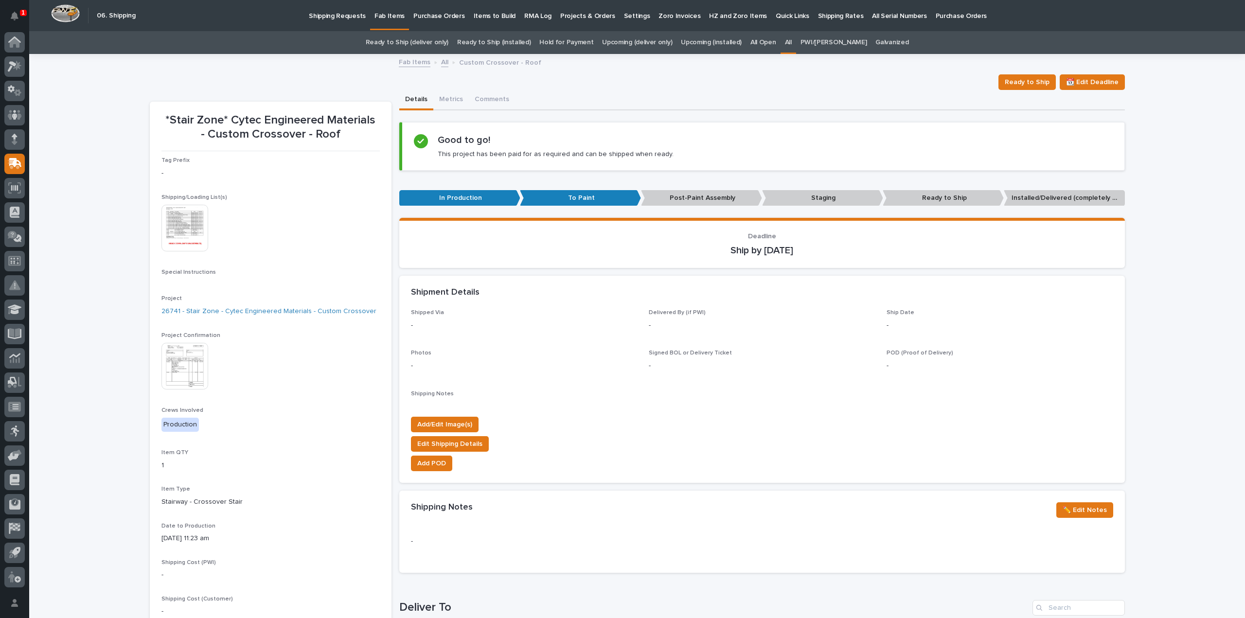
click at [791, 43] on link "All" at bounding box center [788, 42] width 7 height 23
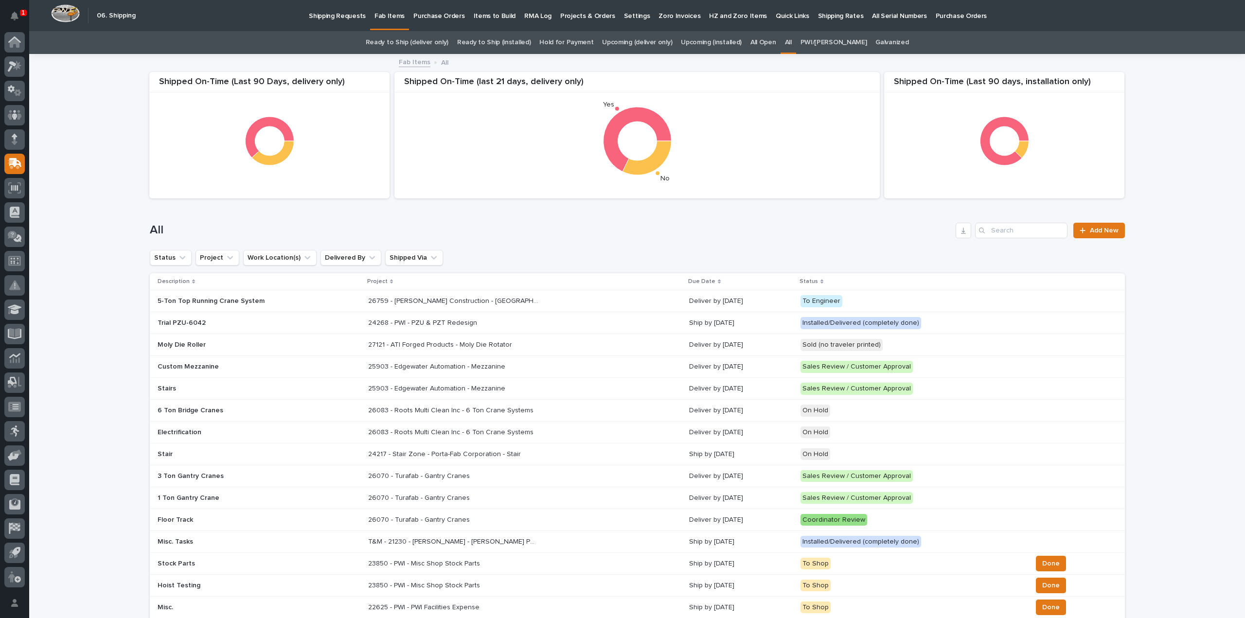
click at [985, 231] on div "Search" at bounding box center [983, 231] width 16 height 16
click at [988, 230] on input "Search" at bounding box center [1021, 231] width 92 height 16
type input "26746"
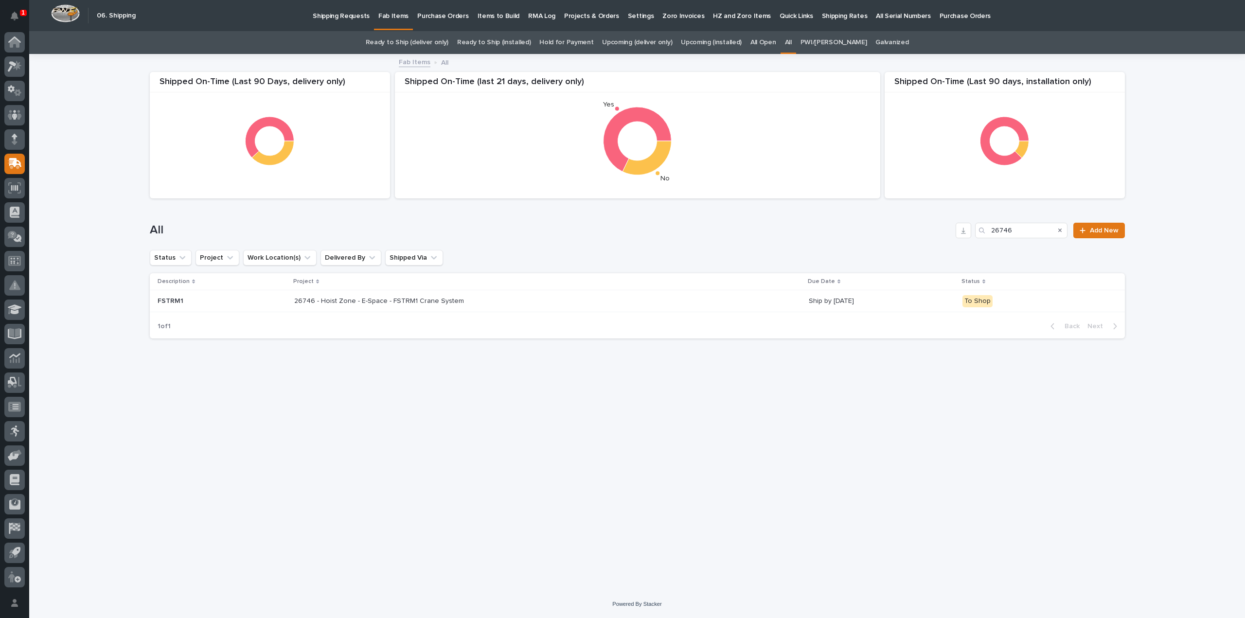
click at [409, 301] on p "26746 - Hoist Zone - E-Space - FSTRM1 Crane System" at bounding box center [380, 300] width 172 height 10
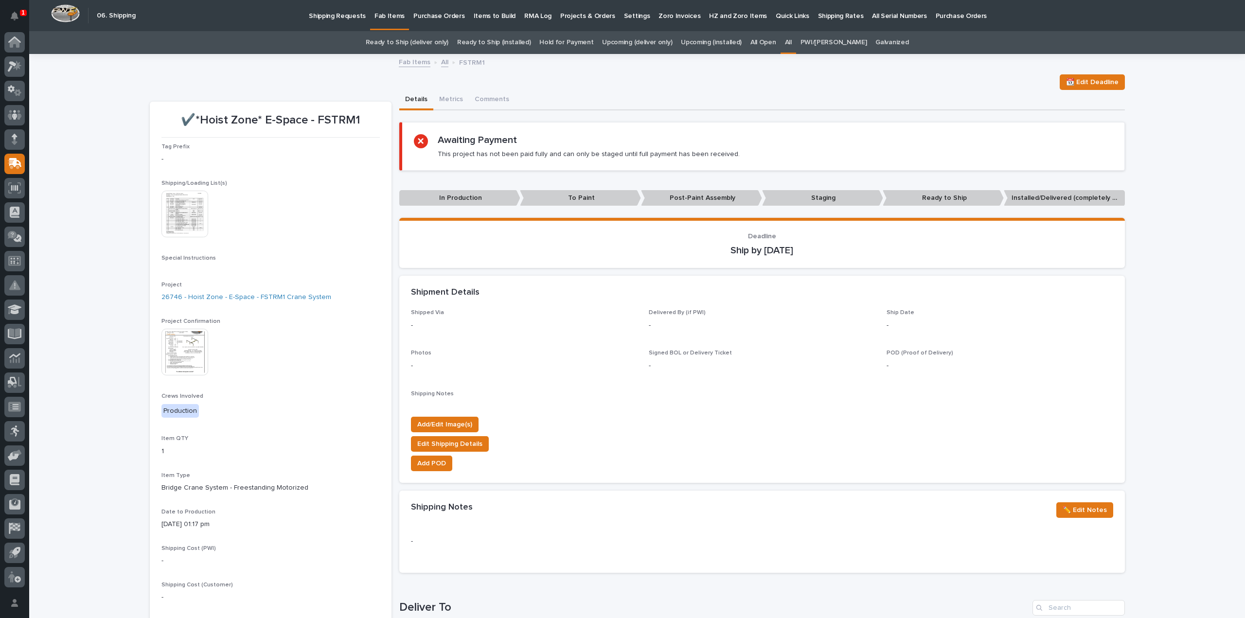
click at [189, 220] on img at bounding box center [184, 214] width 47 height 47
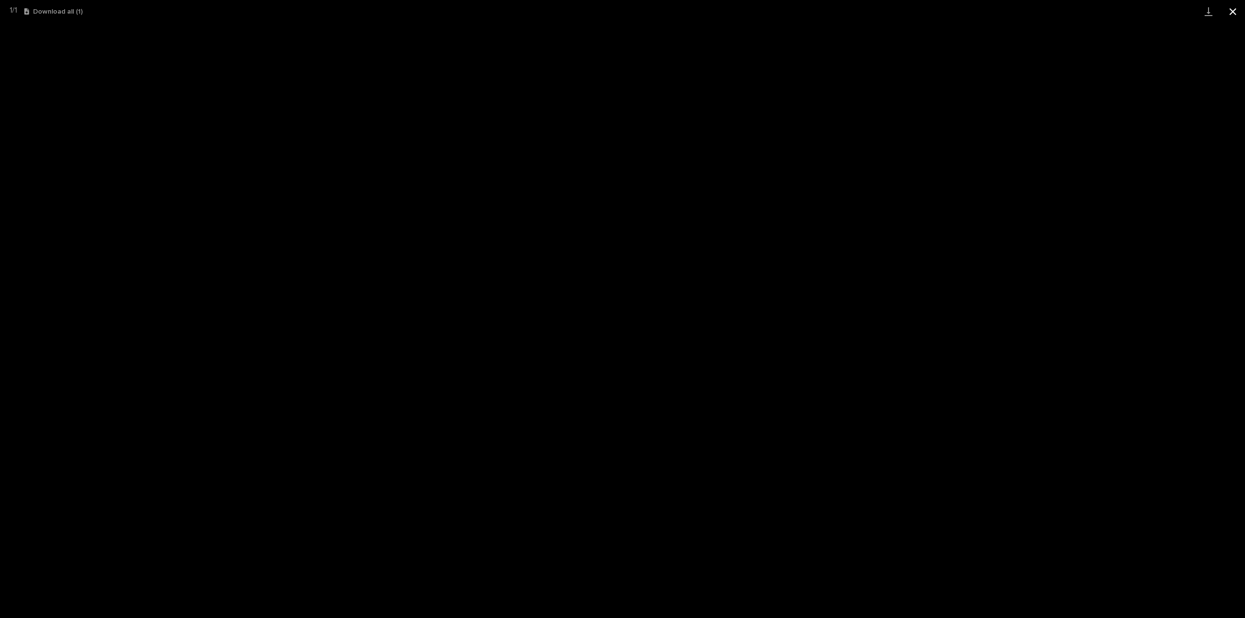
click at [1230, 12] on button "Close gallery" at bounding box center [1232, 11] width 24 height 23
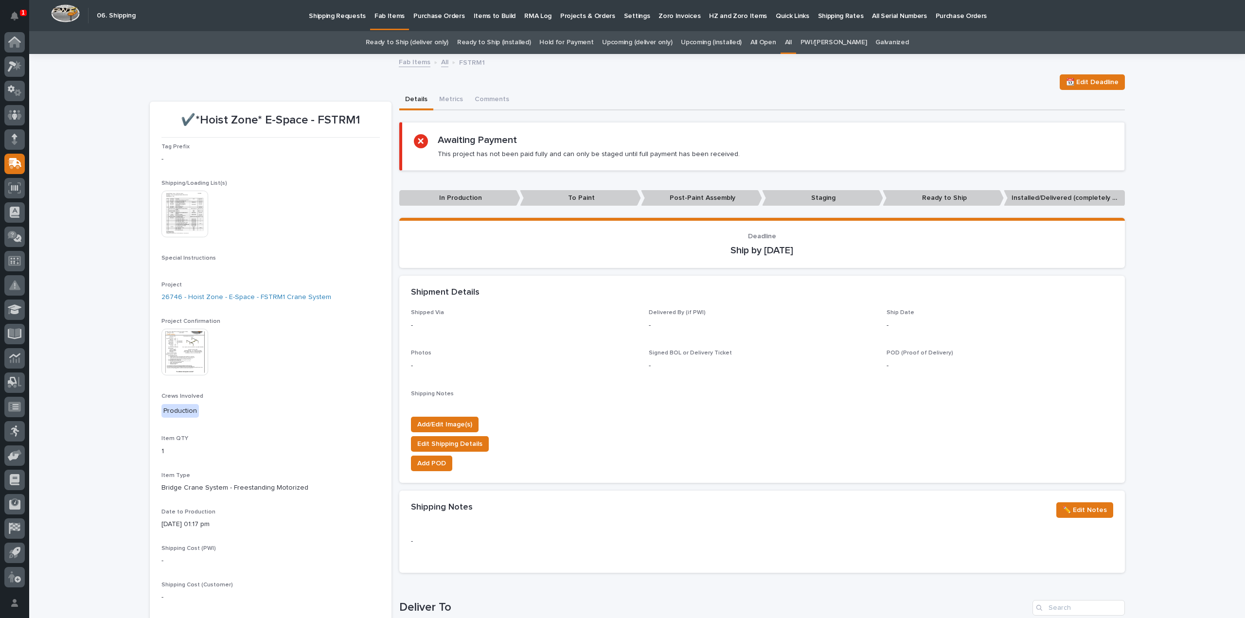
click at [791, 43] on link "All" at bounding box center [788, 42] width 7 height 23
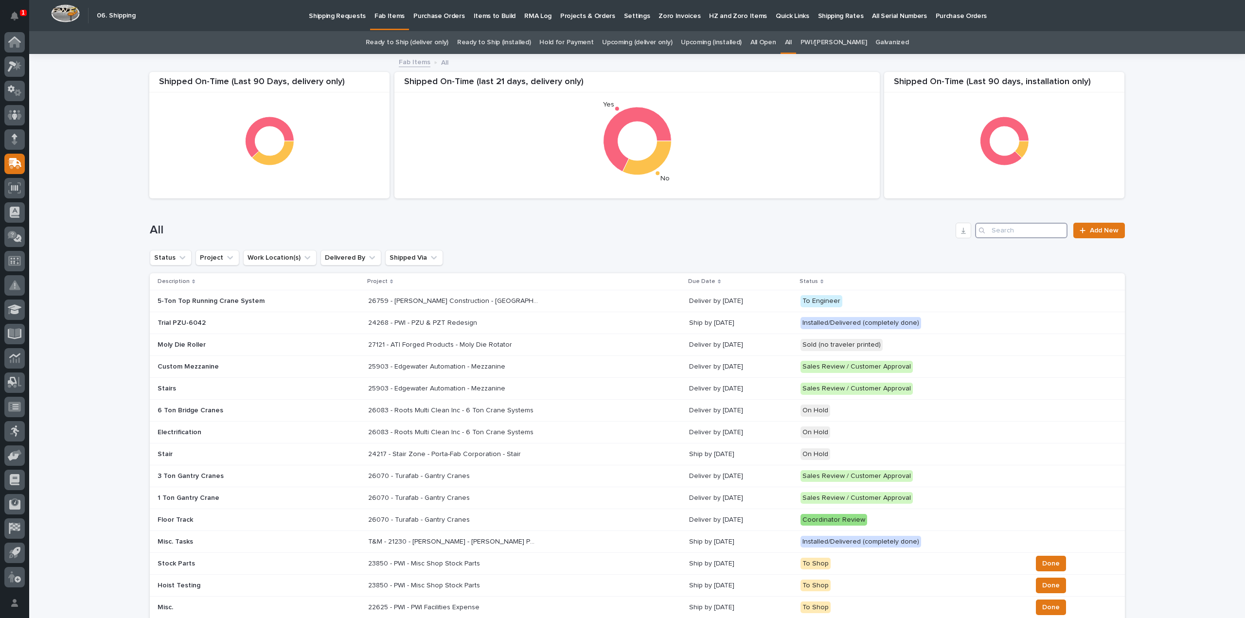
click at [1012, 234] on input "Search" at bounding box center [1021, 231] width 92 height 16
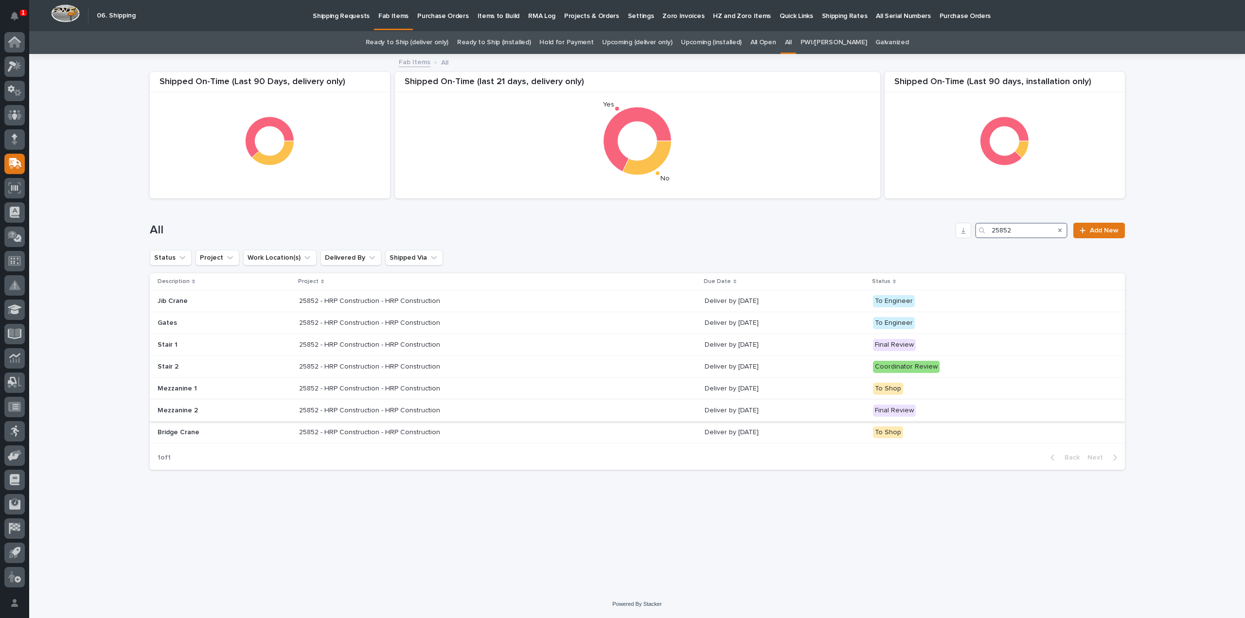
type input "25852"
click at [367, 410] on p "25852 - HRP Construction - HRP Construction" at bounding box center [370, 409] width 143 height 10
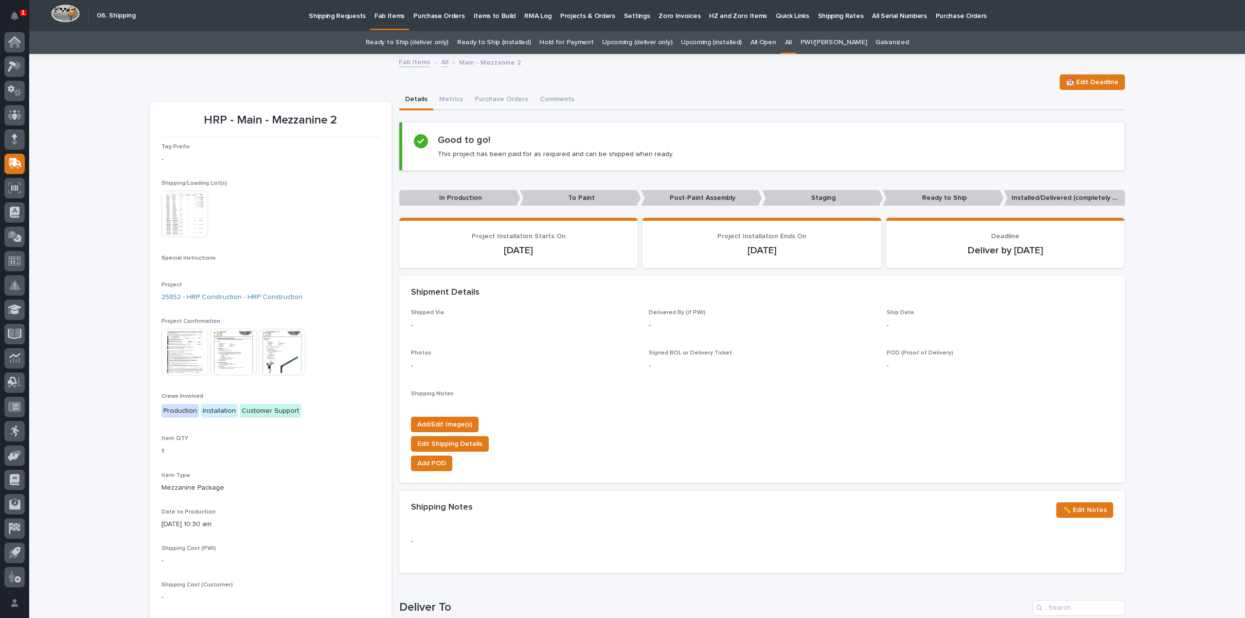
click at [166, 216] on img at bounding box center [184, 214] width 47 height 47
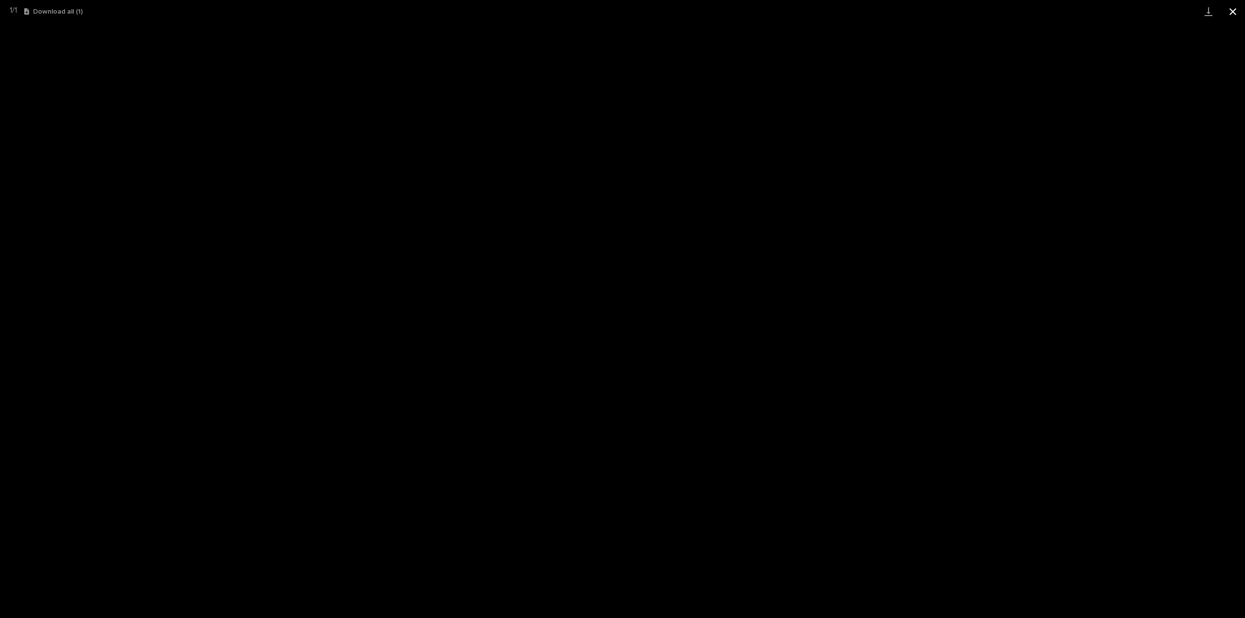
click at [1234, 13] on button "Close gallery" at bounding box center [1232, 11] width 24 height 23
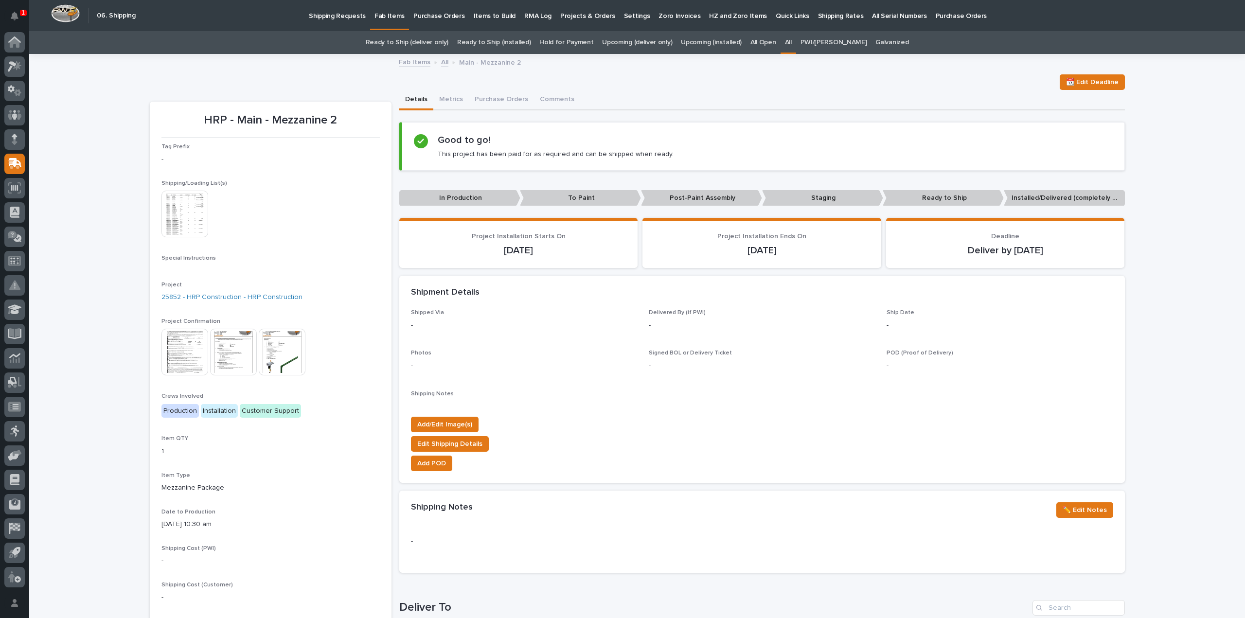
click at [1137, 126] on div "Loading... Saving… Loading... Saving… HRP - Main - Mezzanine 2 📆 Edit Deadline …" at bounding box center [636, 517] width 1215 height 925
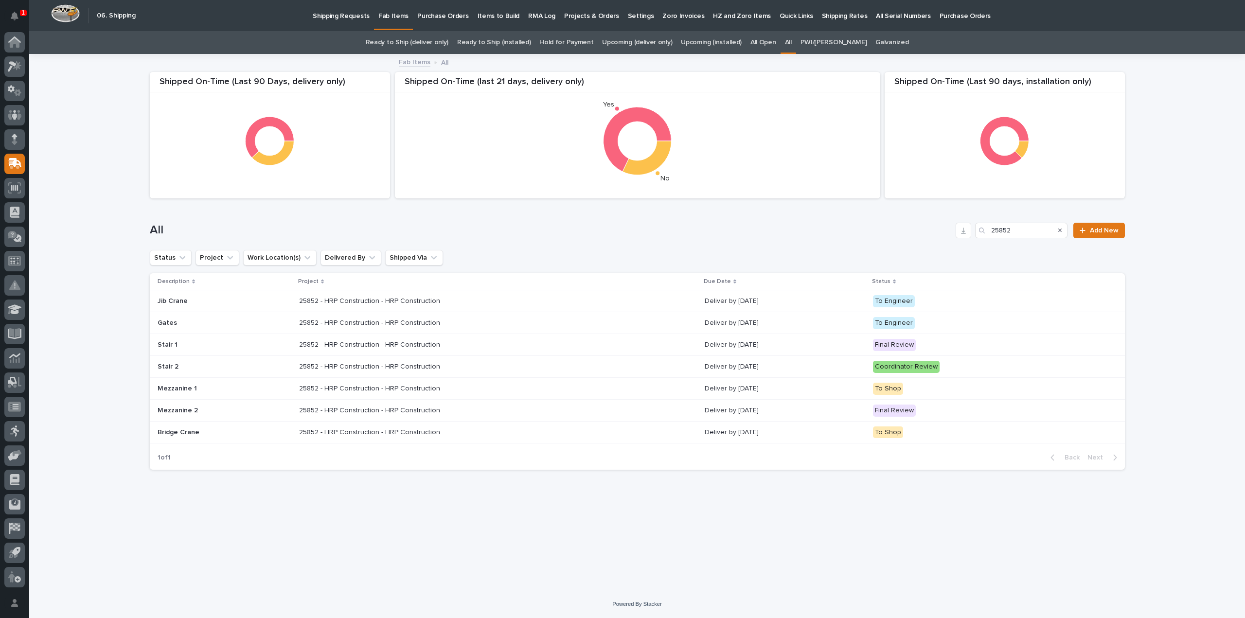
click at [366, 387] on p "25852 - HRP Construction - HRP Construction" at bounding box center [370, 388] width 143 height 10
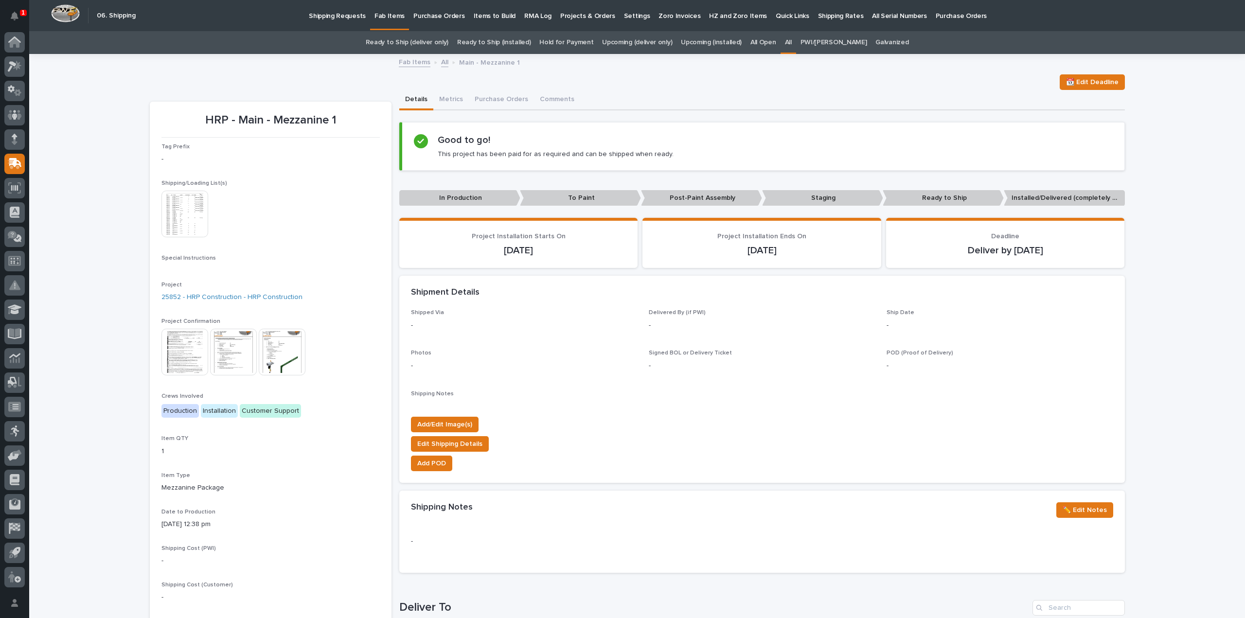
click at [175, 223] on img at bounding box center [184, 214] width 47 height 47
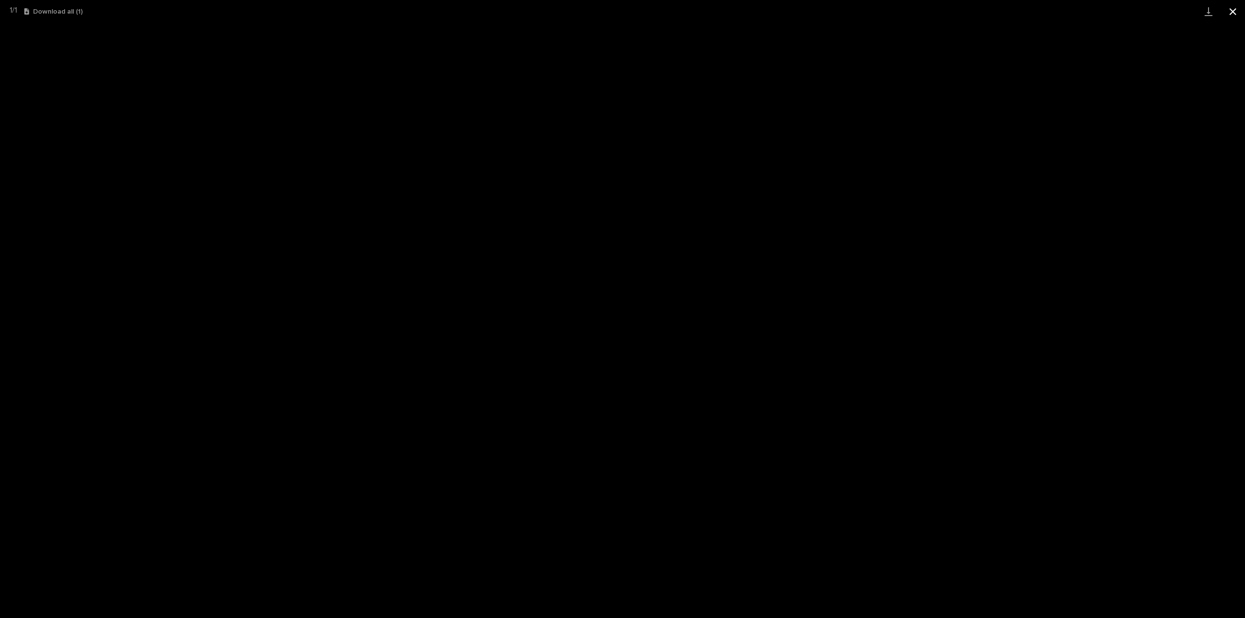
click at [1232, 16] on button "Close gallery" at bounding box center [1232, 11] width 24 height 23
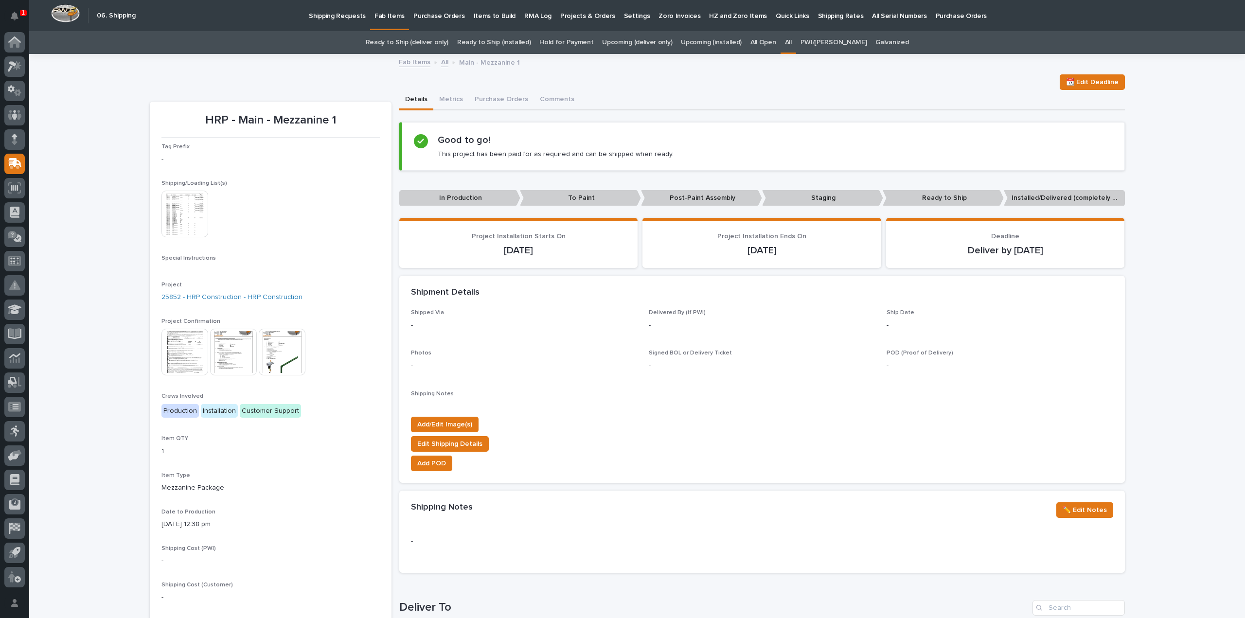
click at [791, 43] on link "All" at bounding box center [788, 42] width 7 height 23
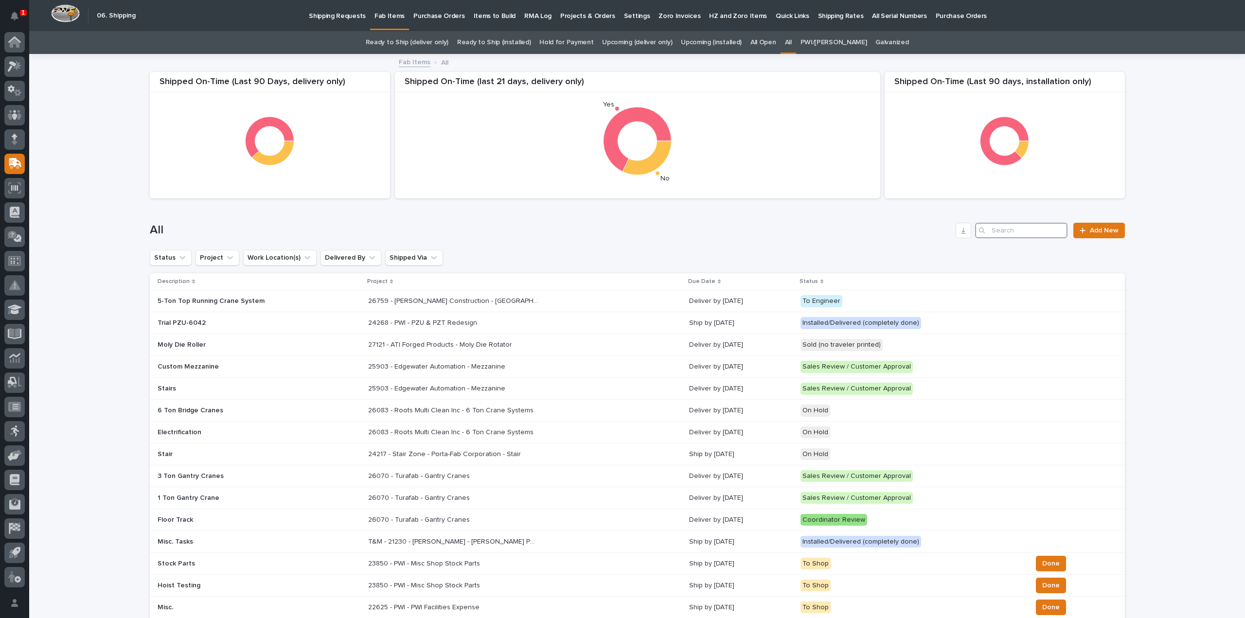
click at [995, 231] on input "Search" at bounding box center [1021, 231] width 92 height 16
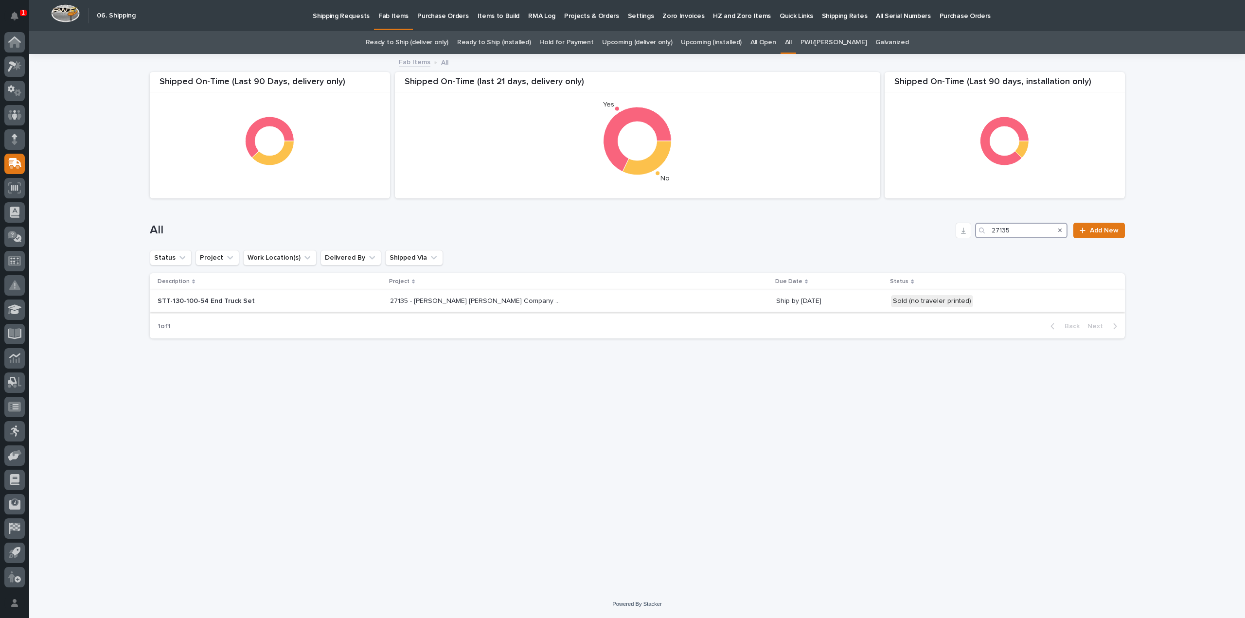
type input "27135"
click at [232, 301] on p "STT-130-100-54 End Truck Set" at bounding box center [243, 301] width 170 height 8
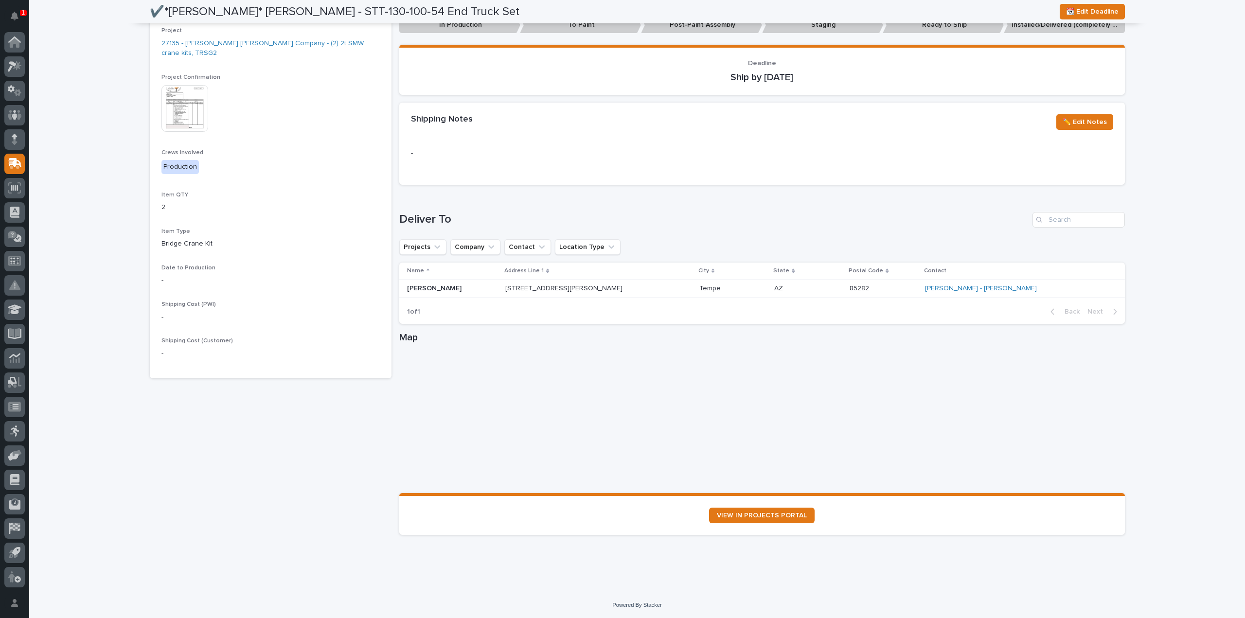
scroll to position [132, 0]
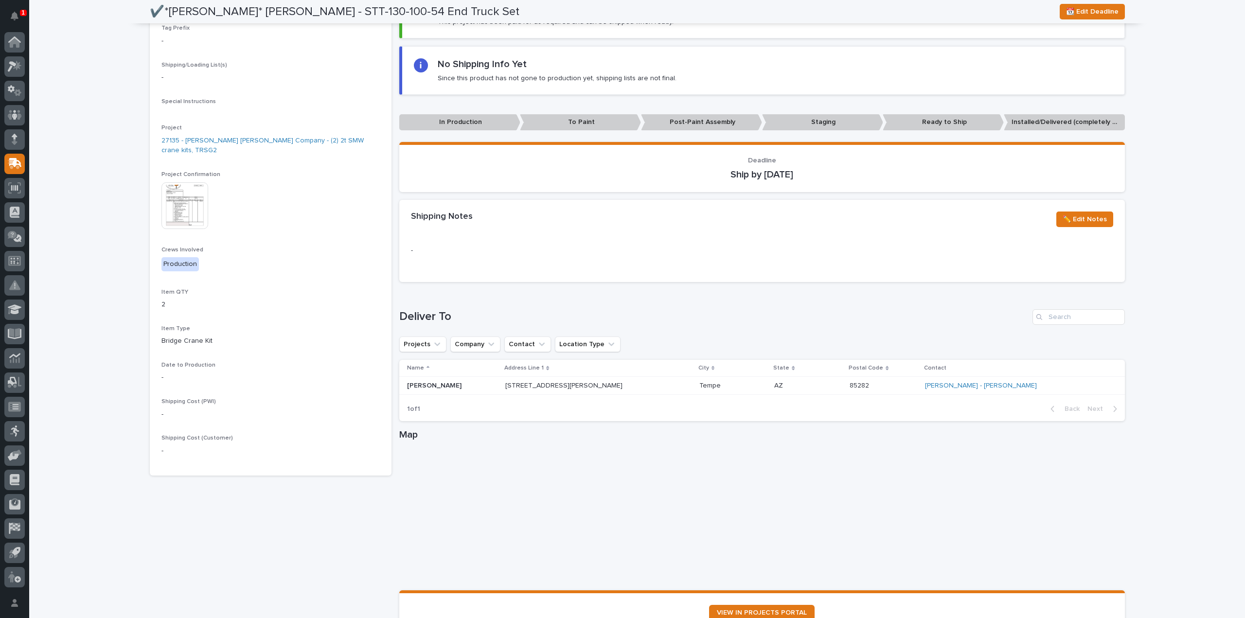
click at [183, 205] on img at bounding box center [184, 205] width 47 height 47
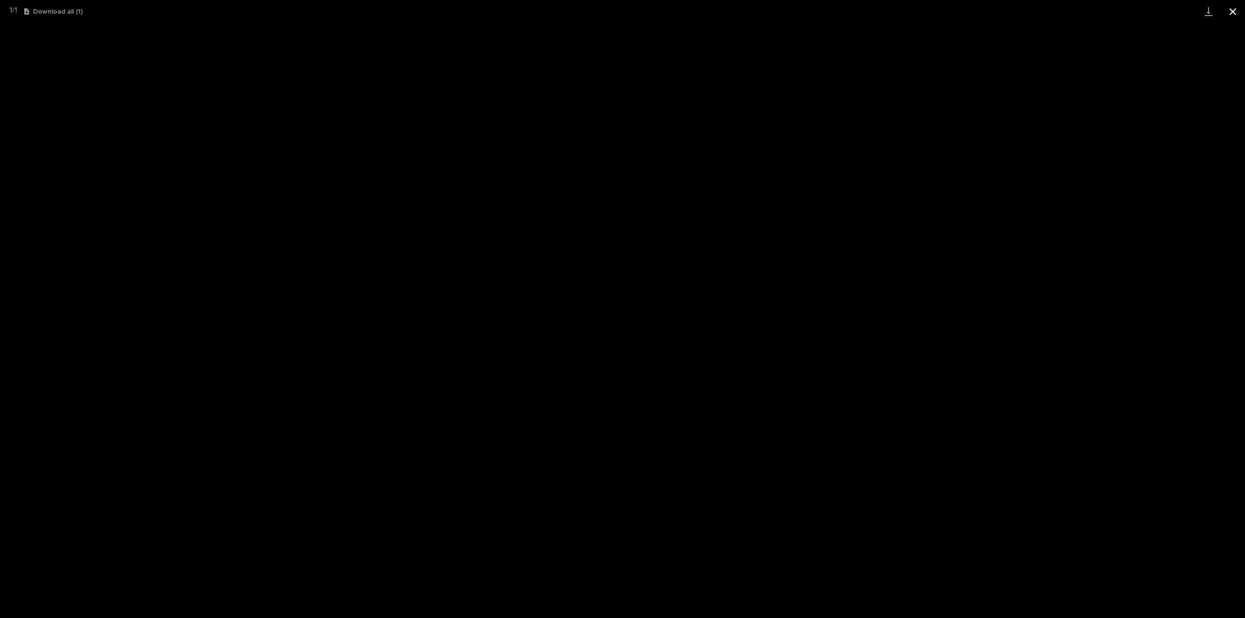
click at [1232, 15] on button "Close gallery" at bounding box center [1232, 11] width 24 height 23
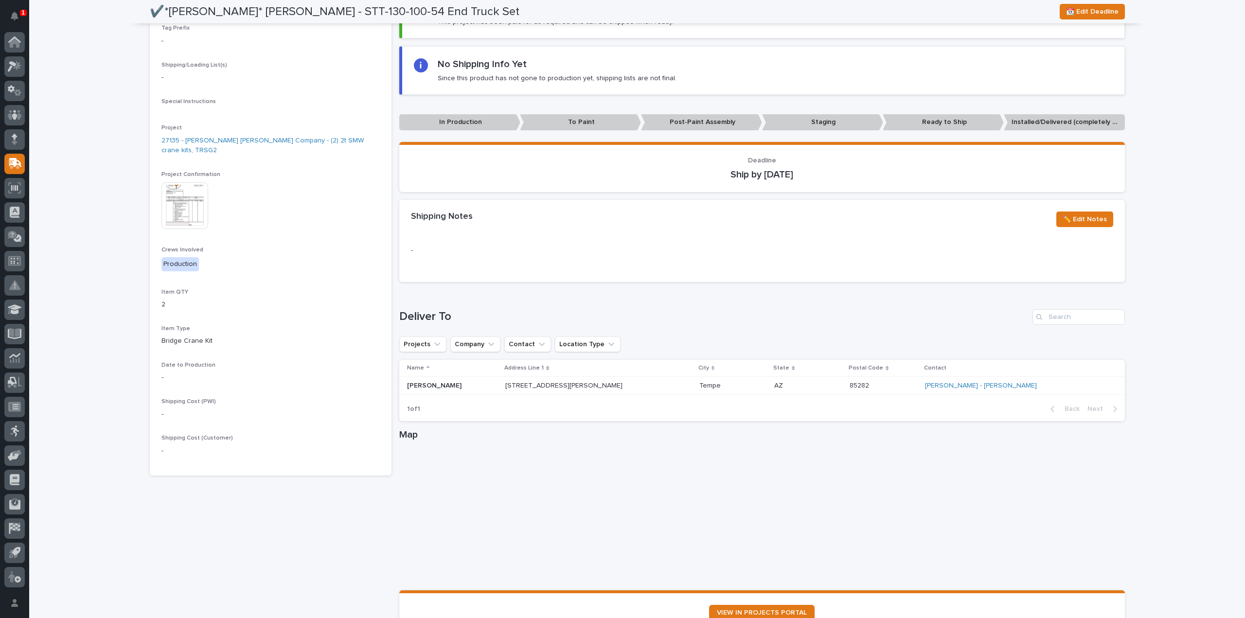
scroll to position [0, 0]
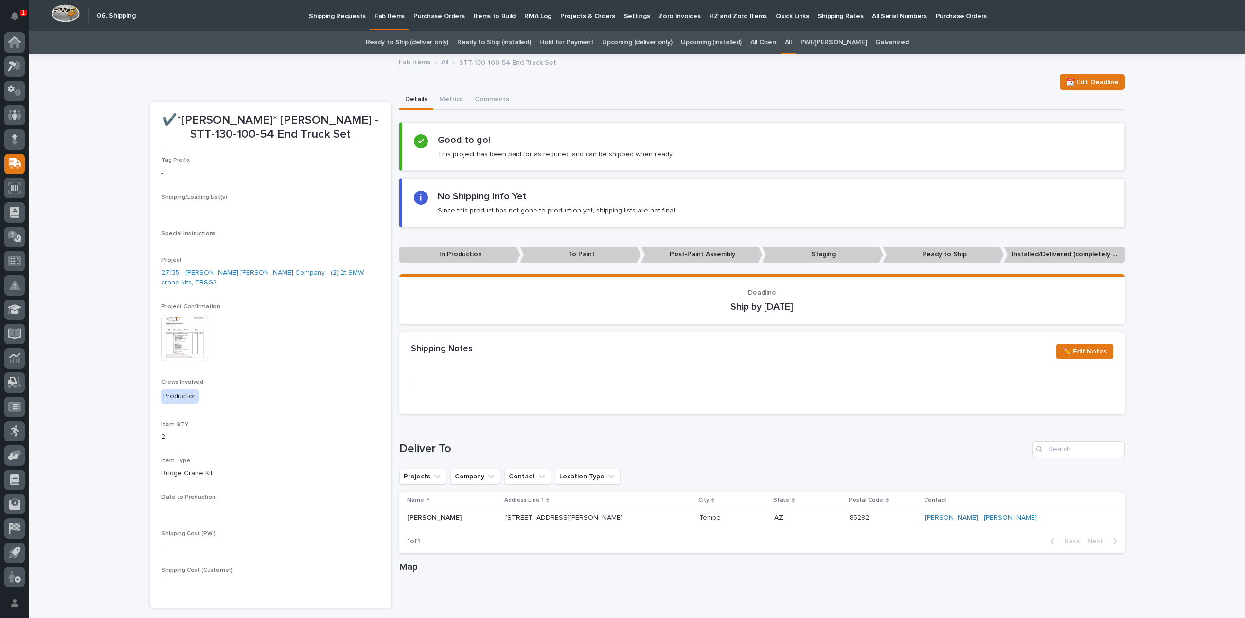
click at [791, 44] on link "All" at bounding box center [788, 42] width 7 height 23
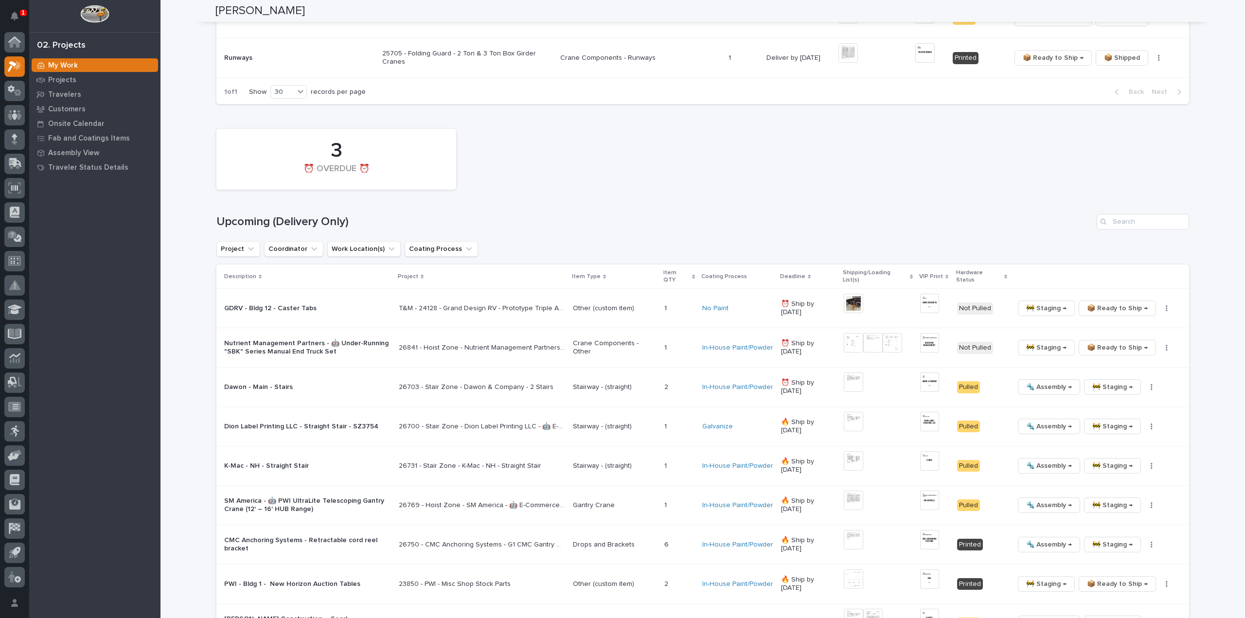
scroll to position [1069, 0]
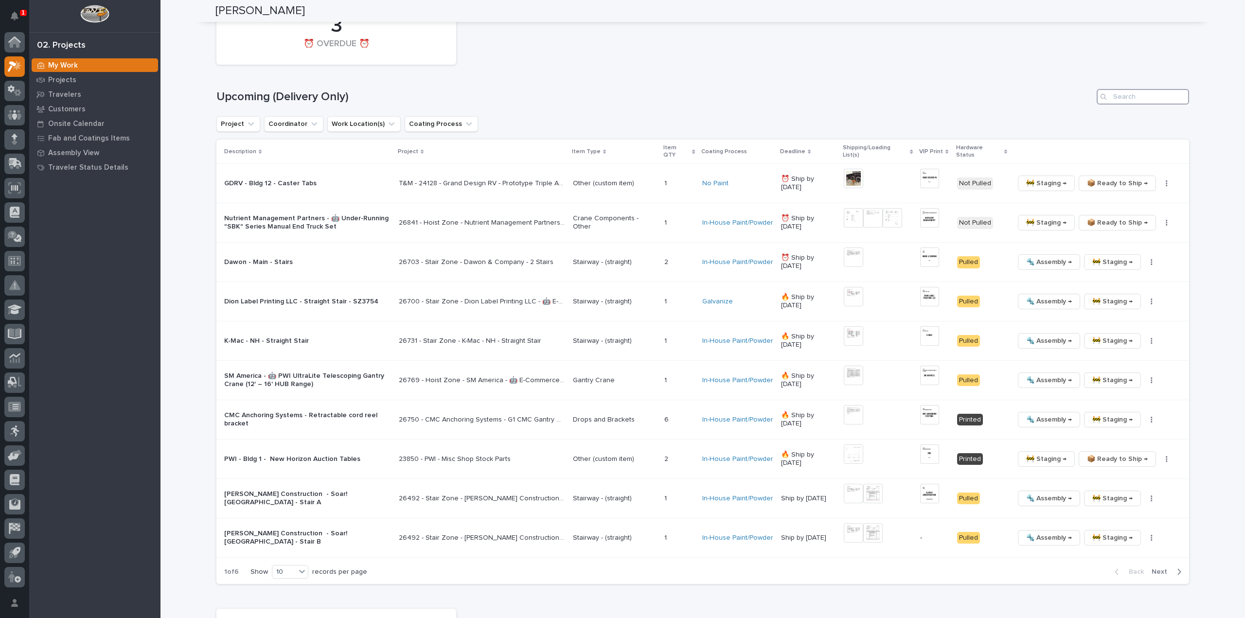
click at [1129, 92] on input "Search" at bounding box center [1142, 97] width 92 height 16
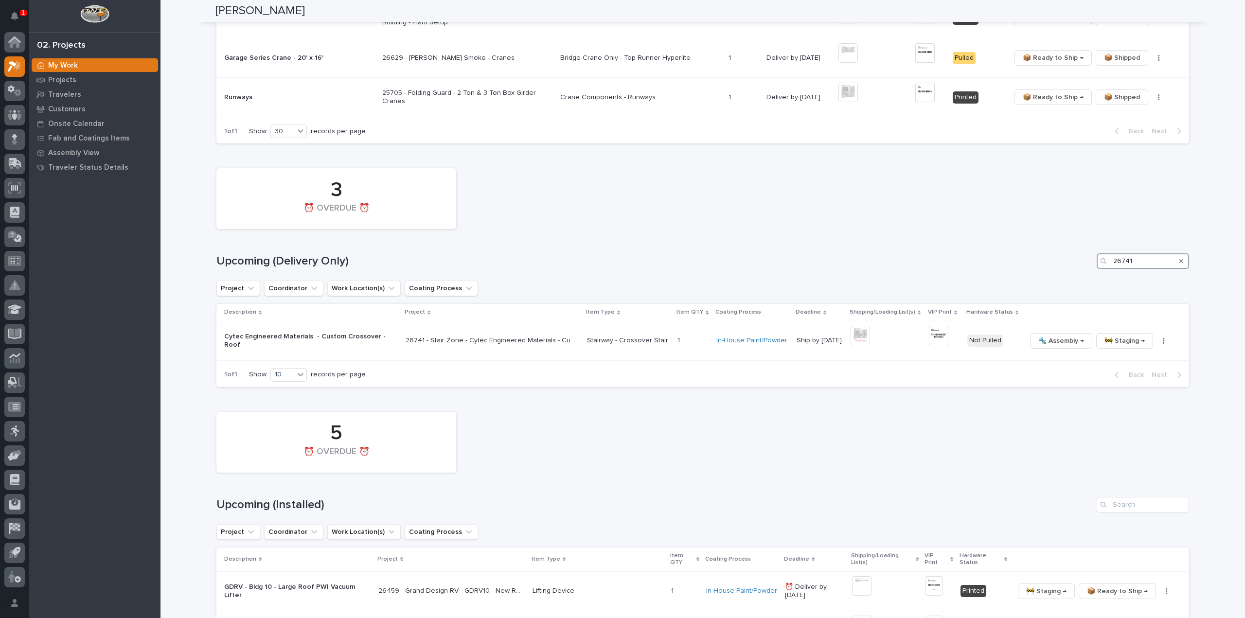
scroll to position [893, 0]
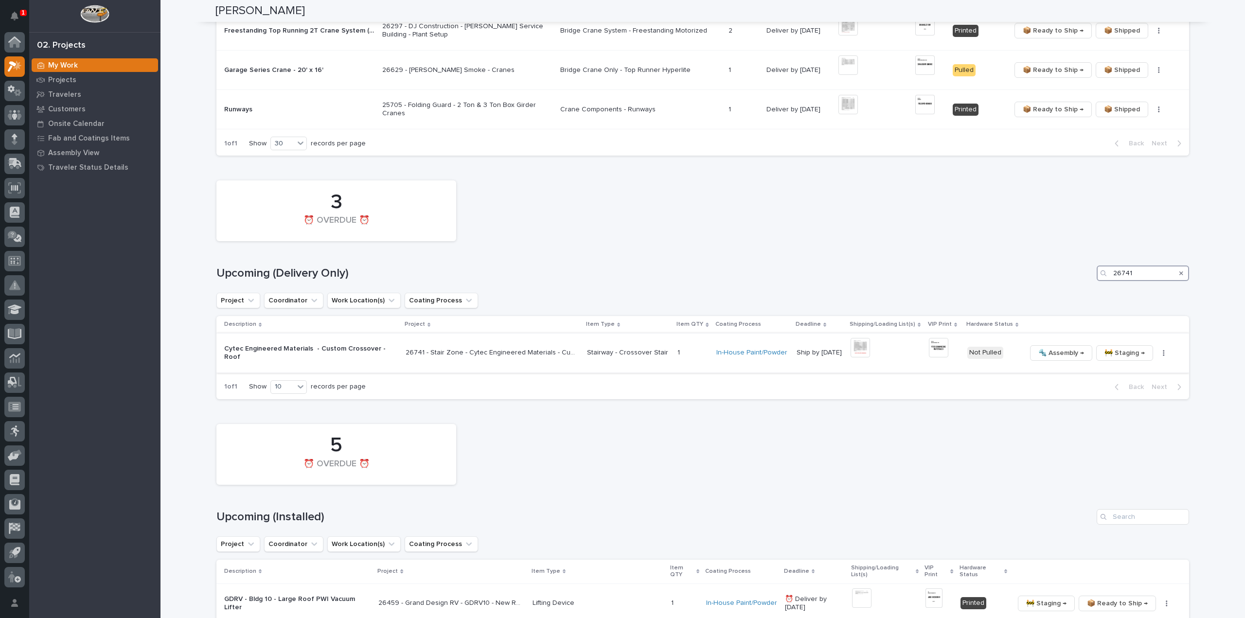
type input "26741"
click at [862, 340] on img at bounding box center [859, 347] width 19 height 19
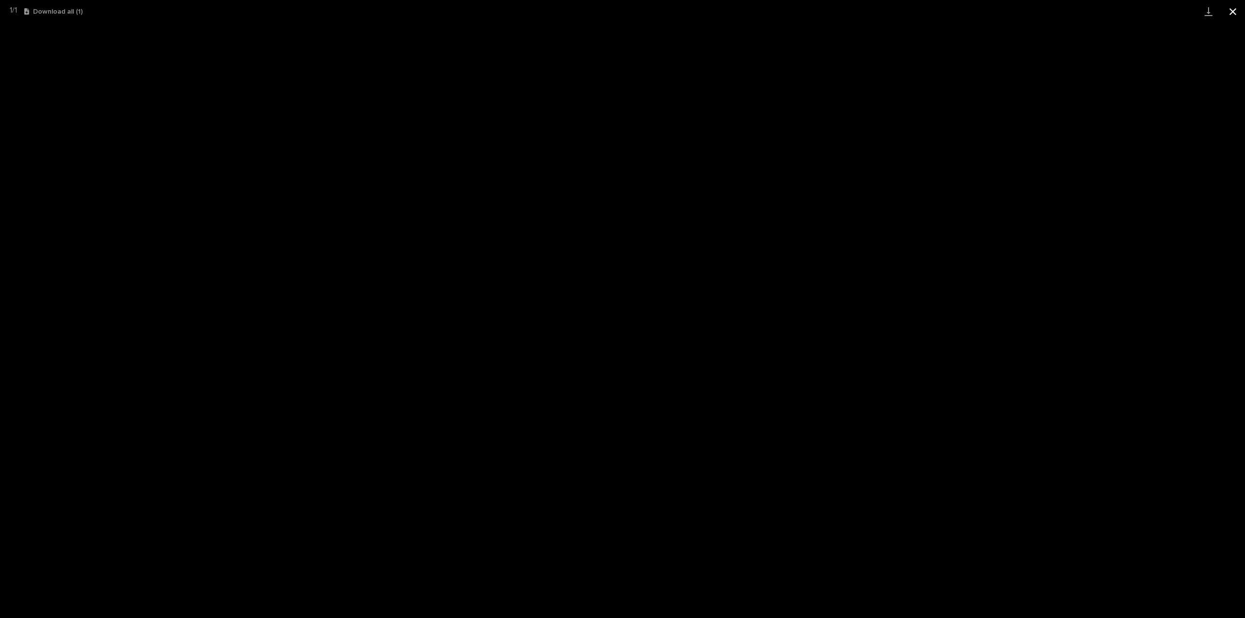
click at [1234, 12] on button "Close gallery" at bounding box center [1232, 11] width 24 height 23
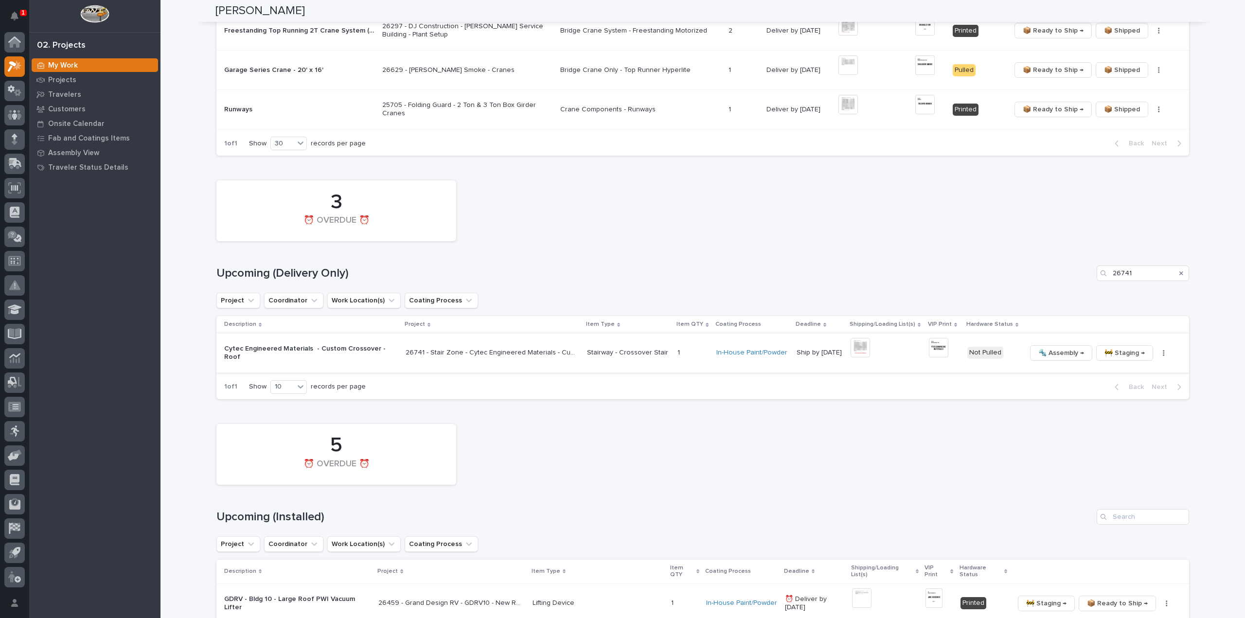
click at [930, 342] on img at bounding box center [938, 347] width 19 height 19
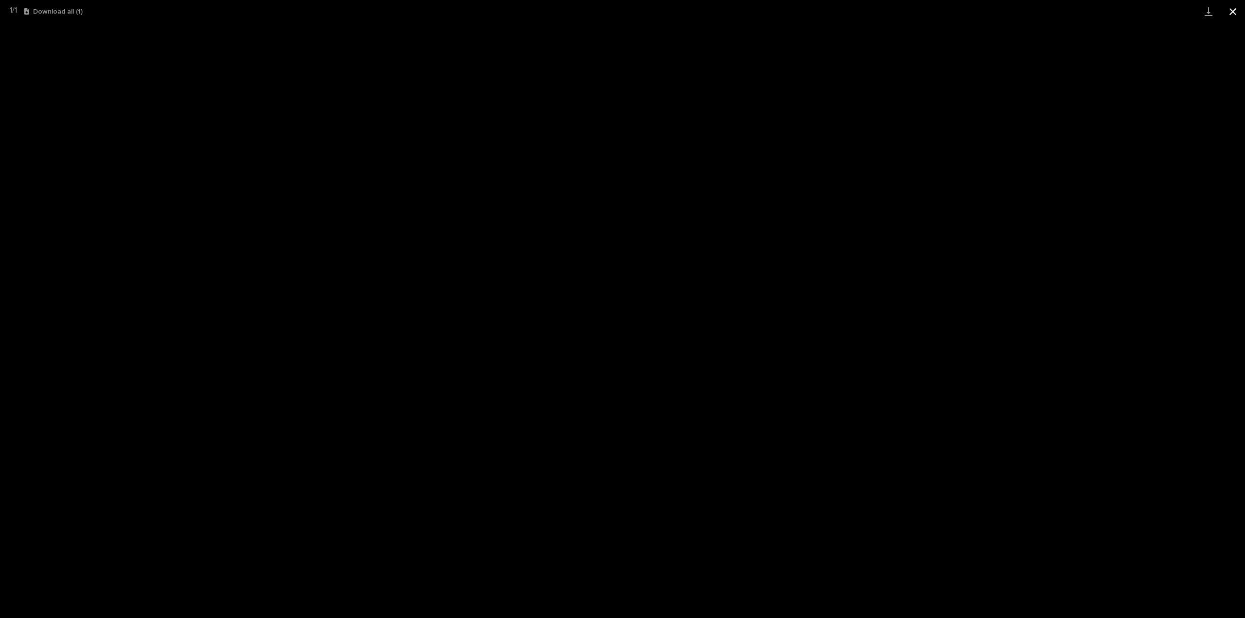
click at [1230, 16] on button "Close gallery" at bounding box center [1232, 11] width 24 height 23
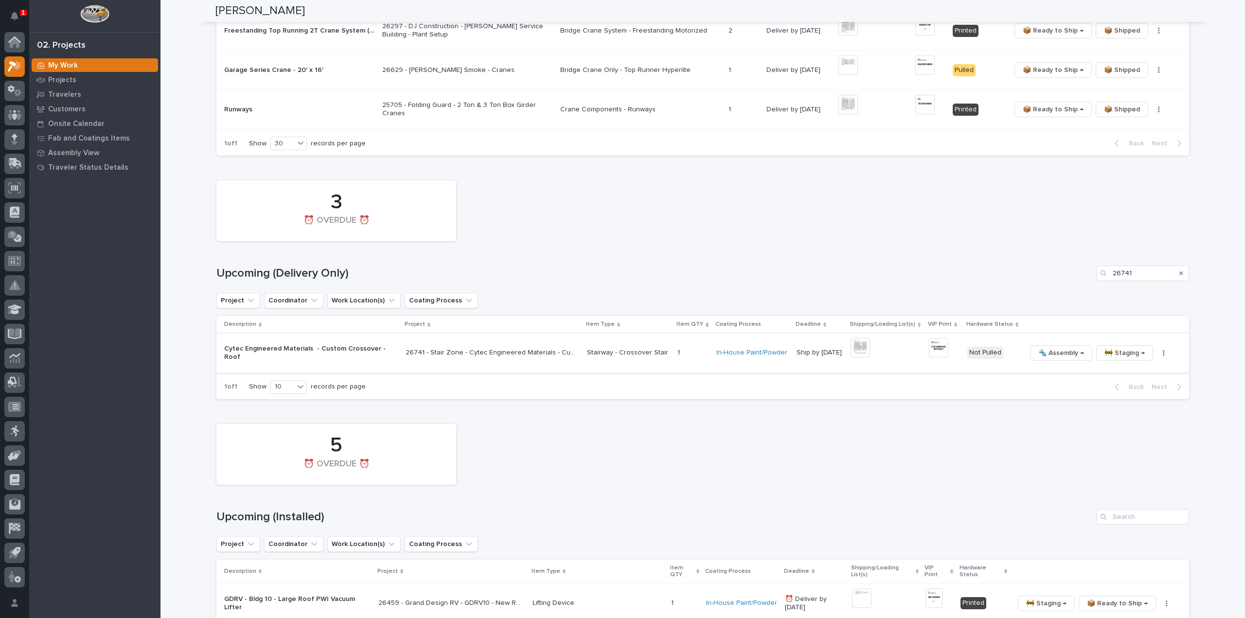
click at [1157, 350] on button "button" at bounding box center [1164, 353] width 14 height 7
click at [1123, 413] on span "🔩 Hardware" at bounding box center [1117, 419] width 41 height 12
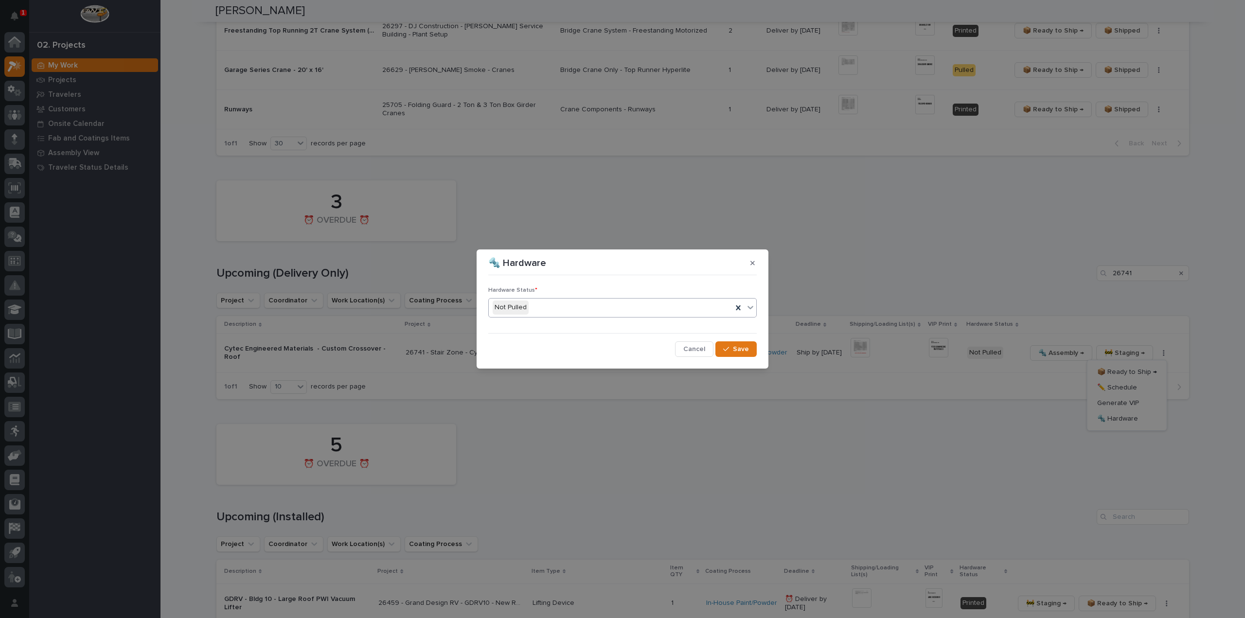
click at [707, 312] on div "Not Pulled" at bounding box center [611, 307] width 244 height 16
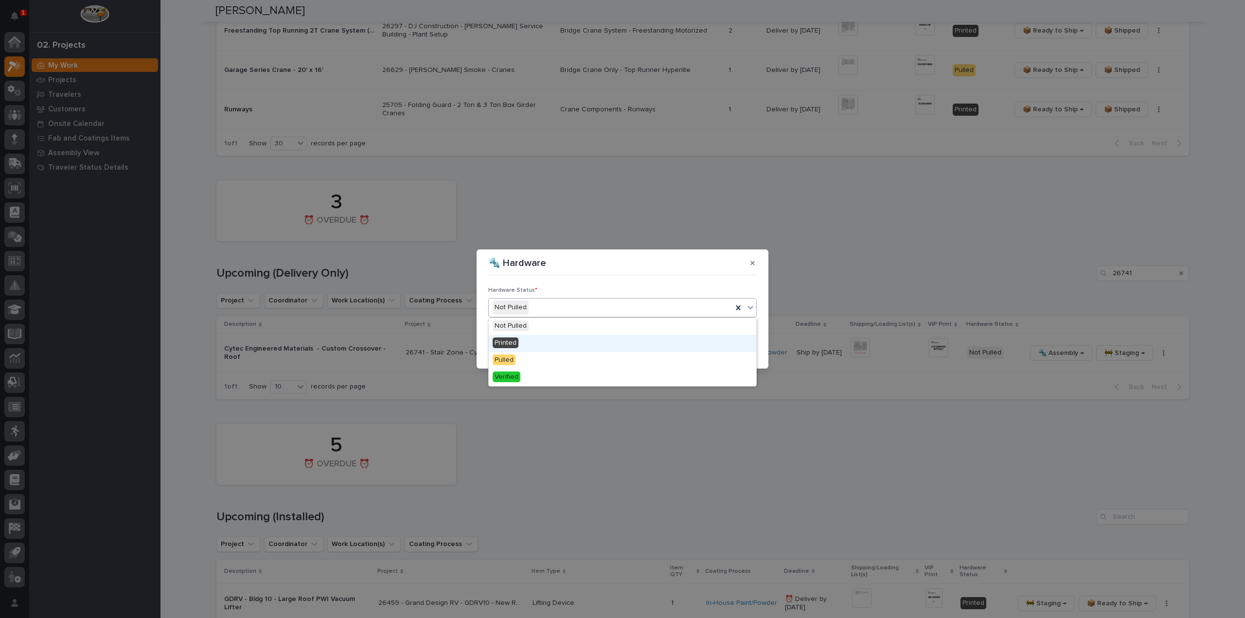
click at [684, 340] on div "Printed" at bounding box center [622, 343] width 267 height 17
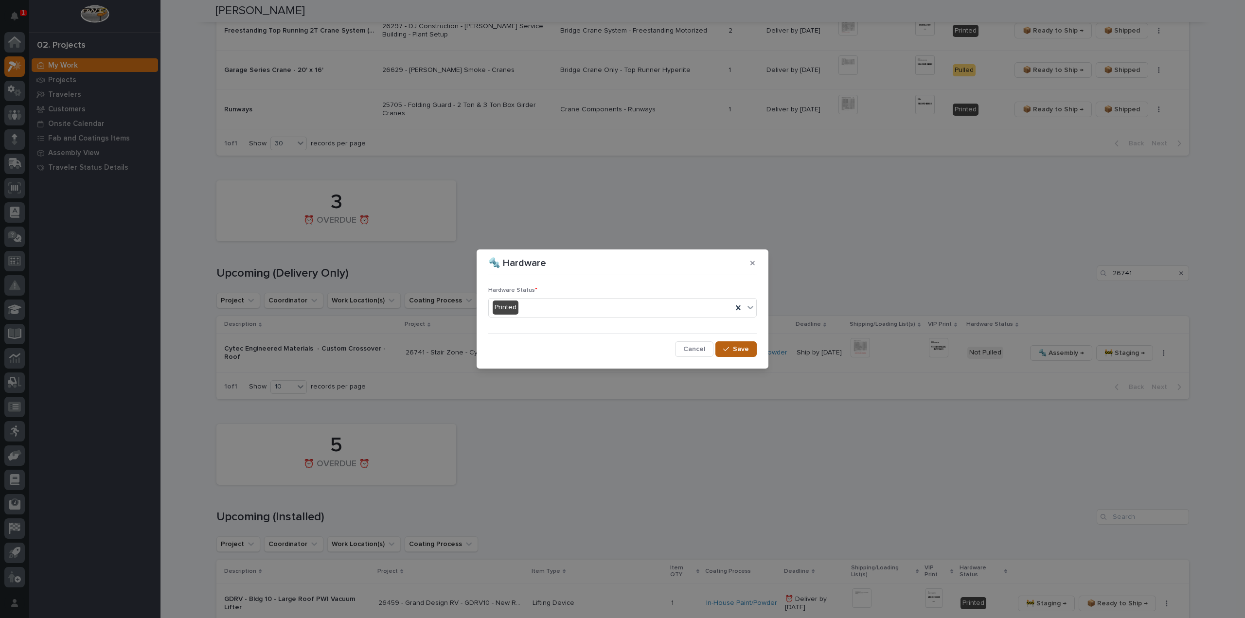
click at [744, 350] on span "Save" at bounding box center [741, 349] width 16 height 9
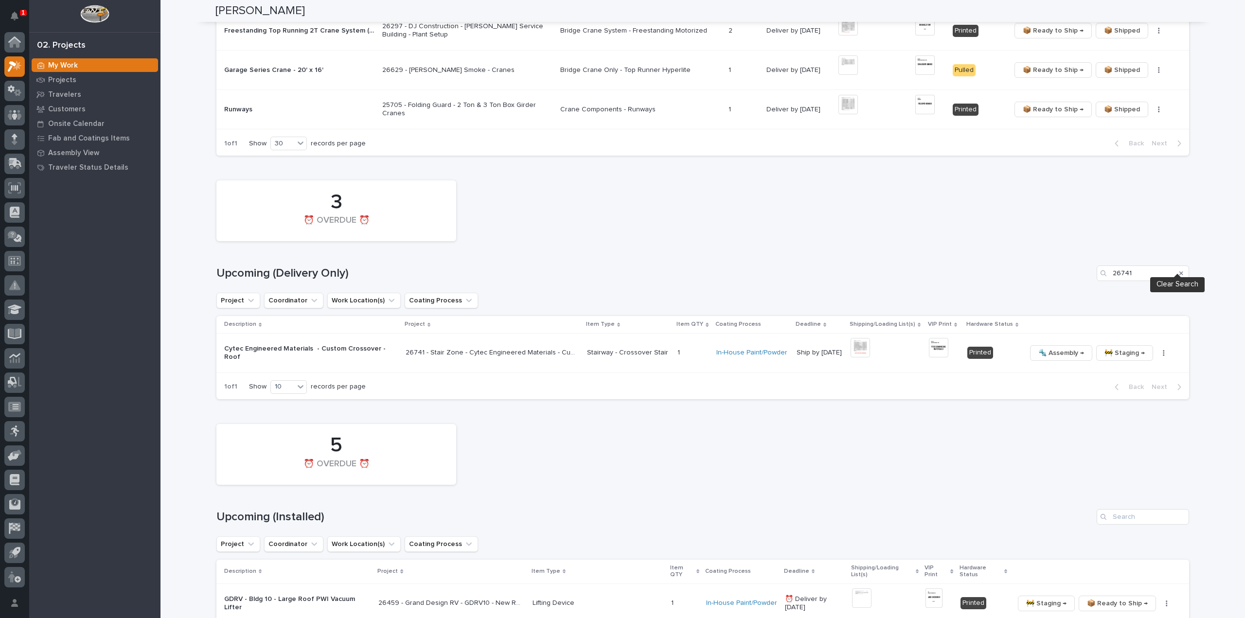
click at [1179, 270] on icon "Search" at bounding box center [1181, 273] width 4 height 6
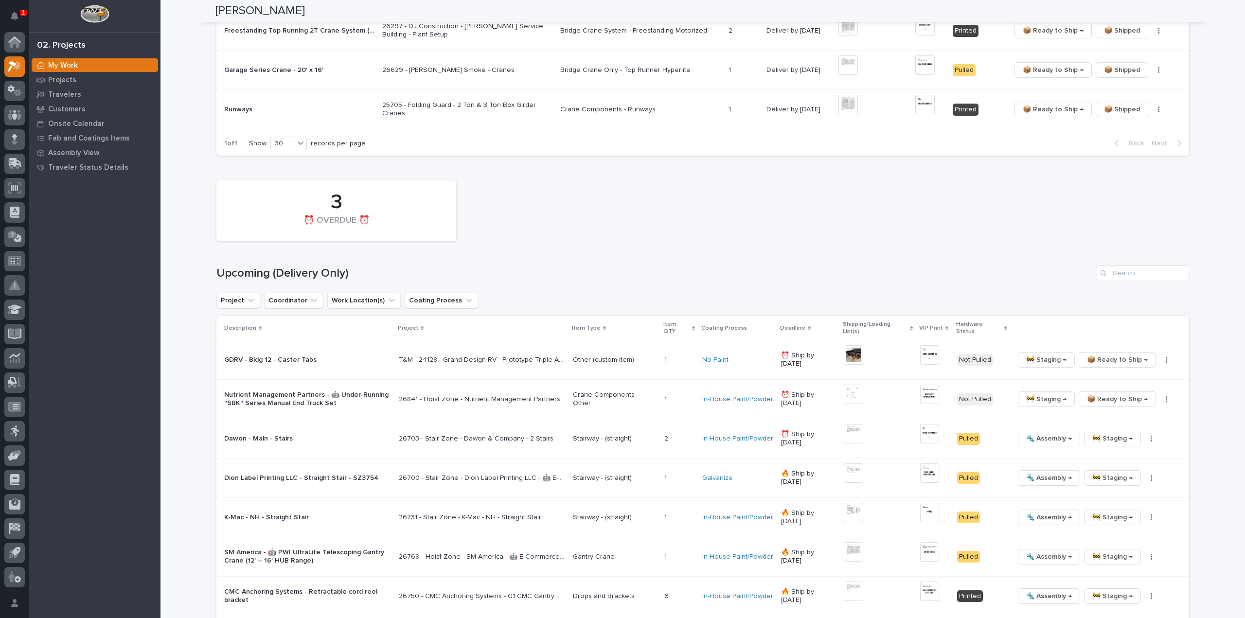
scroll to position [1069, 0]
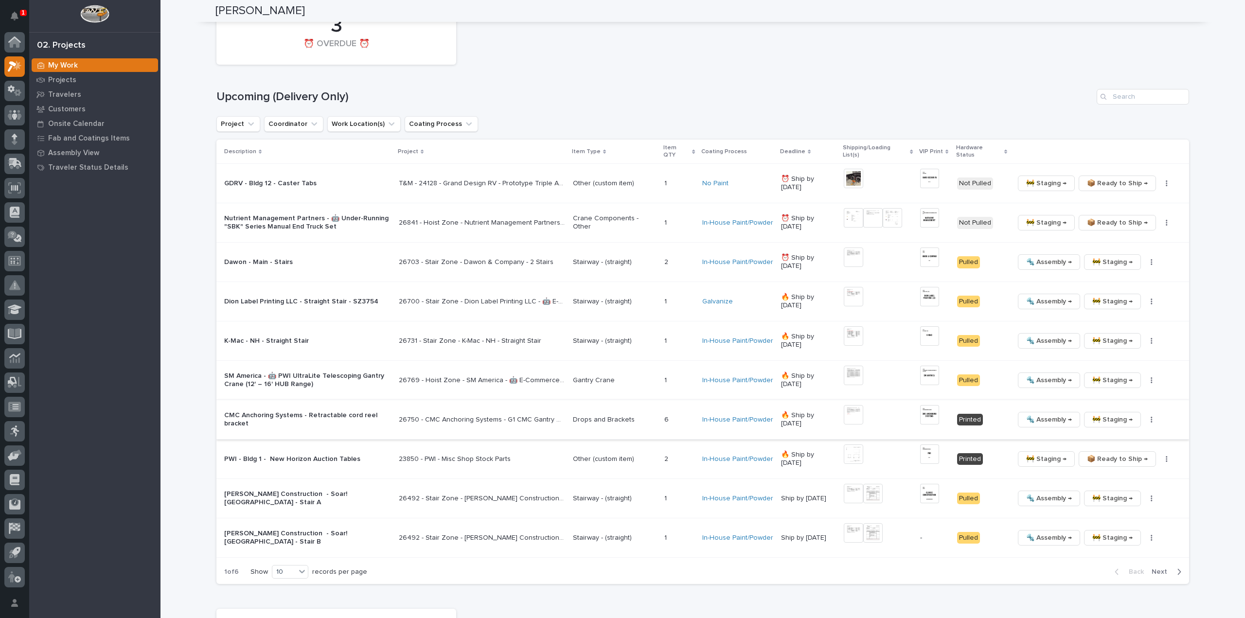
click at [858, 405] on img at bounding box center [852, 414] width 19 height 19
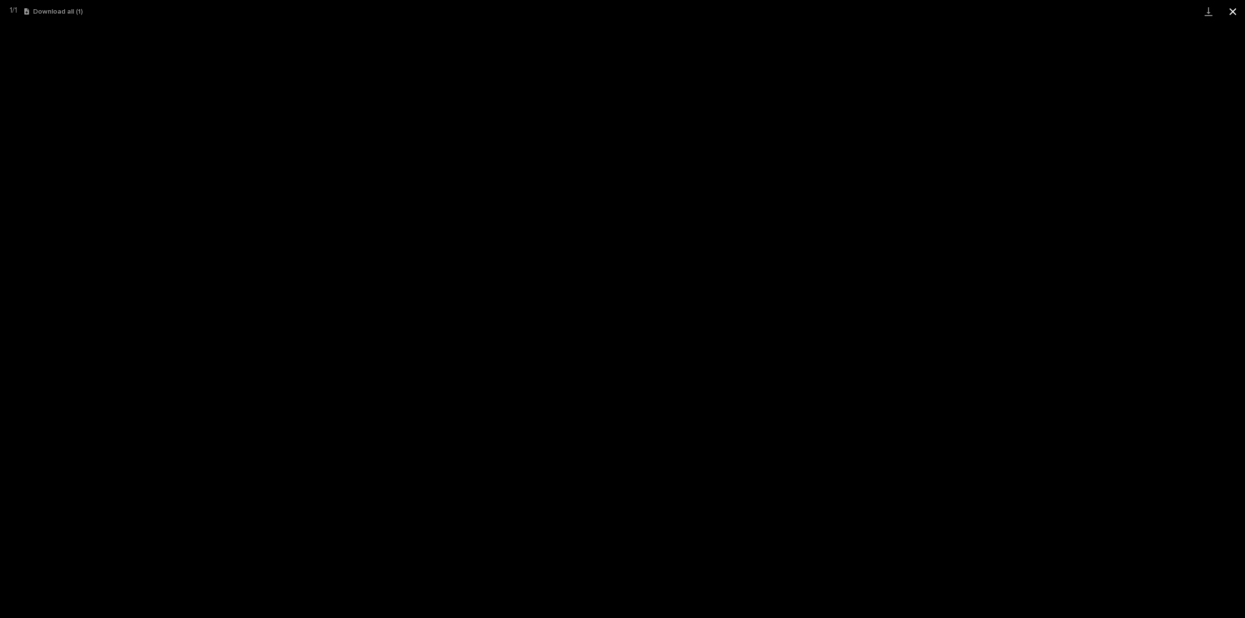
click at [1234, 12] on button "Close gallery" at bounding box center [1232, 11] width 24 height 23
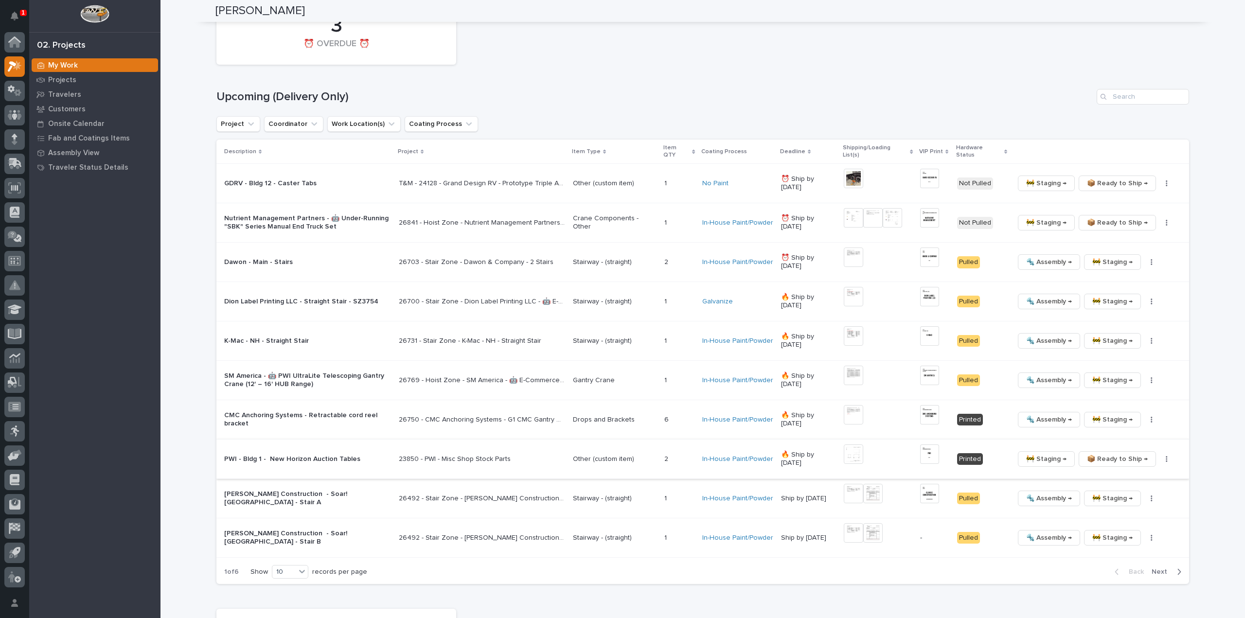
click at [1165, 456] on icon "button" at bounding box center [1166, 459] width 2 height 7
click at [1120, 495] on span "🔩 Hardware" at bounding box center [1129, 501] width 41 height 12
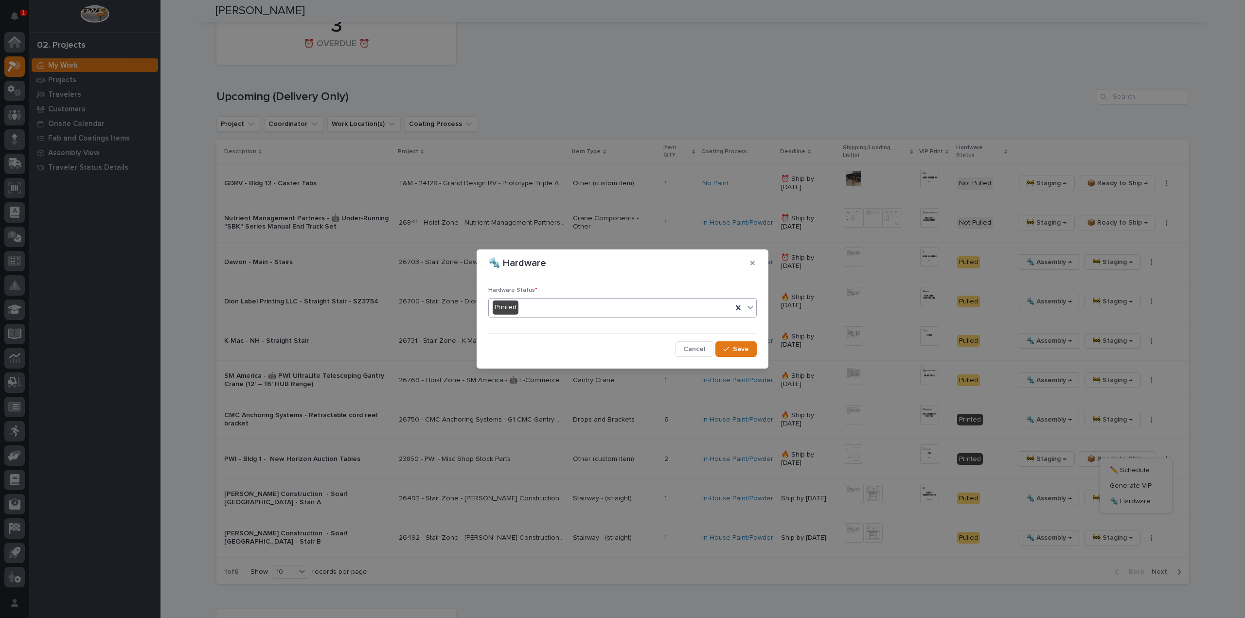
click at [521, 307] on div "Printed" at bounding box center [611, 307] width 244 height 16
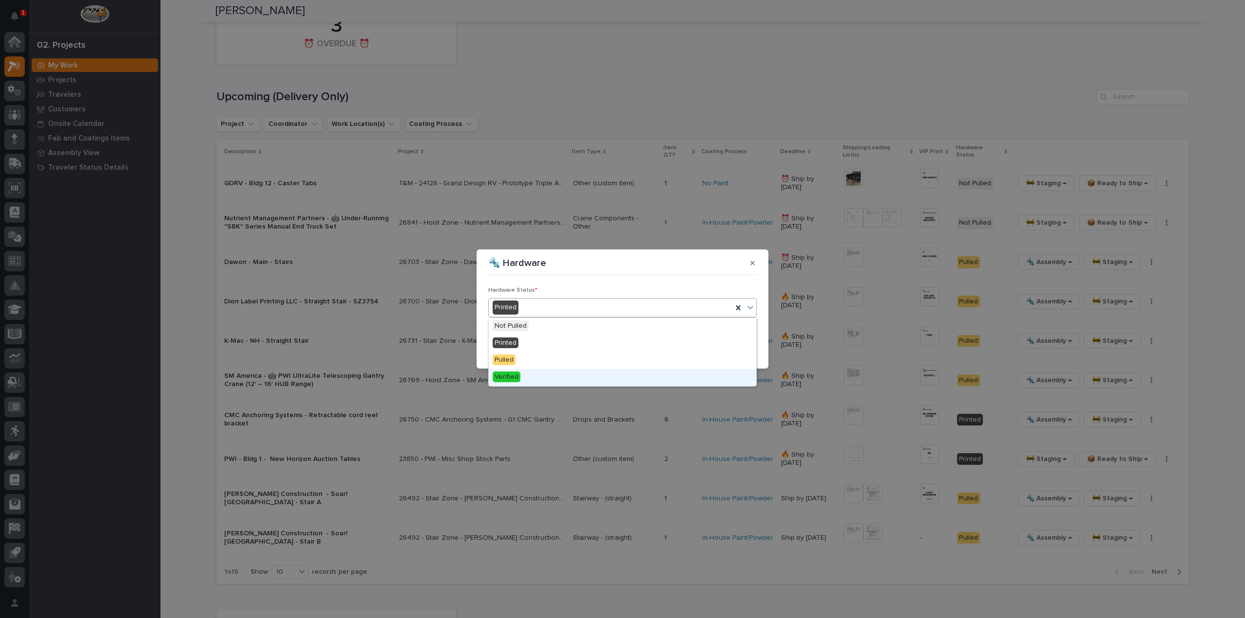
click at [515, 377] on span "Verified" at bounding box center [506, 376] width 28 height 11
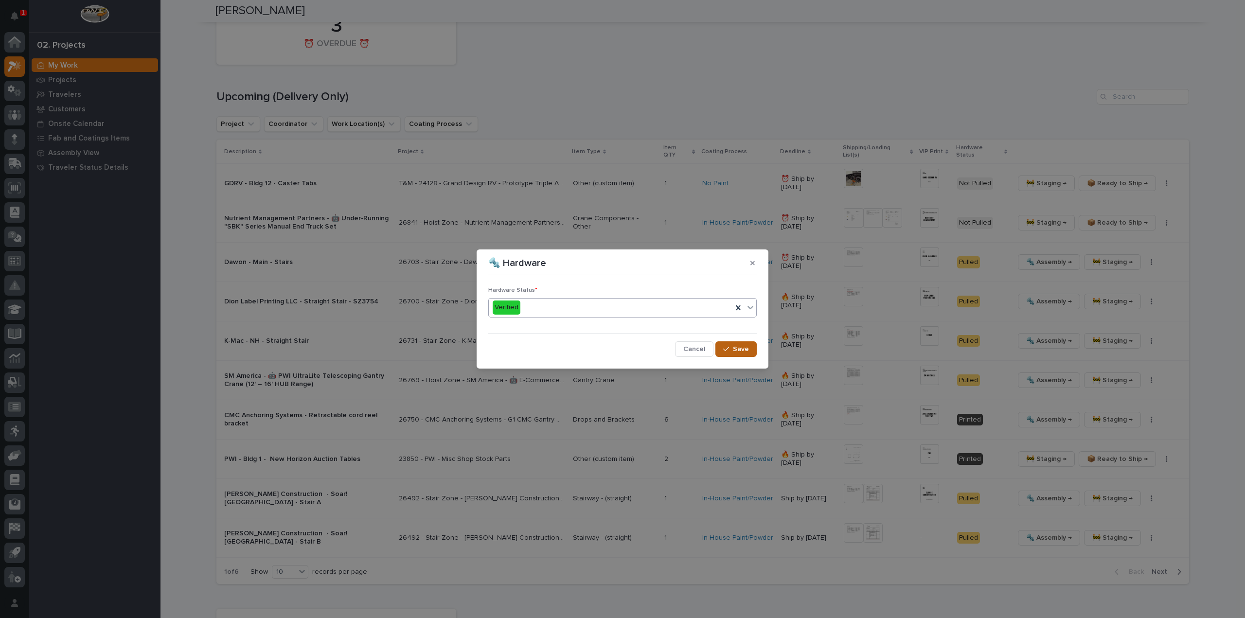
click at [753, 350] on button "Save" at bounding box center [735, 349] width 41 height 16
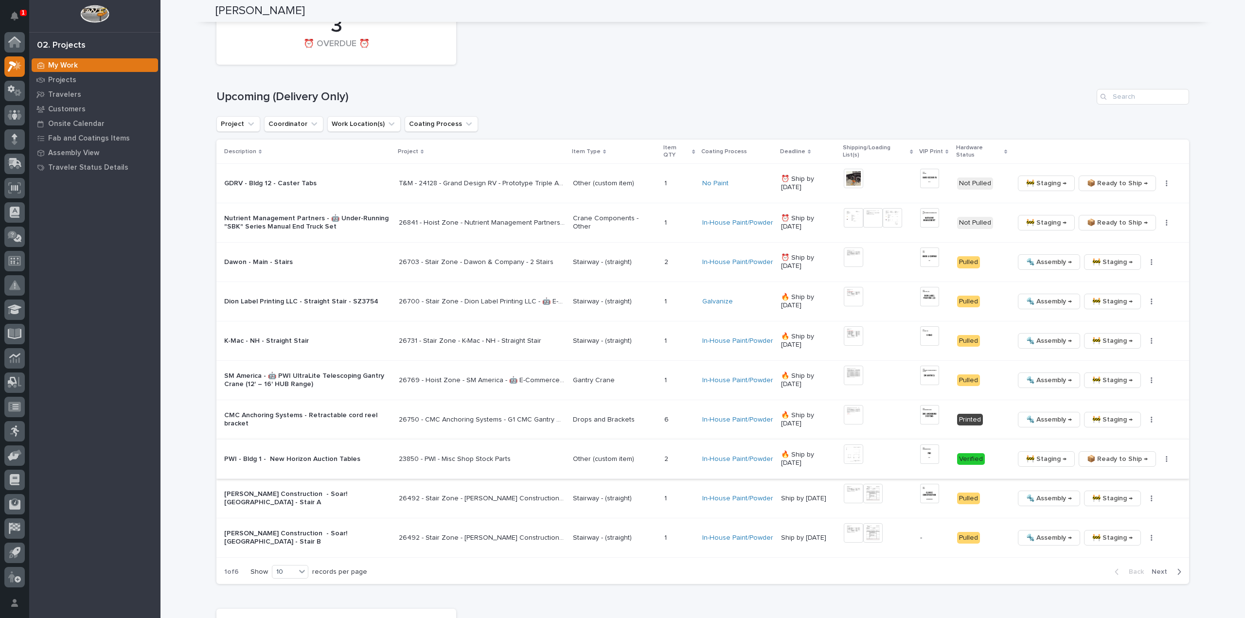
click at [1106, 453] on span "📦 Ready to Ship →" at bounding box center [1117, 459] width 61 height 12
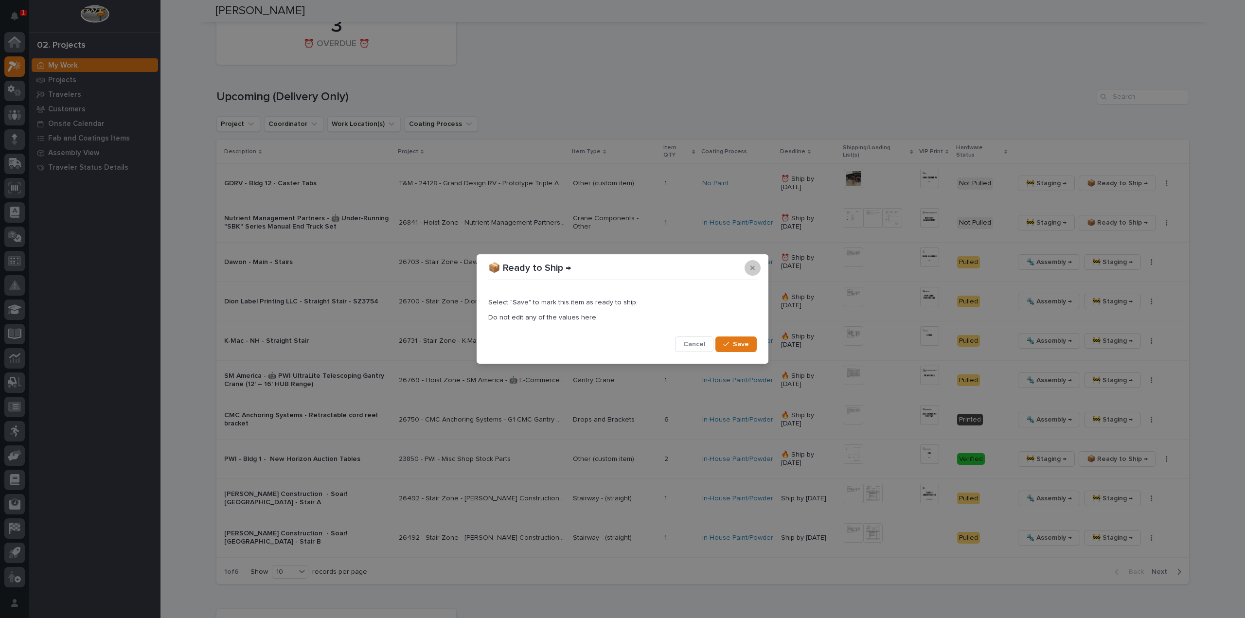
click at [757, 268] on button "button" at bounding box center [752, 268] width 16 height 16
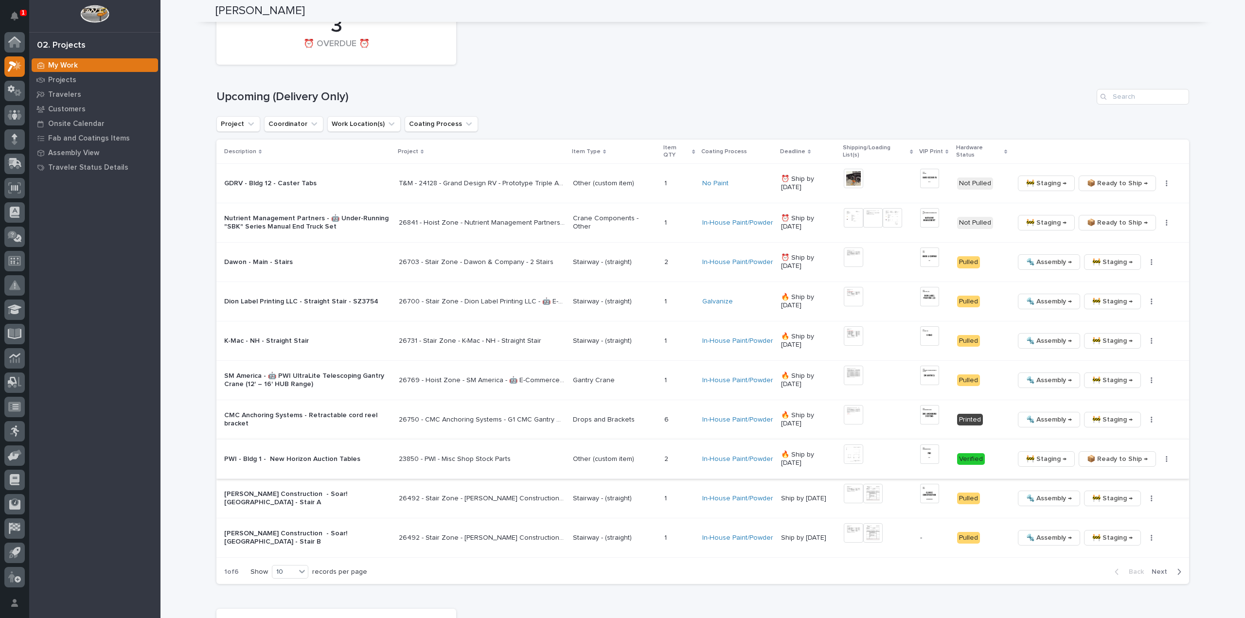
click at [933, 444] on img at bounding box center [929, 453] width 19 height 19
click at [1111, 453] on span "📦 Ready to Ship →" at bounding box center [1117, 459] width 61 height 12
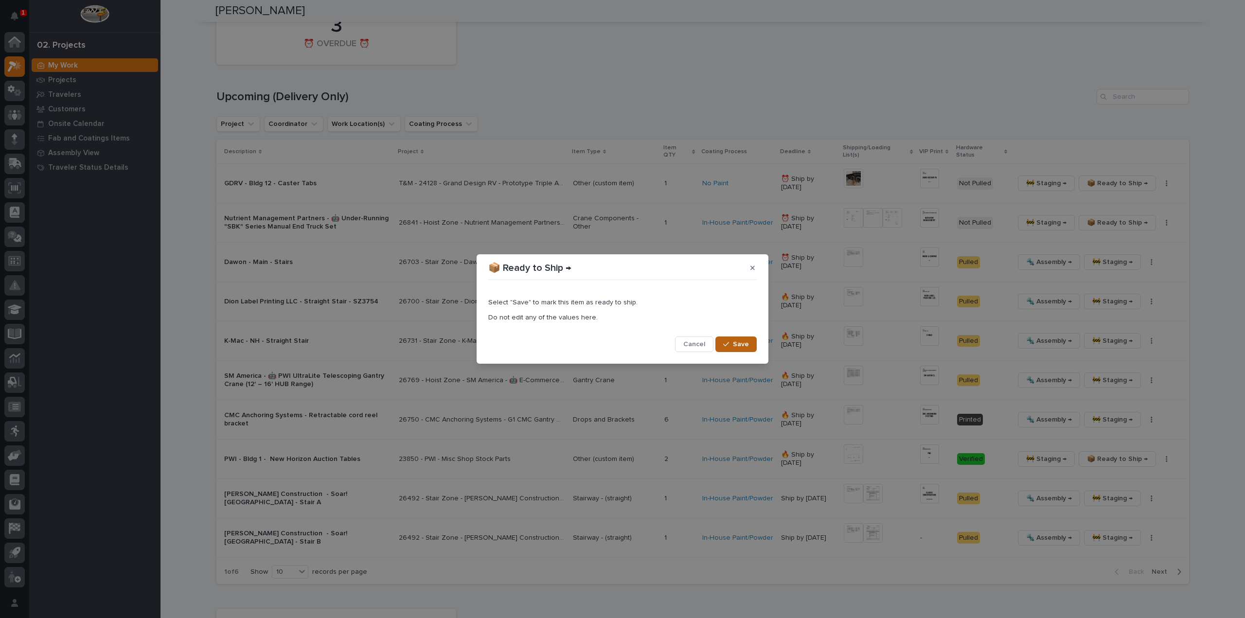
click at [746, 345] on span "Save" at bounding box center [741, 344] width 16 height 9
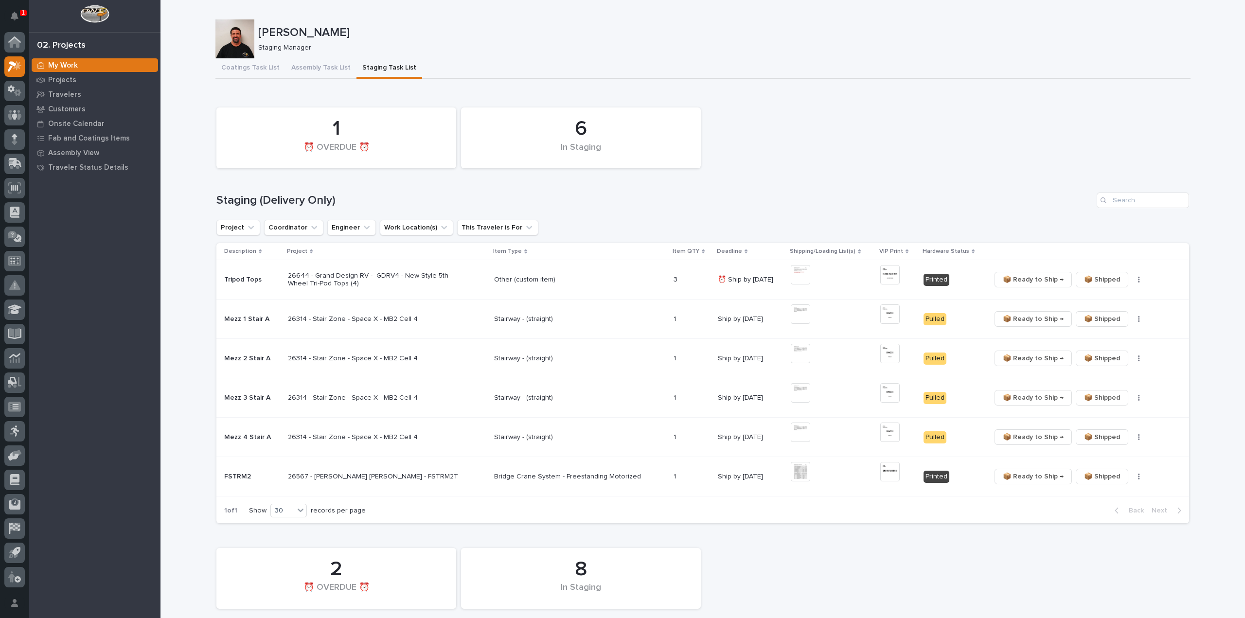
click at [847, 161] on div "6 In Staging 1 ⏰ OVERDUE ⏰" at bounding box center [702, 138] width 982 height 70
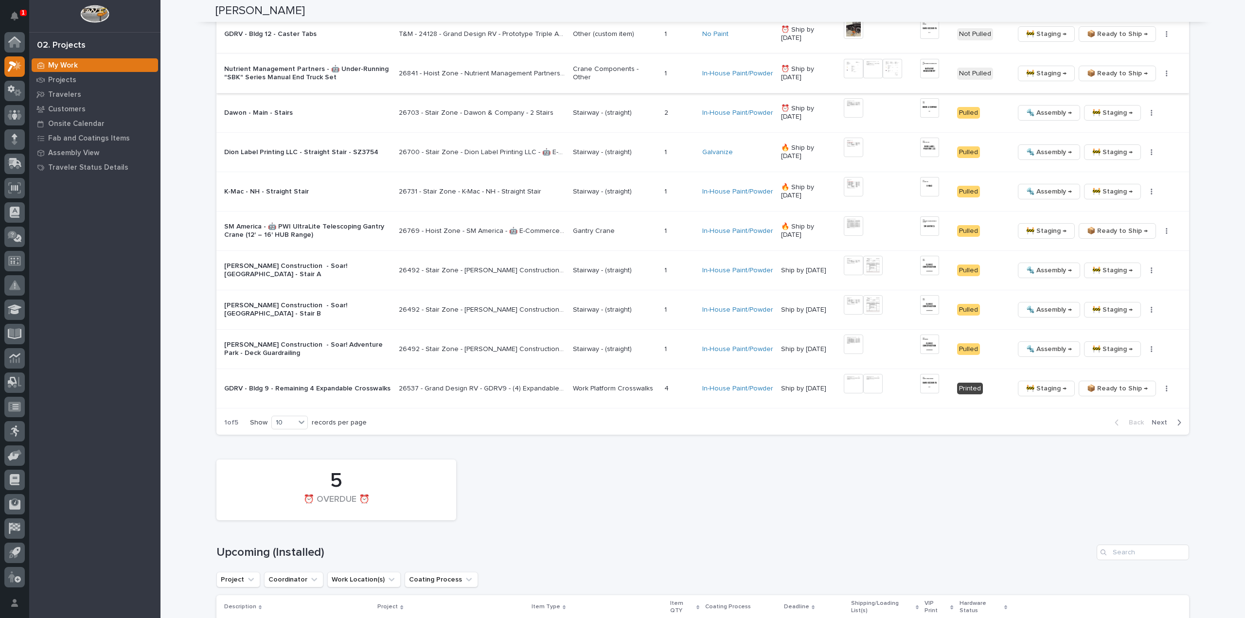
scroll to position [1161, 0]
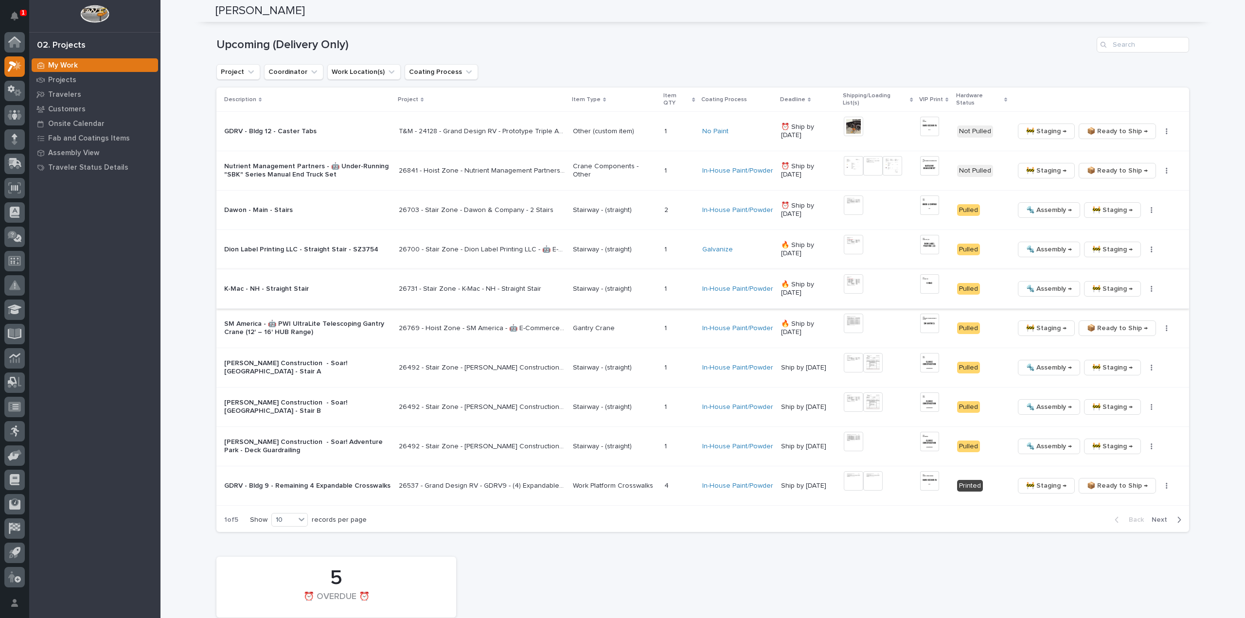
click at [850, 274] on img at bounding box center [852, 283] width 19 height 19
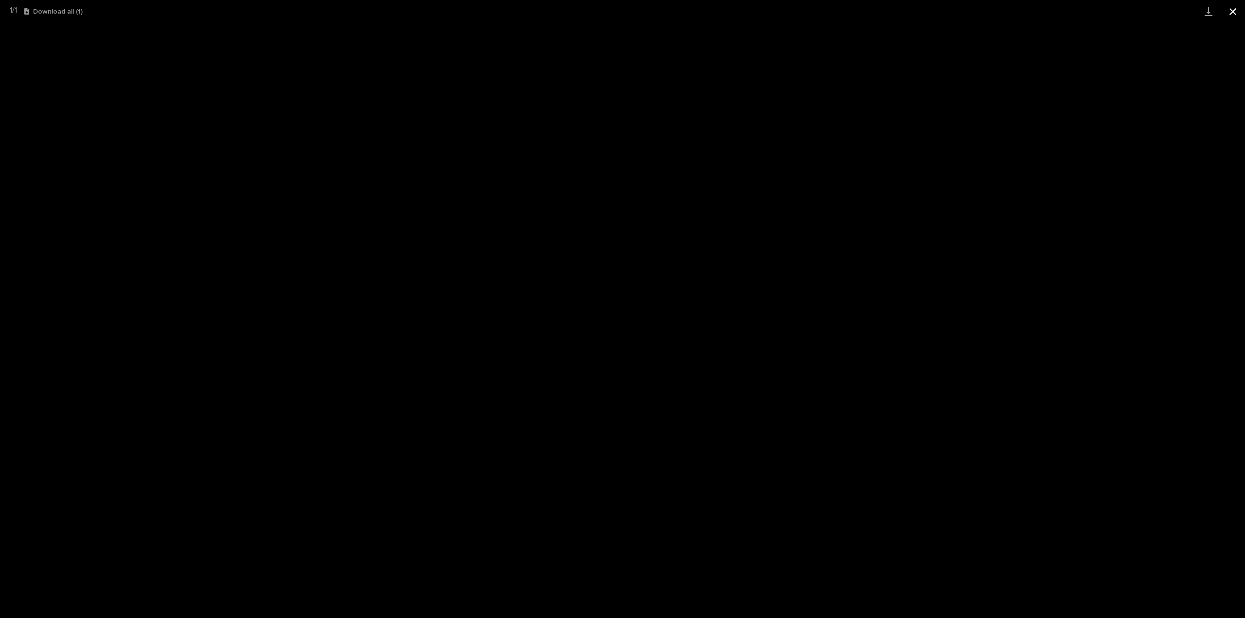
click at [1234, 13] on button "Close gallery" at bounding box center [1232, 11] width 24 height 23
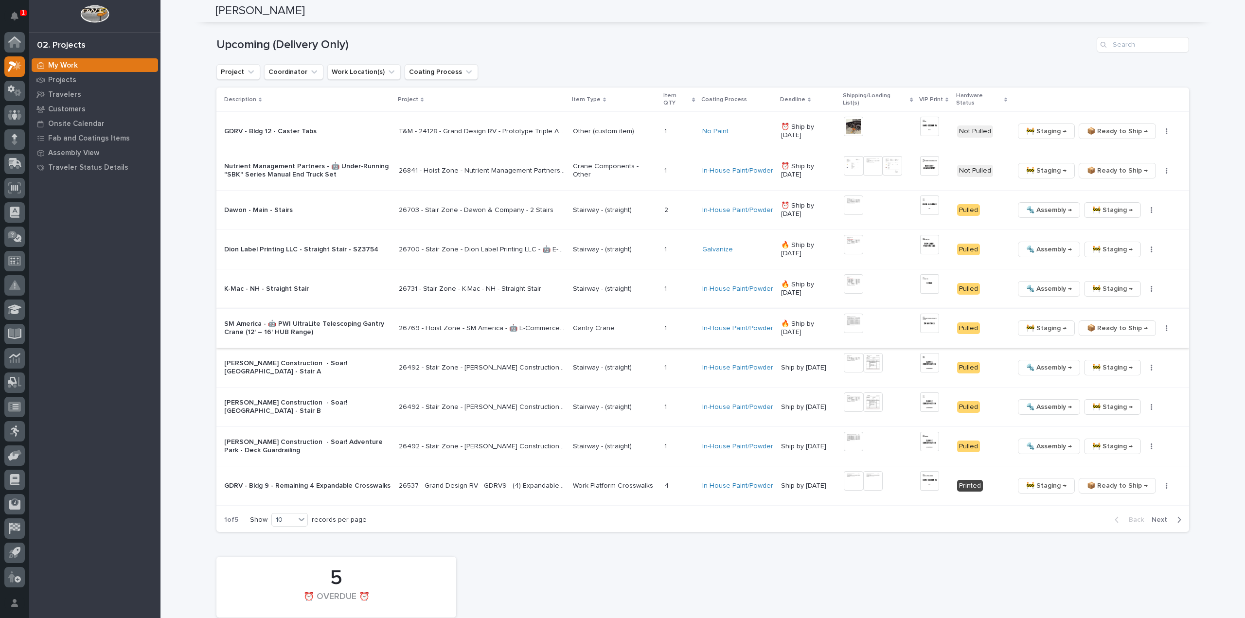
click at [1113, 322] on span "📦 Ready to Ship →" at bounding box center [1117, 328] width 61 height 12
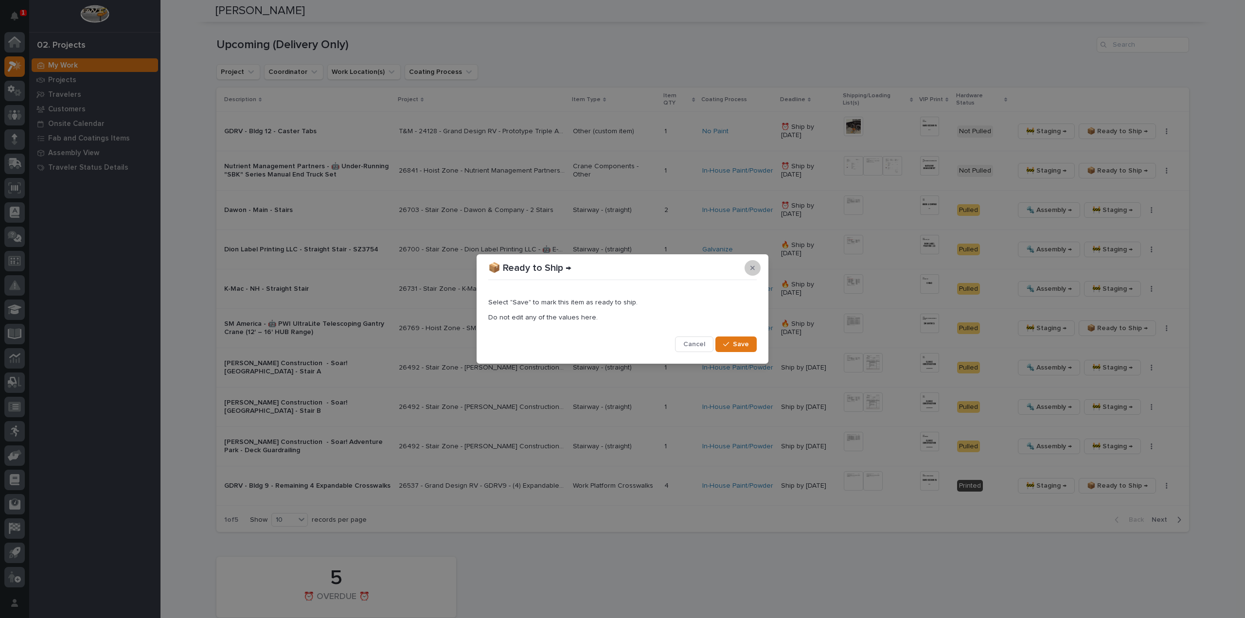
click at [752, 269] on icon "button" at bounding box center [752, 267] width 4 height 7
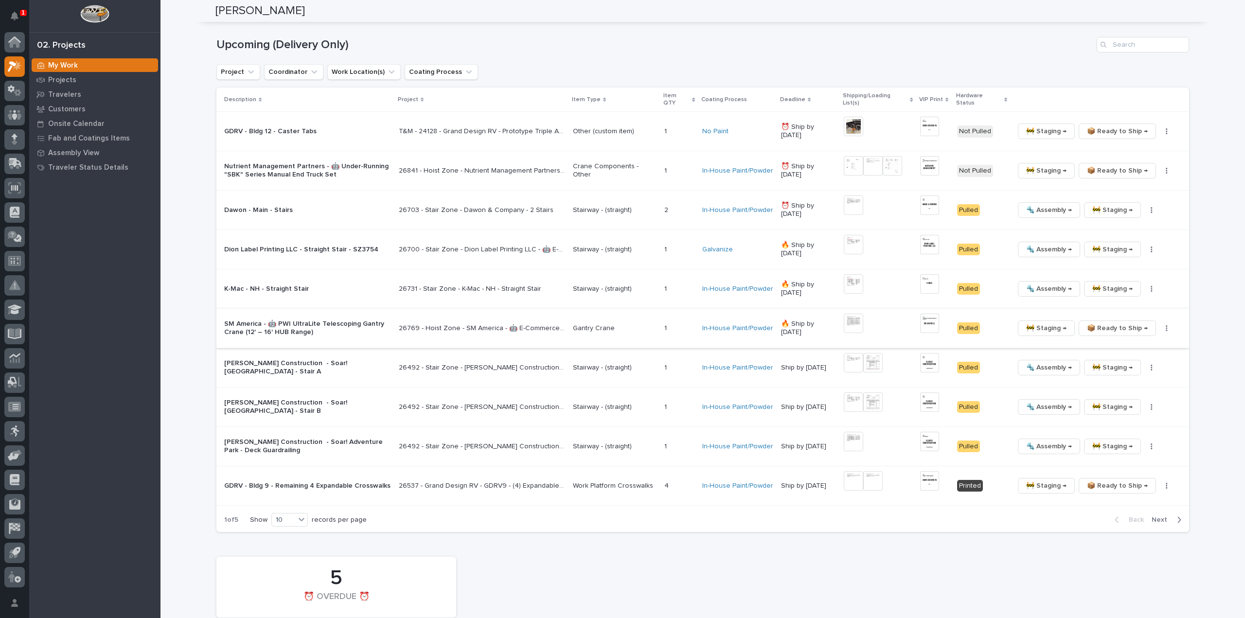
click at [852, 314] on img at bounding box center [852, 323] width 19 height 19
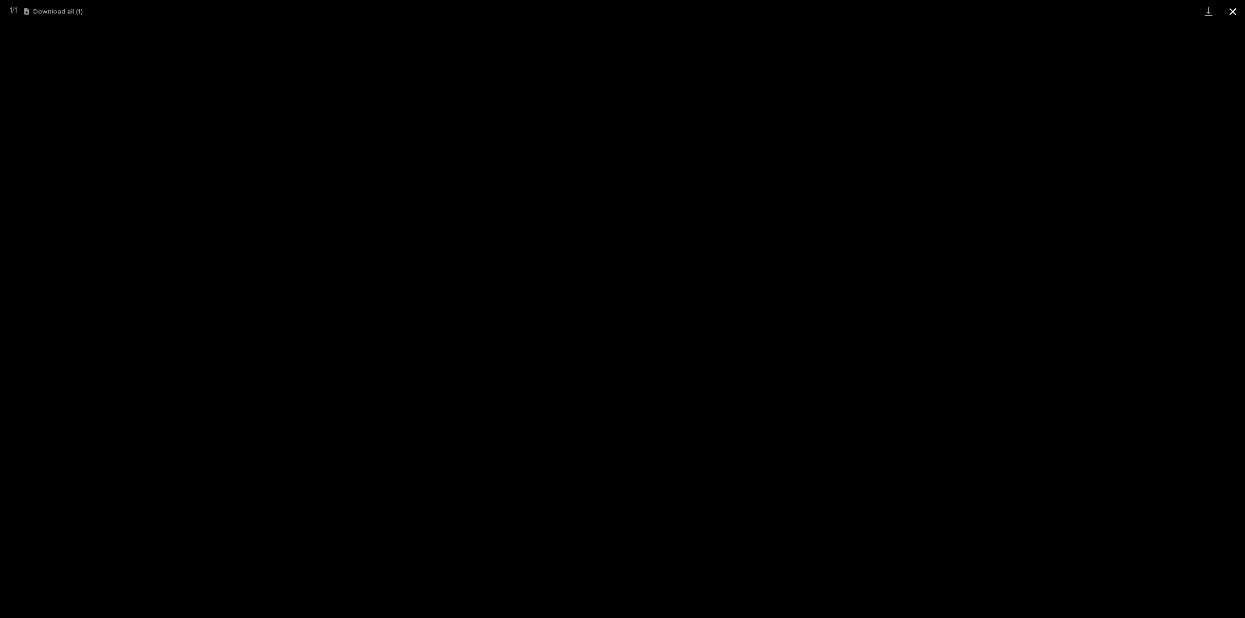
click at [1235, 13] on button "Close gallery" at bounding box center [1232, 11] width 24 height 23
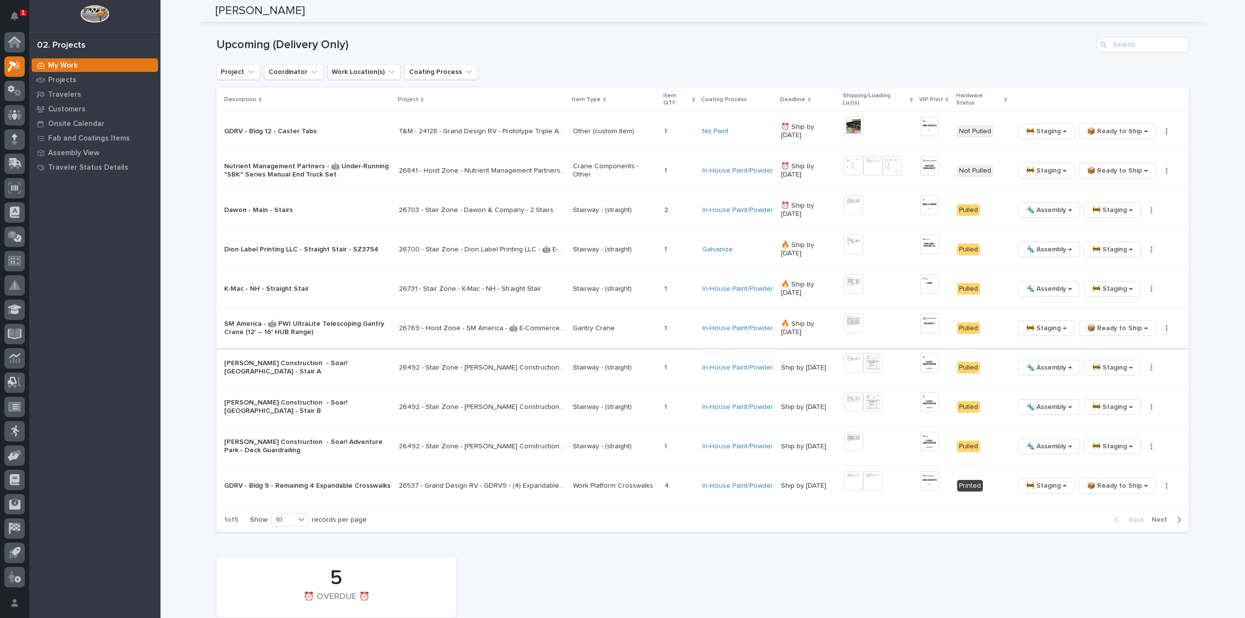
click at [1129, 322] on span "📦 Ready to Ship →" at bounding box center [1117, 328] width 61 height 12
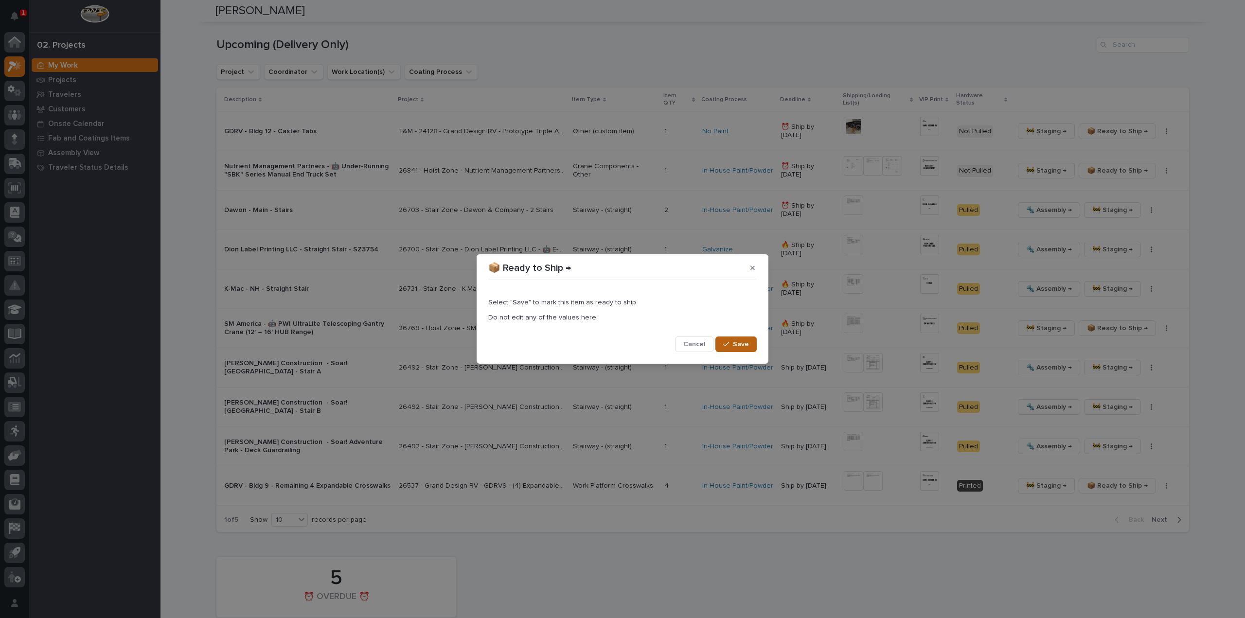
click at [735, 342] on span "Save" at bounding box center [741, 344] width 16 height 9
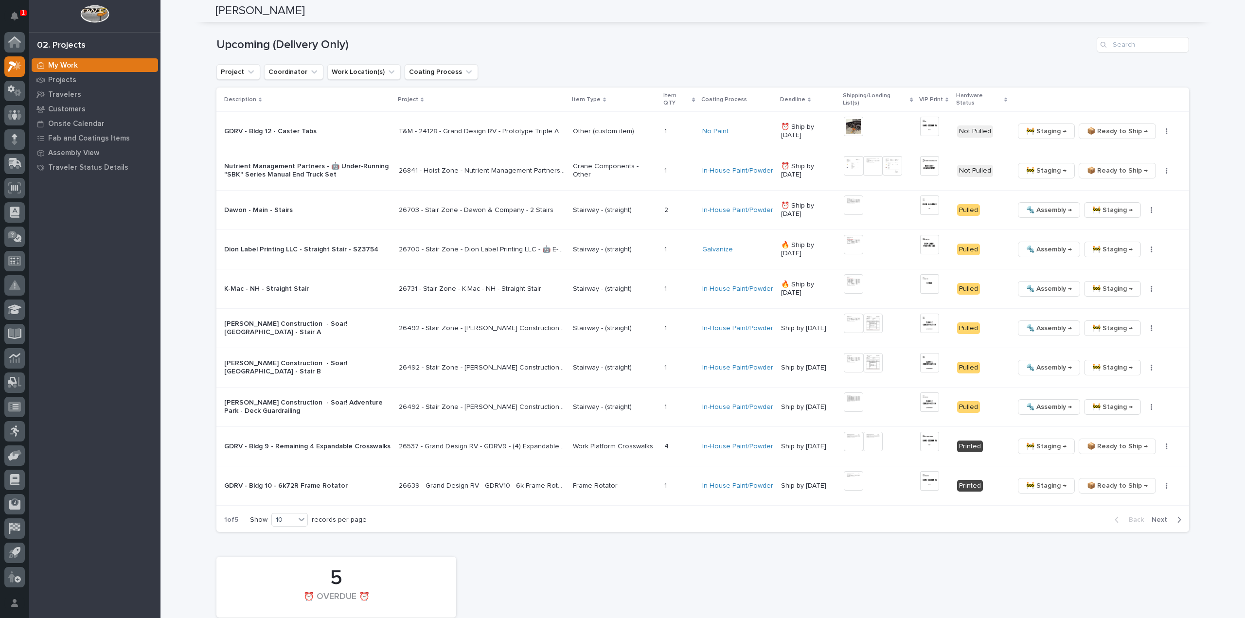
click at [925, 584] on div "5 ⏰ OVERDUE ⏰" at bounding box center [702, 587] width 982 height 70
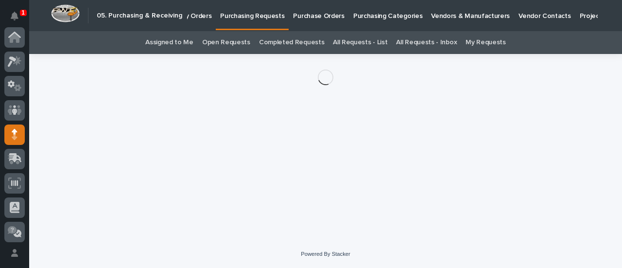
scroll to position [97, 0]
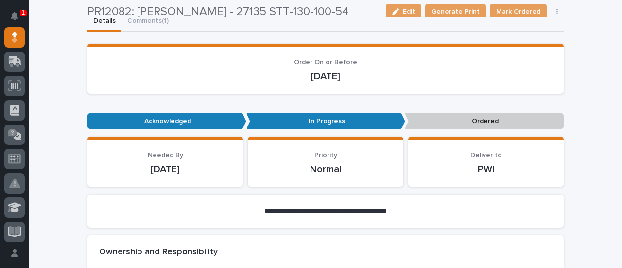
scroll to position [97, 0]
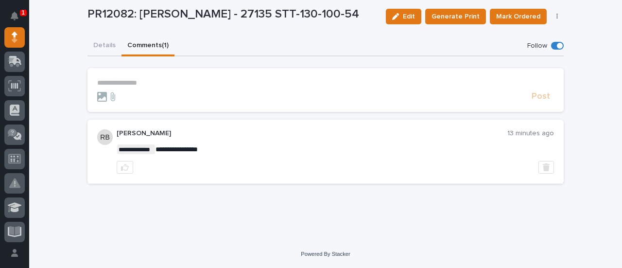
scroll to position [76, 0]
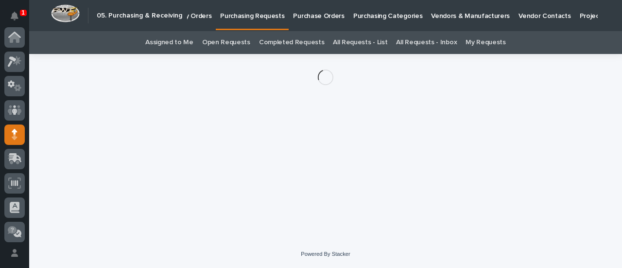
scroll to position [97, 0]
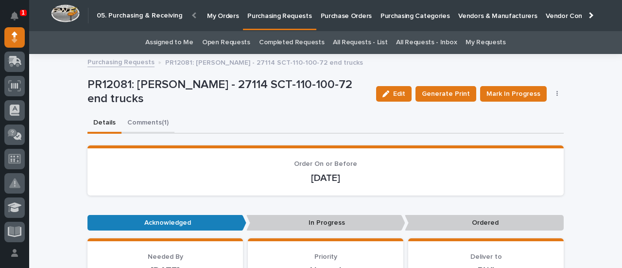
click at [148, 123] on button "Comments (1)" at bounding box center [148, 123] width 53 height 20
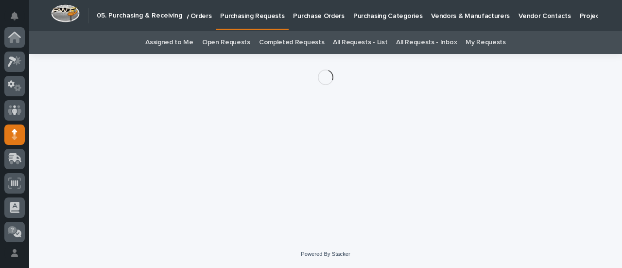
scroll to position [97, 0]
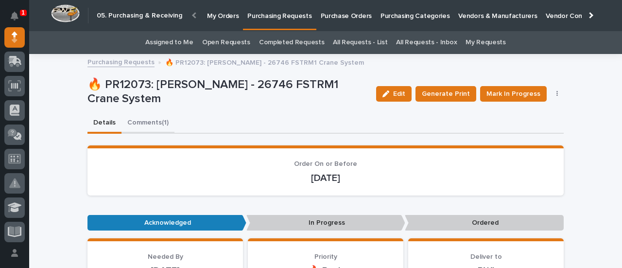
click at [153, 123] on button "Comments (1)" at bounding box center [148, 123] width 53 height 20
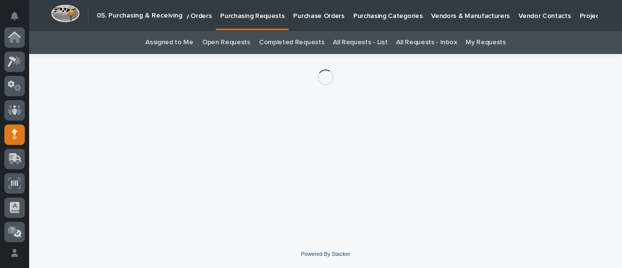
scroll to position [97, 0]
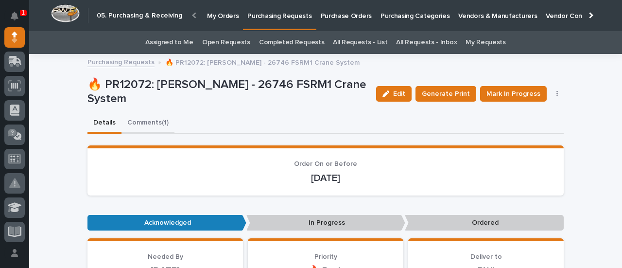
click at [132, 123] on button "Comments (1)" at bounding box center [148, 123] width 53 height 20
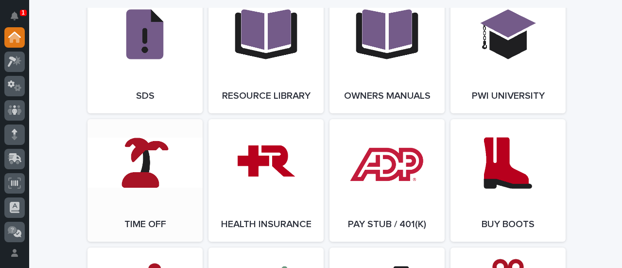
scroll to position [1653, 0]
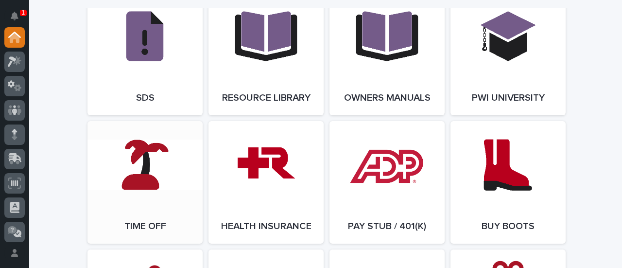
click at [133, 169] on link "Open Link" at bounding box center [145, 182] width 115 height 123
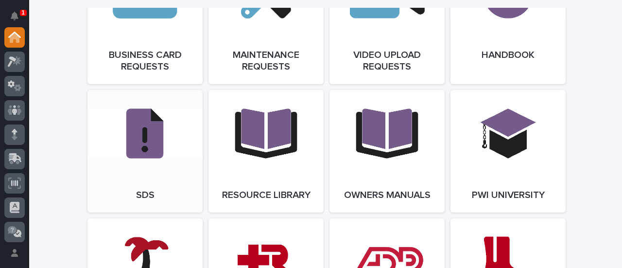
scroll to position [1653, 0]
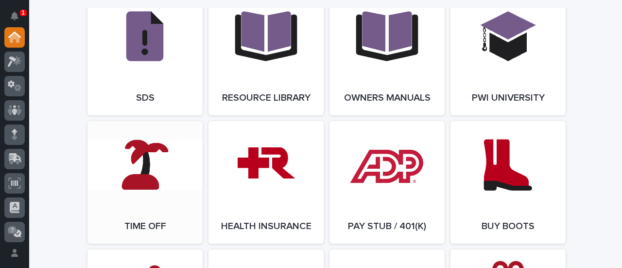
click at [131, 178] on link "Open Link" at bounding box center [145, 182] width 115 height 123
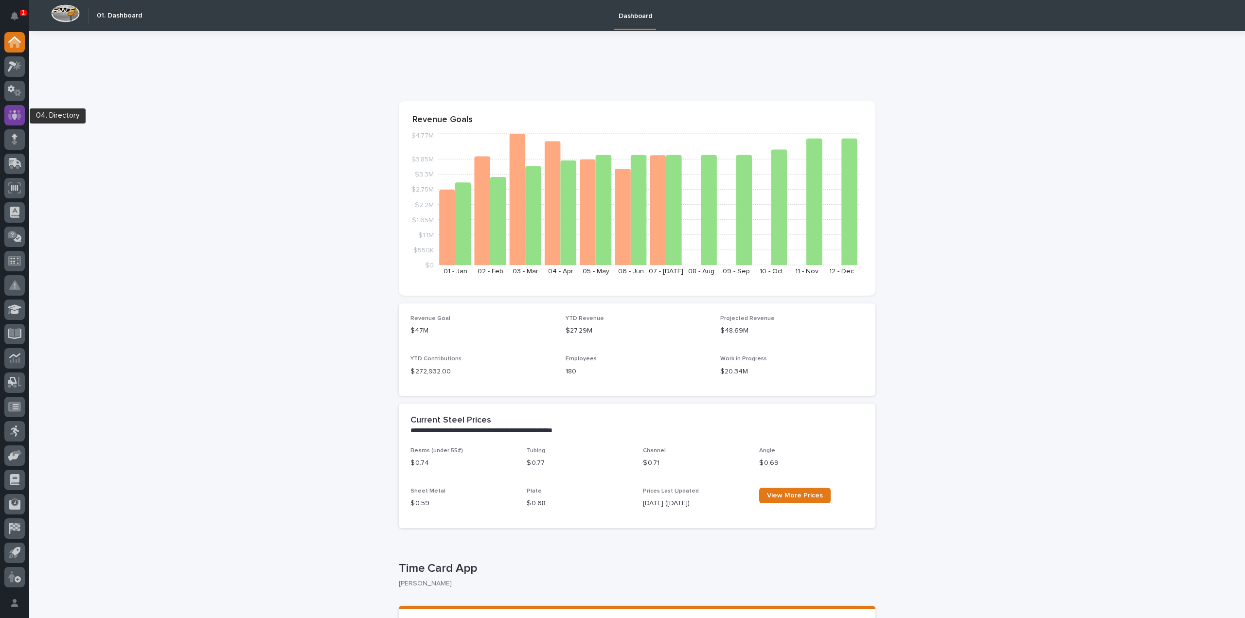
click at [12, 120] on div at bounding box center [14, 115] width 20 height 20
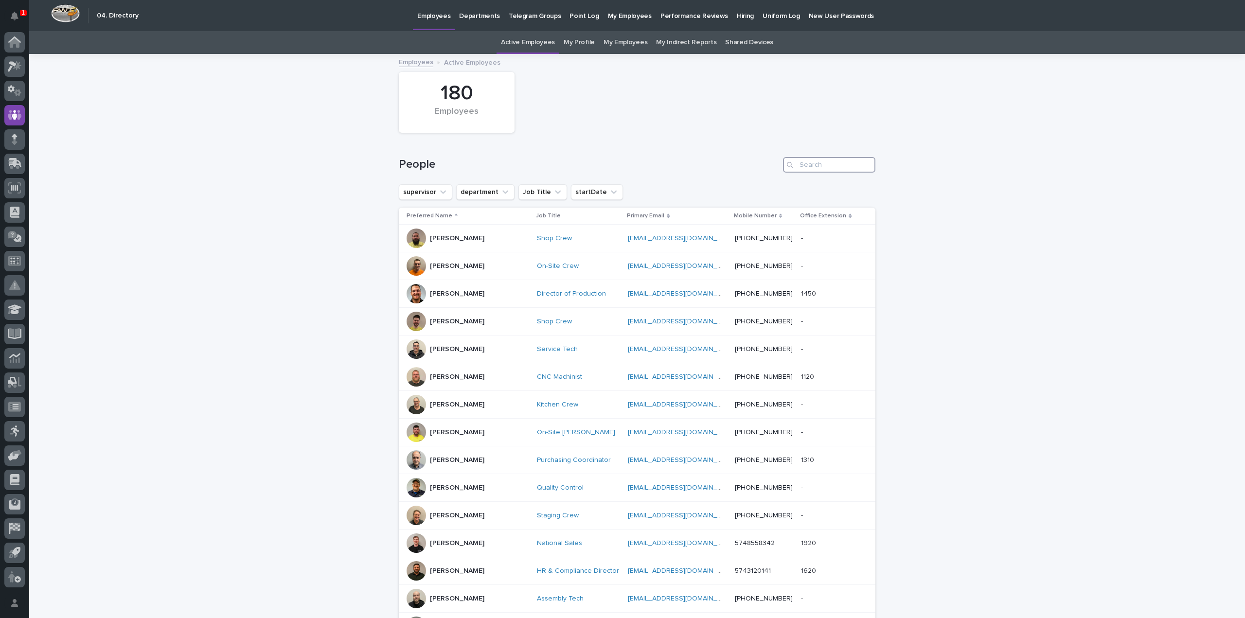
click at [851, 169] on input "Search" at bounding box center [829, 165] width 92 height 16
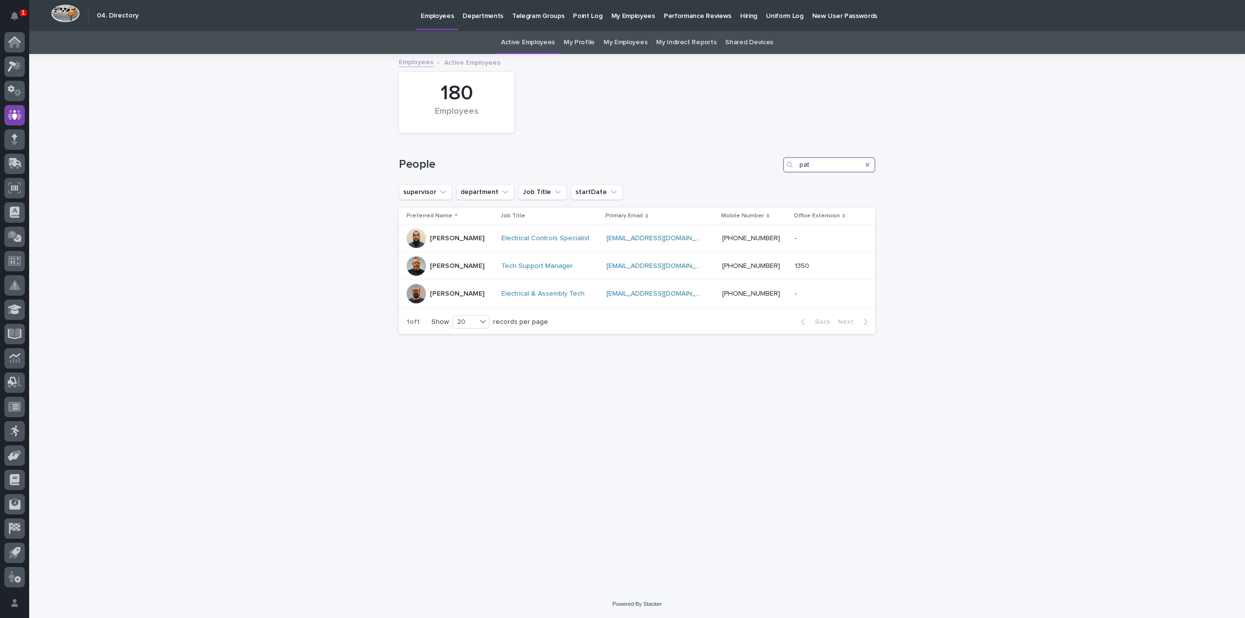
type input "pat"
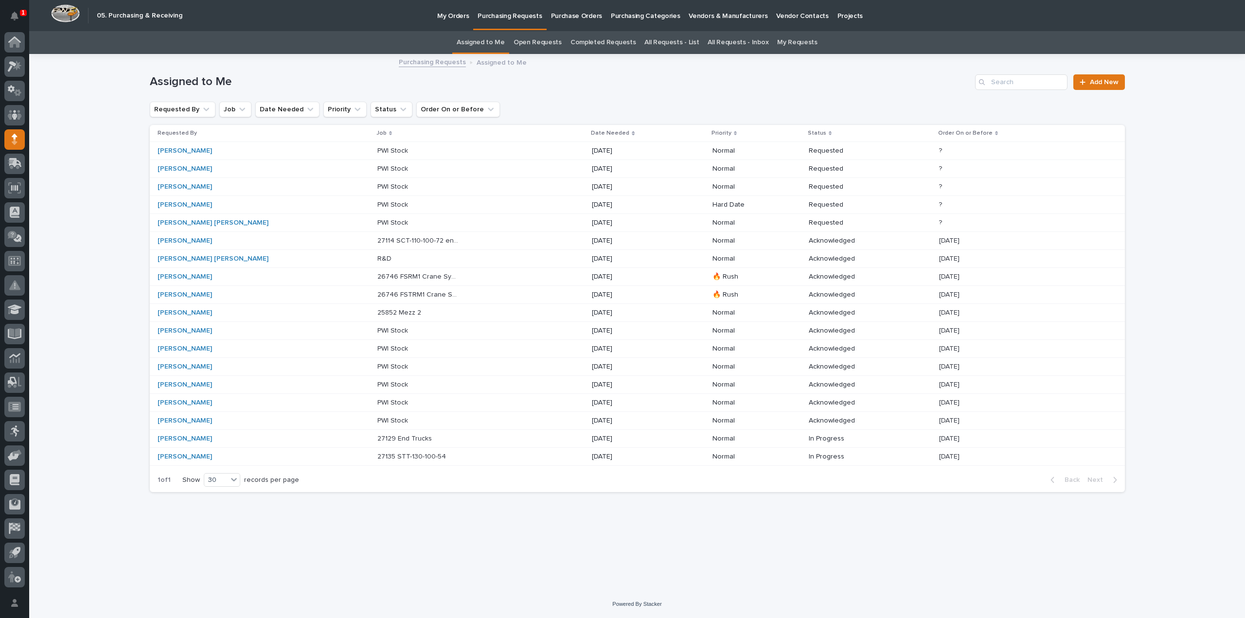
click at [377, 205] on p "PWI Stock" at bounding box center [393, 204] width 33 height 10
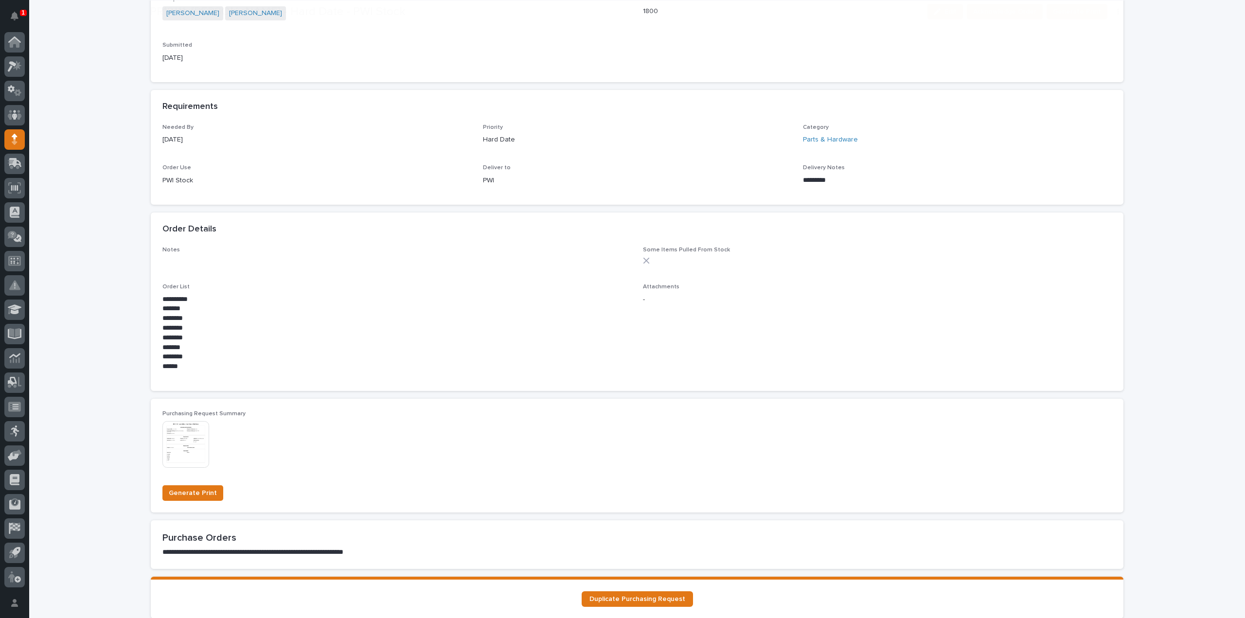
scroll to position [389, 0]
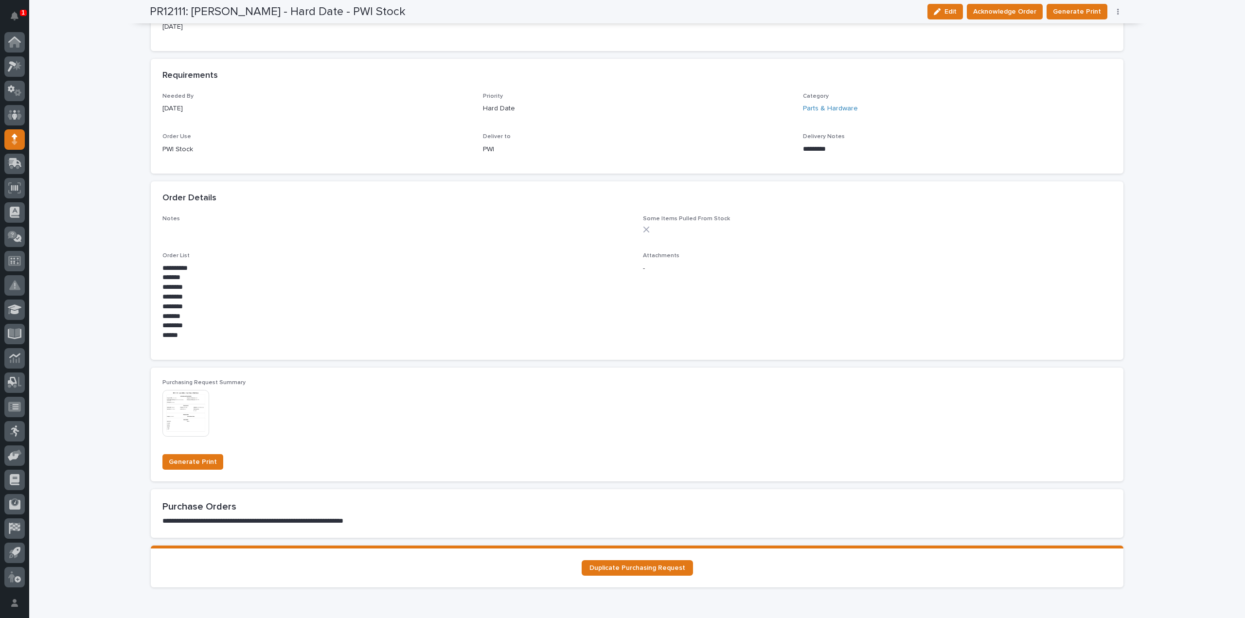
click at [175, 424] on img at bounding box center [185, 413] width 47 height 47
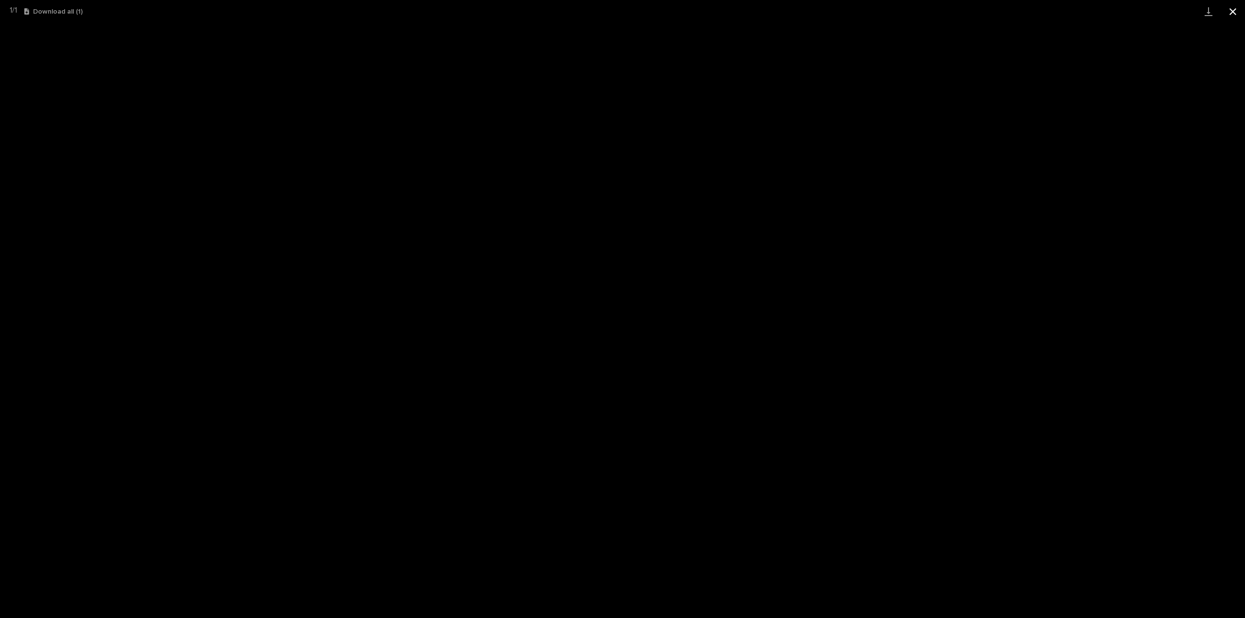
click at [1231, 11] on button "Close gallery" at bounding box center [1232, 11] width 24 height 23
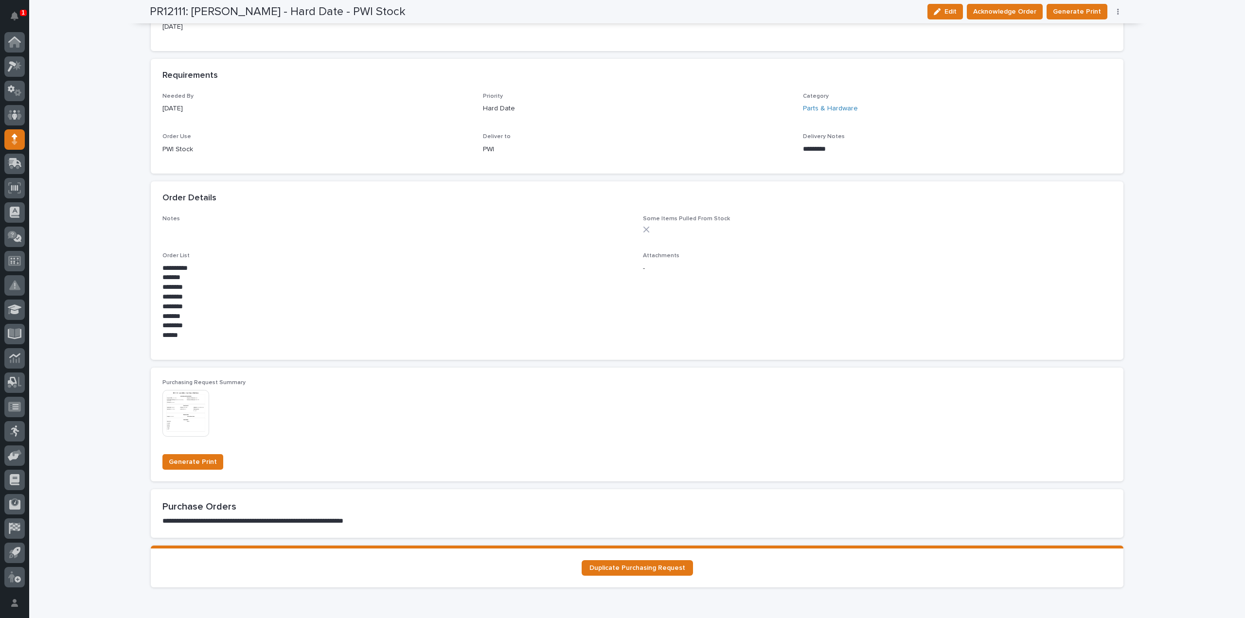
scroll to position [0, 0]
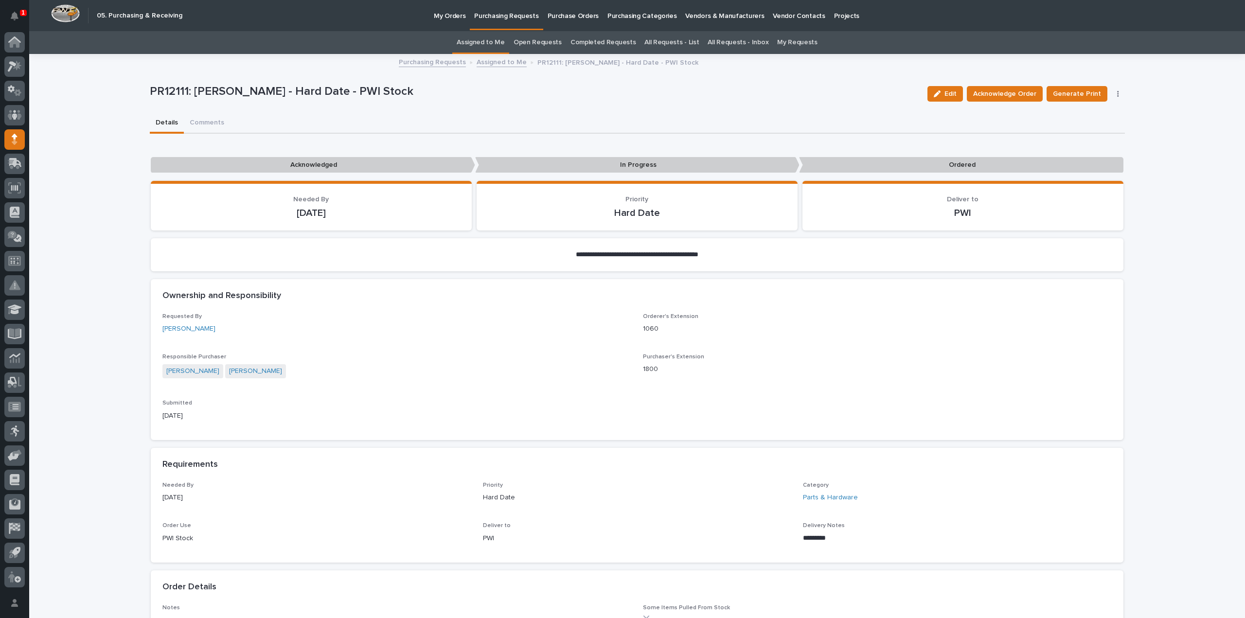
click at [666, 40] on link "All Requests - List" at bounding box center [671, 42] width 54 height 23
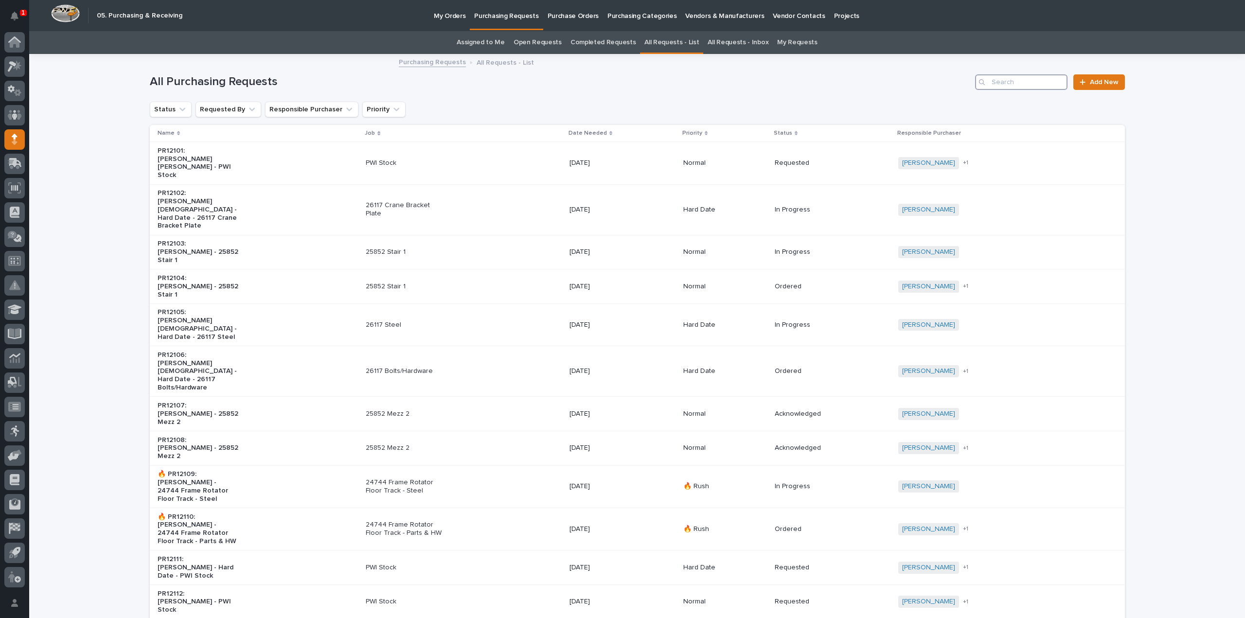
click at [1012, 87] on input "Search" at bounding box center [1021, 82] width 92 height 16
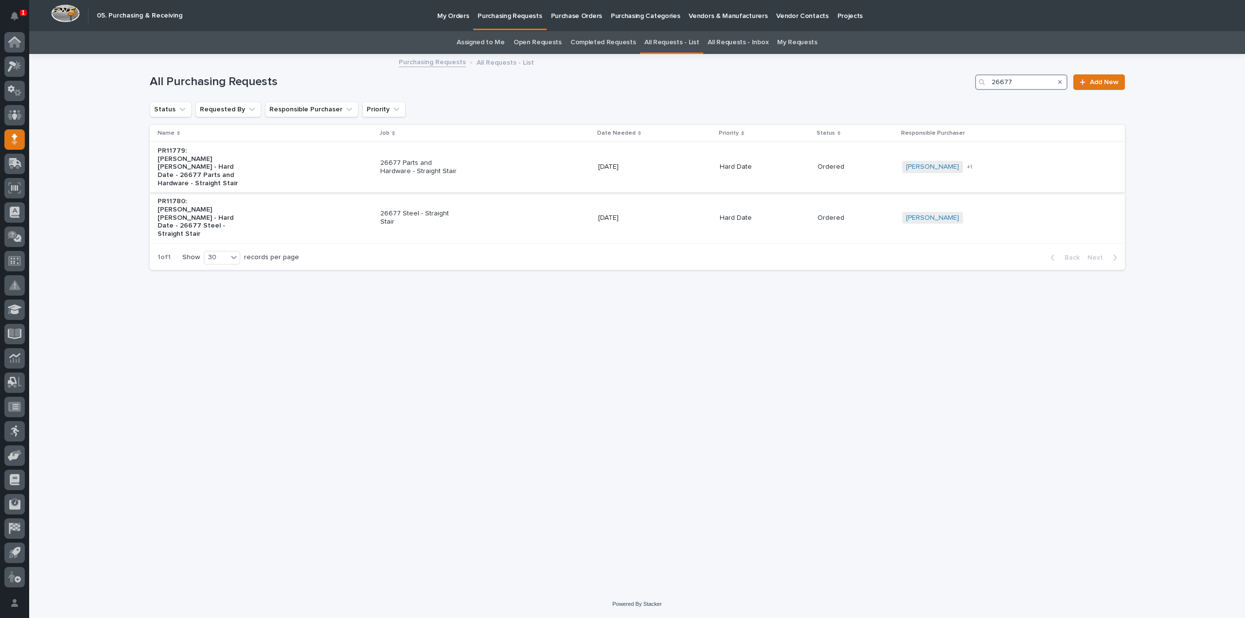
type input "26677"
click at [408, 169] on p "26677 Parts and Hardware - Straight Stair" at bounding box center [420, 167] width 81 height 17
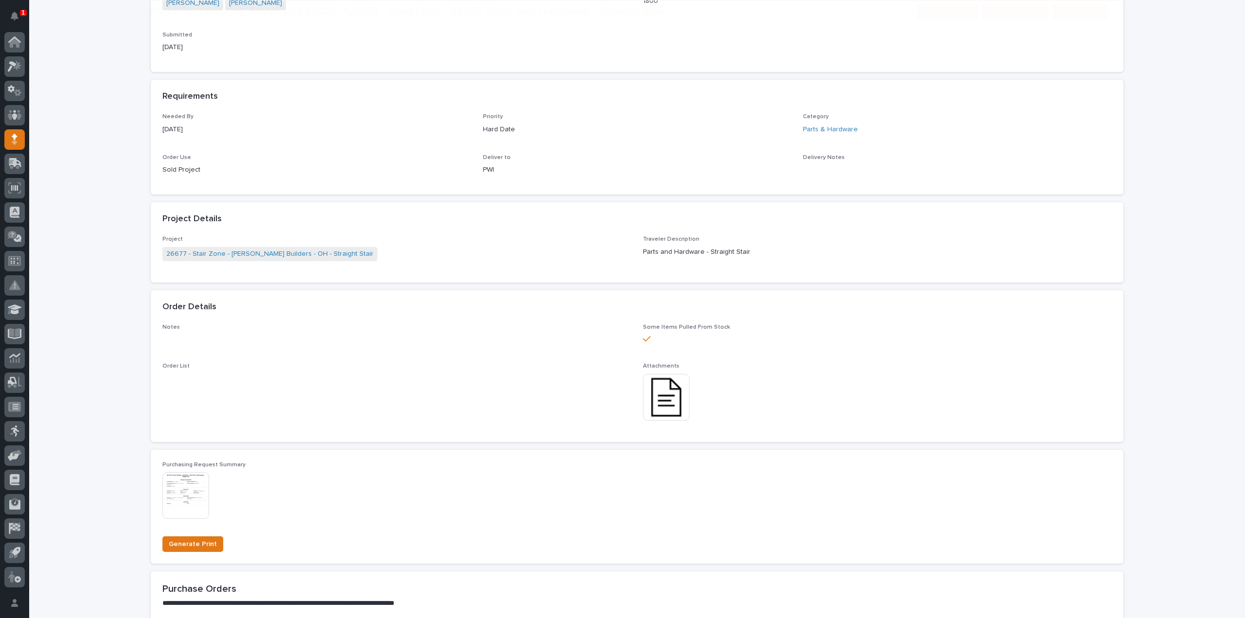
scroll to position [292, 0]
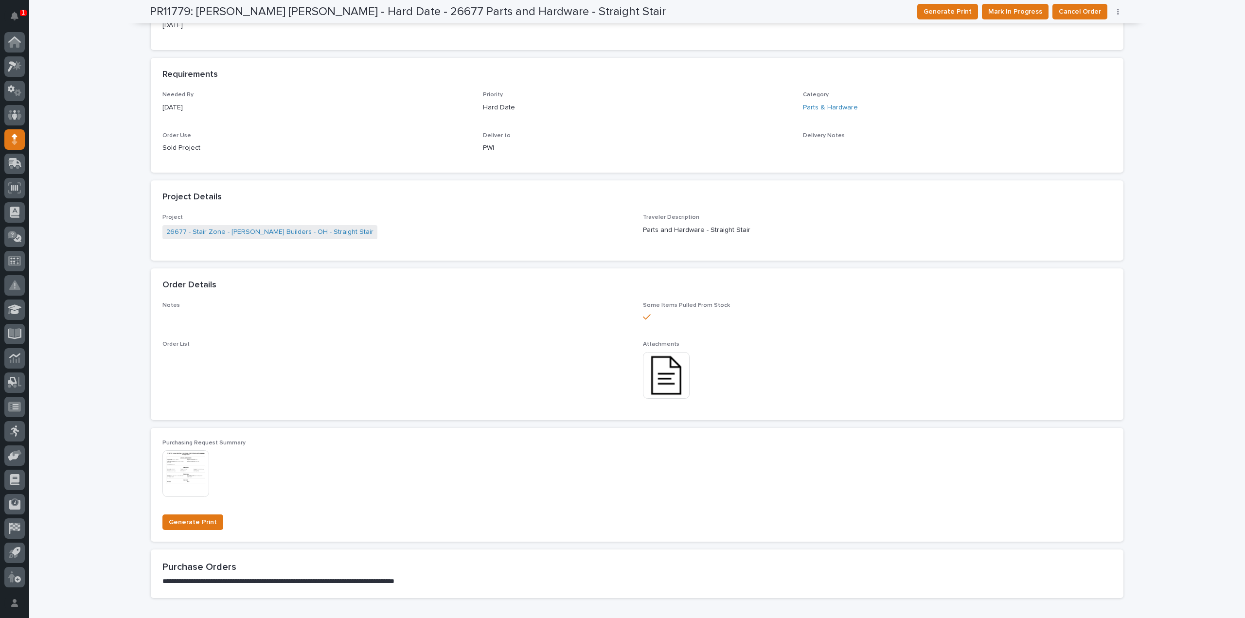
click at [663, 384] on img at bounding box center [666, 375] width 47 height 47
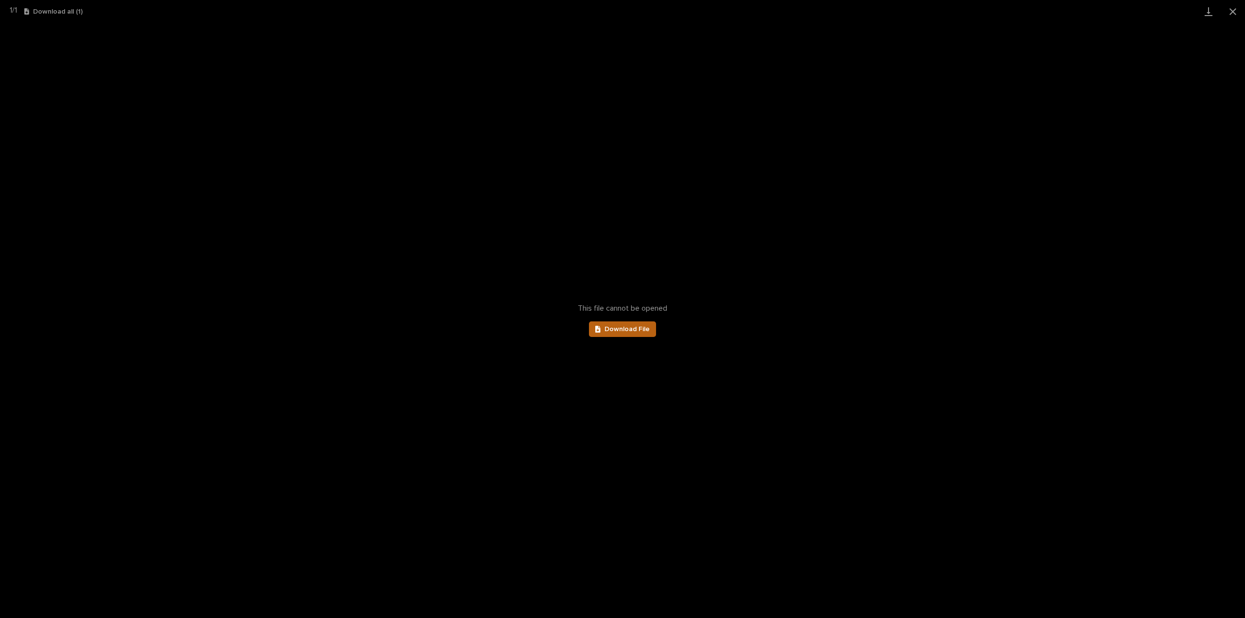
click at [626, 329] on span "Download File" at bounding box center [626, 329] width 45 height 7
click at [1233, 14] on button "Close gallery" at bounding box center [1232, 11] width 24 height 23
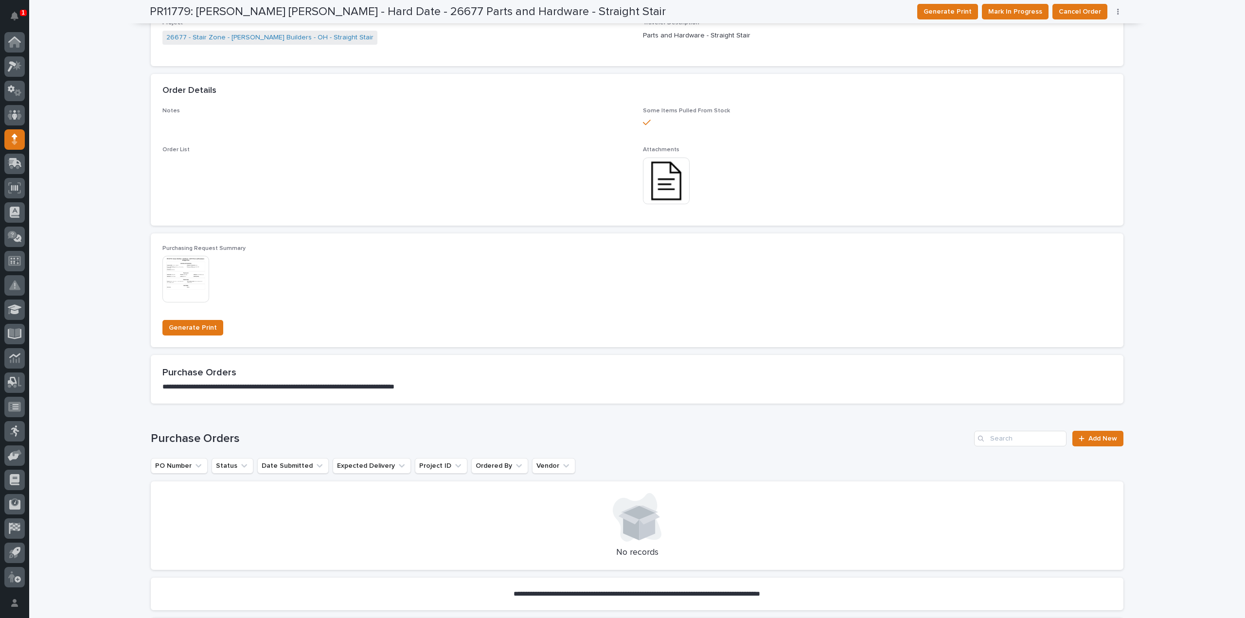
scroll to position [583, 0]
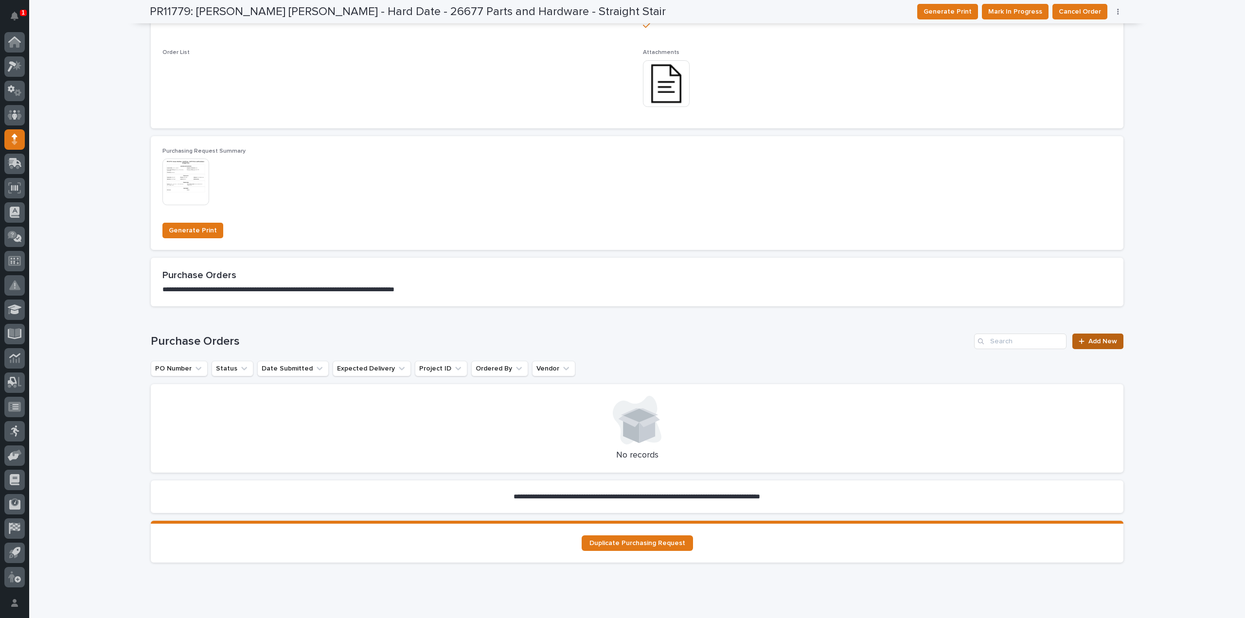
click at [1094, 345] on link "Add New" at bounding box center [1097, 341] width 51 height 16
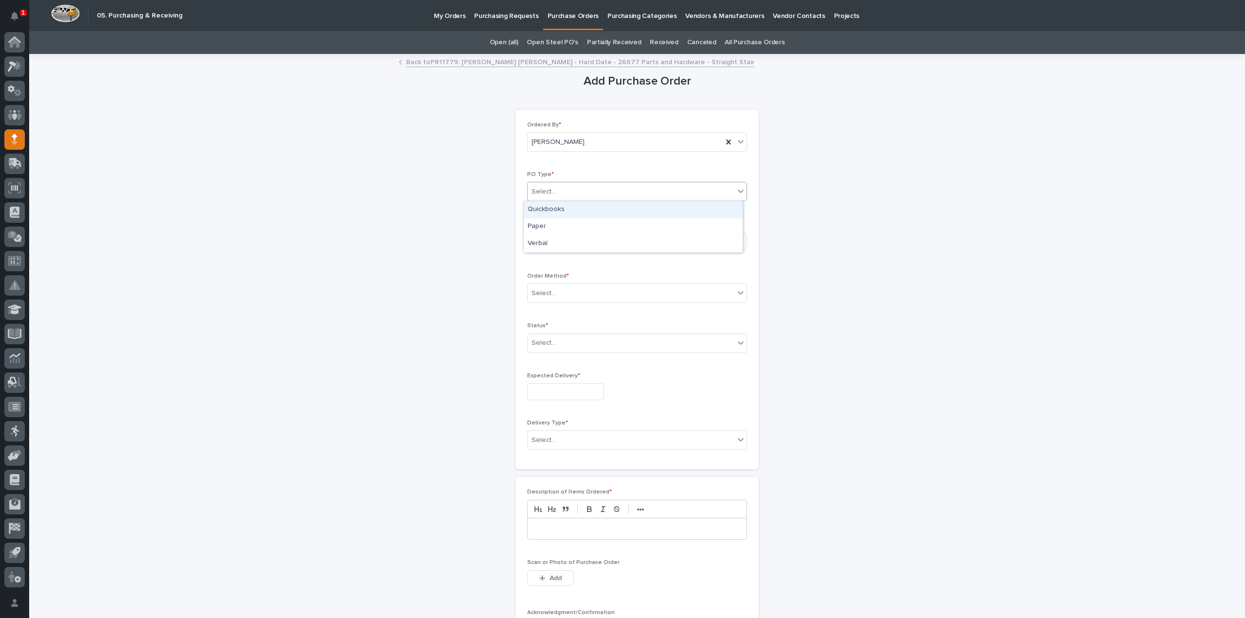
click at [557, 192] on input "text" at bounding box center [557, 192] width 1 height 8
click at [553, 224] on div "Paper" at bounding box center [633, 226] width 219 height 17
click at [557, 243] on input "text" at bounding box center [557, 241] width 1 height 8
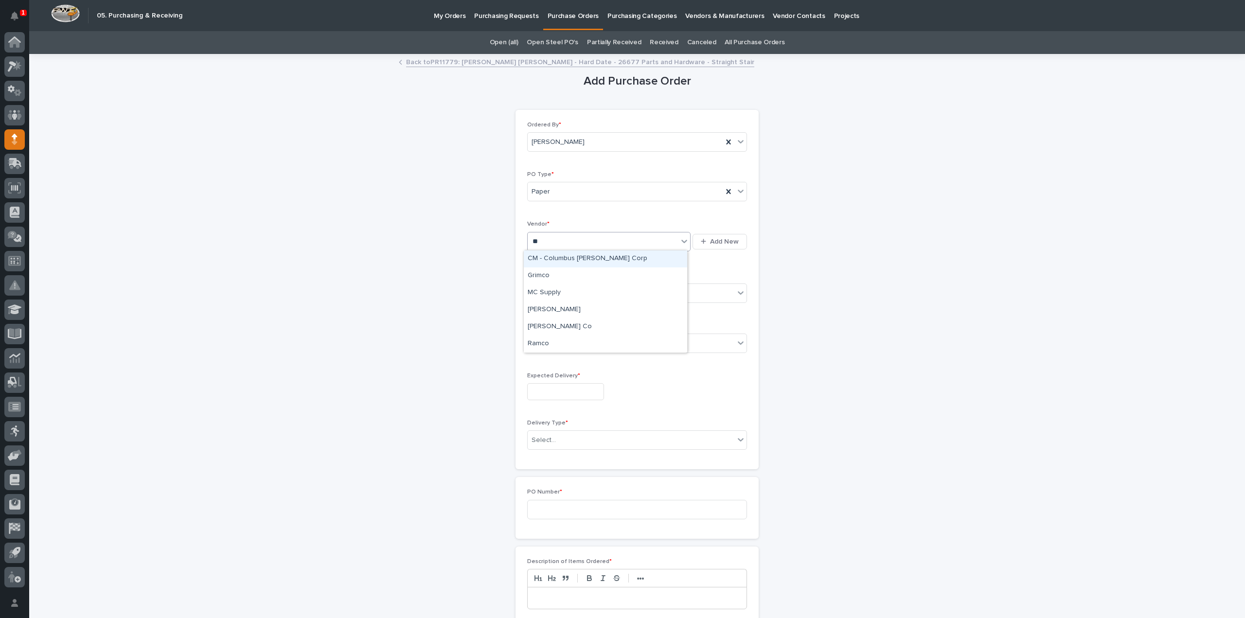
type input "***"
click at [549, 256] on div "[PERSON_NAME]" at bounding box center [605, 258] width 163 height 17
click at [545, 291] on div "Select..." at bounding box center [543, 293] width 24 height 10
click at [547, 307] on div "Online Order" at bounding box center [633, 310] width 219 height 17
drag, startPoint x: 541, startPoint y: 342, endPoint x: 541, endPoint y: 350, distance: 8.3
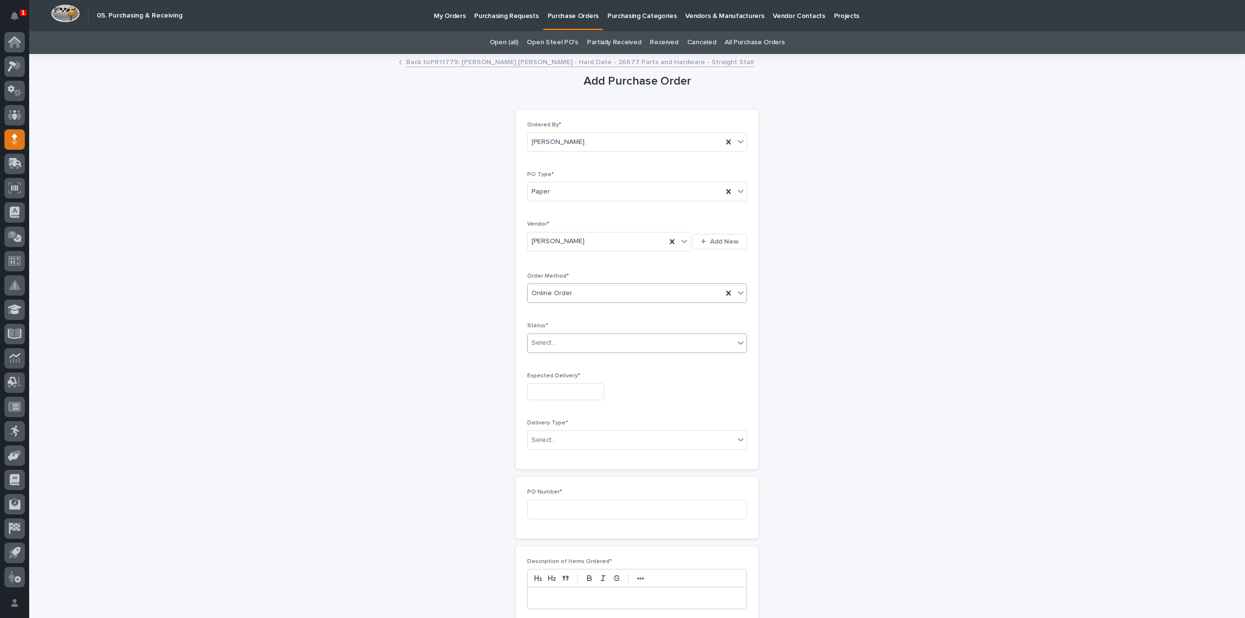
click at [541, 342] on div "Select..." at bounding box center [543, 343] width 24 height 10
click at [540, 379] on div "Submitted" at bounding box center [633, 376] width 219 height 17
click at [539, 394] on input "text" at bounding box center [565, 391] width 77 height 17
click at [588, 280] on div "5" at bounding box center [590, 278] width 13 height 13
type input "**********"
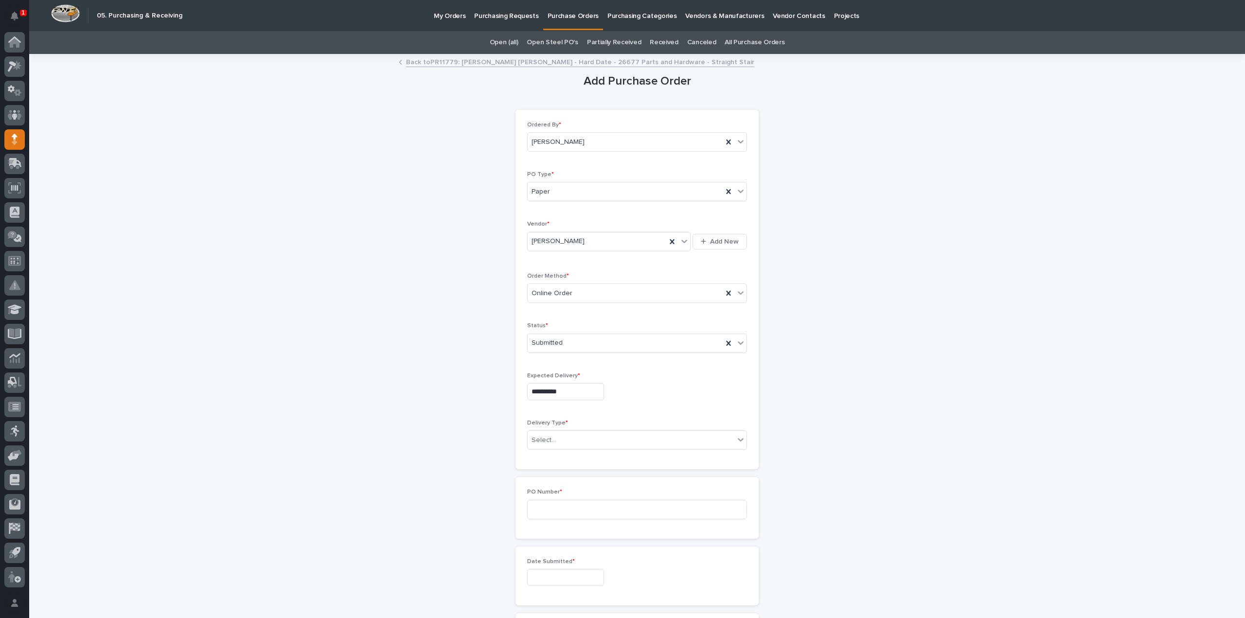
scroll to position [97, 0]
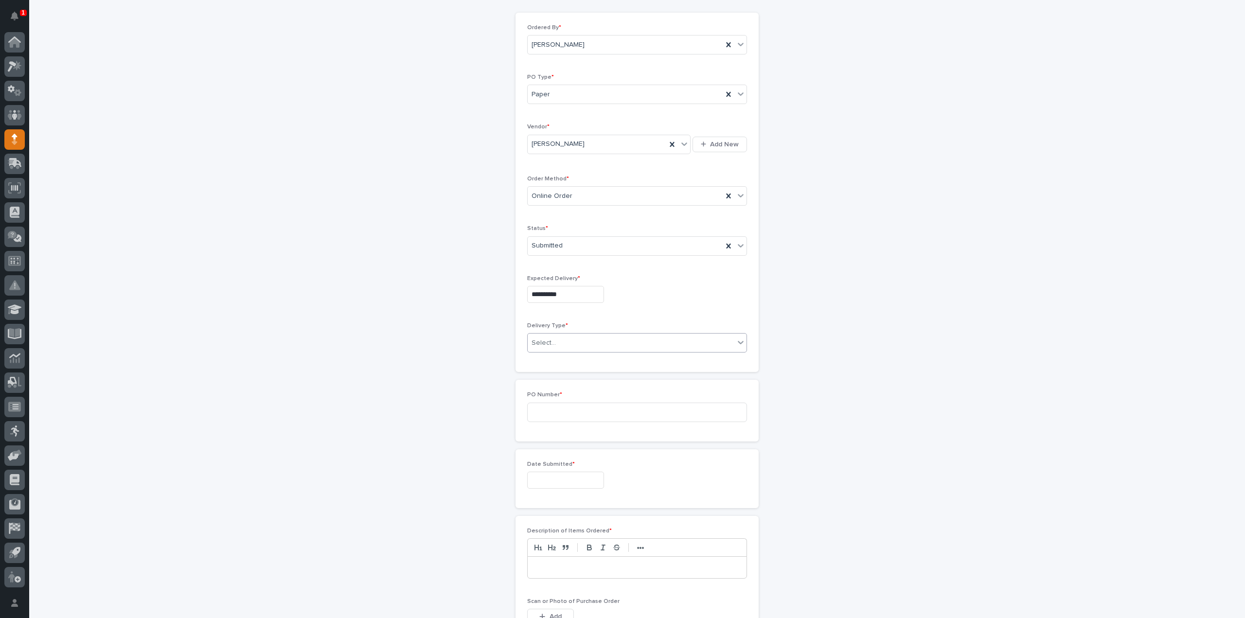
click at [550, 342] on div "Select..." at bounding box center [543, 343] width 24 height 10
click at [547, 357] on div "Deliver to PWI" at bounding box center [633, 359] width 219 height 17
click at [551, 314] on input at bounding box center [637, 314] width 220 height 19
type input "3108RB"
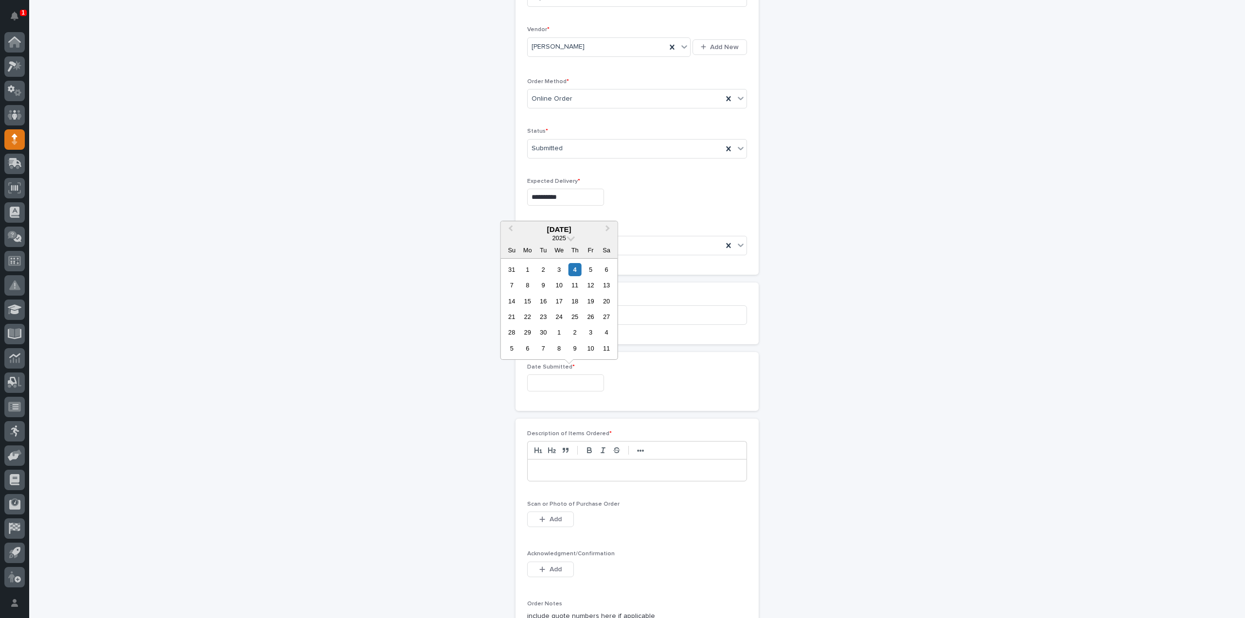
click at [552, 381] on input "text" at bounding box center [565, 382] width 77 height 17
click at [576, 270] on div "4" at bounding box center [574, 269] width 13 height 13
type input "**********"
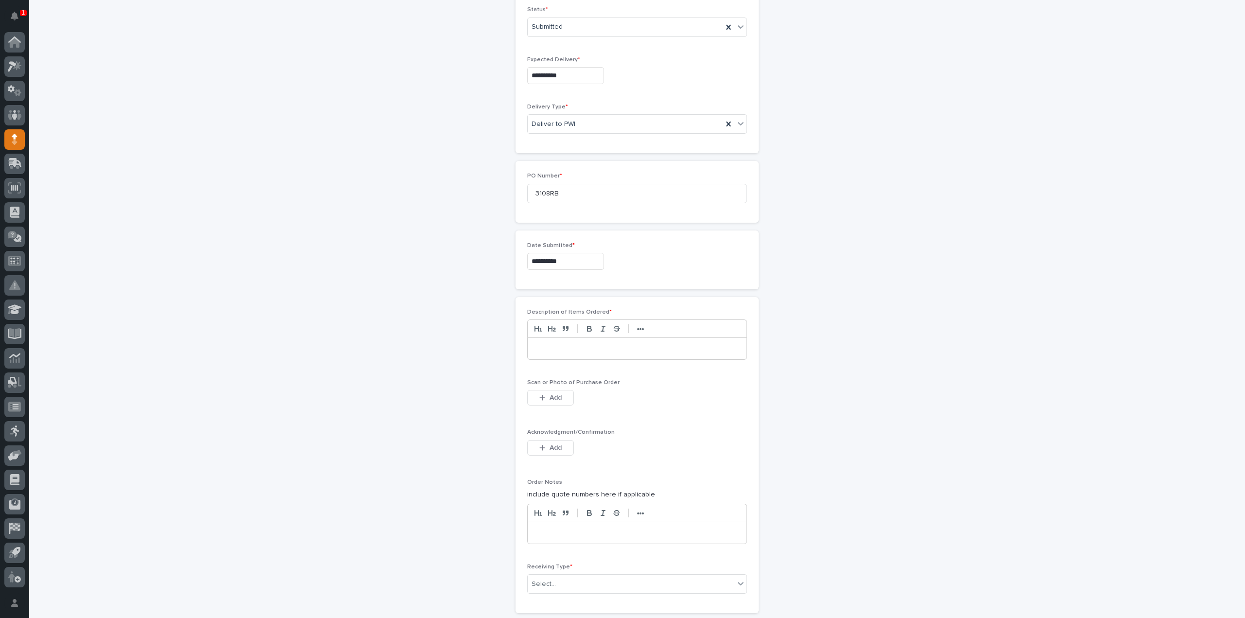
scroll to position [389, 0]
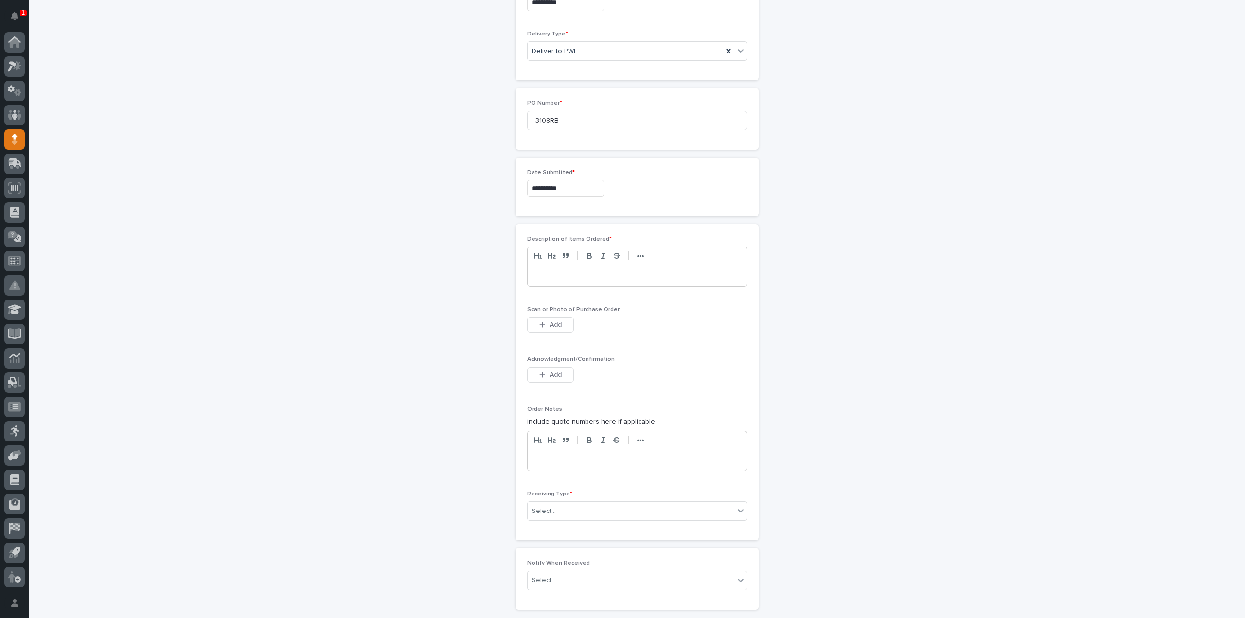
click at [579, 278] on div at bounding box center [636, 275] width 219 height 21
click at [549, 321] on span "Add" at bounding box center [555, 324] width 12 height 9
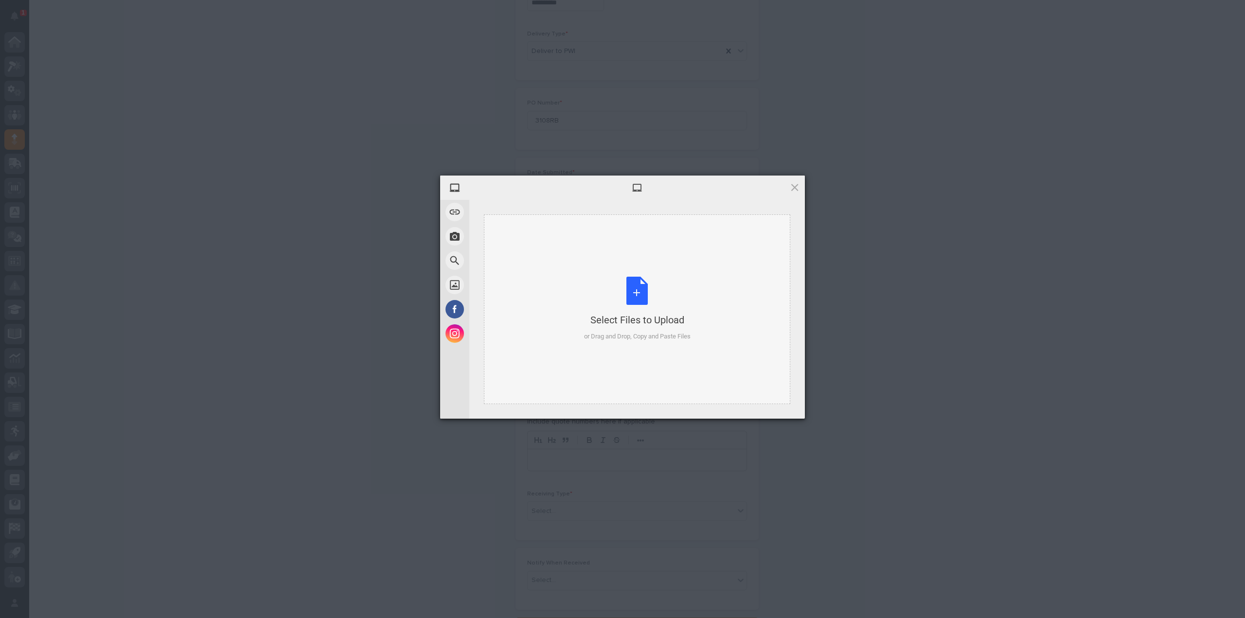
click at [633, 294] on div "Select Files to Upload or Drag and Drop, Copy and Paste Files" at bounding box center [637, 309] width 106 height 65
click at [781, 404] on span "Upload 1" at bounding box center [775, 405] width 19 height 7
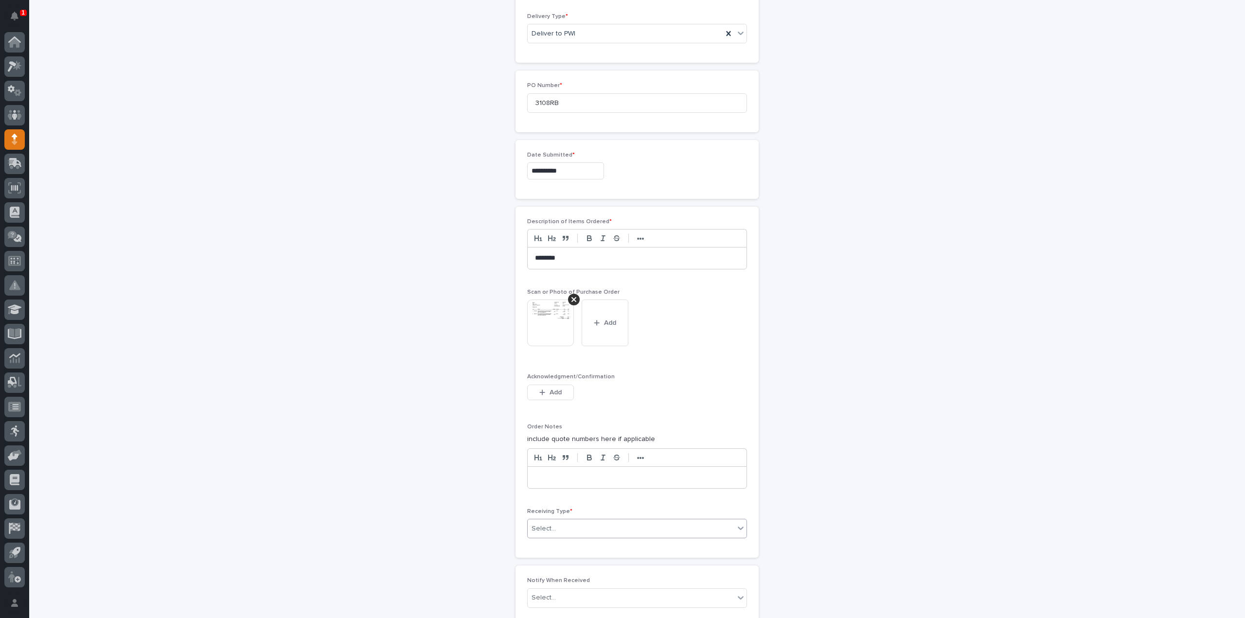
scroll to position [510, 0]
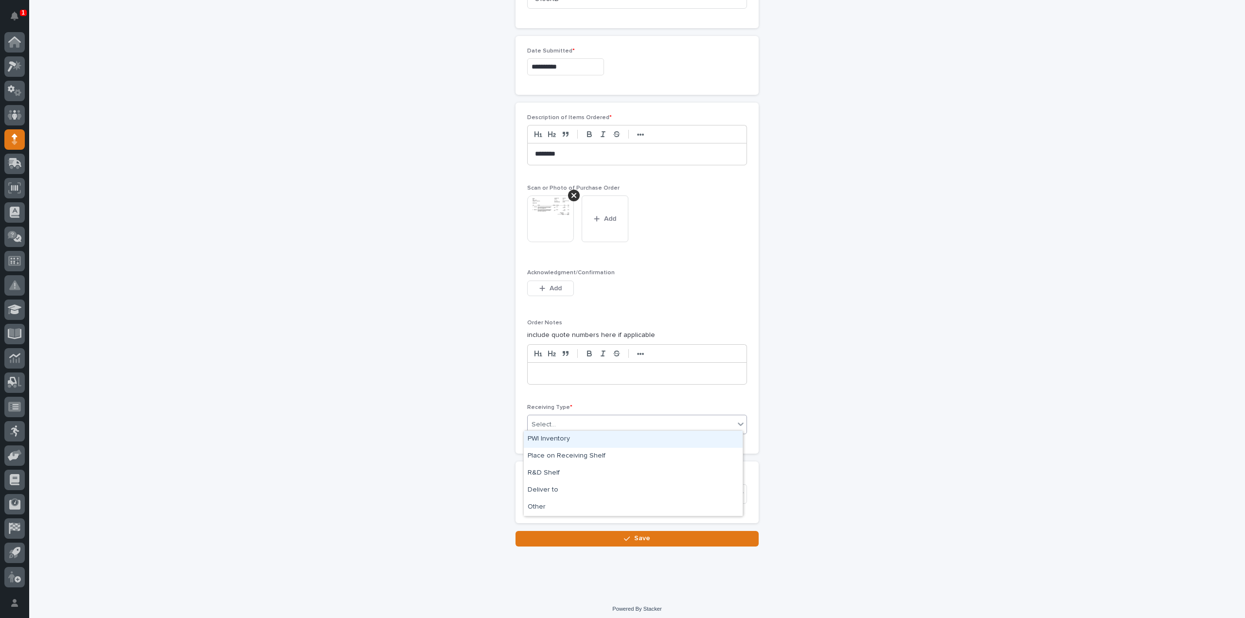
click at [553, 425] on div "Select..." at bounding box center [630, 425] width 207 height 16
click at [567, 493] on div "Deliver to" at bounding box center [633, 490] width 219 height 17
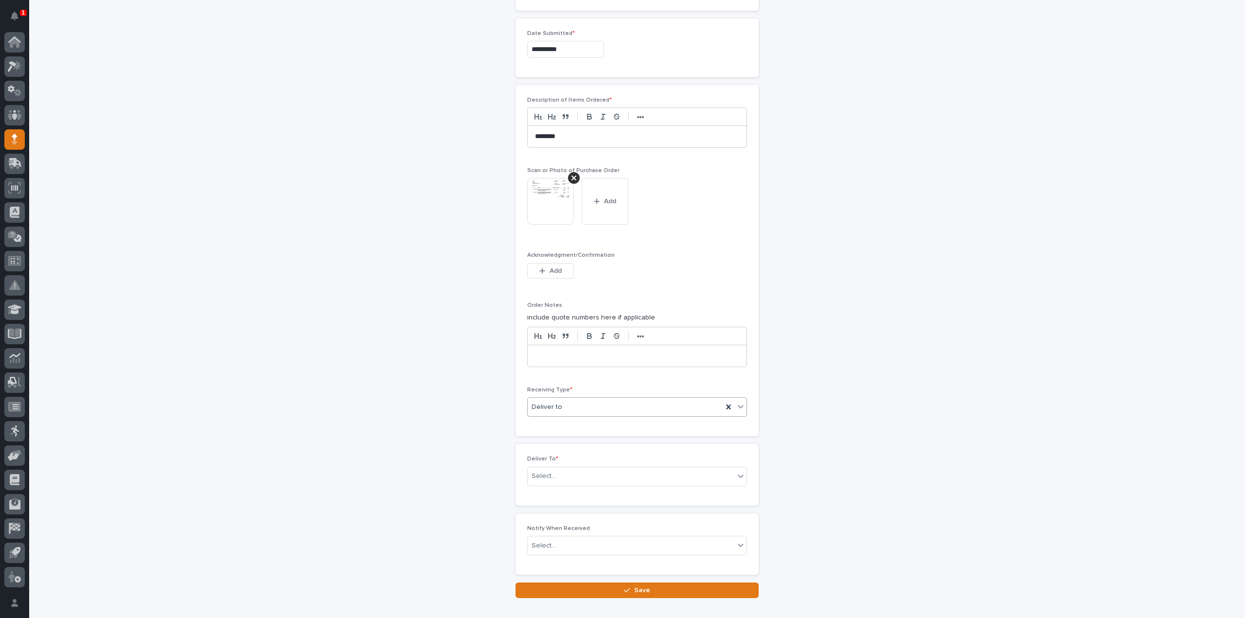
scroll to position [545, 0]
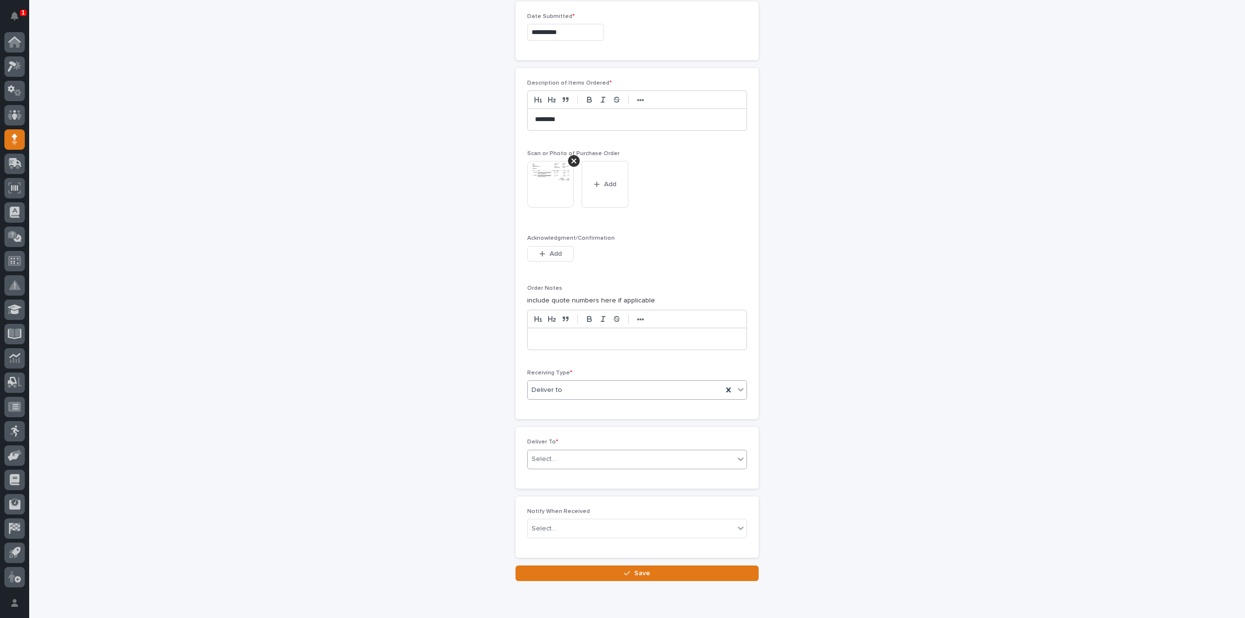
click at [546, 458] on div "Select..." at bounding box center [543, 459] width 24 height 10
type input "****"
click at [536, 475] on div "[PERSON_NAME]" at bounding box center [633, 473] width 219 height 17
click at [537, 524] on div "Select..." at bounding box center [543, 529] width 24 height 10
type input "*****"
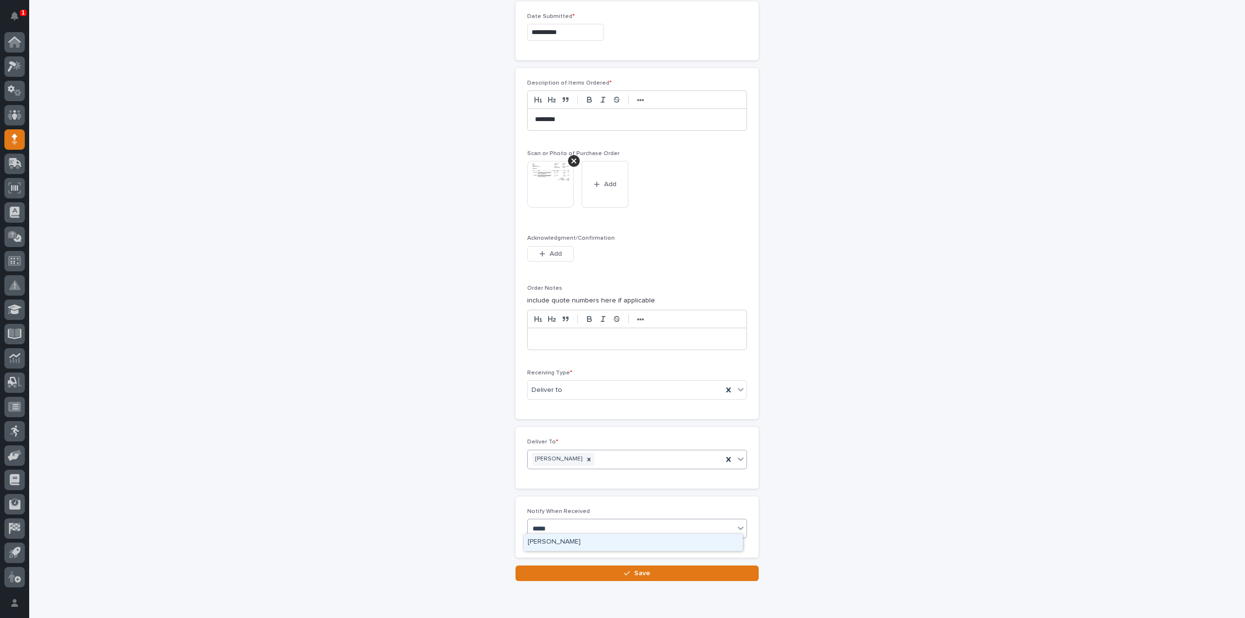
click at [558, 543] on div "[PERSON_NAME]" at bounding box center [633, 542] width 219 height 17
click at [560, 570] on button "Save" at bounding box center [636, 573] width 243 height 16
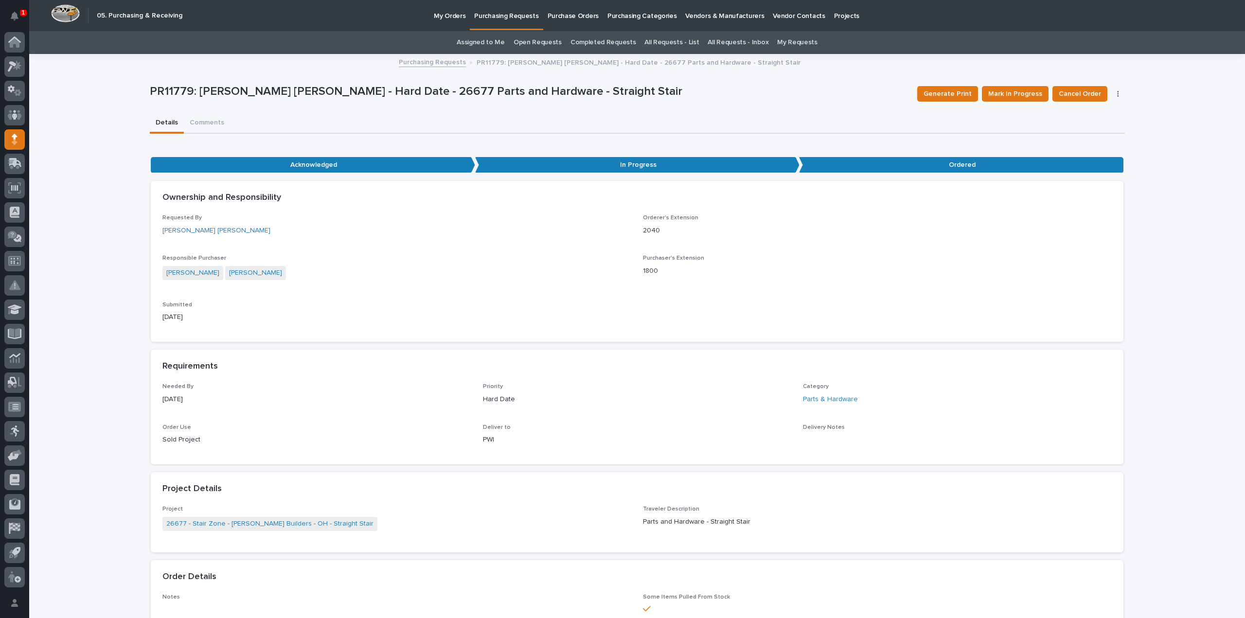
click at [493, 43] on link "Assigned to Me" at bounding box center [480, 42] width 48 height 23
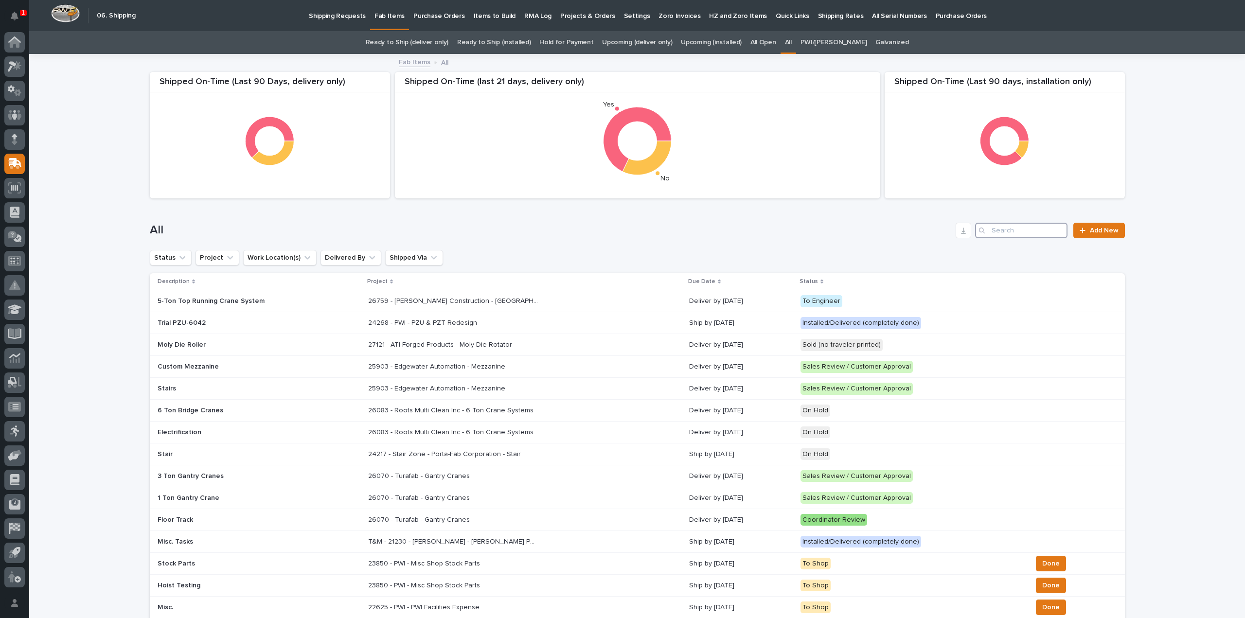
click at [1010, 233] on input "Search" at bounding box center [1021, 231] width 92 height 16
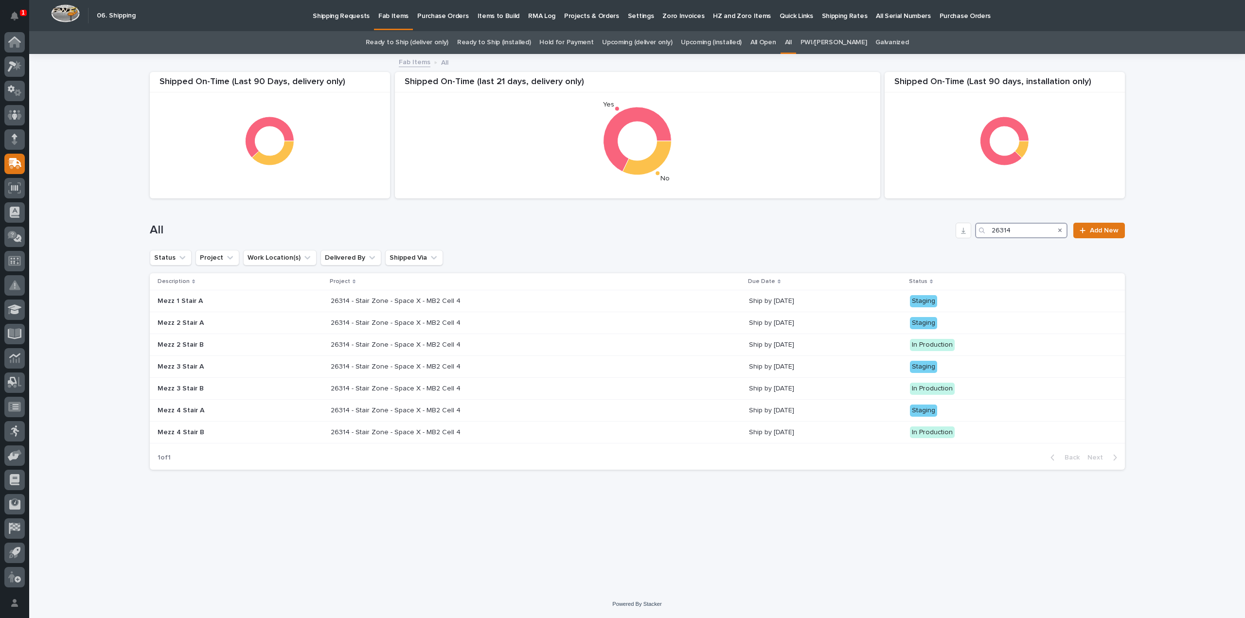
type input "26314"
click at [219, 347] on p "Mezz 2 Stair B" at bounding box center [241, 345] width 166 height 8
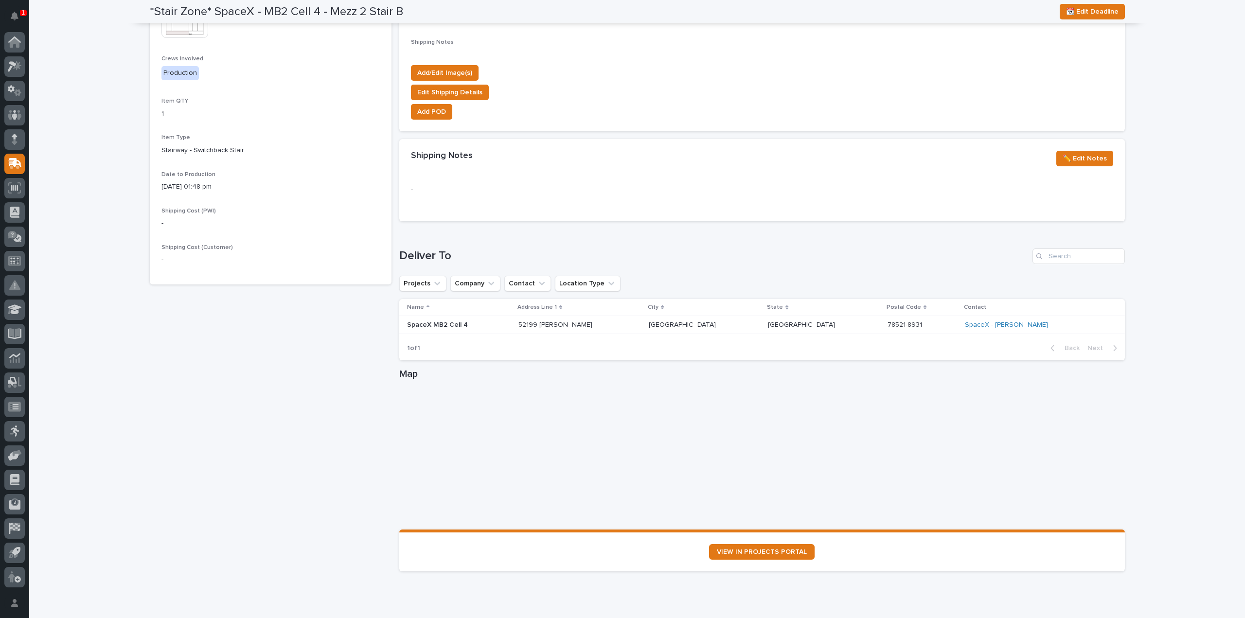
scroll to position [388, 0]
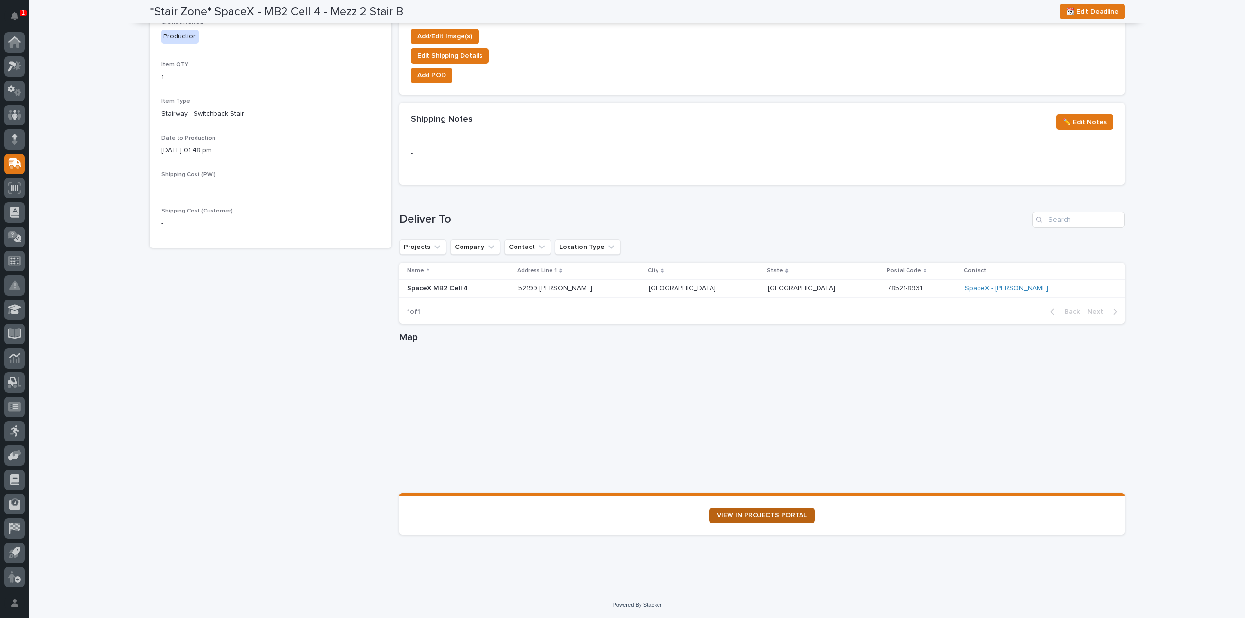
click at [732, 520] on link "VIEW IN PROJECTS PORTAL" at bounding box center [761, 516] width 105 height 16
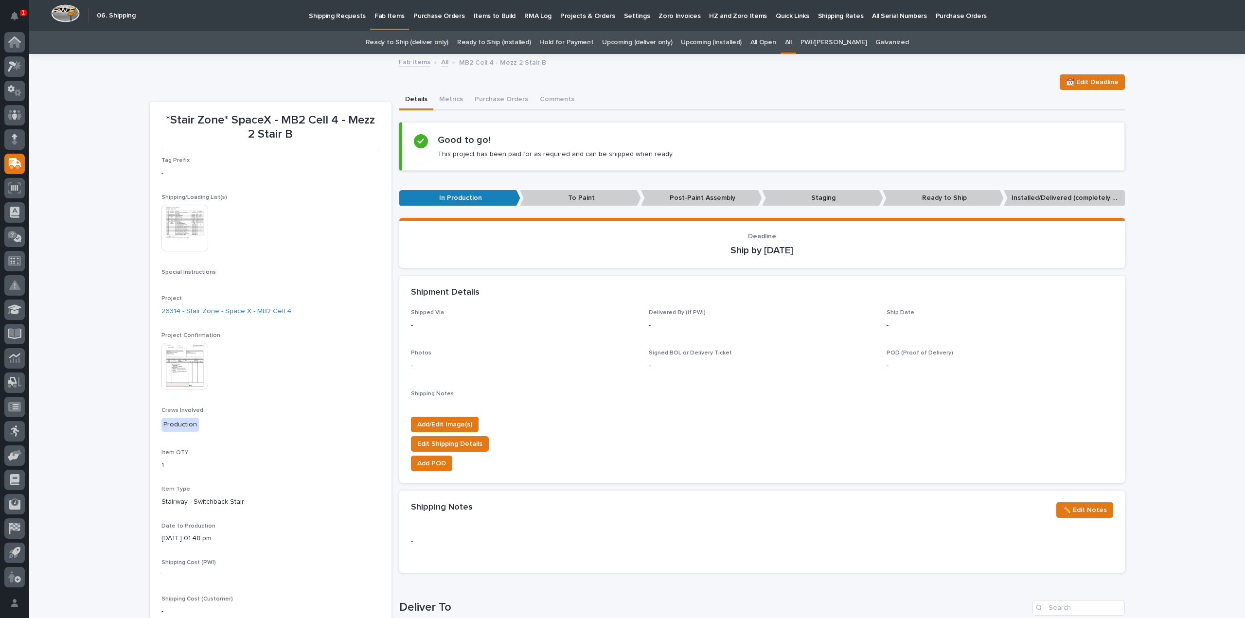
click at [173, 227] on img at bounding box center [184, 228] width 47 height 47
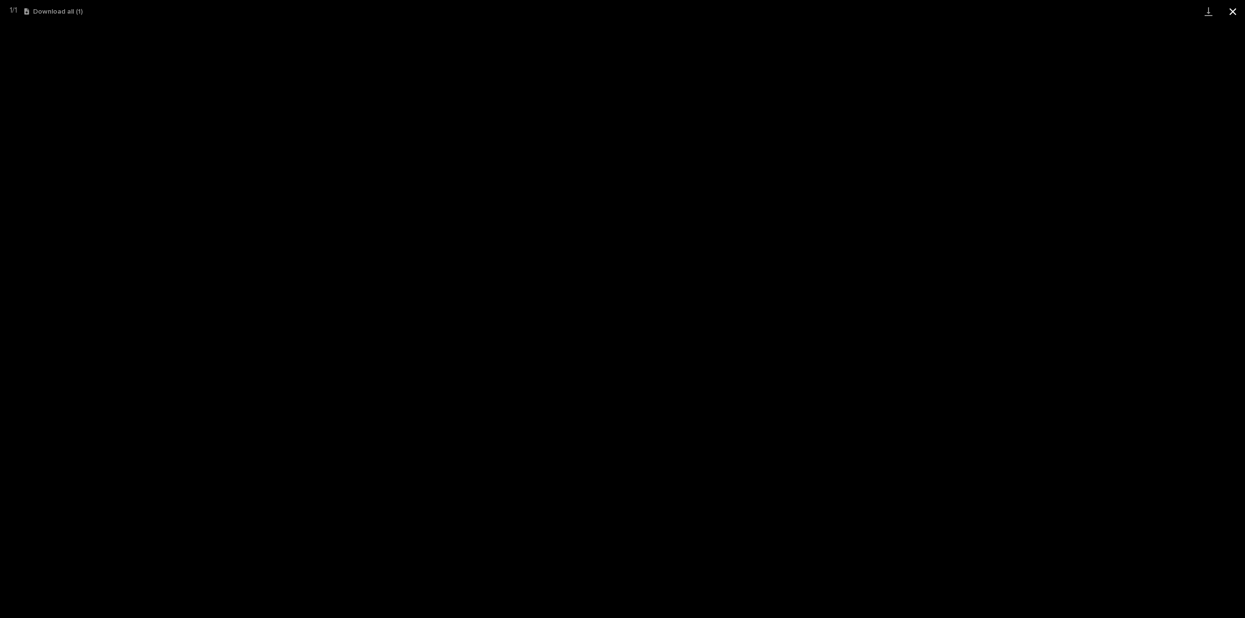
click at [1233, 14] on button "Close gallery" at bounding box center [1232, 11] width 24 height 23
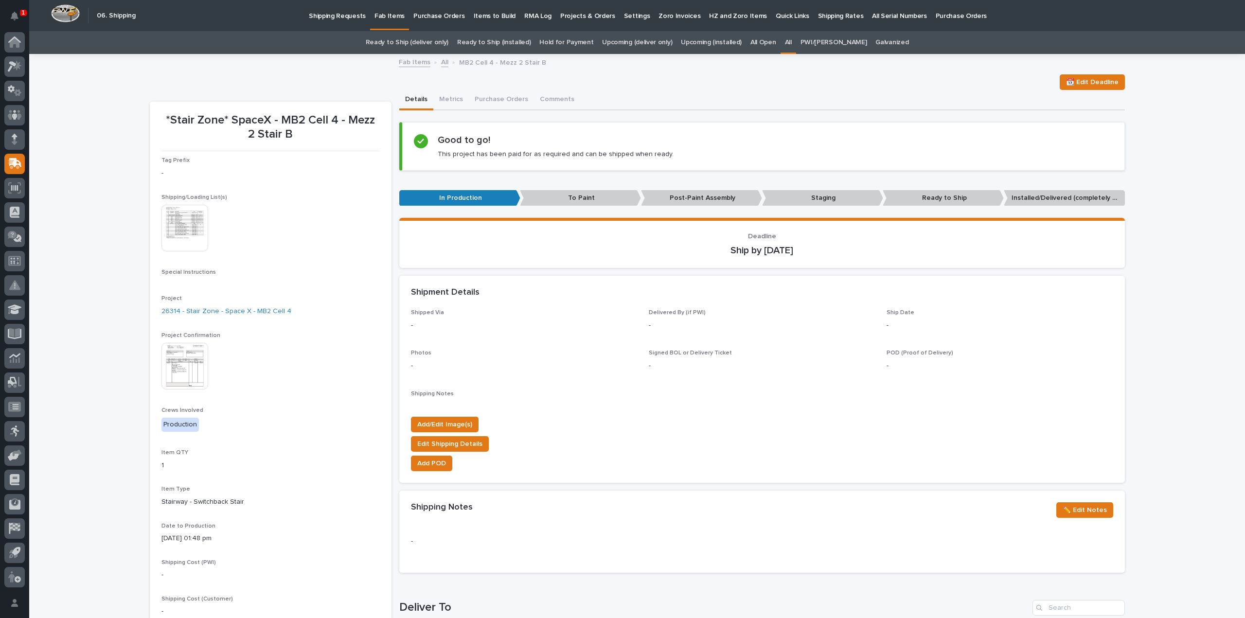
click at [791, 39] on link "All" at bounding box center [788, 42] width 7 height 23
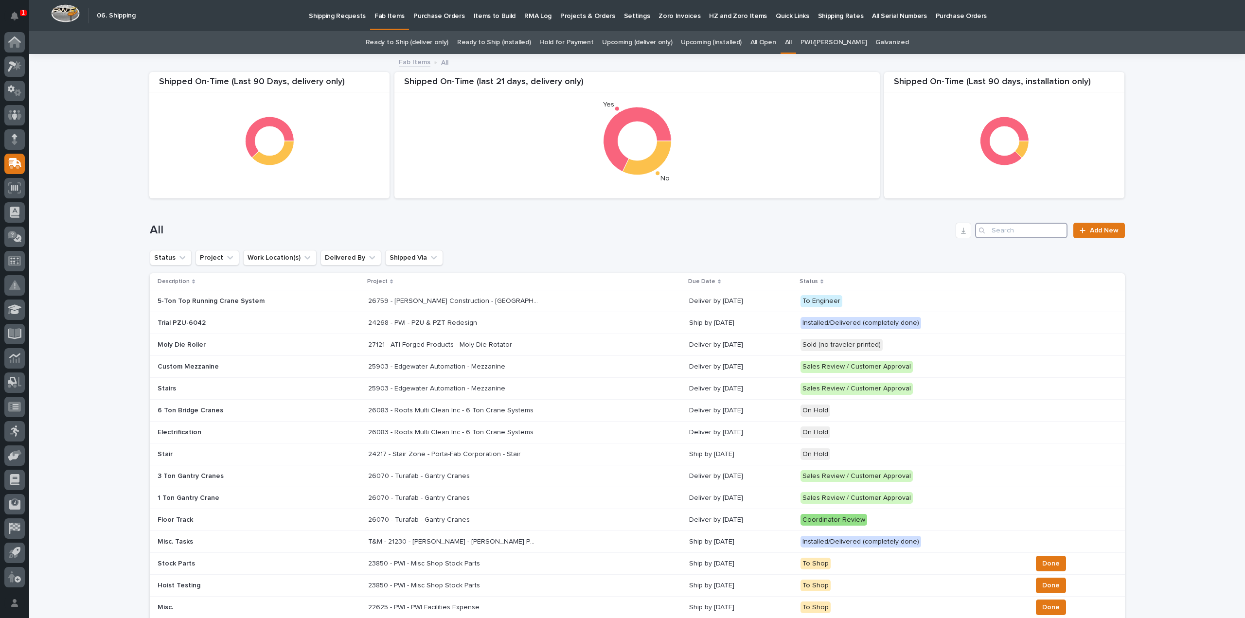
click at [1034, 233] on input "Search" at bounding box center [1021, 231] width 92 height 16
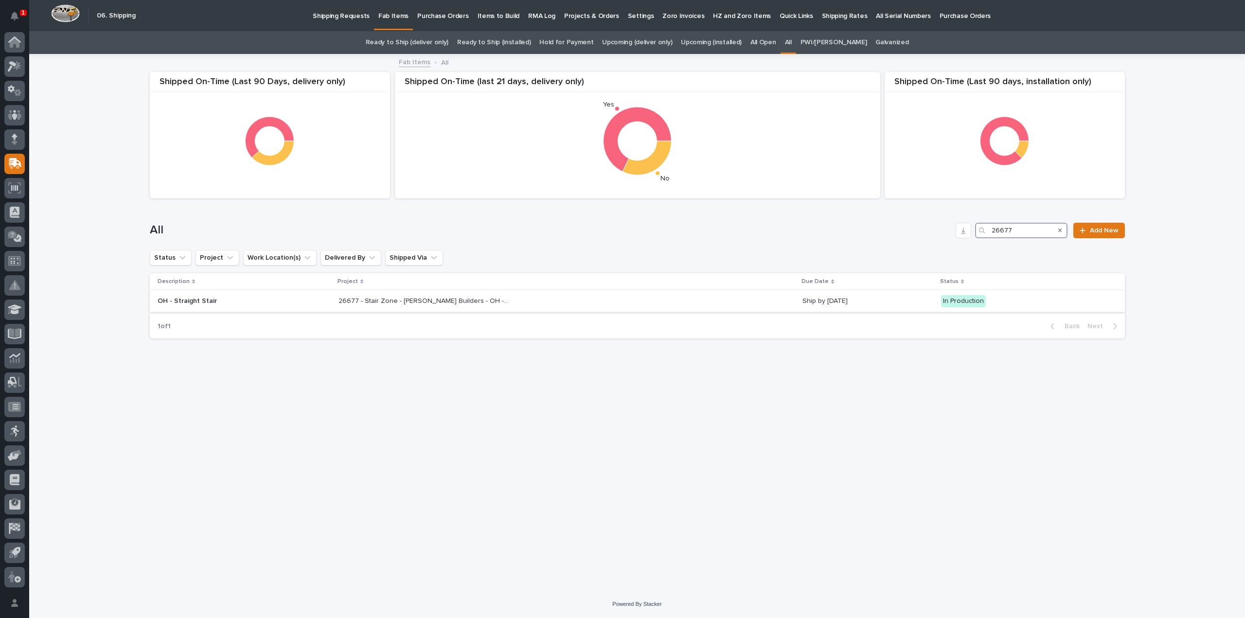
type input "26677"
click at [415, 306] on div "26677 - Stair Zone - [PERSON_NAME] Builders - OH - Straight Stair 26677 - Stair…" at bounding box center [566, 301] width 456 height 16
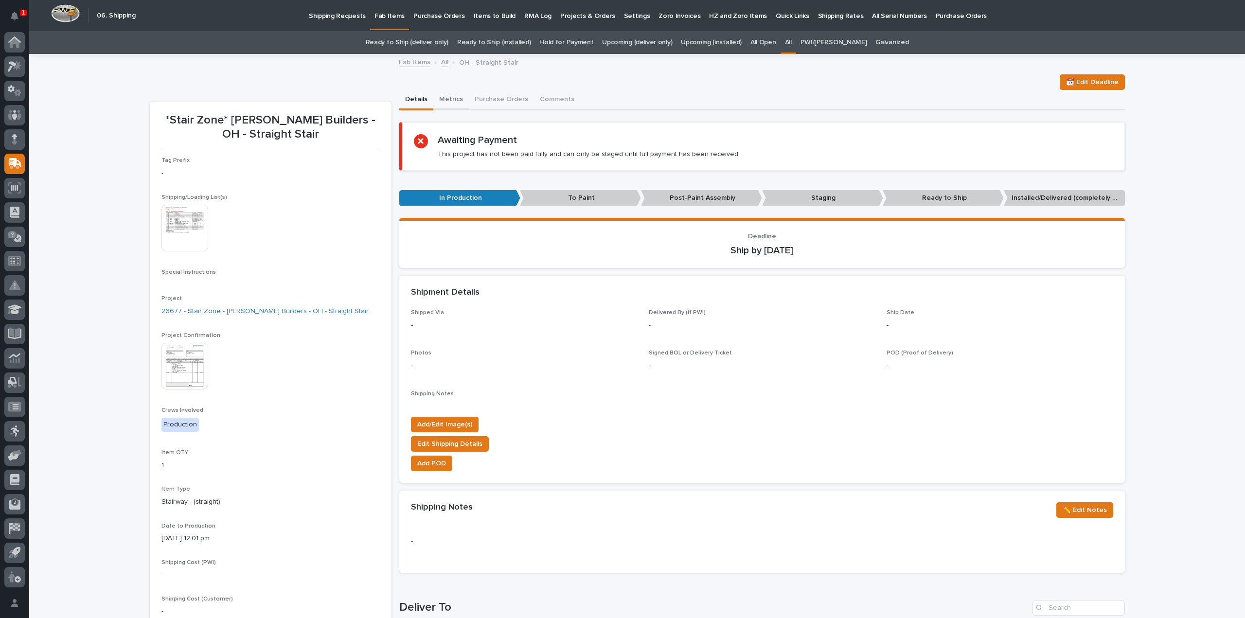
click at [444, 100] on button "Metrics" at bounding box center [450, 100] width 35 height 20
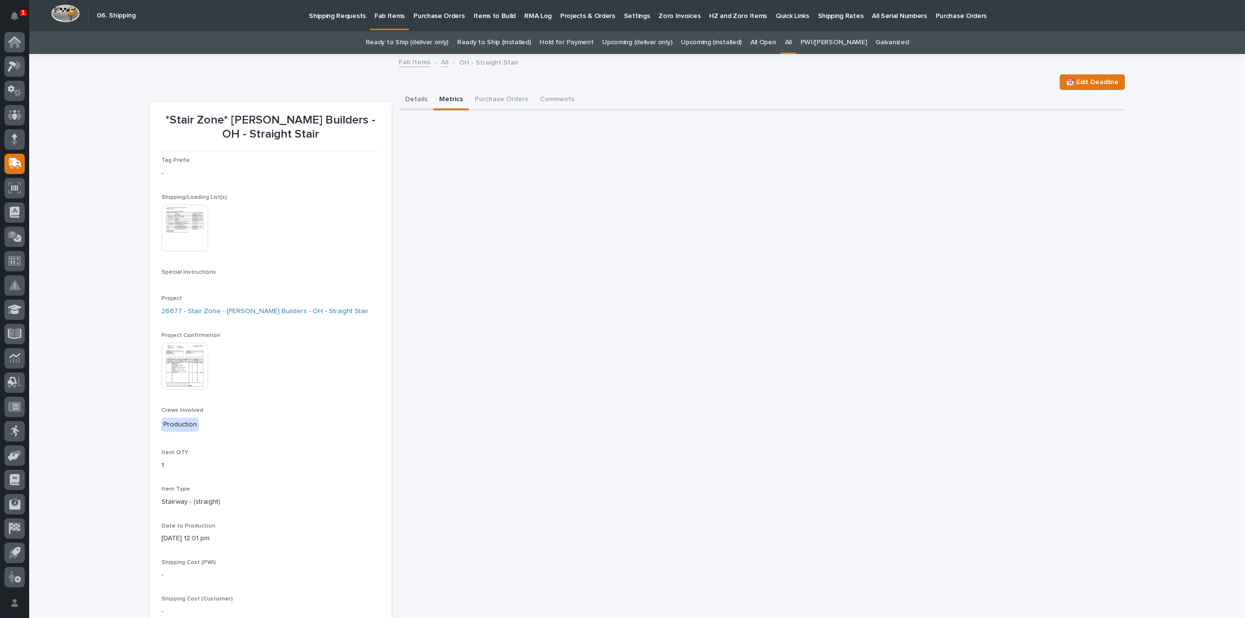
click at [417, 101] on button "Details" at bounding box center [416, 100] width 34 height 20
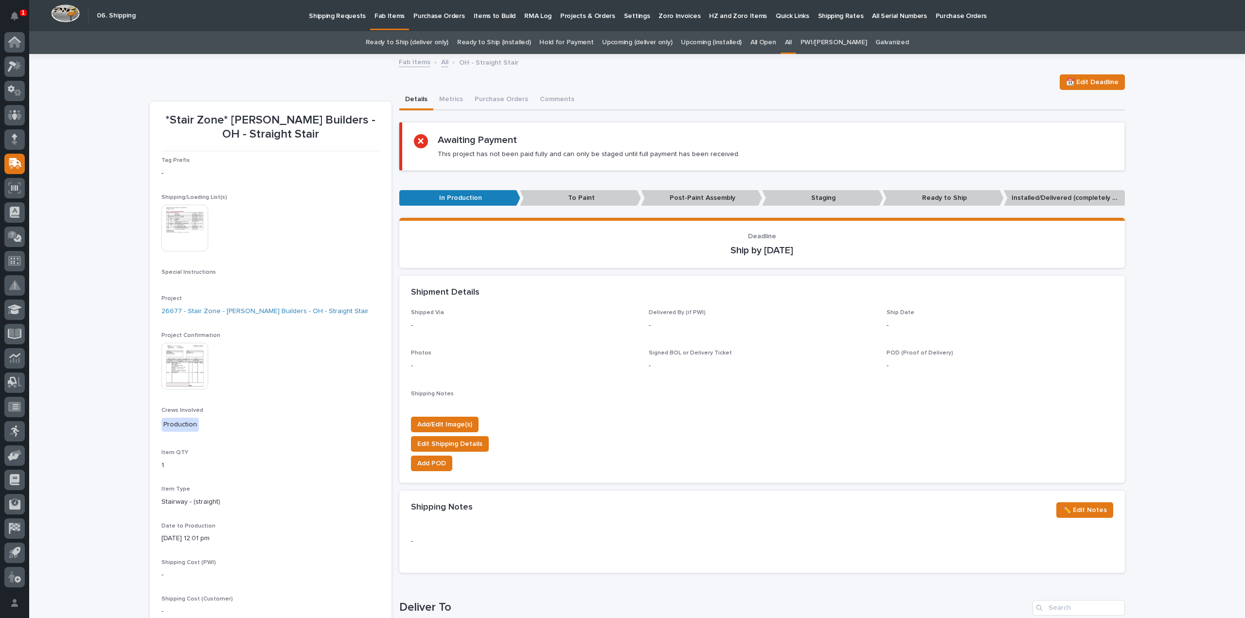
scroll to position [292, 0]
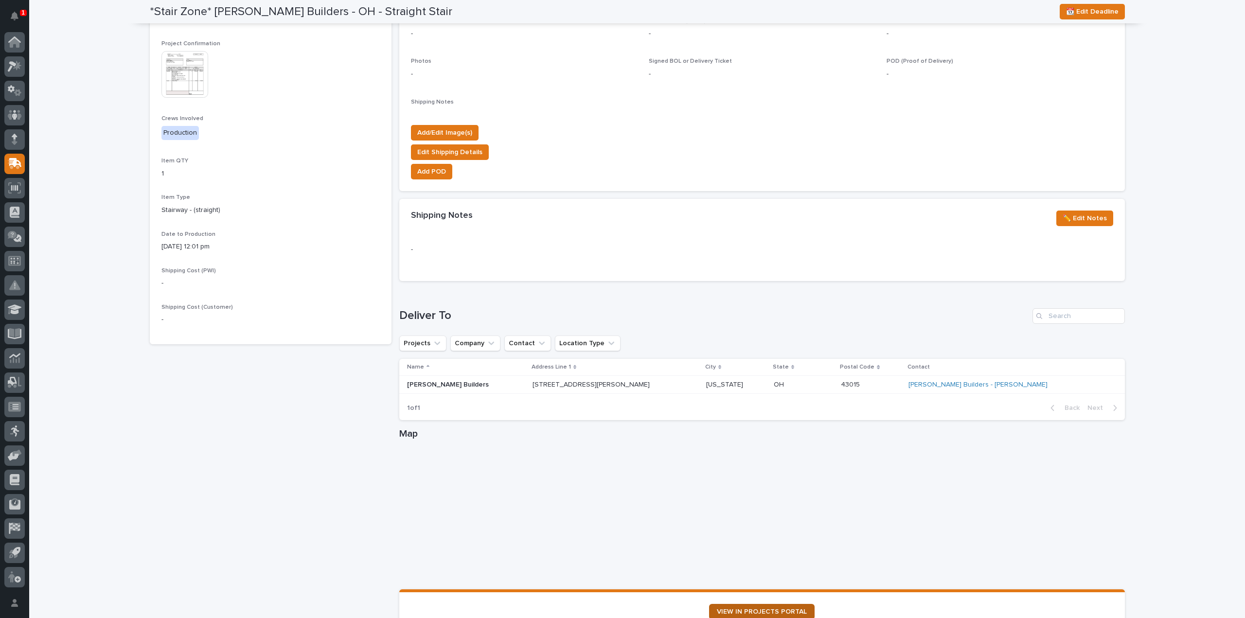
click at [721, 608] on span "VIEW IN PROJECTS PORTAL" at bounding box center [762, 611] width 90 height 7
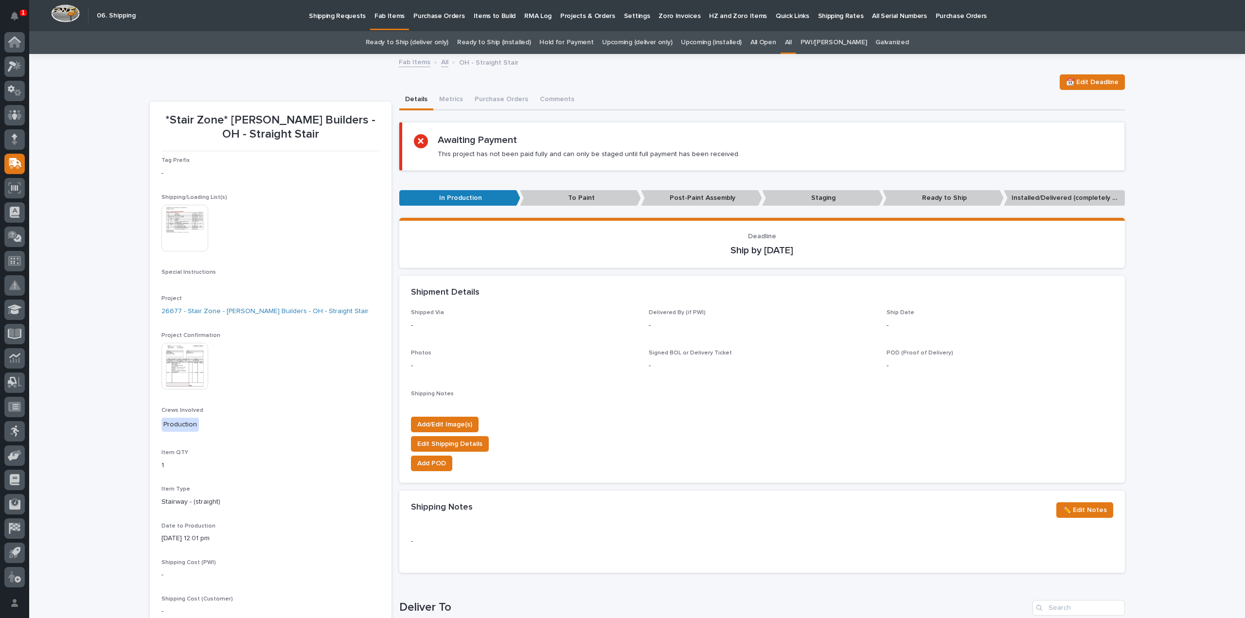
click at [791, 42] on link "All" at bounding box center [788, 42] width 7 height 23
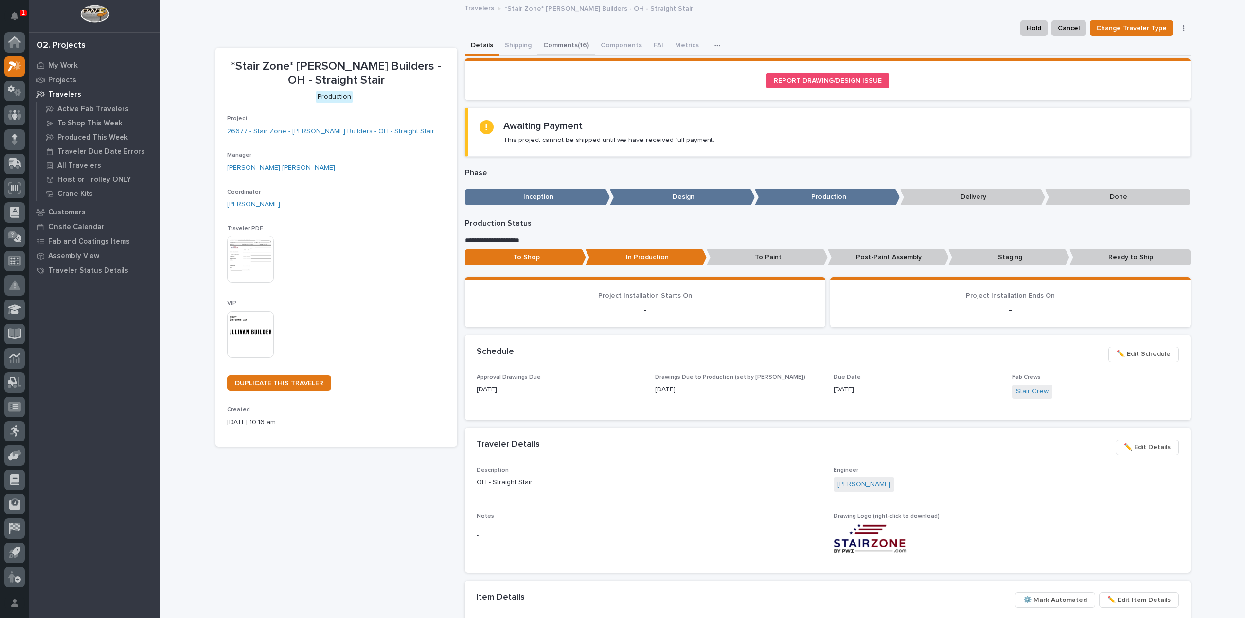
click at [559, 43] on button "Comments (16)" at bounding box center [565, 46] width 57 height 20
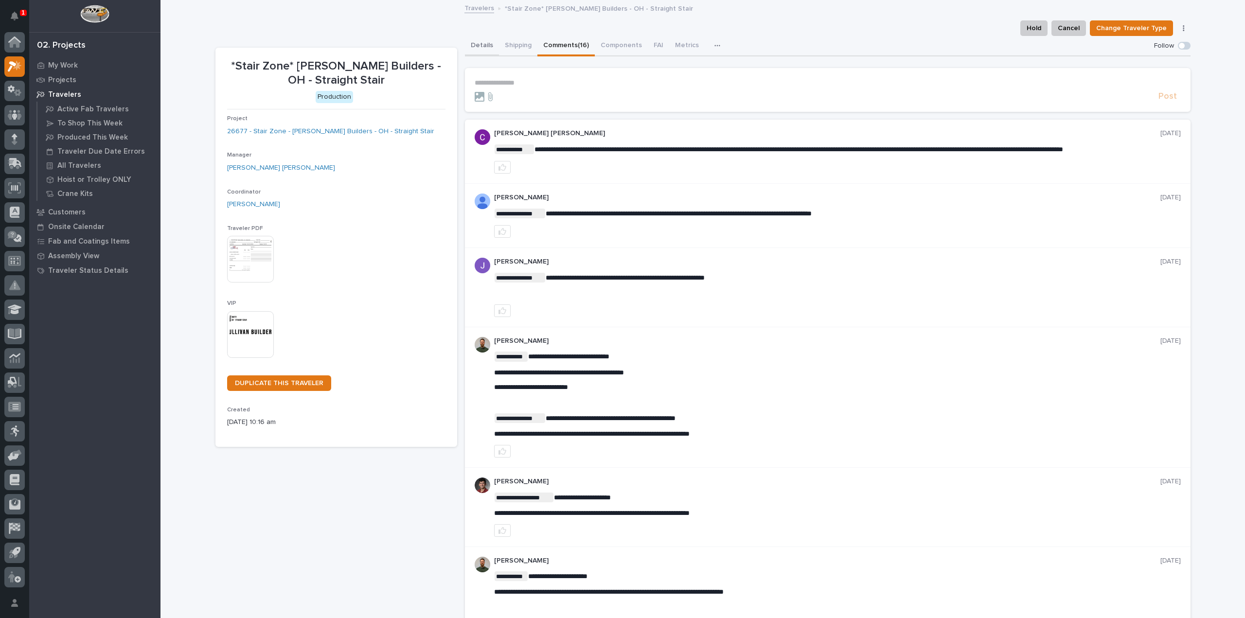
click at [477, 44] on button "Details" at bounding box center [482, 46] width 34 height 20
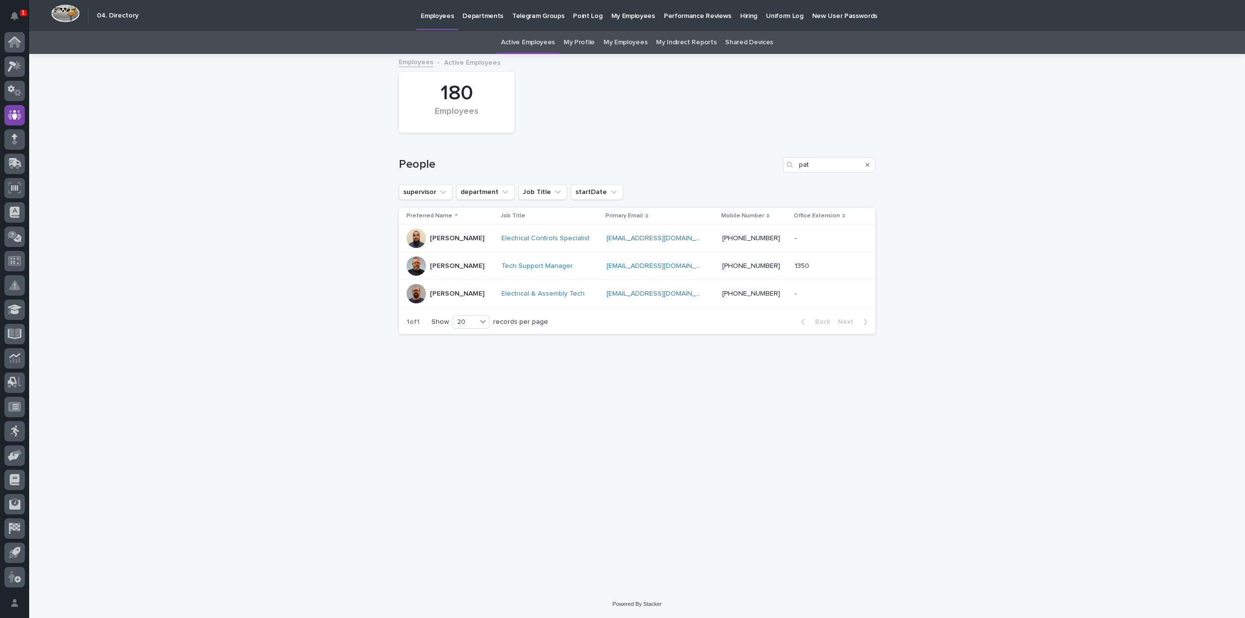
drag, startPoint x: 842, startPoint y: 167, endPoint x: 761, endPoint y: 176, distance: 80.8
click at [761, 176] on div "People pat" at bounding box center [637, 161] width 476 height 47
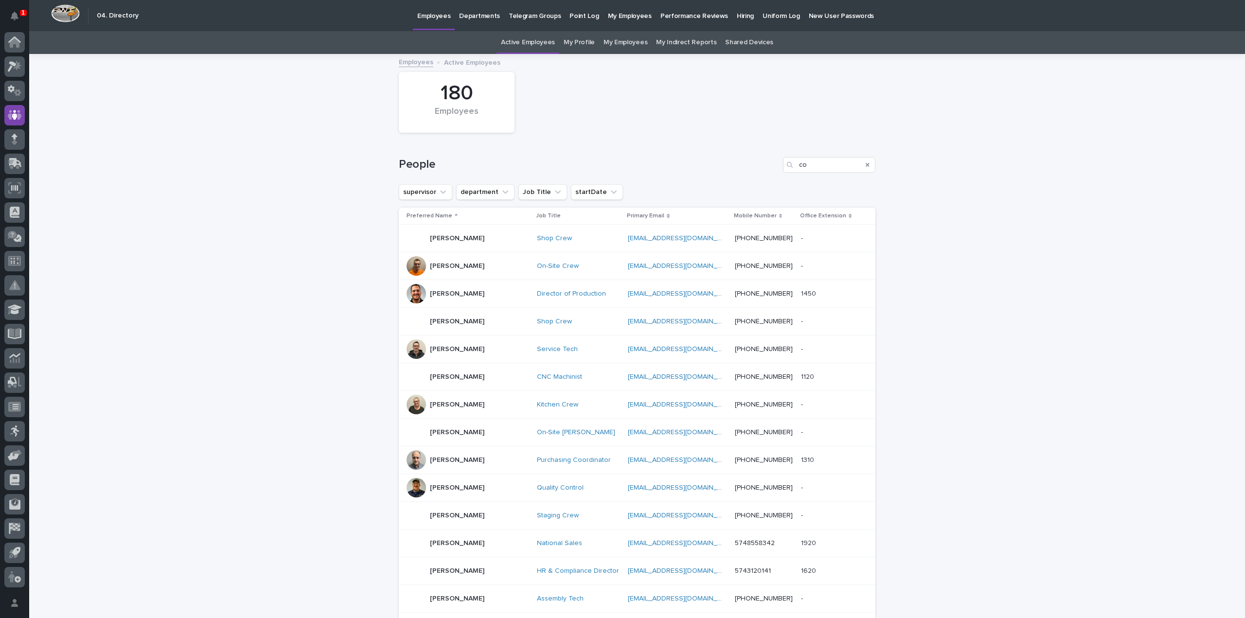
type input "c"
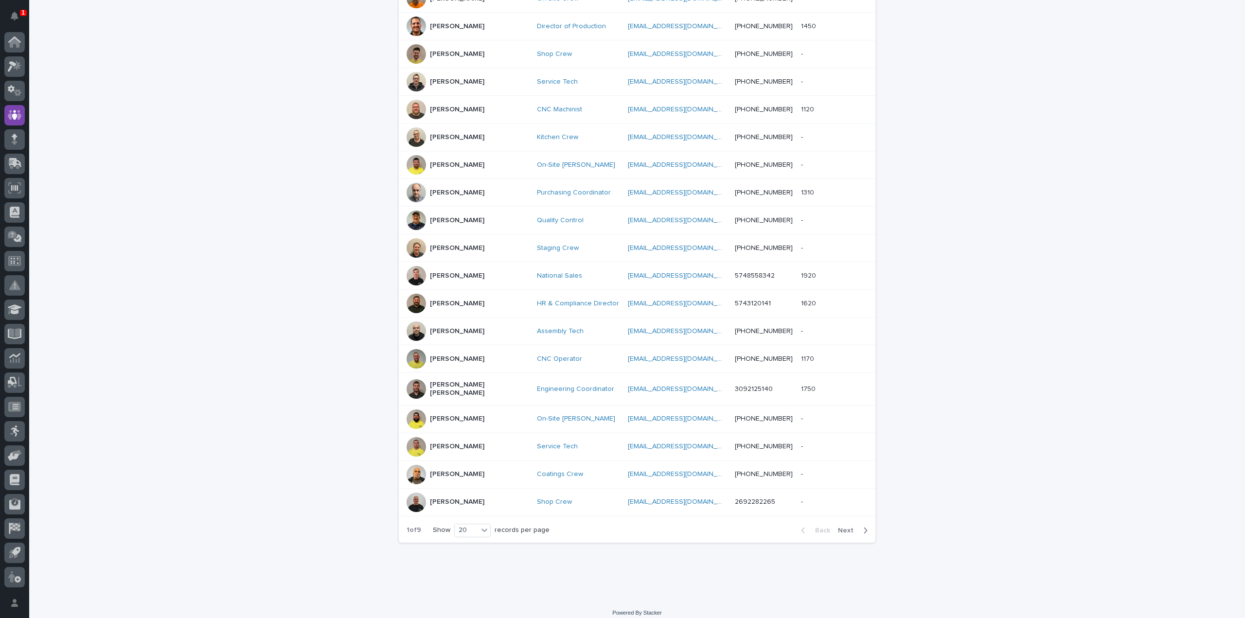
click at [845, 527] on span "Next" at bounding box center [848, 530] width 21 height 7
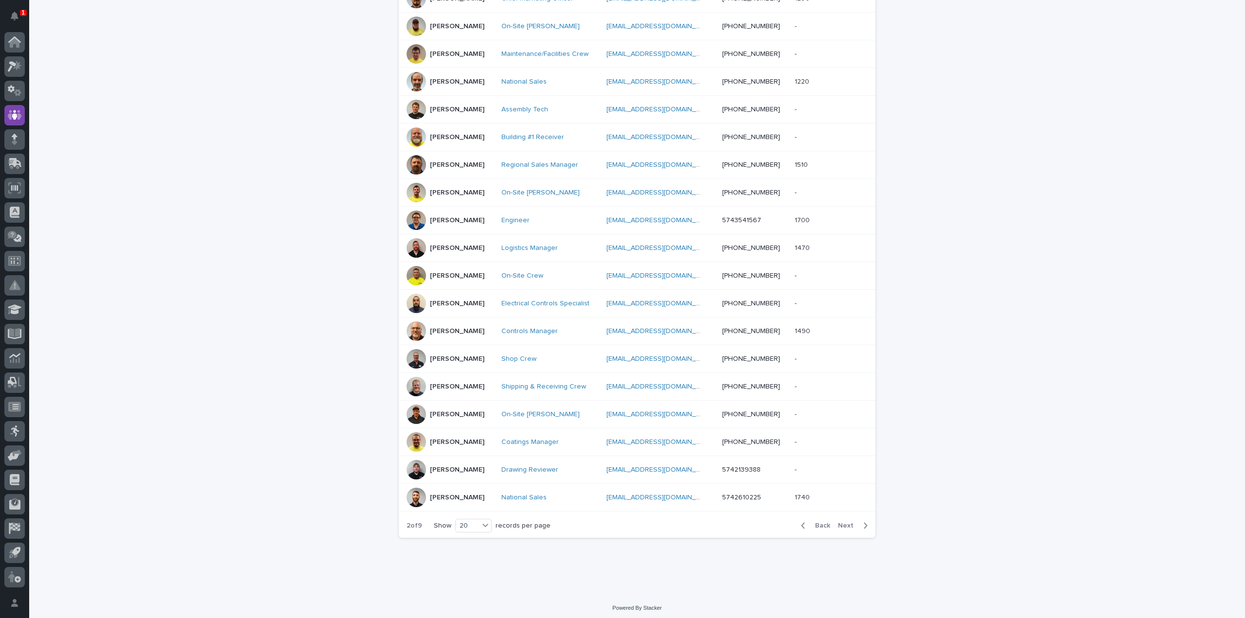
click at [843, 522] on span "Next" at bounding box center [848, 525] width 21 height 7
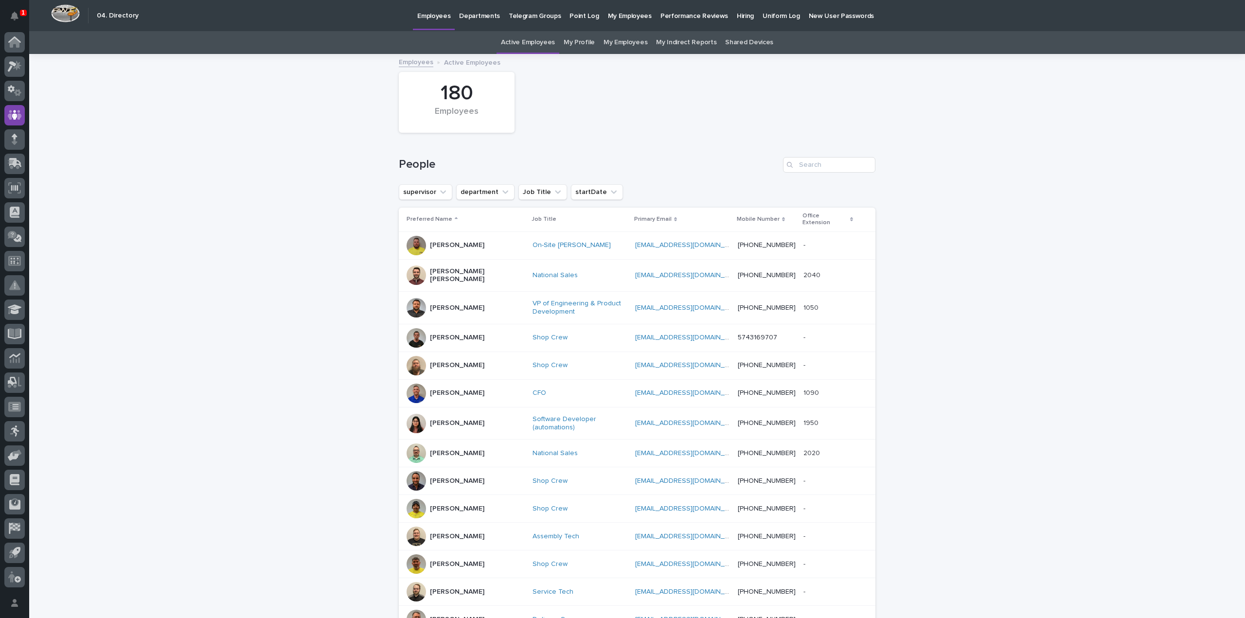
click at [456, 267] on p "[PERSON_NAME] [PERSON_NAME]" at bounding box center [477, 275] width 95 height 17
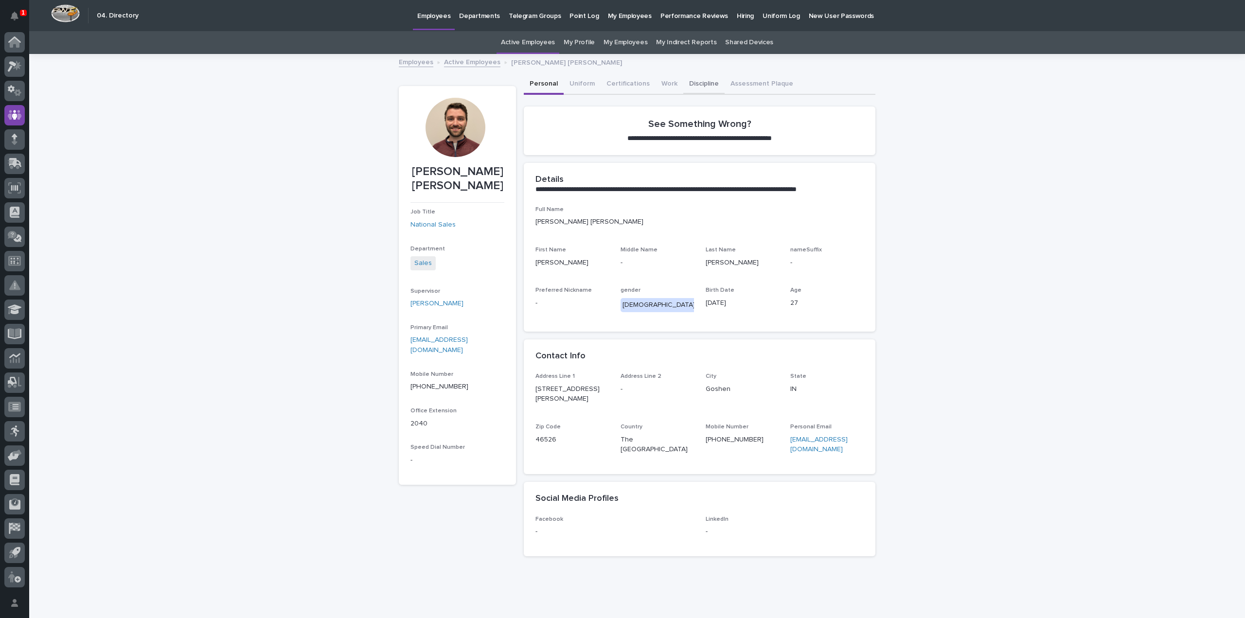
click at [697, 84] on button "Discipline" at bounding box center [703, 84] width 41 height 20
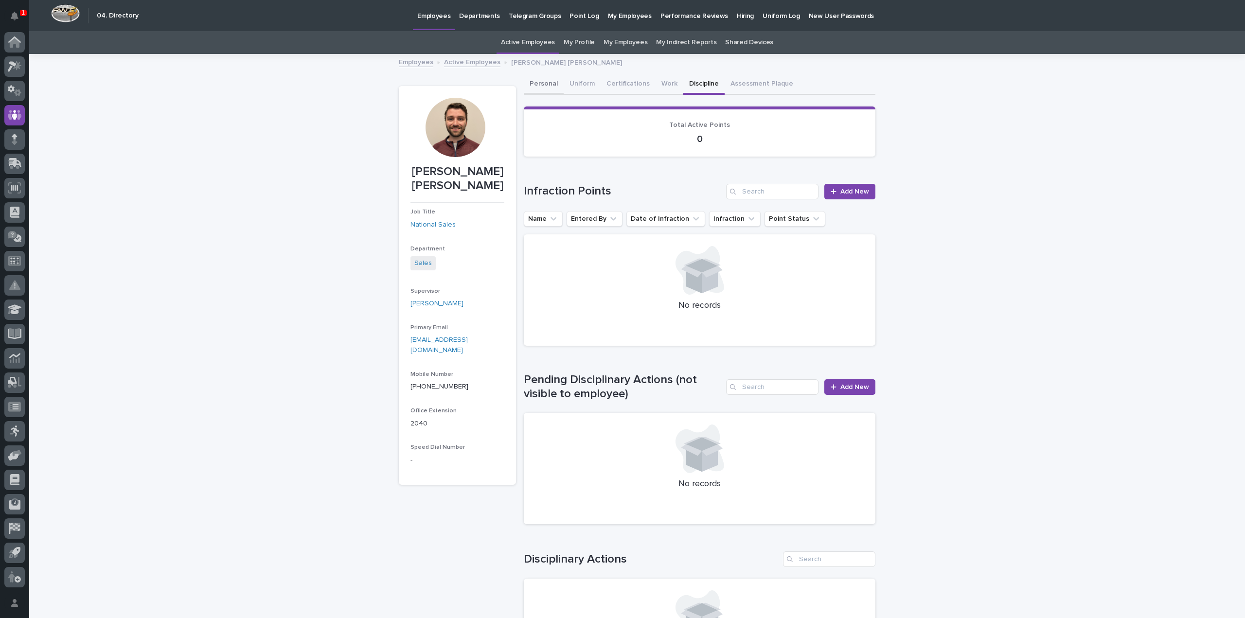
click at [541, 84] on button "Personal" at bounding box center [544, 84] width 40 height 20
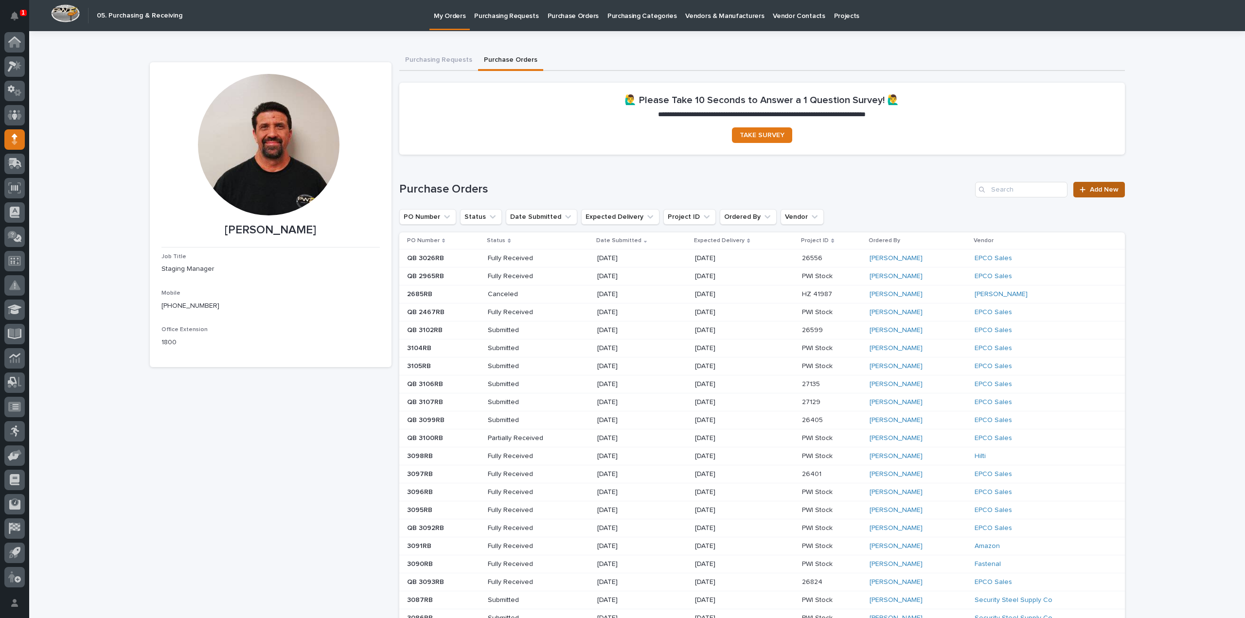
drag, startPoint x: 0, startPoint y: 0, endPoint x: 1108, endPoint y: 192, distance: 1124.4
click at [1108, 192] on span "Add New" at bounding box center [1103, 189] width 29 height 7
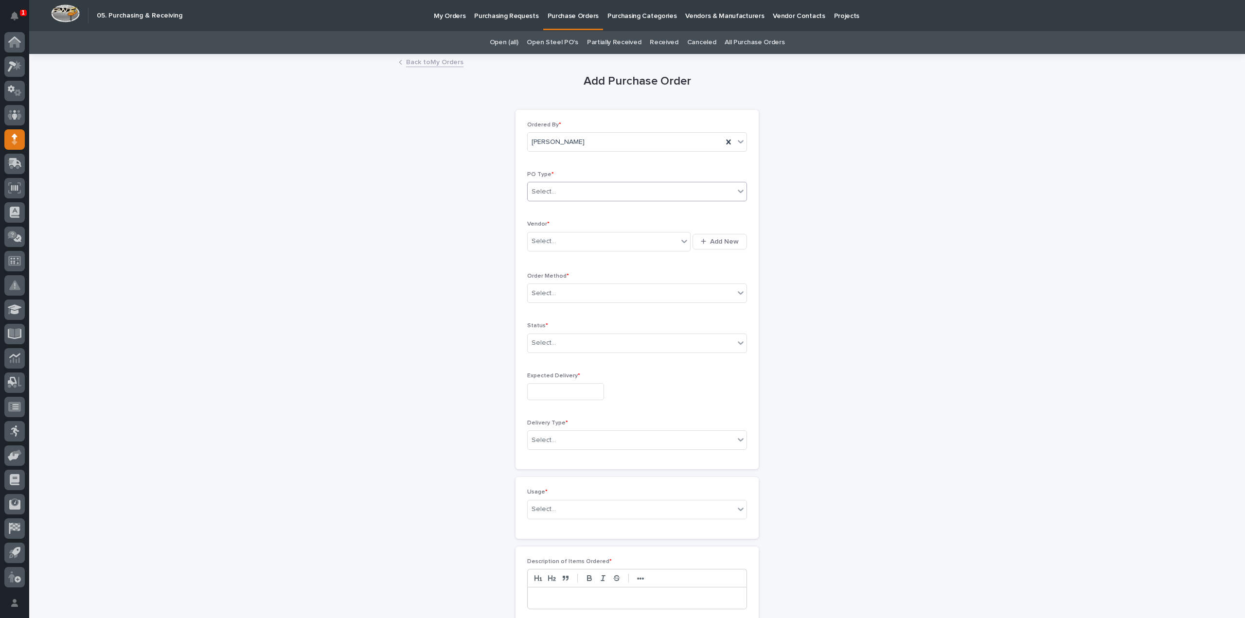
click at [570, 195] on div "Select..." at bounding box center [630, 192] width 207 height 16
click at [543, 227] on div "Paper" at bounding box center [633, 226] width 219 height 17
click at [544, 239] on div "Select..." at bounding box center [543, 241] width 24 height 10
type input "***"
click at [547, 291] on div "Select..." at bounding box center [543, 293] width 24 height 10
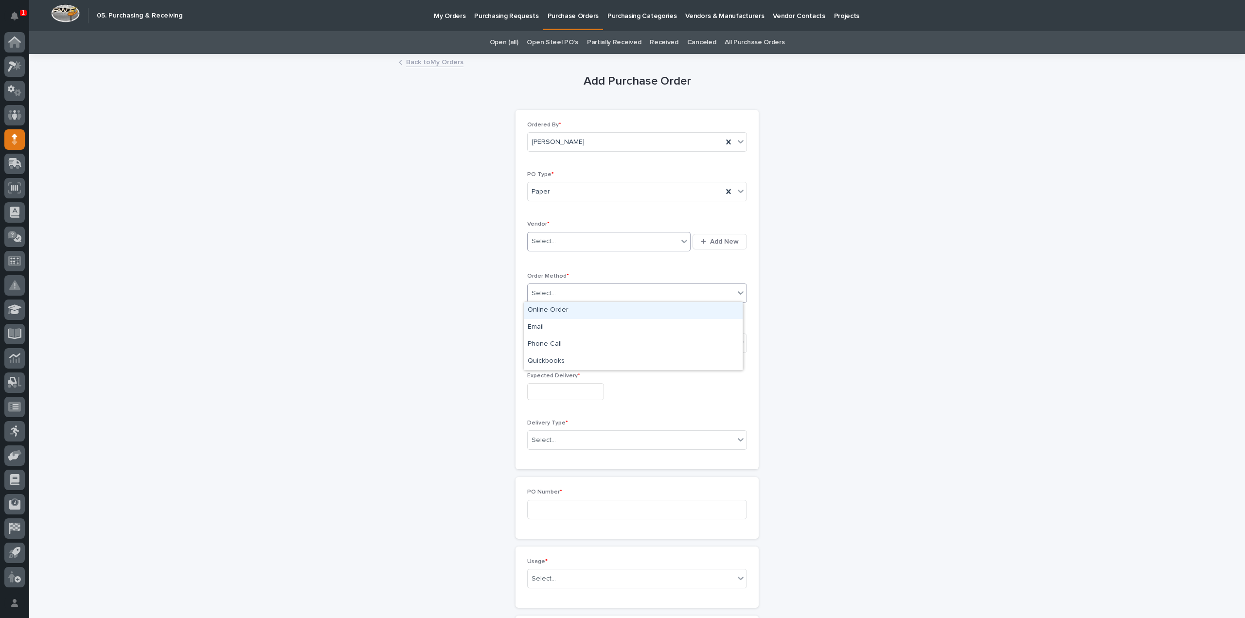
click at [553, 310] on div "Online Order" at bounding box center [633, 310] width 219 height 17
click at [558, 342] on div "Select..." at bounding box center [630, 343] width 207 height 16
click at [554, 374] on div "Submitted" at bounding box center [633, 376] width 219 height 17
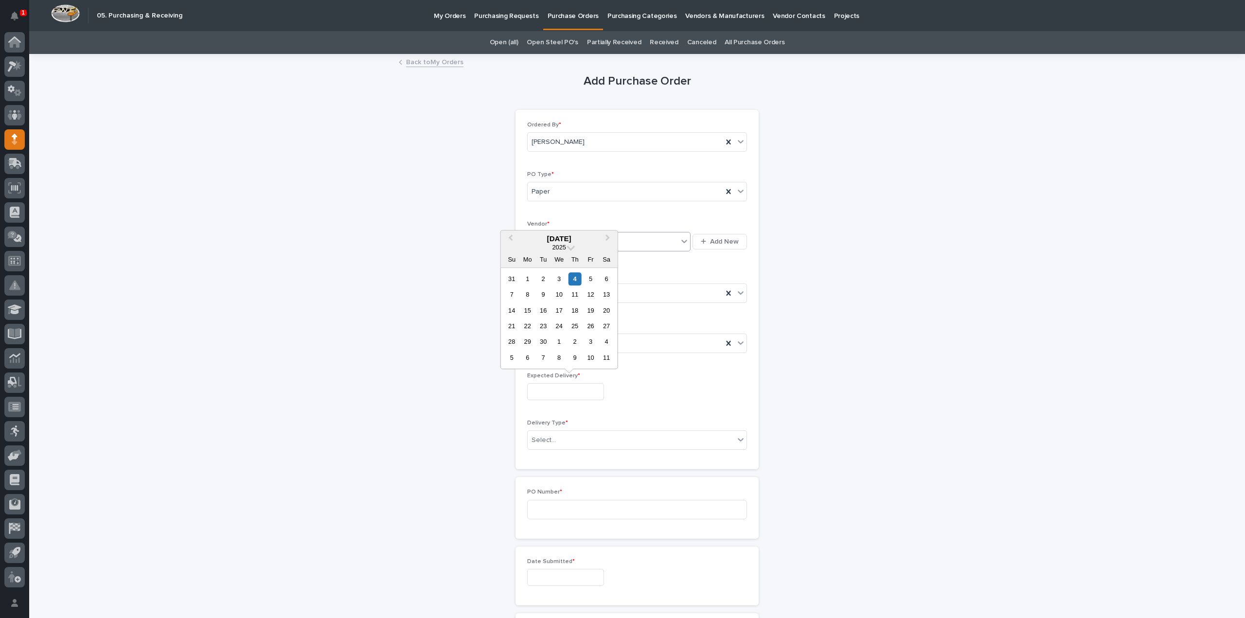
click at [567, 389] on input "text" at bounding box center [565, 391] width 77 height 17
click at [593, 282] on div "5" at bounding box center [590, 278] width 13 height 13
type input "**********"
click at [559, 438] on div "Select..." at bounding box center [630, 440] width 207 height 16
click at [560, 458] on div "Deliver to PWI" at bounding box center [633, 456] width 219 height 17
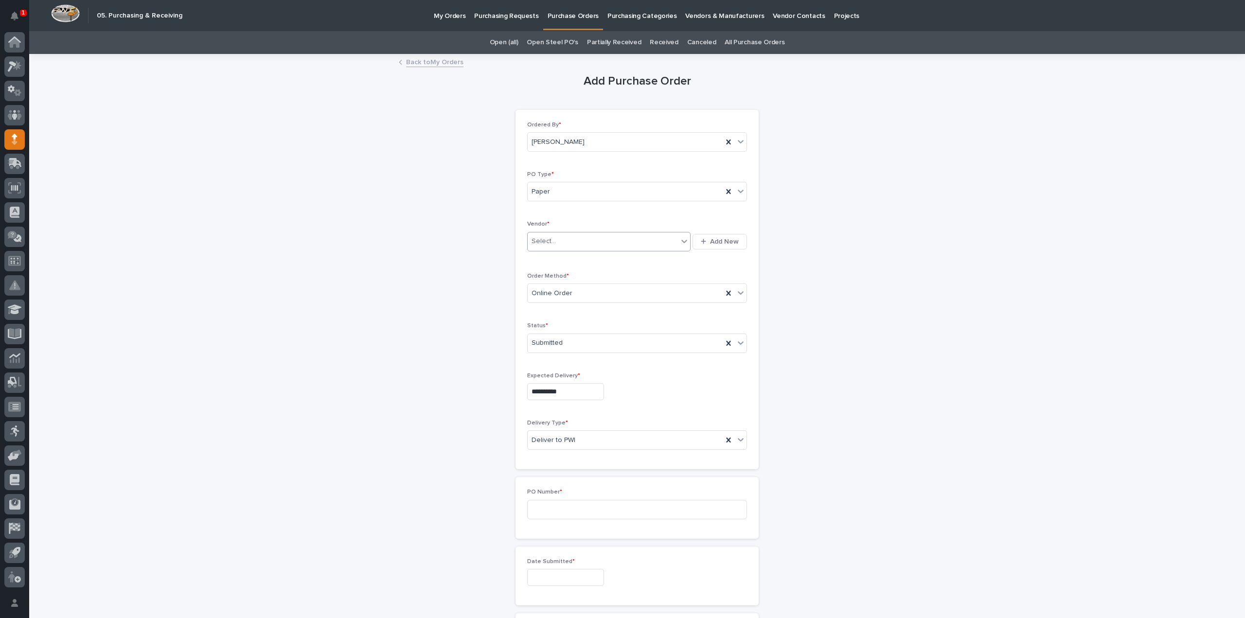
scroll to position [97, 0]
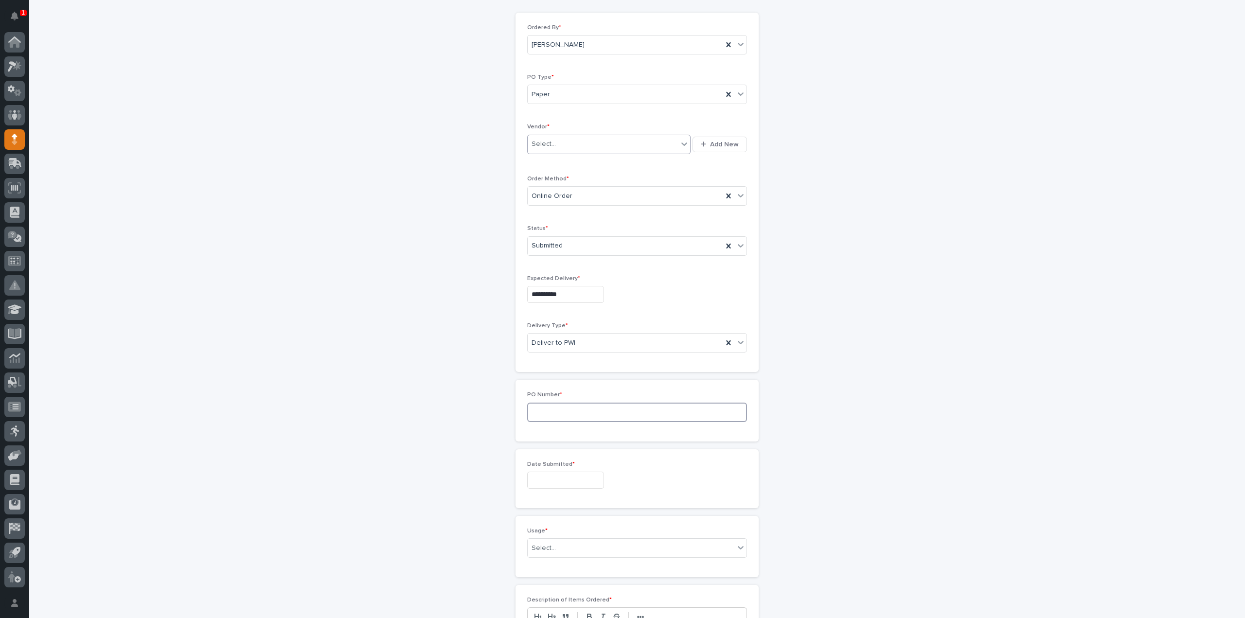
click at [562, 407] on input at bounding box center [637, 412] width 220 height 19
type input "3108RB"
click at [562, 378] on input "text" at bounding box center [565, 382] width 77 height 17
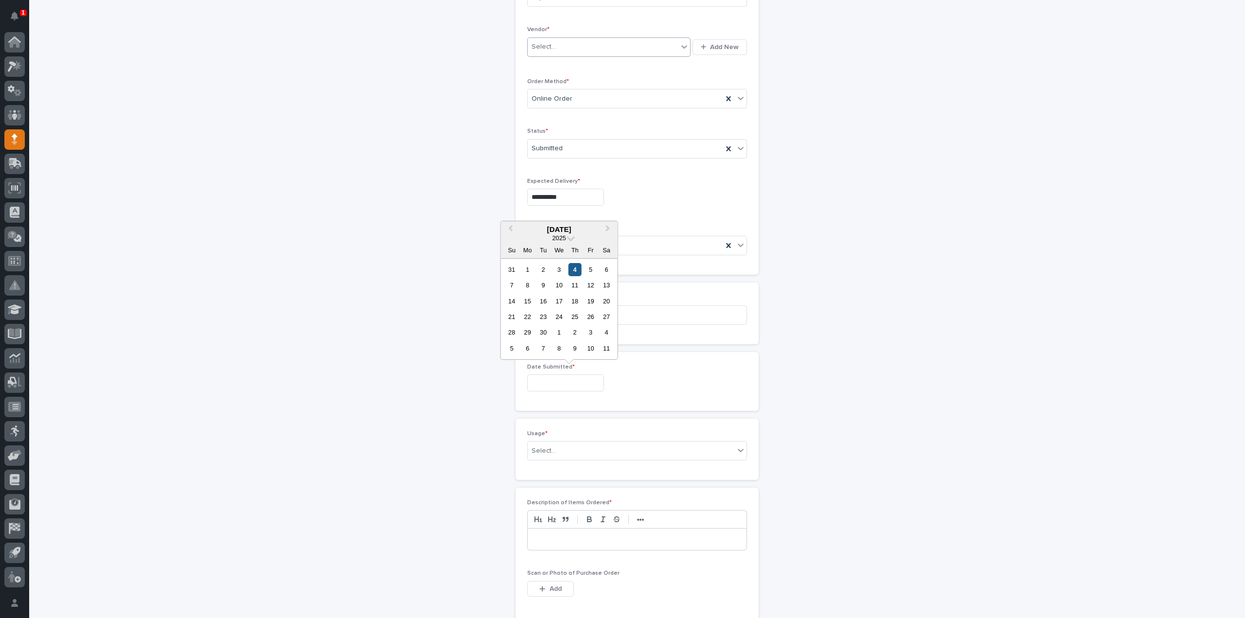
click at [576, 271] on div "4" at bounding box center [574, 269] width 13 height 13
type input "**********"
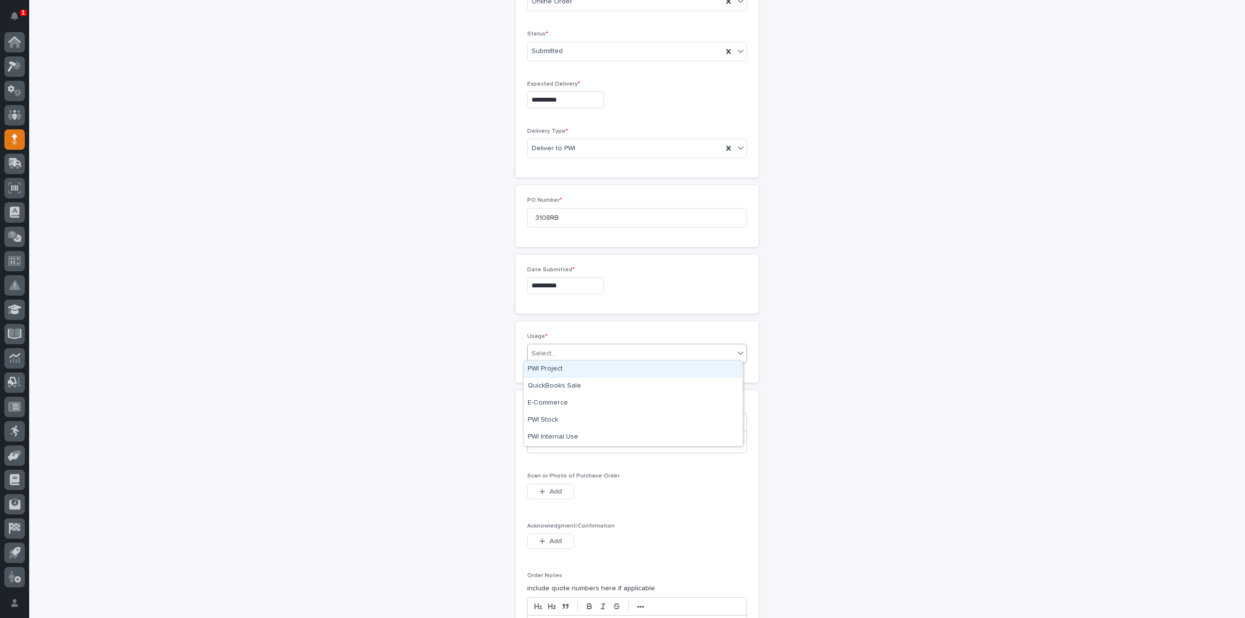
click at [557, 350] on input "text" at bounding box center [557, 354] width 1 height 8
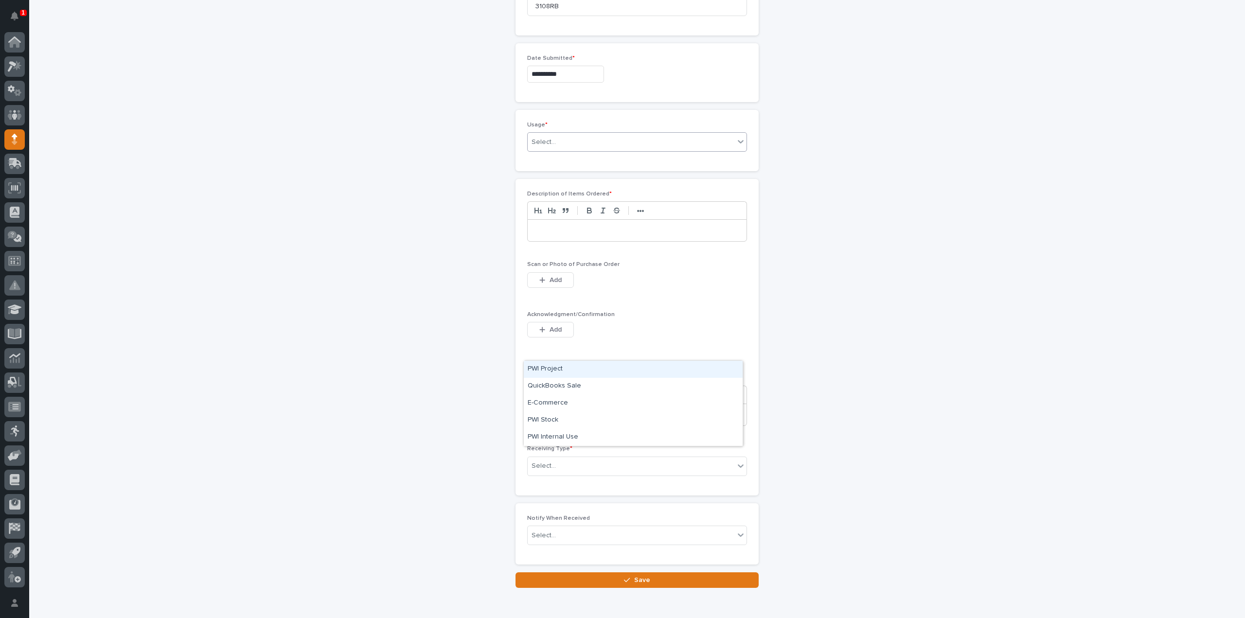
scroll to position [544, 0]
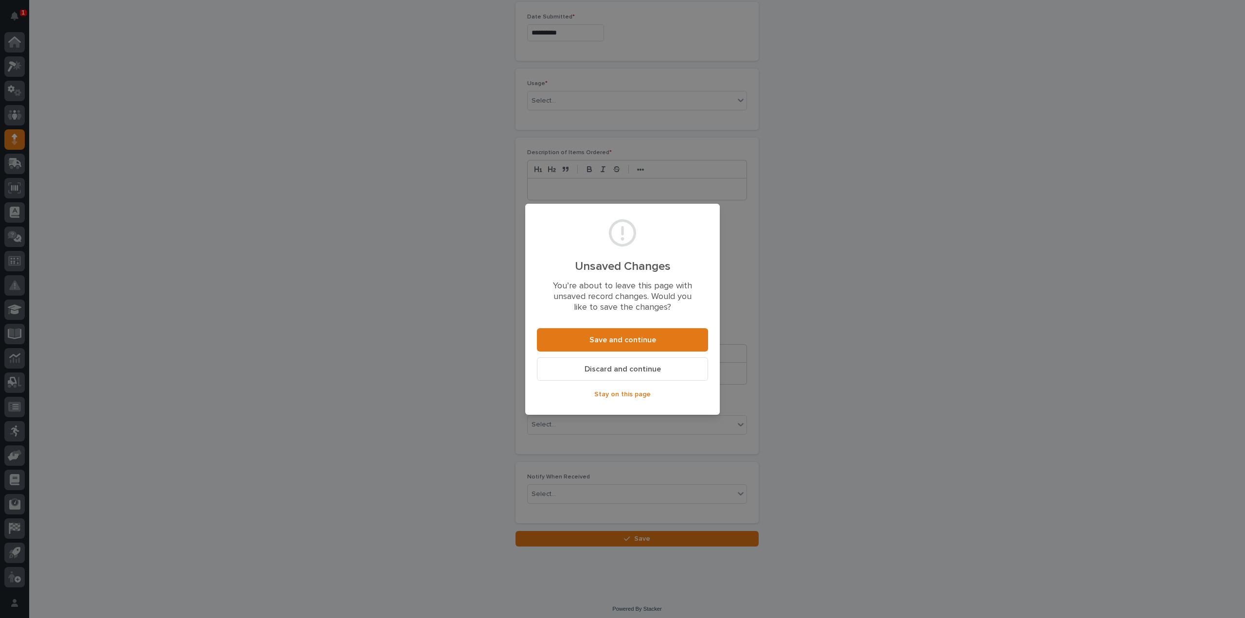
click at [602, 371] on span "Discard and continue" at bounding box center [622, 369] width 76 height 10
